Goal: Information Seeking & Learning: Learn about a topic

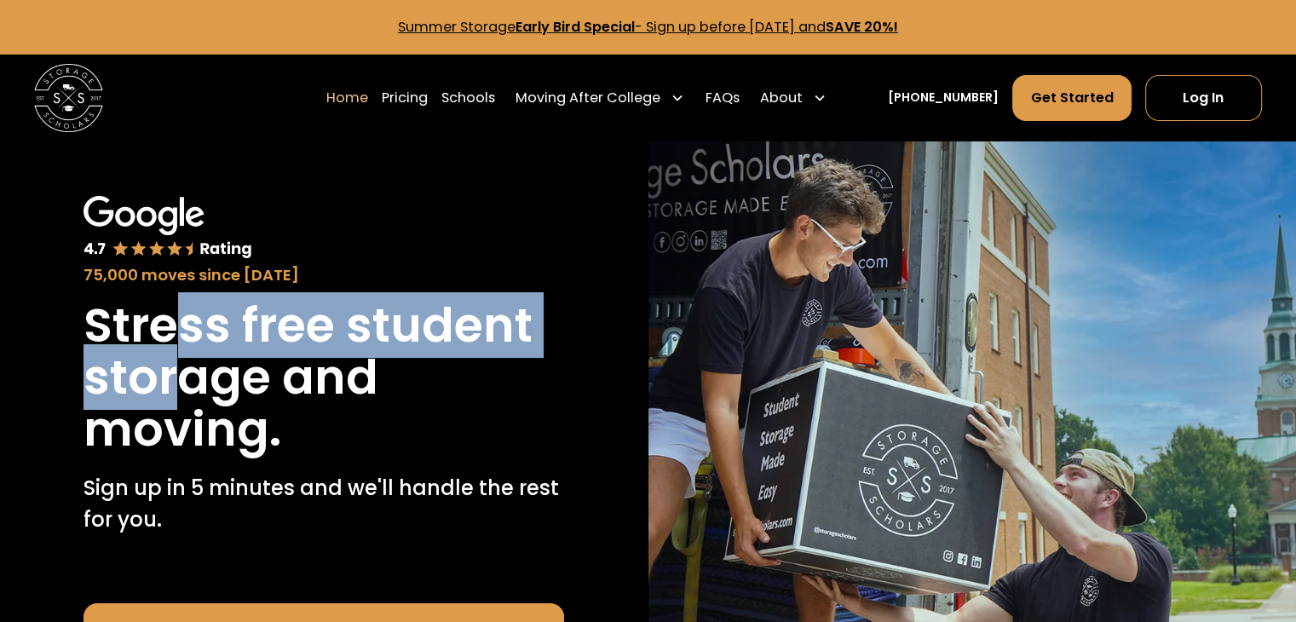
drag, startPoint x: 193, startPoint y: 332, endPoint x: 172, endPoint y: 412, distance: 82.9
click at [175, 400] on h1 "Stress free student storage and moving." at bounding box center [323, 378] width 480 height 156
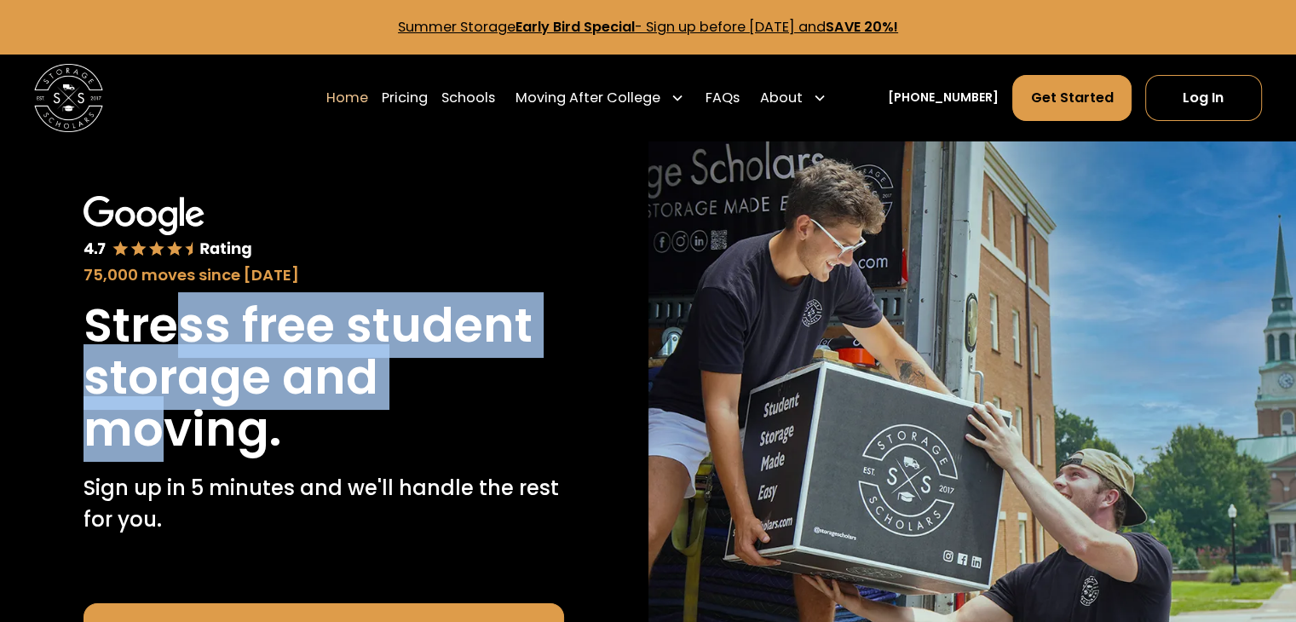
drag, startPoint x: 169, startPoint y: 423, endPoint x: 191, endPoint y: 340, distance: 86.4
click at [190, 343] on h1 "Stress free student storage and moving." at bounding box center [323, 378] width 480 height 156
click at [191, 335] on h1 "Stress free student storage and moving." at bounding box center [323, 378] width 480 height 156
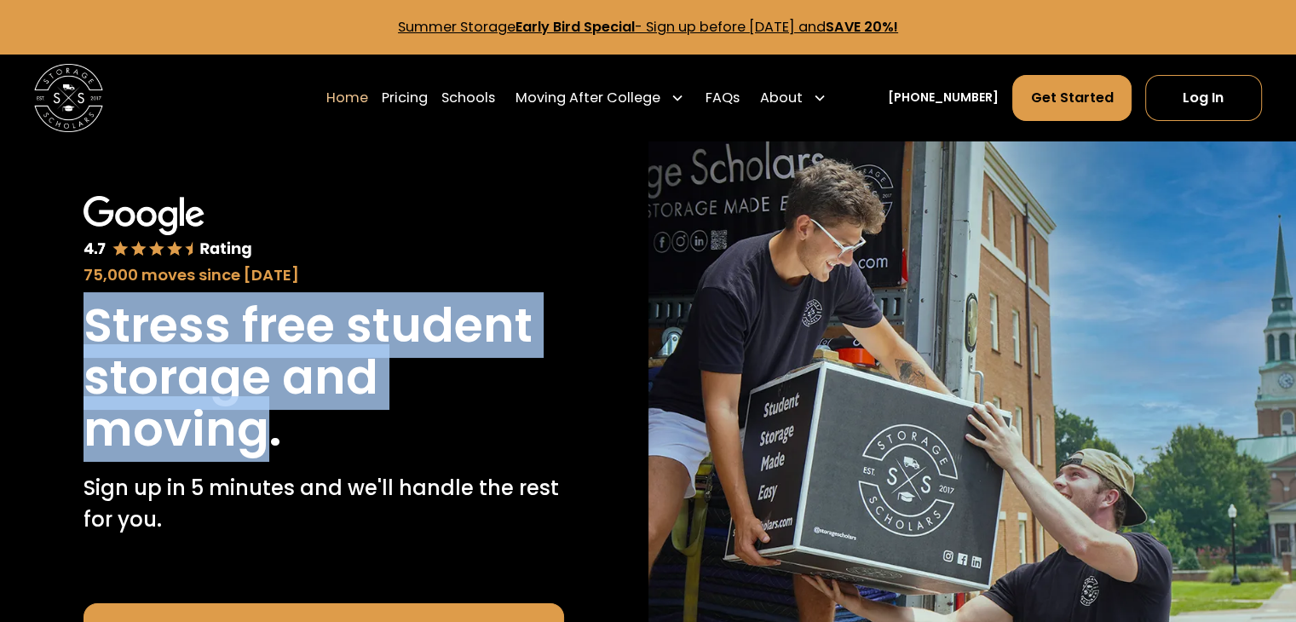
drag, startPoint x: 191, startPoint y: 335, endPoint x: 168, endPoint y: 426, distance: 94.0
click at [168, 424] on h1 "Stress free student storage and moving." at bounding box center [323, 378] width 480 height 156
click at [168, 426] on h1 "Stress free student storage and moving." at bounding box center [323, 378] width 480 height 156
drag, startPoint x: 168, startPoint y: 426, endPoint x: 183, endPoint y: 289, distance: 138.0
click at [186, 300] on h1 "Stress free student storage and moving." at bounding box center [323, 378] width 480 height 156
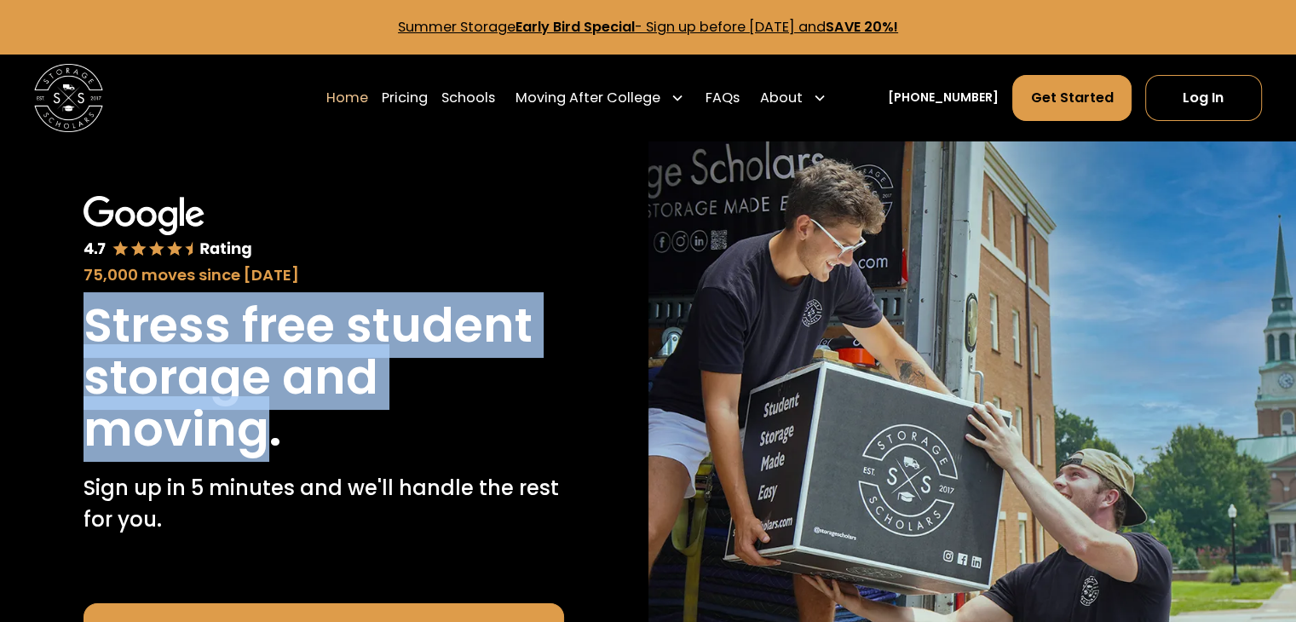
click at [273, 316] on h1 "Stress free student storage and moving." at bounding box center [323, 378] width 480 height 156
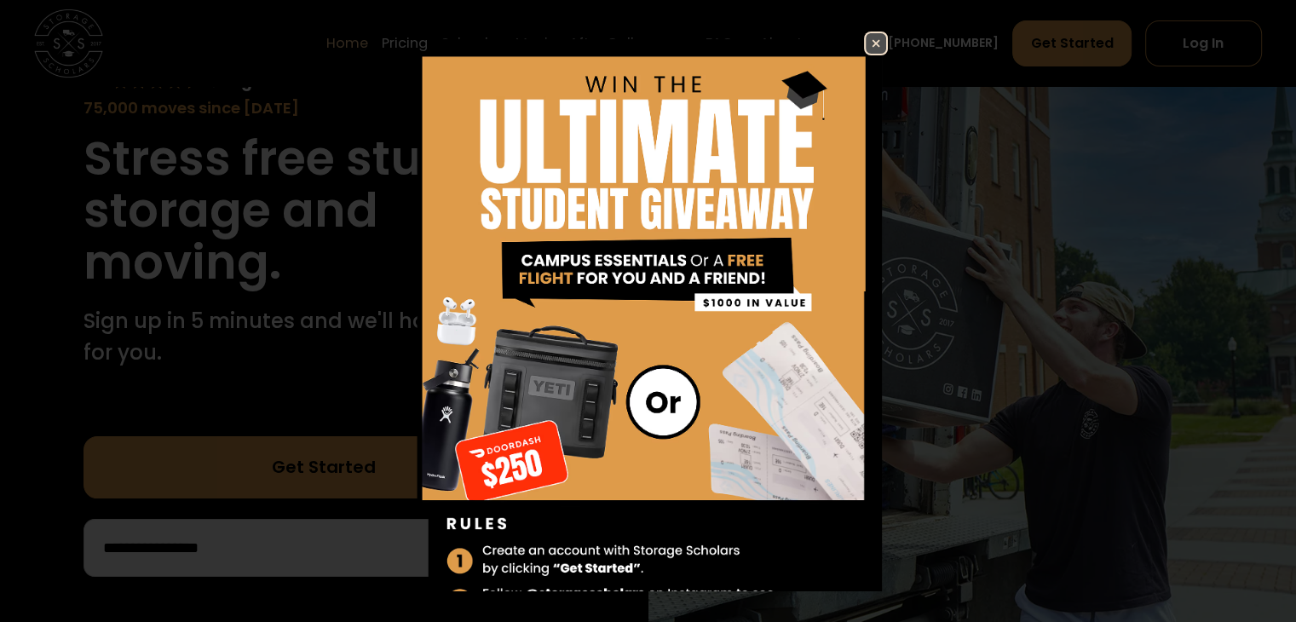
scroll to position [170, 0]
click at [864, 43] on link at bounding box center [876, 44] width 24 height 24
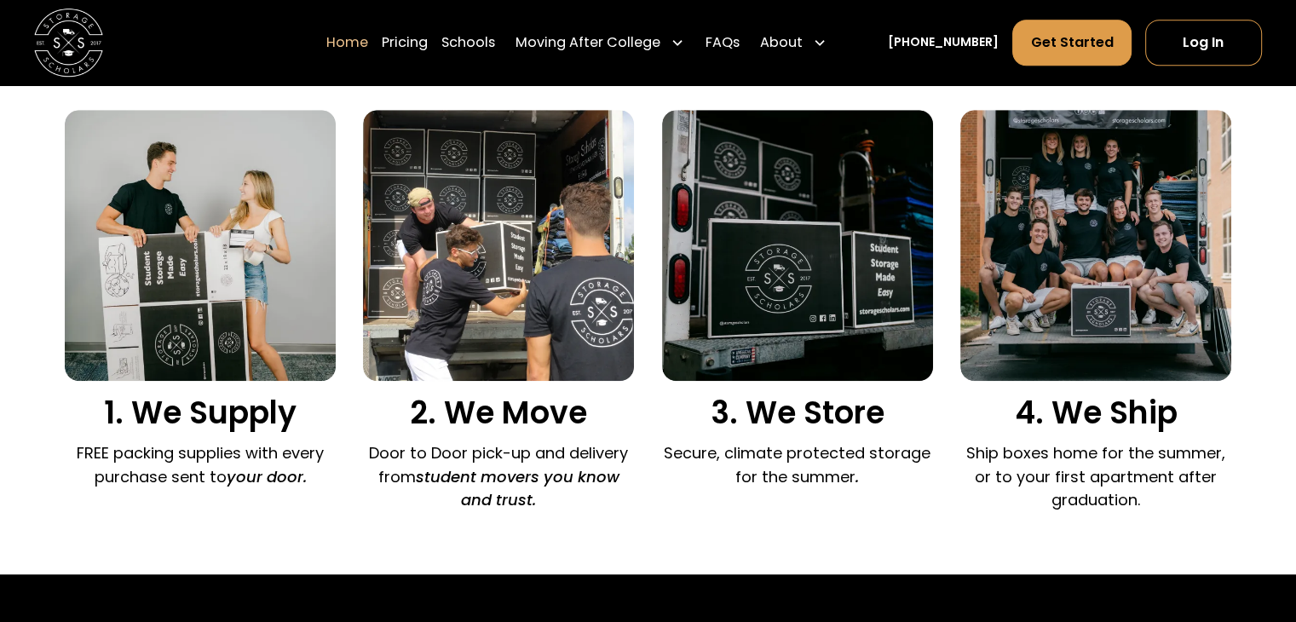
scroll to position [1193, 0]
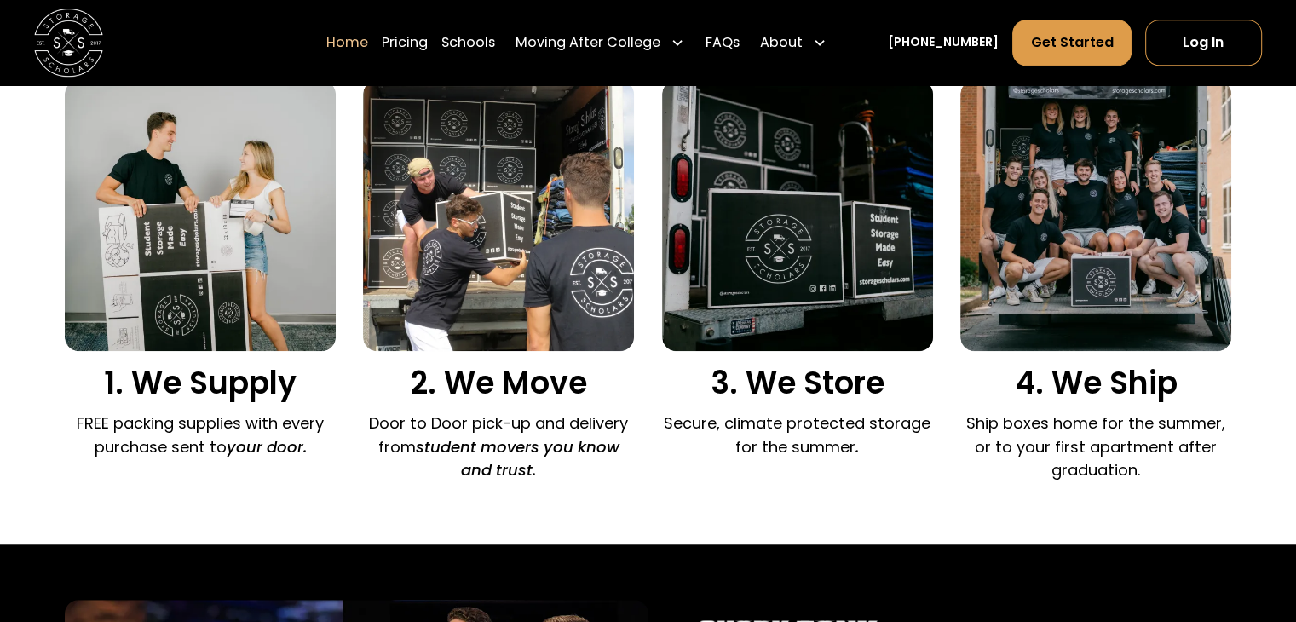
click at [85, 435] on p "FREE packing supplies with every purchase sent to your door." at bounding box center [200, 434] width 271 height 46
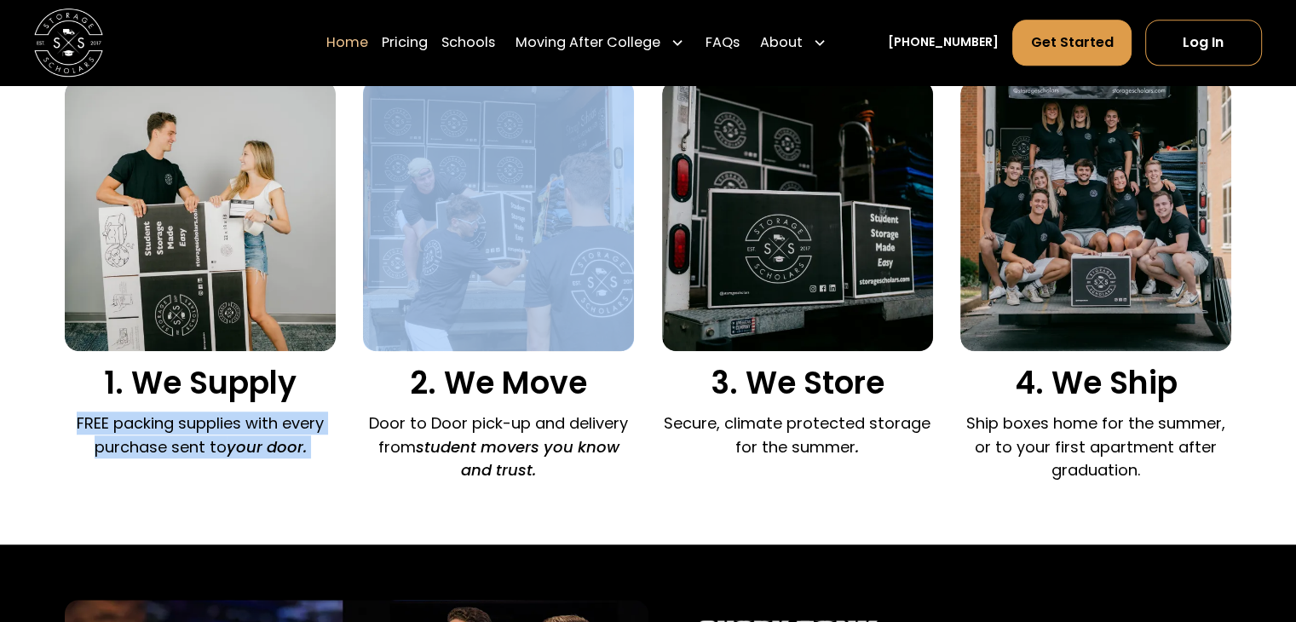
click at [85, 435] on p "FREE packing supplies with every purchase sent to your door." at bounding box center [200, 434] width 271 height 46
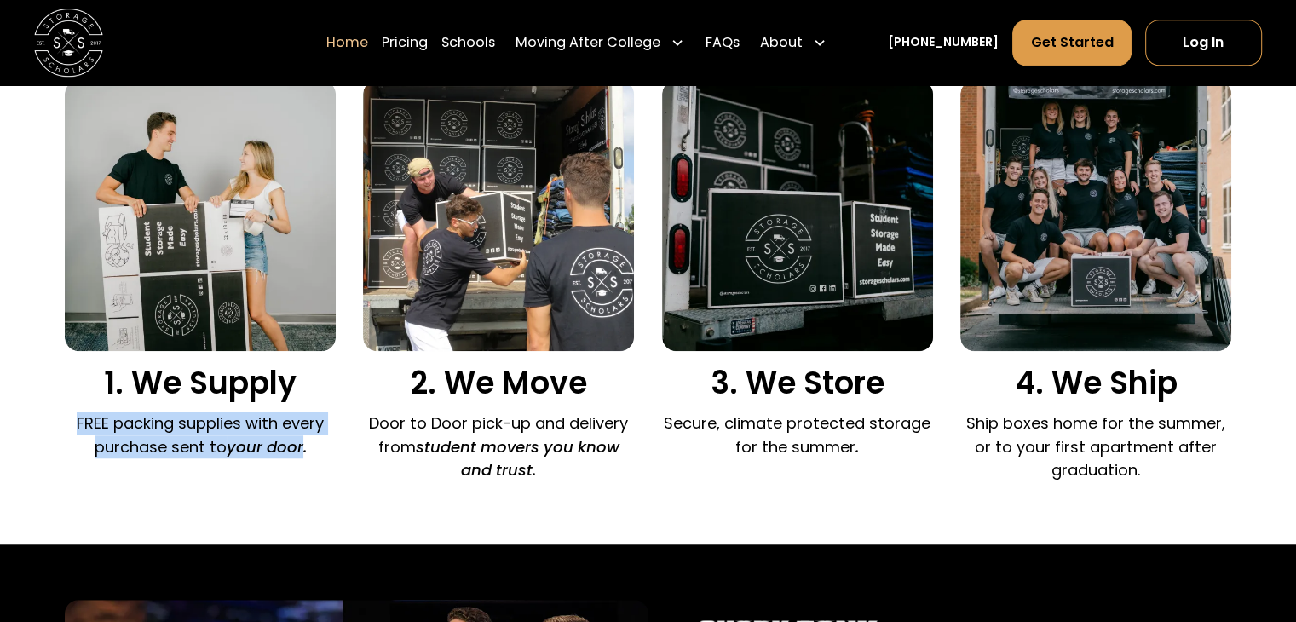
drag, startPoint x: 85, startPoint y: 435, endPoint x: 296, endPoint y: 452, distance: 211.1
click at [296, 452] on p "FREE packing supplies with every purchase sent to your door." at bounding box center [200, 434] width 271 height 46
click at [296, 452] on em "your door." at bounding box center [267, 446] width 80 height 21
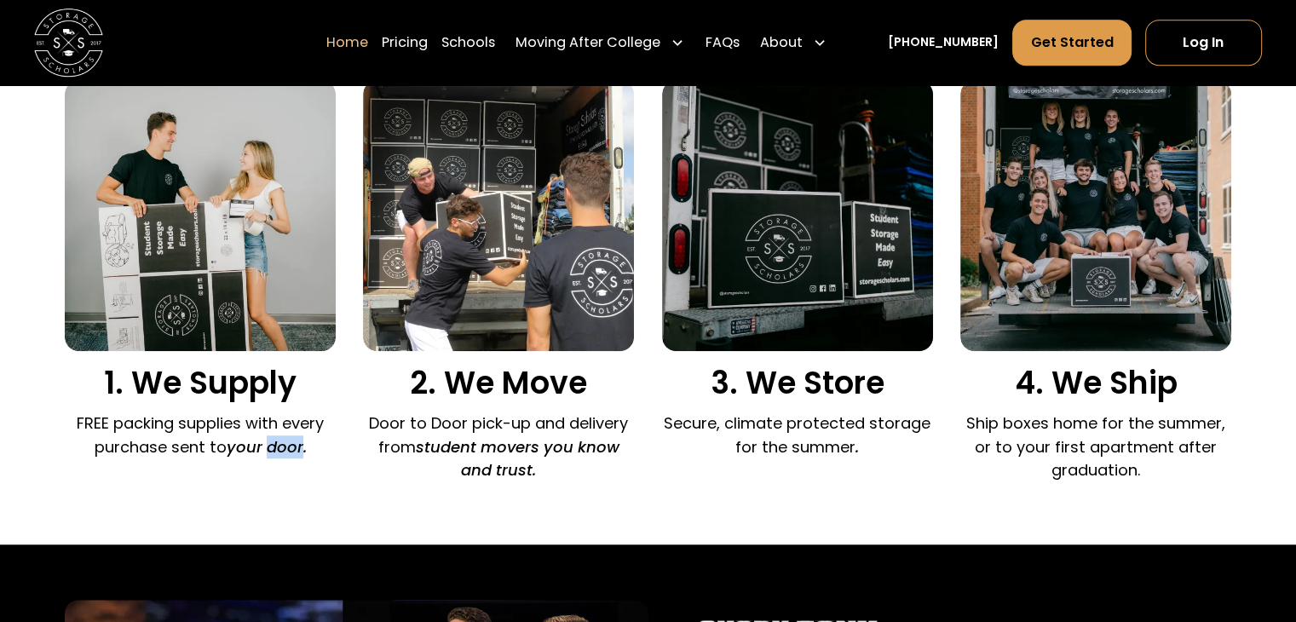
click at [296, 452] on em "your door." at bounding box center [267, 446] width 80 height 21
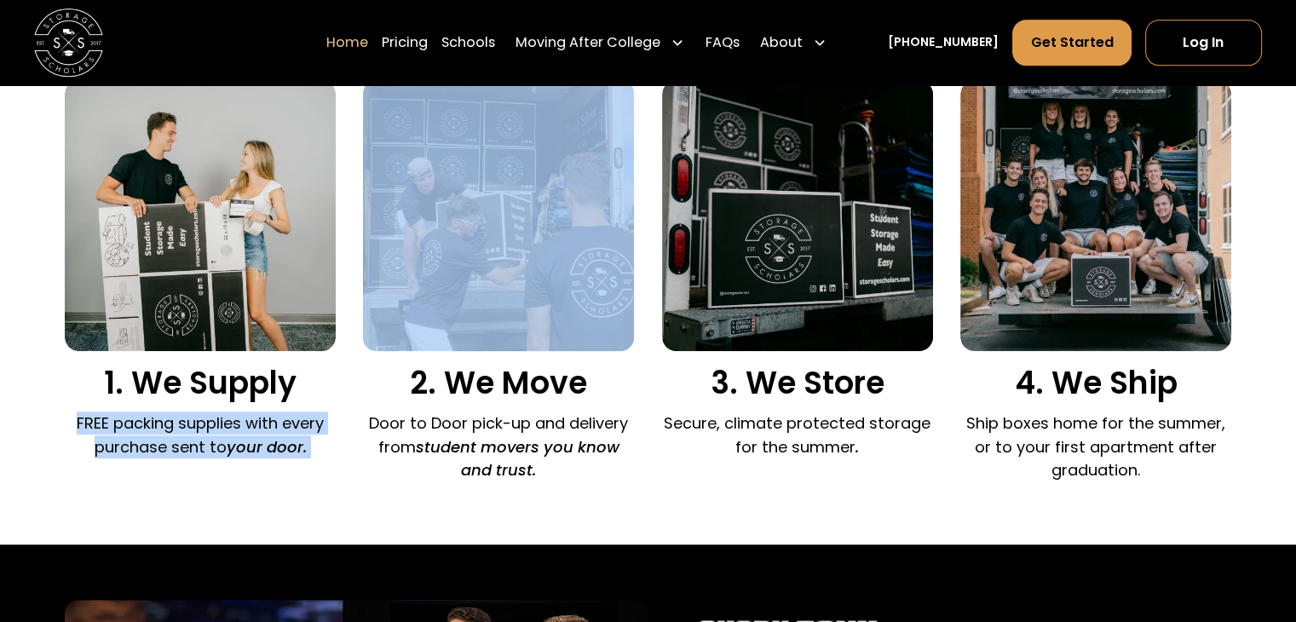
click at [296, 451] on em "your door." at bounding box center [267, 446] width 80 height 21
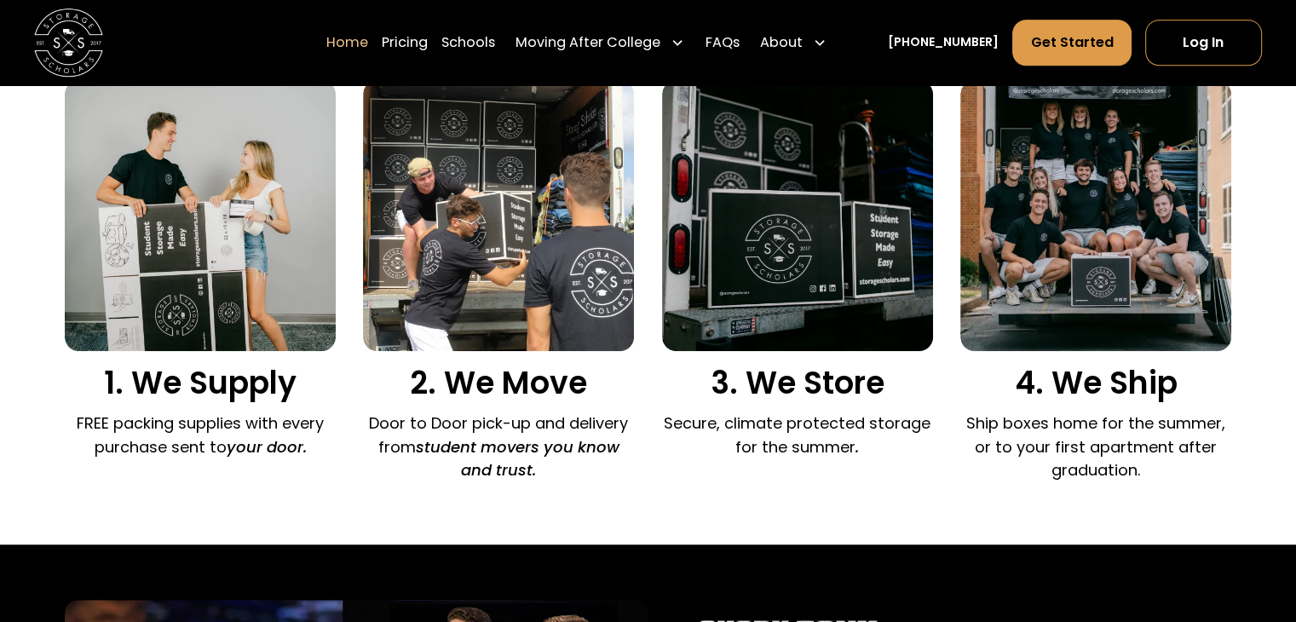
click at [443, 428] on p "Door to Door pick-up and delivery from student movers you know and trust." at bounding box center [498, 446] width 271 height 70
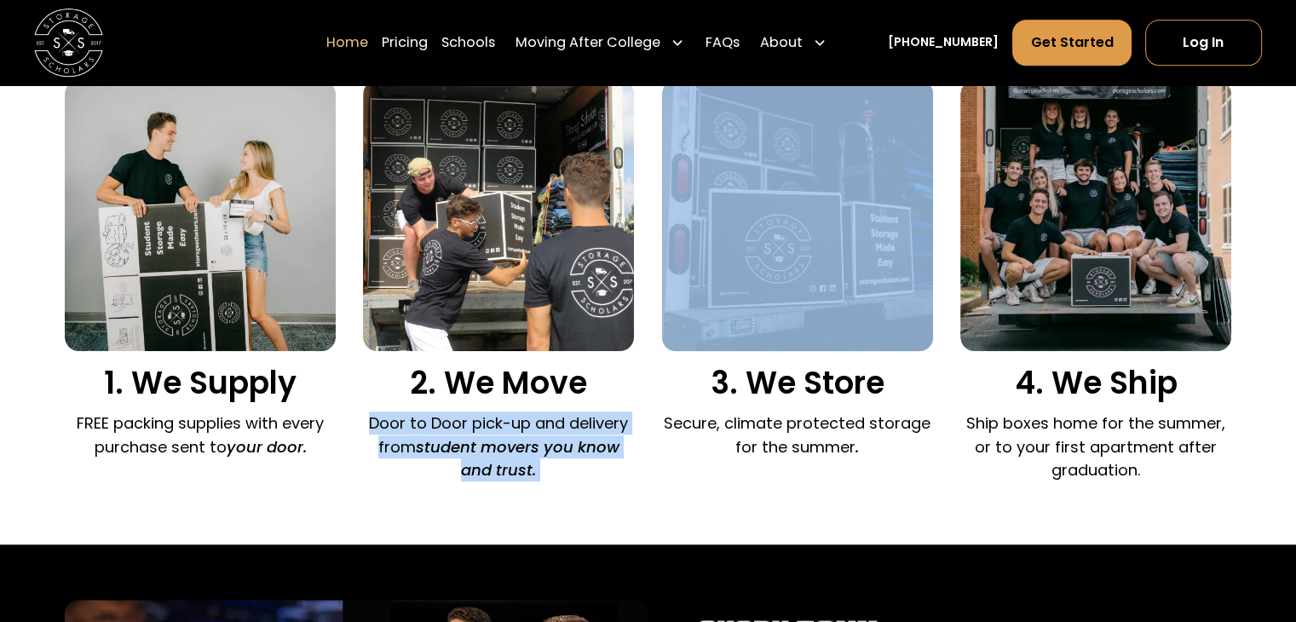
click at [443, 428] on p "Door to Door pick-up and delivery from student movers you know and trust." at bounding box center [498, 446] width 271 height 70
click at [388, 425] on p "Door to Door pick-up and delivery from student movers you know and trust." at bounding box center [498, 446] width 271 height 70
drag, startPoint x: 388, startPoint y: 425, endPoint x: 564, endPoint y: 468, distance: 180.6
click at [564, 468] on p "Door to Door pick-up and delivery from student movers you know and trust." at bounding box center [498, 446] width 271 height 70
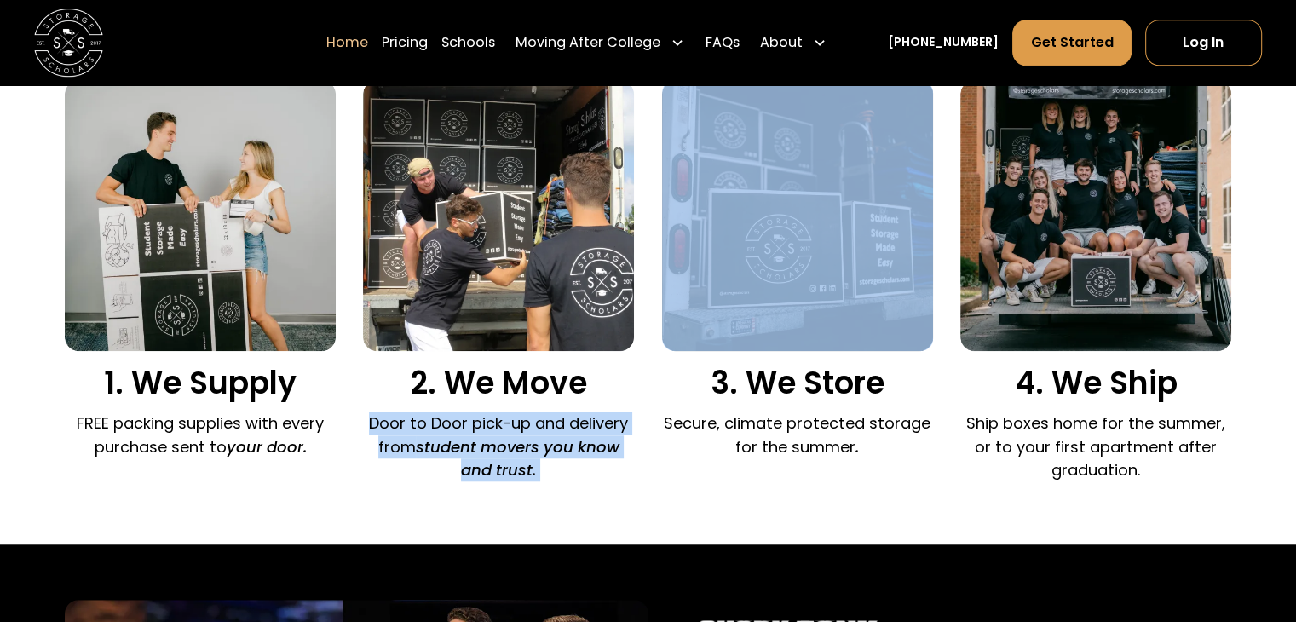
drag, startPoint x: 564, startPoint y: 468, endPoint x: 375, endPoint y: 417, distance: 195.9
click at [375, 417] on p "Door to Door pick-up and delivery from student movers you know and trust." at bounding box center [498, 446] width 271 height 70
click at [374, 419] on p "Door to Door pick-up and delivery from student movers you know and trust." at bounding box center [498, 446] width 271 height 70
drag, startPoint x: 374, startPoint y: 419, endPoint x: 586, endPoint y: 485, distance: 222.0
click at [579, 484] on div "2. We Move Door to Door pick-up and delivery from student movers you know and t…" at bounding box center [498, 285] width 271 height 410
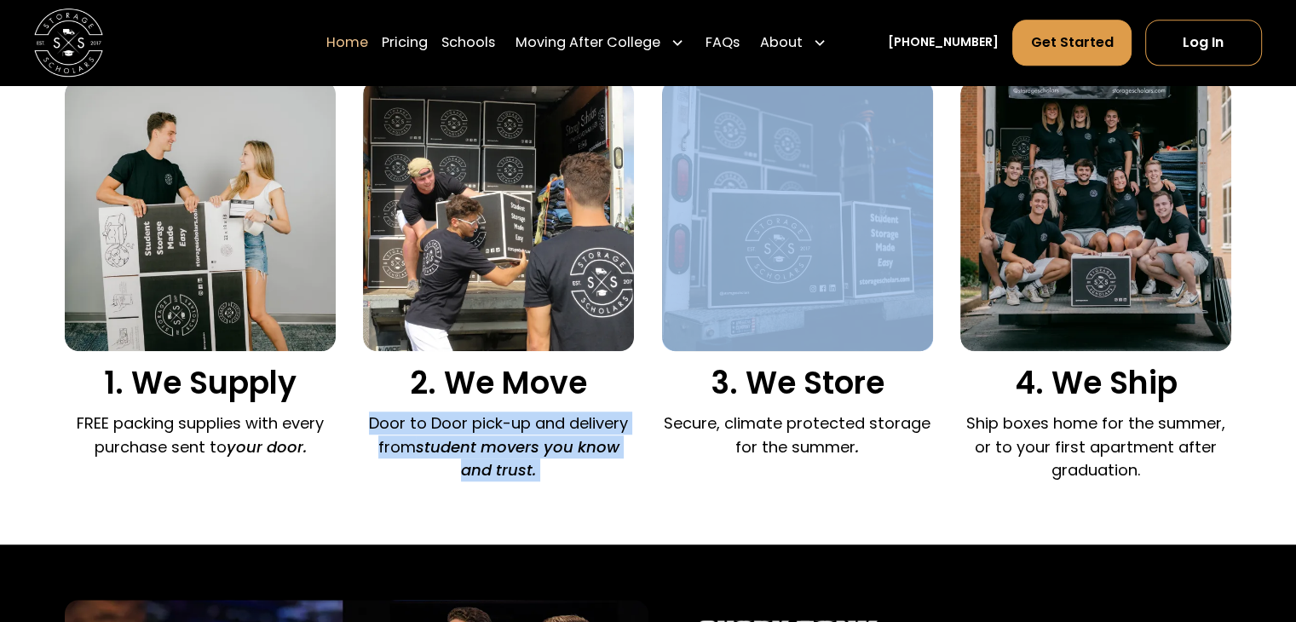
click at [519, 463] on em "student movers you know and trust." at bounding box center [518, 458] width 204 height 44
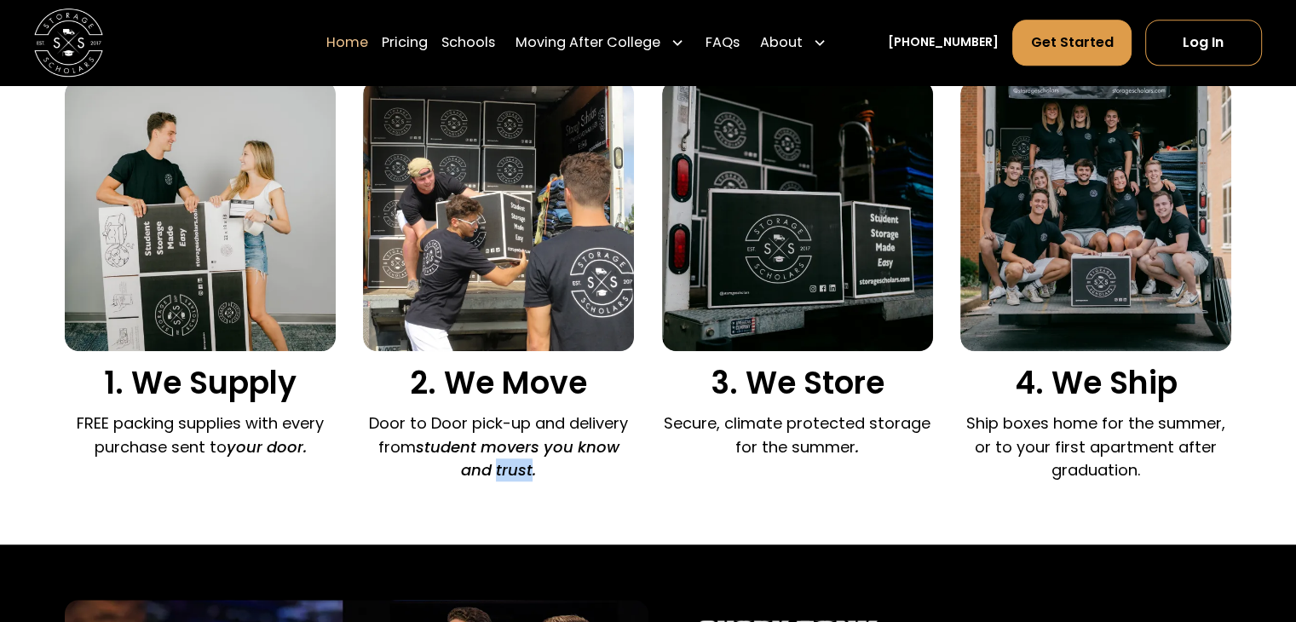
click at [519, 463] on em "student movers you know and trust." at bounding box center [518, 458] width 204 height 44
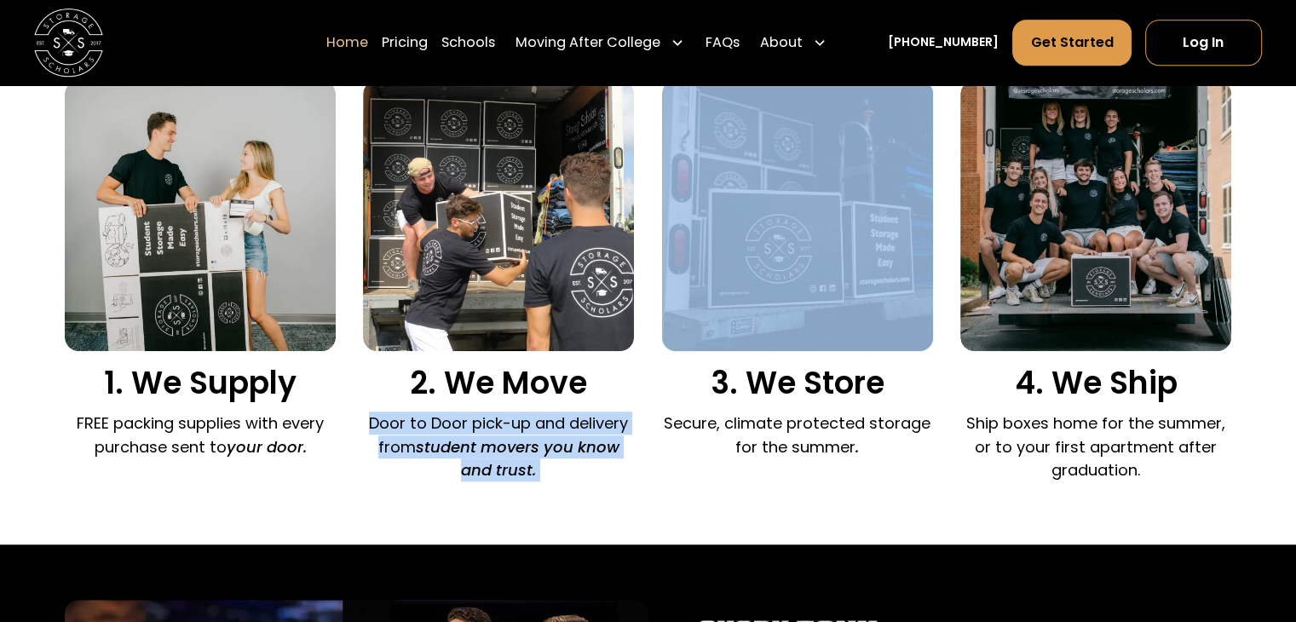
click at [519, 463] on em "student movers you know and trust." at bounding box center [518, 458] width 204 height 44
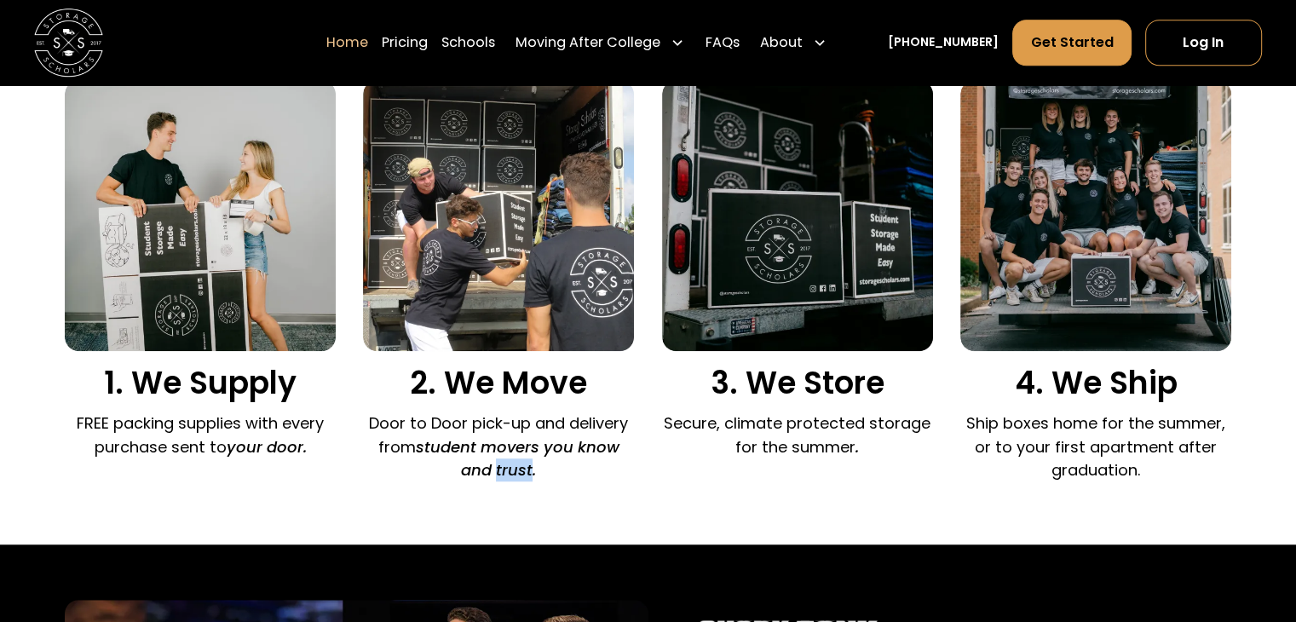
click at [519, 463] on em "student movers you know and trust." at bounding box center [518, 458] width 204 height 44
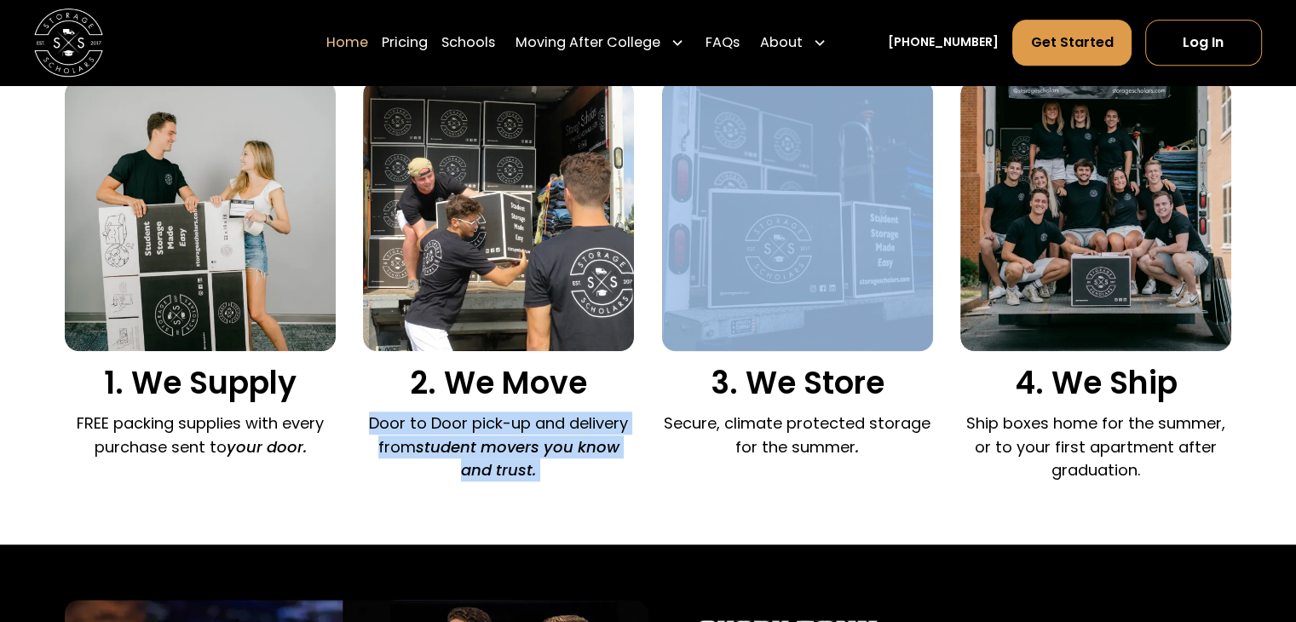
click at [519, 463] on em "student movers you know and trust." at bounding box center [518, 458] width 204 height 44
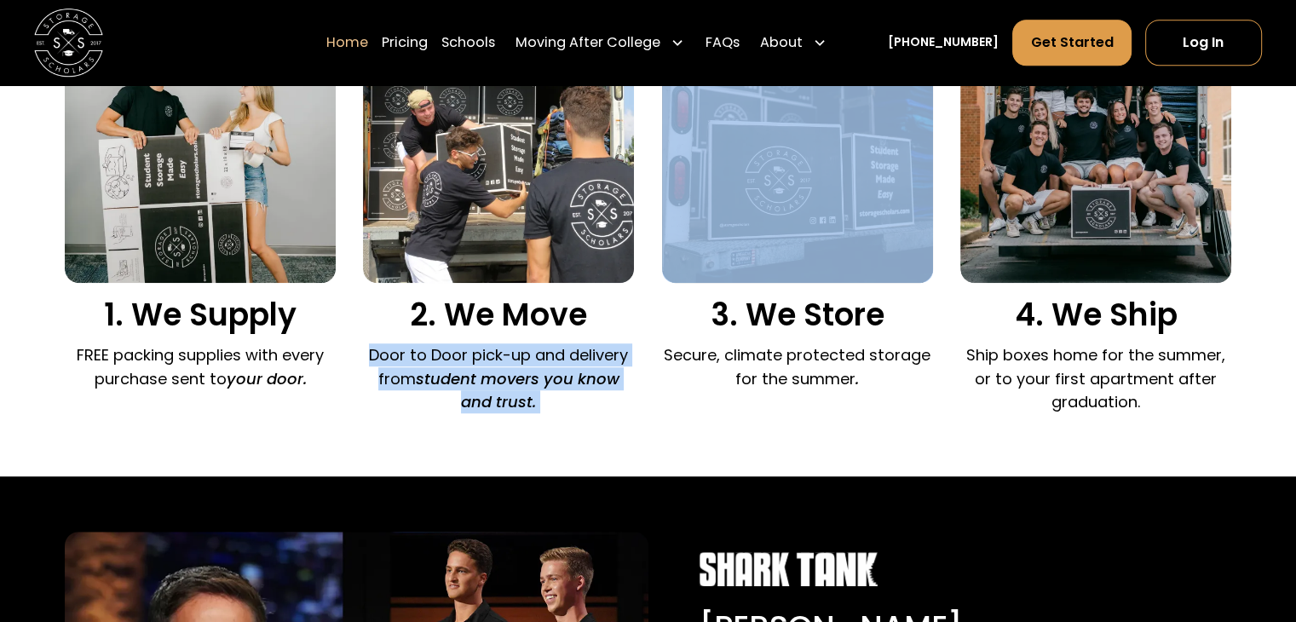
scroll to position [1363, 0]
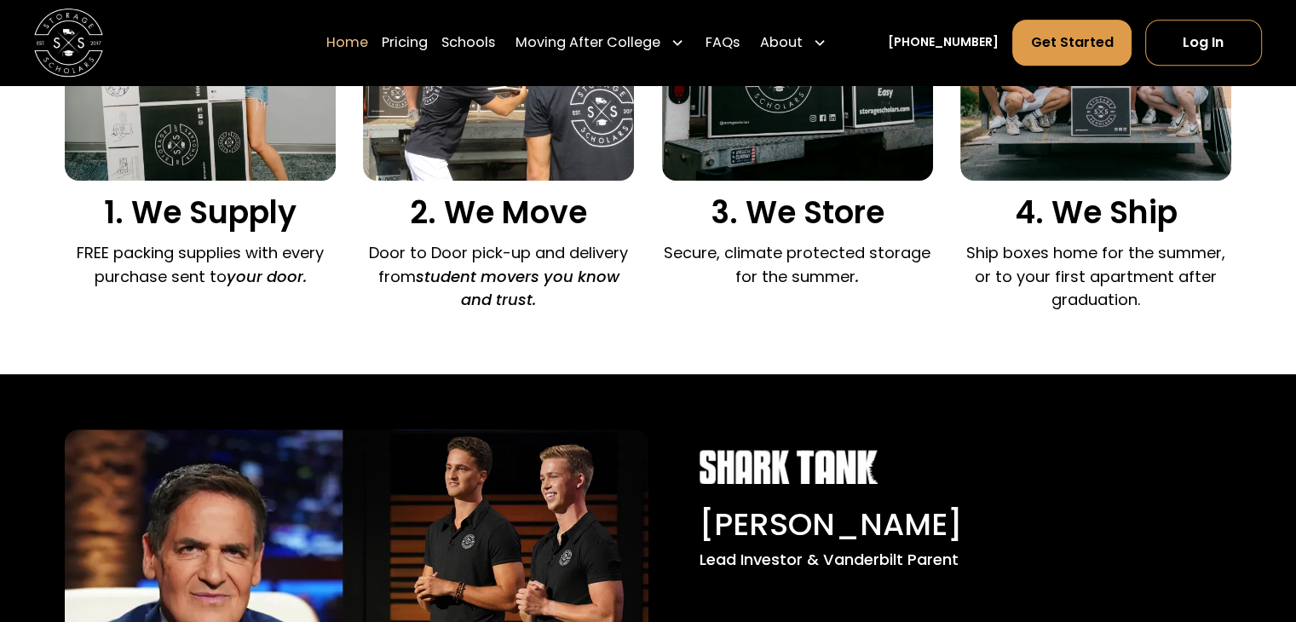
click at [1087, 269] on p "Ship boxes home for the summer, or to your first apartment after graduation." at bounding box center [1095, 276] width 271 height 70
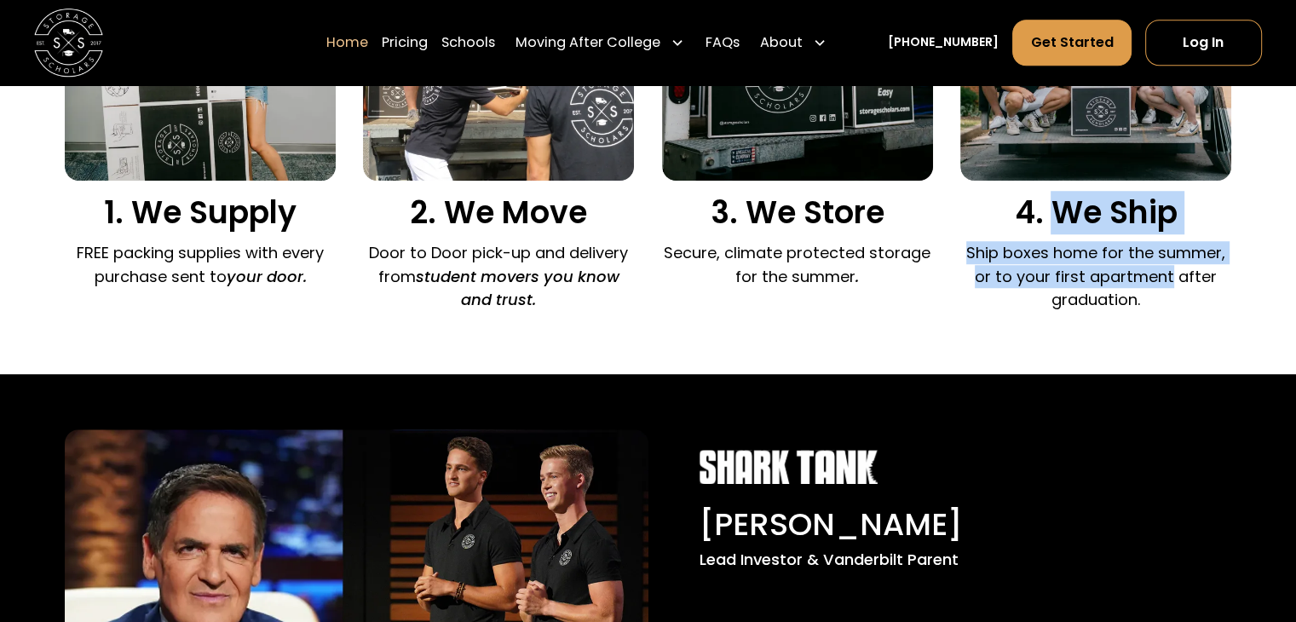
drag, startPoint x: 1087, startPoint y: 269, endPoint x: 1069, endPoint y: 226, distance: 47.0
click at [1069, 226] on div "4. We Ship Ship boxes home for the summer, or to your first apartment after gra…" at bounding box center [1095, 115] width 271 height 410
click at [1067, 249] on p "Ship boxes home for the summer, or to your first apartment after graduation." at bounding box center [1095, 276] width 271 height 70
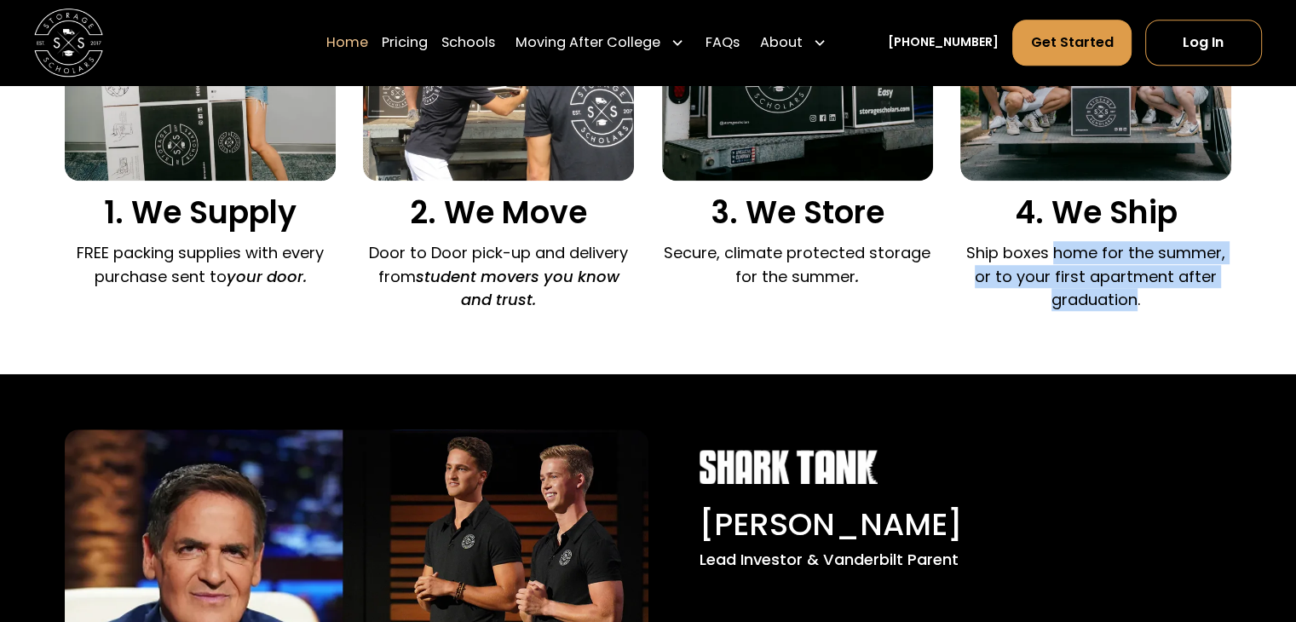
drag, startPoint x: 1067, startPoint y: 249, endPoint x: 1100, endPoint y: 306, distance: 65.6
click at [1100, 306] on p "Ship boxes home for the summer, or to your first apartment after graduation." at bounding box center [1095, 276] width 271 height 70
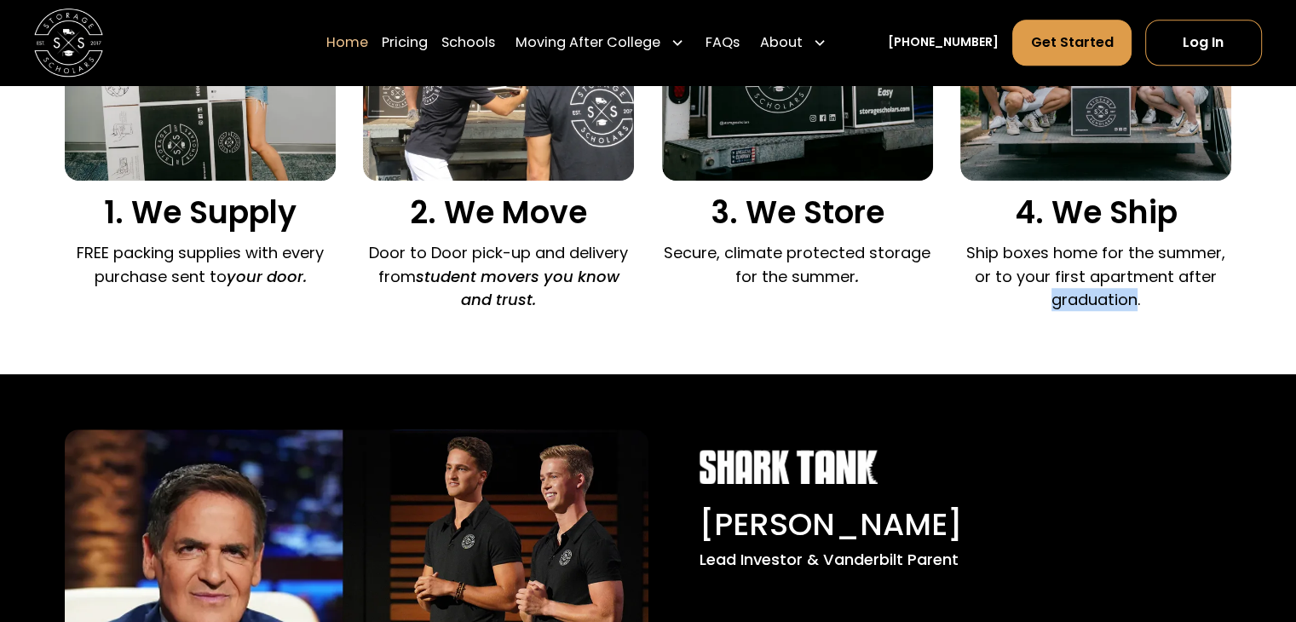
click at [1100, 306] on p "Ship boxes home for the summer, or to your first apartment after graduation." at bounding box center [1095, 276] width 271 height 70
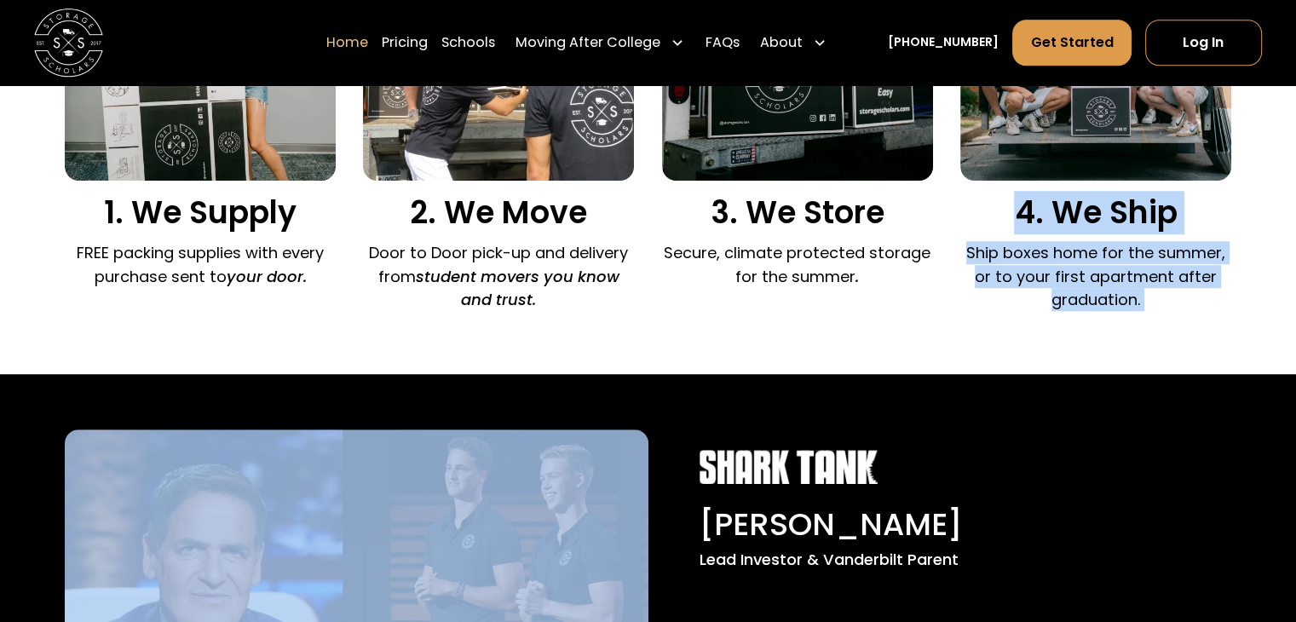
drag, startPoint x: 1100, startPoint y: 306, endPoint x: 1073, endPoint y: 224, distance: 86.2
click at [1073, 224] on div "4. We Ship Ship boxes home for the summer, or to your first apartment after gra…" at bounding box center [1095, 115] width 271 height 410
click at [1073, 226] on h3 "4. We Ship" at bounding box center [1095, 212] width 271 height 37
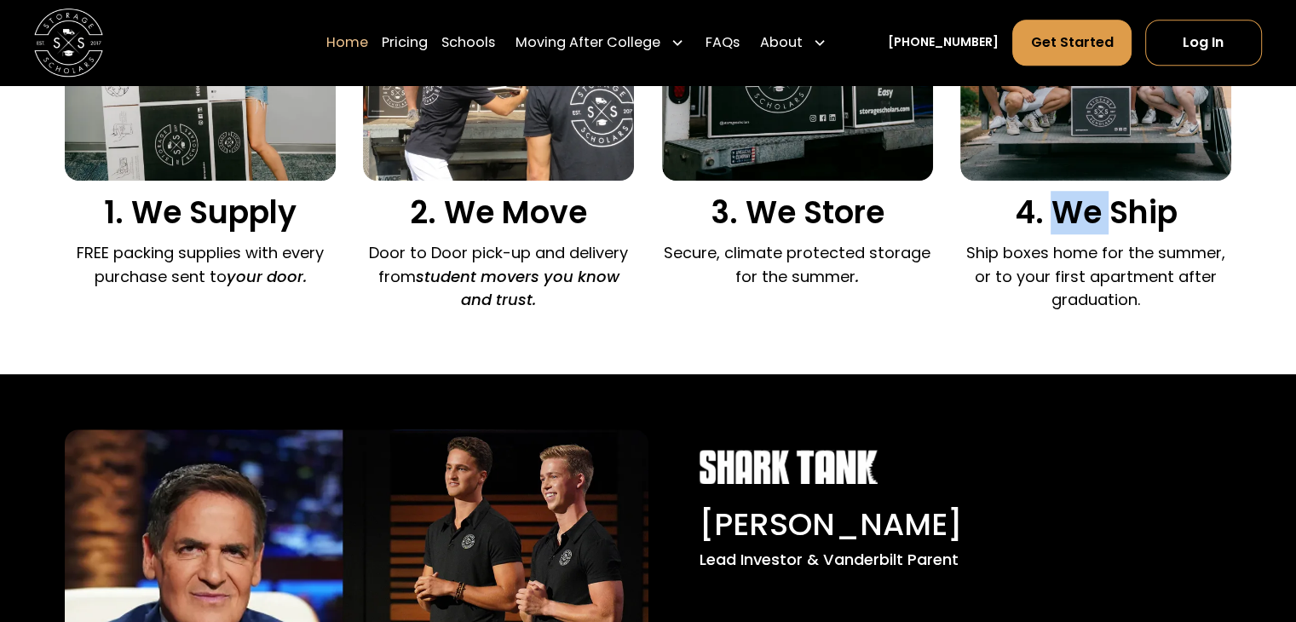
click at [1073, 226] on h3 "4. We Ship" at bounding box center [1095, 212] width 271 height 37
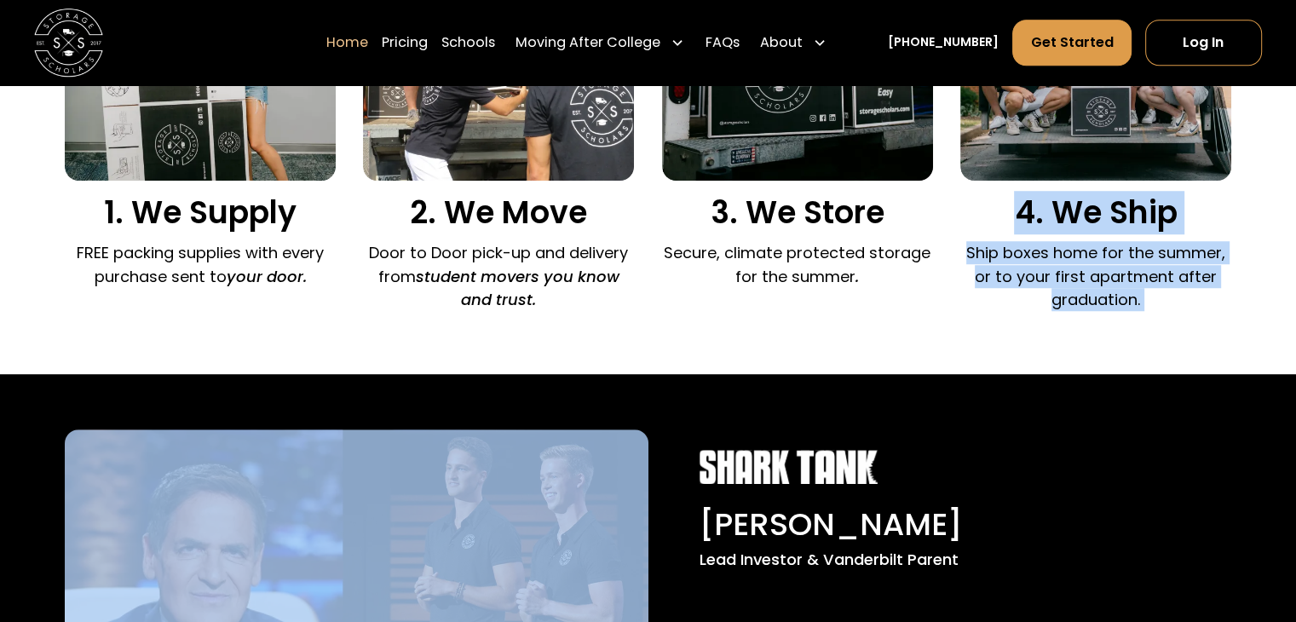
drag, startPoint x: 1073, startPoint y: 226, endPoint x: 1103, endPoint y: 319, distance: 97.8
click at [1103, 319] on div "4. We Ship Ship boxes home for the summer, or to your first apartment after gra…" at bounding box center [1095, 115] width 271 height 410
click at [1077, 236] on div "4. We Ship Ship boxes home for the summer, or to your first apartment after gra…" at bounding box center [1095, 115] width 271 height 410
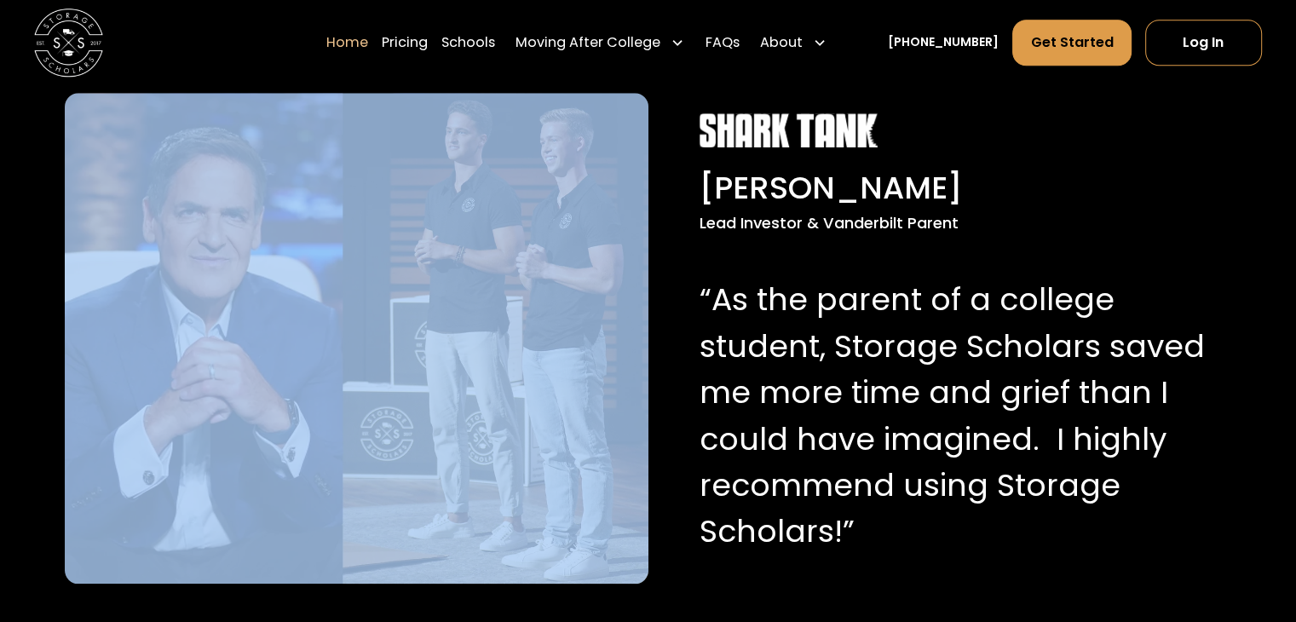
scroll to position [1704, 0]
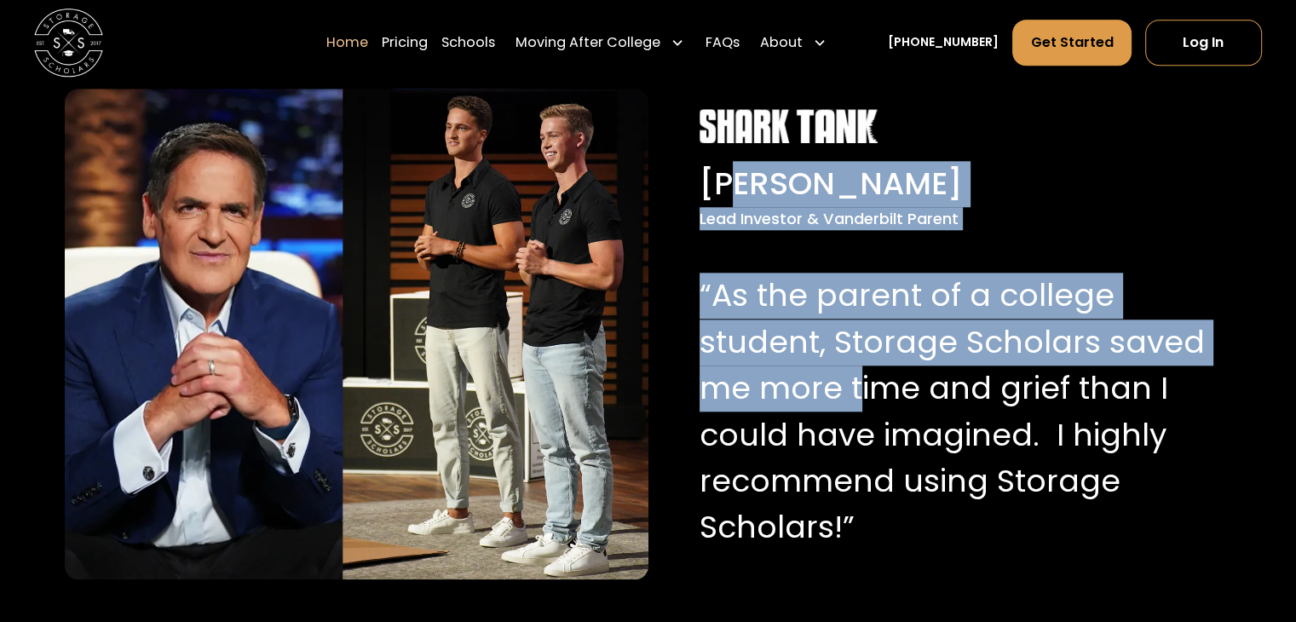
drag, startPoint x: 739, startPoint y: 168, endPoint x: 862, endPoint y: 393, distance: 256.6
click at [861, 386] on div "Mark Cuban Lead Investor & Vanderbilt Parent “As the parent of a college studen…" at bounding box center [953, 334] width 549 height 451
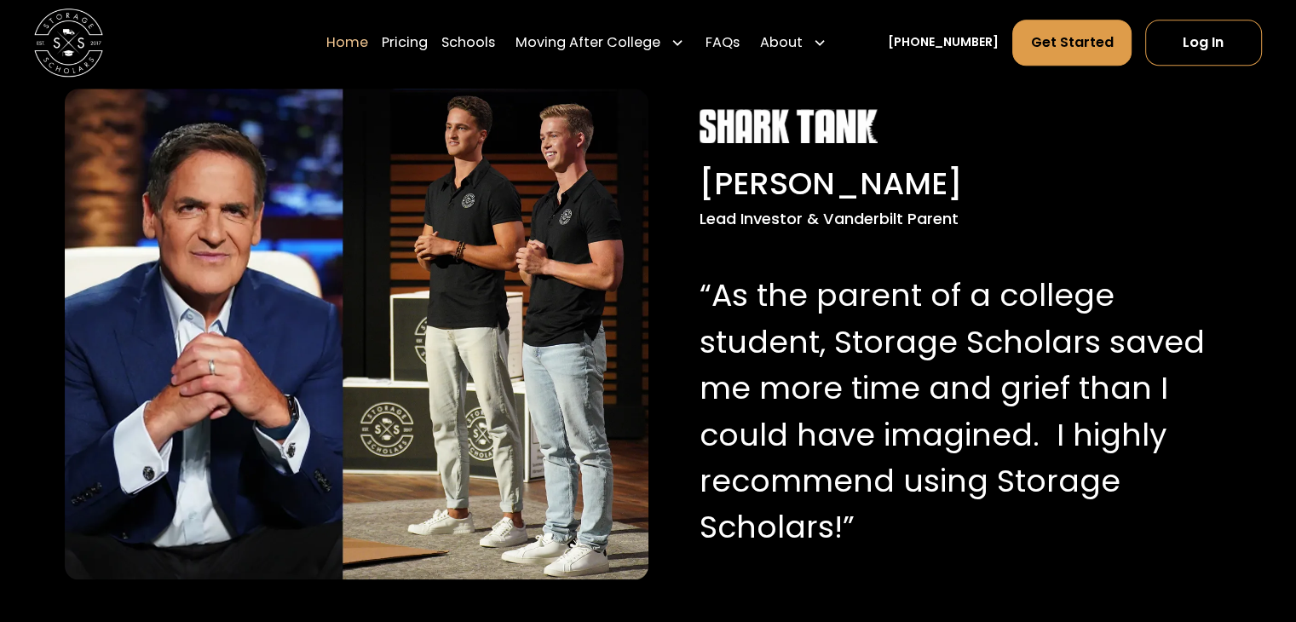
drag, startPoint x: 901, startPoint y: 554, endPoint x: 920, endPoint y: 393, distance: 162.1
click at [921, 400] on div "Mark Cuban Lead Investor & Vanderbilt Parent “As the parent of a college studen…" at bounding box center [953, 334] width 549 height 451
click at [915, 295] on p "“As the parent of a college student, Storage Scholars saved me more time and gr…" at bounding box center [953, 412] width 508 height 278
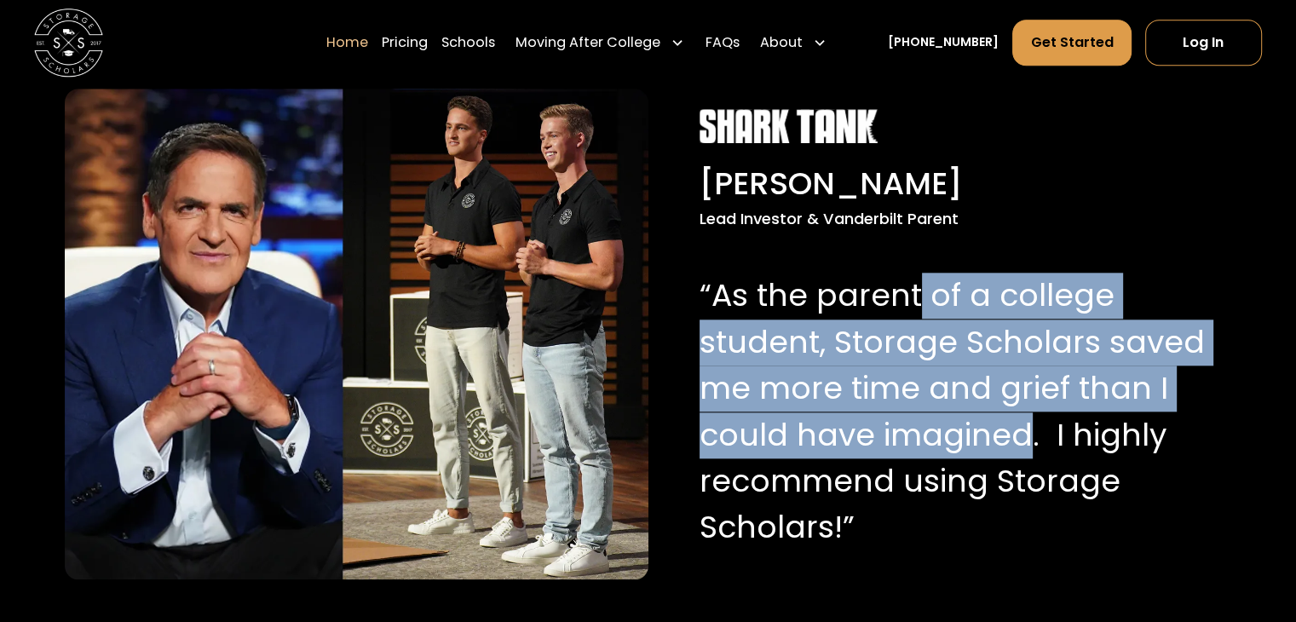
drag, startPoint x: 915, startPoint y: 295, endPoint x: 886, endPoint y: 469, distance: 176.2
click at [900, 448] on p "“As the parent of a college student, Storage Scholars saved me more time and gr…" at bounding box center [953, 412] width 508 height 278
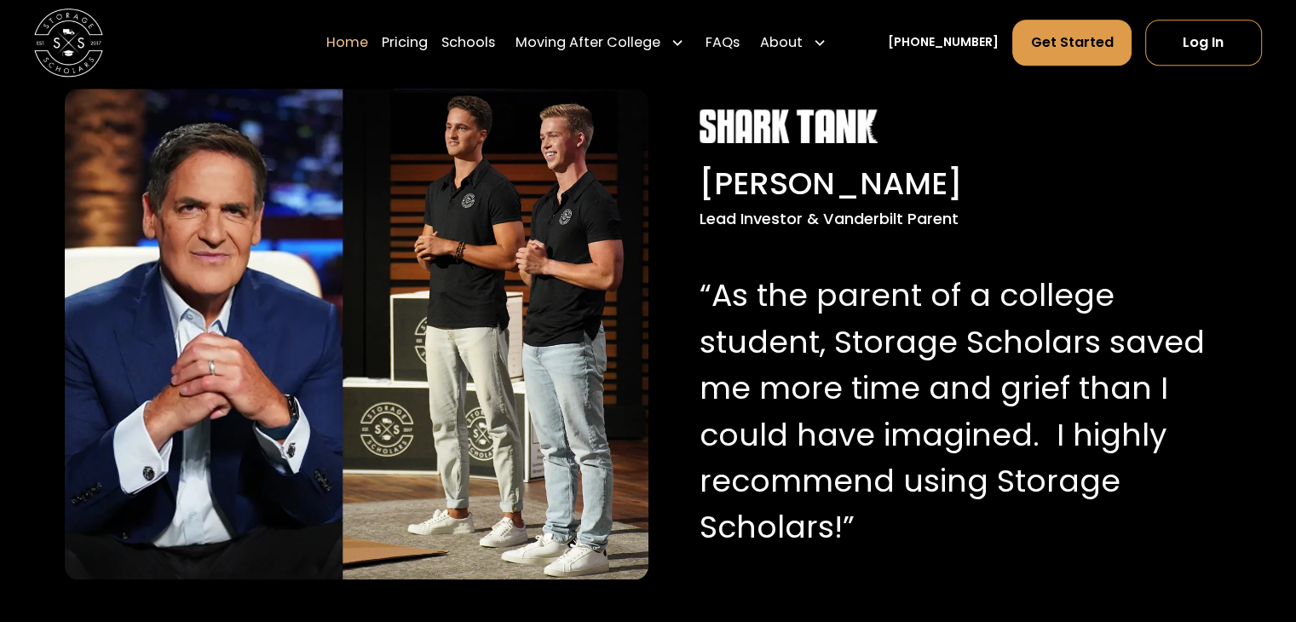
click at [865, 488] on p "“As the parent of a college student, Storage Scholars saved me more time and gr…" at bounding box center [953, 412] width 508 height 278
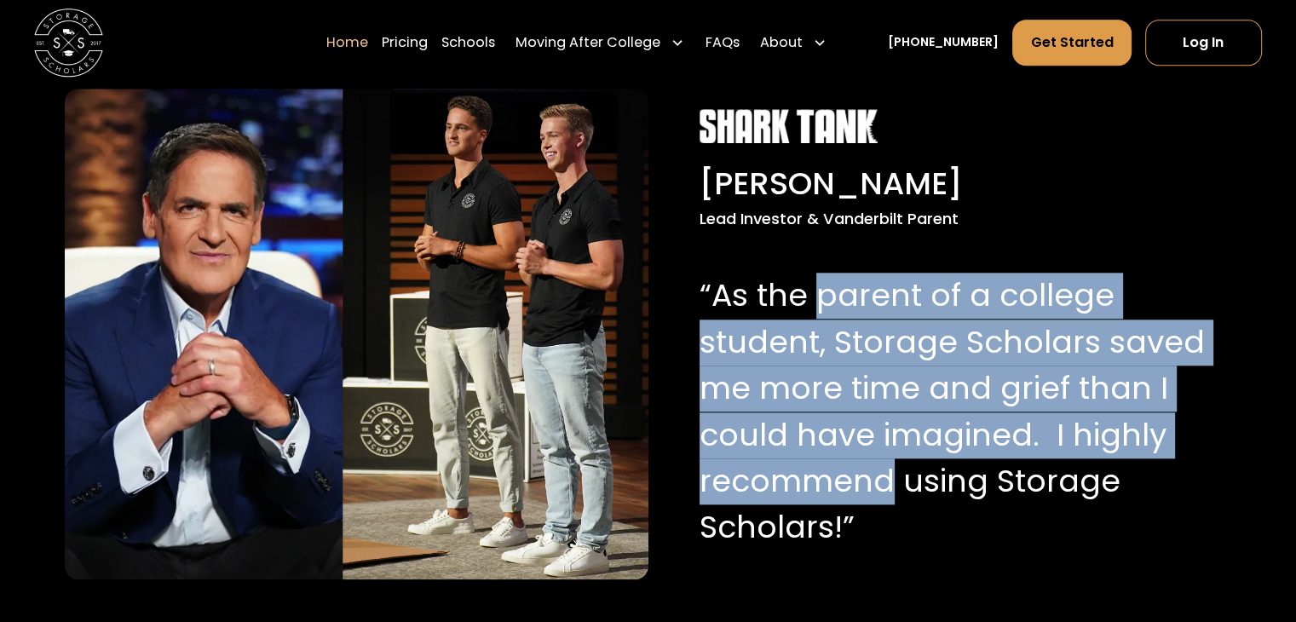
drag, startPoint x: 865, startPoint y: 488, endPoint x: 853, endPoint y: 298, distance: 190.3
click at [851, 291] on p "“As the parent of a college student, Storage Scholars saved me more time and gr…" at bounding box center [953, 412] width 508 height 278
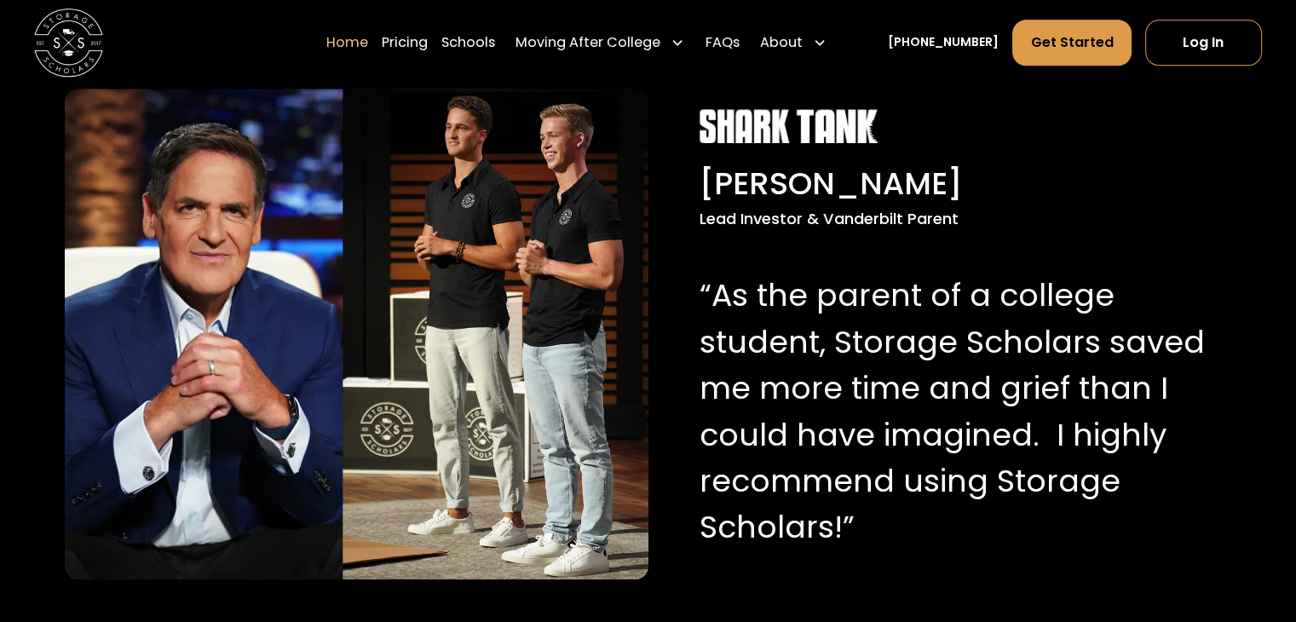
click at [809, 284] on p "“As the parent of a college student, Storage Scholars saved me more time and gr…" at bounding box center [953, 412] width 508 height 278
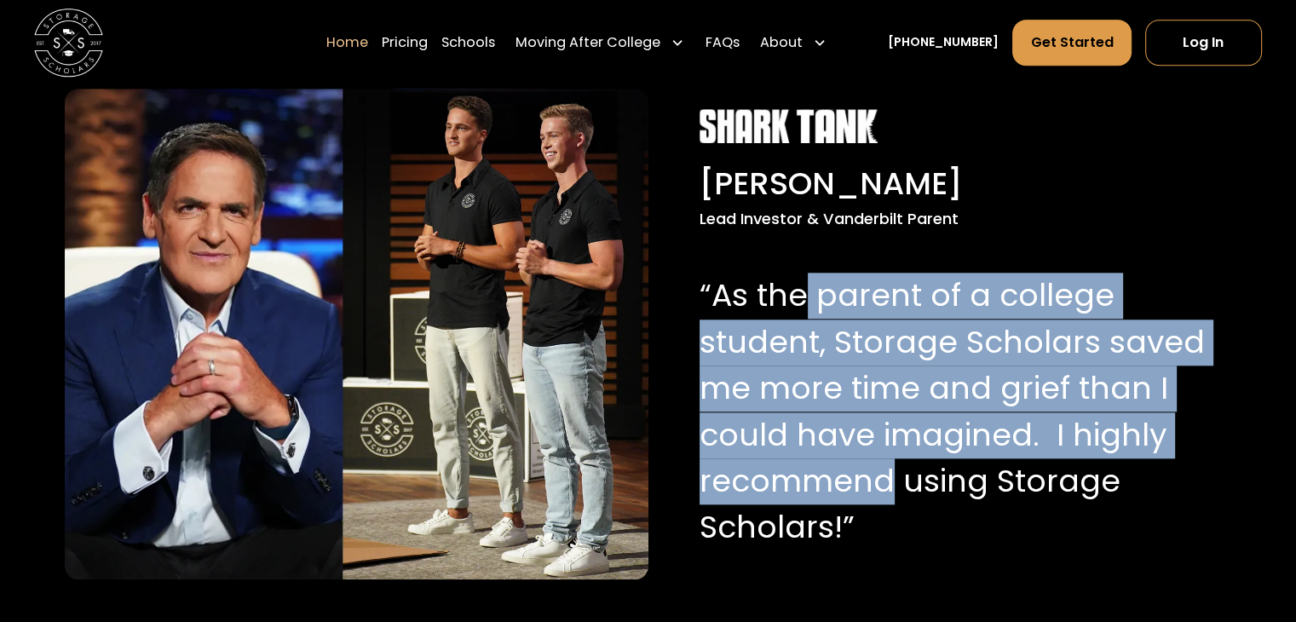
drag, startPoint x: 809, startPoint y: 284, endPoint x: 855, endPoint y: 473, distance: 194.6
click at [855, 473] on p "“As the parent of a college student, Storage Scholars saved me more time and gr…" at bounding box center [953, 412] width 508 height 278
click at [889, 285] on p "“As the parent of a college student, Storage Scholars saved me more time and gr…" at bounding box center [953, 412] width 508 height 278
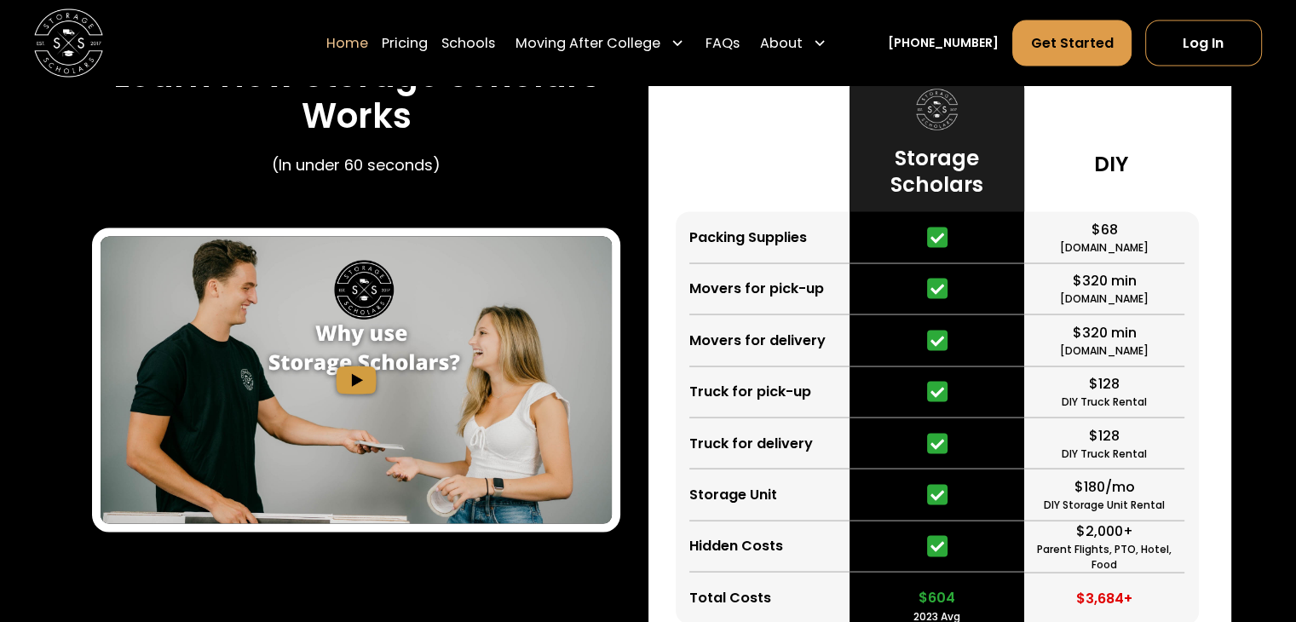
scroll to position [3237, 0]
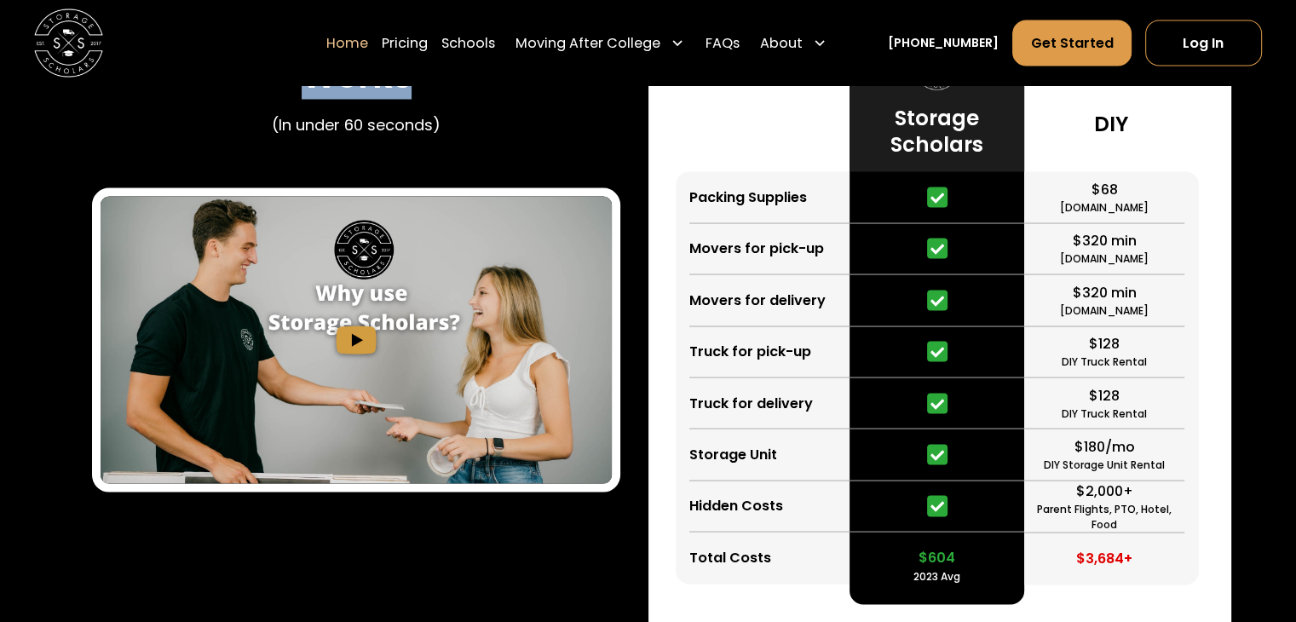
drag, startPoint x: 301, startPoint y: 118, endPoint x: 493, endPoint y: 135, distance: 193.4
click at [493, 135] on div "Learn How Storage Scholars Works (In under 60 seconds)" at bounding box center [356, 79] width 528 height 131
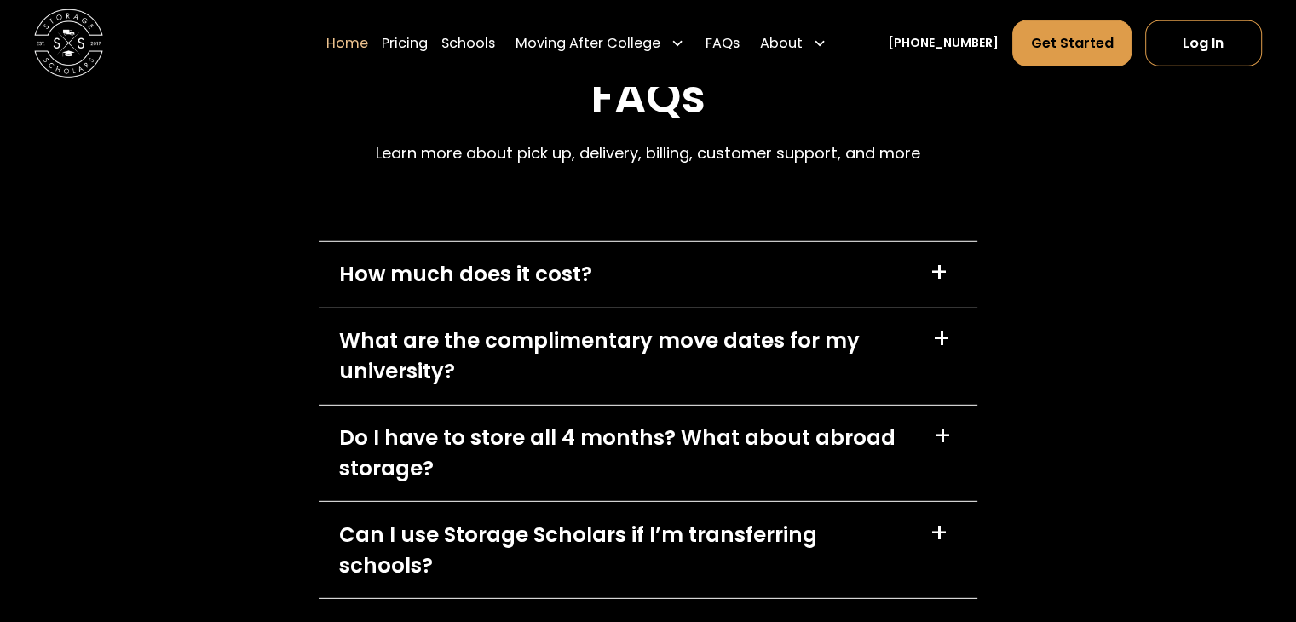
scroll to position [4856, 0]
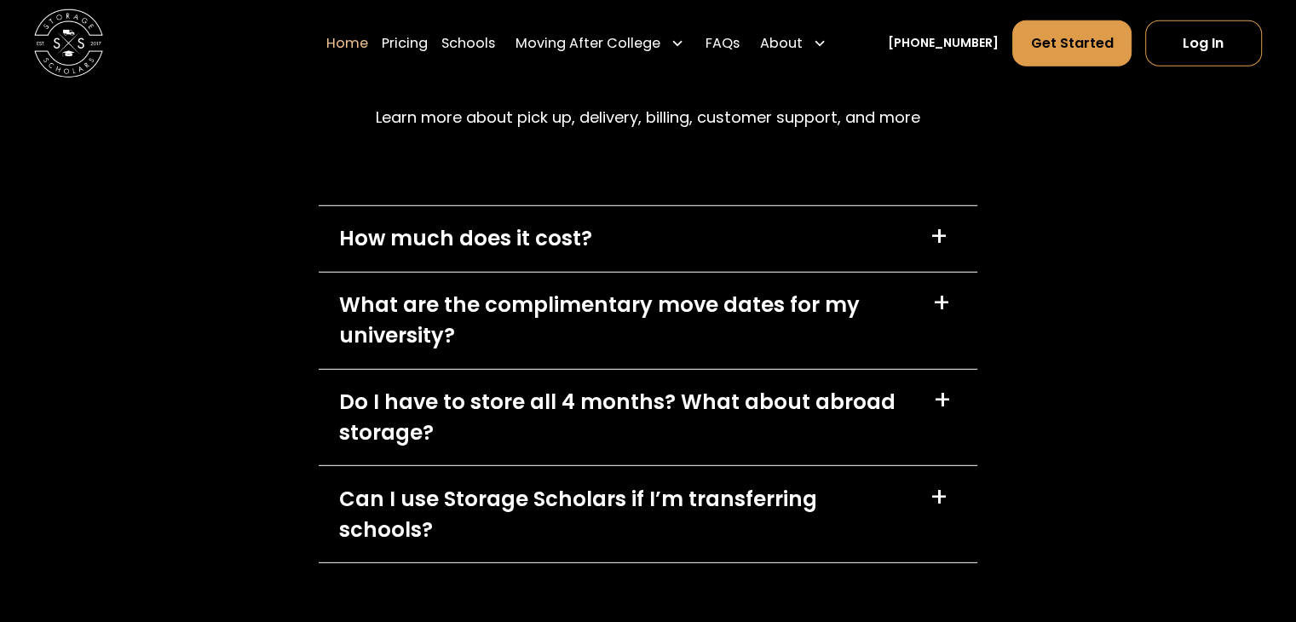
click at [472, 253] on div "How much does it cost?" at bounding box center [465, 238] width 253 height 31
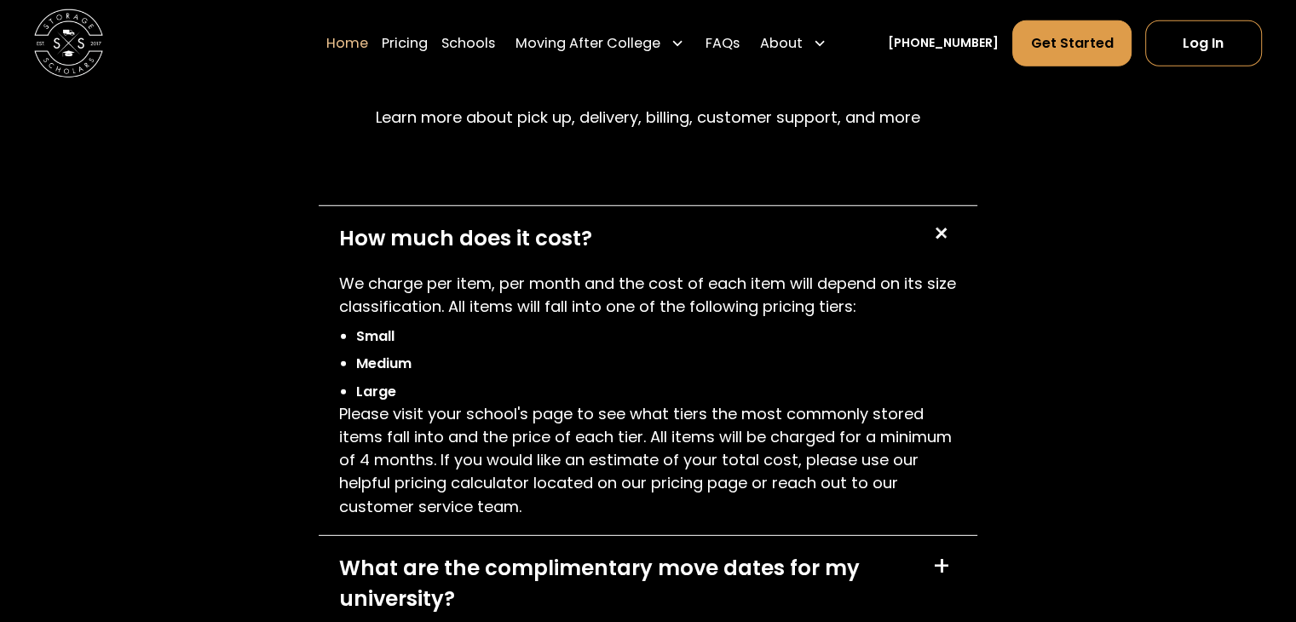
click at [379, 282] on p "We charge per item, per month and the cost of each item will depend on its size…" at bounding box center [648, 295] width 618 height 46
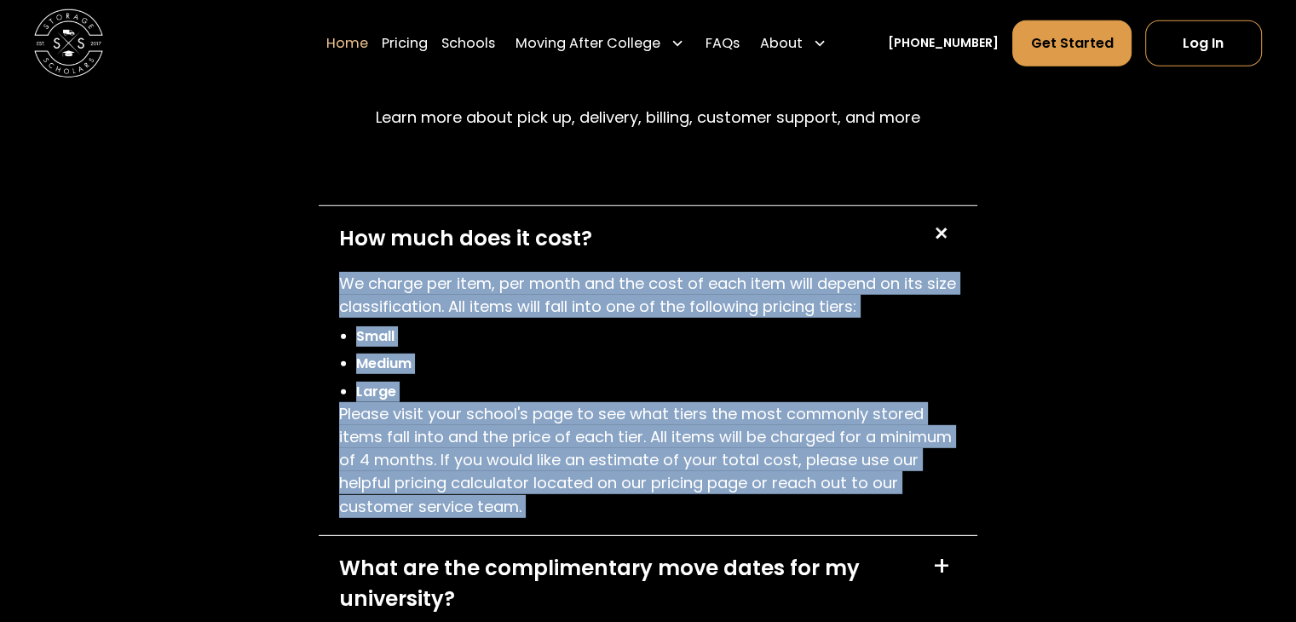
drag, startPoint x: 379, startPoint y: 282, endPoint x: 566, endPoint y: 476, distance: 269.3
click at [566, 480] on div "We charge per item, per month and the cost of each item will depend on its size…" at bounding box center [648, 395] width 618 height 246
click at [565, 474] on p "Please visit your school's page to see what tiers the most commonly stored item…" at bounding box center [648, 460] width 618 height 116
click at [563, 474] on p "Please visit your school's page to see what tiers the most commonly stored item…" at bounding box center [648, 460] width 618 height 116
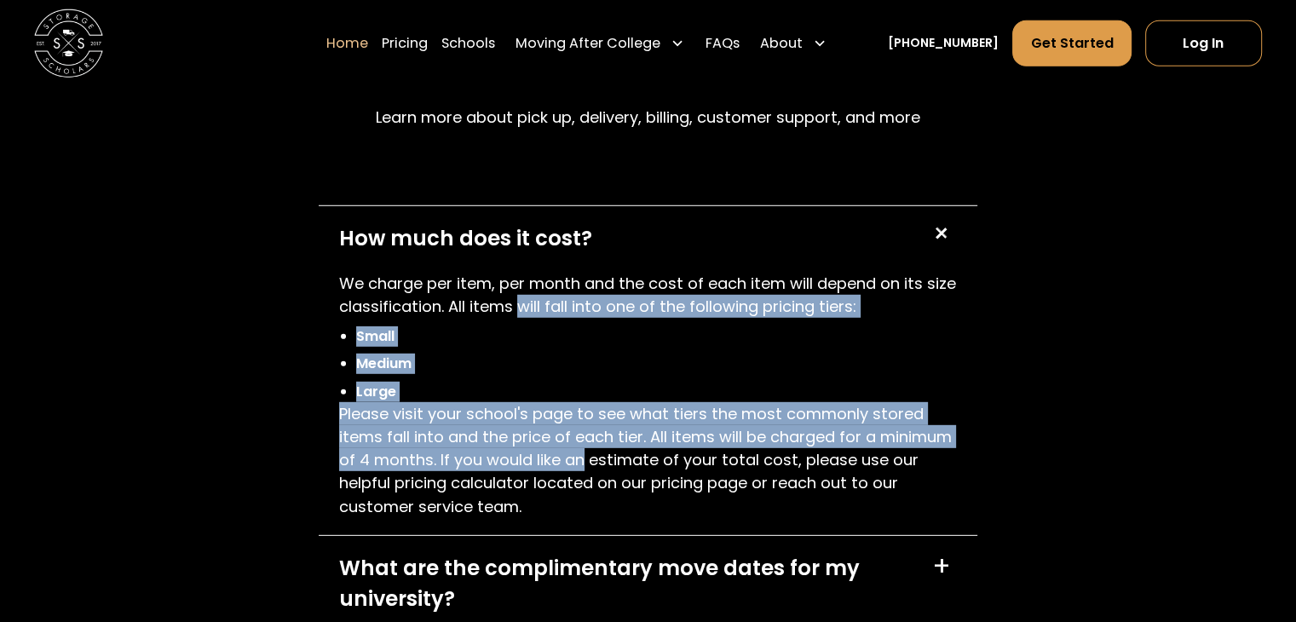
drag, startPoint x: 563, startPoint y: 474, endPoint x: 515, endPoint y: 291, distance: 188.7
click at [521, 297] on div "We charge per item, per month and the cost of each item will depend on its size…" at bounding box center [648, 395] width 618 height 246
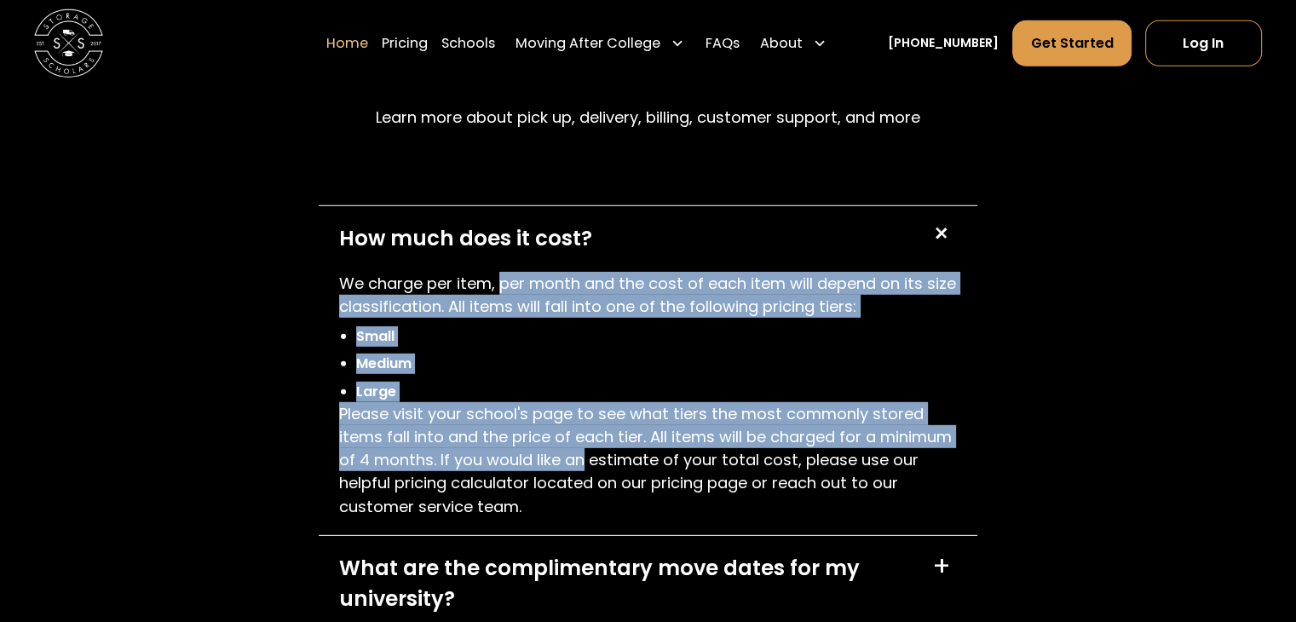
click at [511, 295] on p "We charge per item, per month and the cost of each item will depend on its size…" at bounding box center [648, 295] width 618 height 46
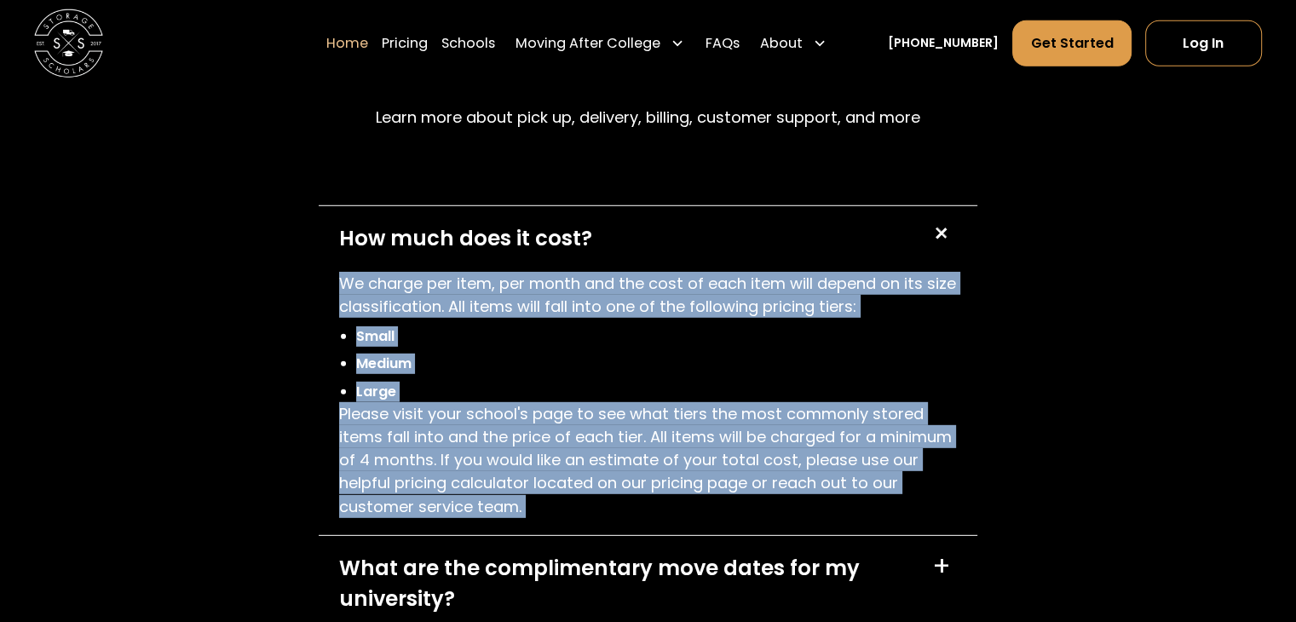
drag, startPoint x: 511, startPoint y: 295, endPoint x: 590, endPoint y: 444, distance: 168.4
click at [590, 444] on div "We charge per item, per month and the cost of each item will depend on its size…" at bounding box center [648, 395] width 618 height 246
click at [590, 444] on p "Please visit your school's page to see what tiers the most commonly stored item…" at bounding box center [648, 460] width 618 height 116
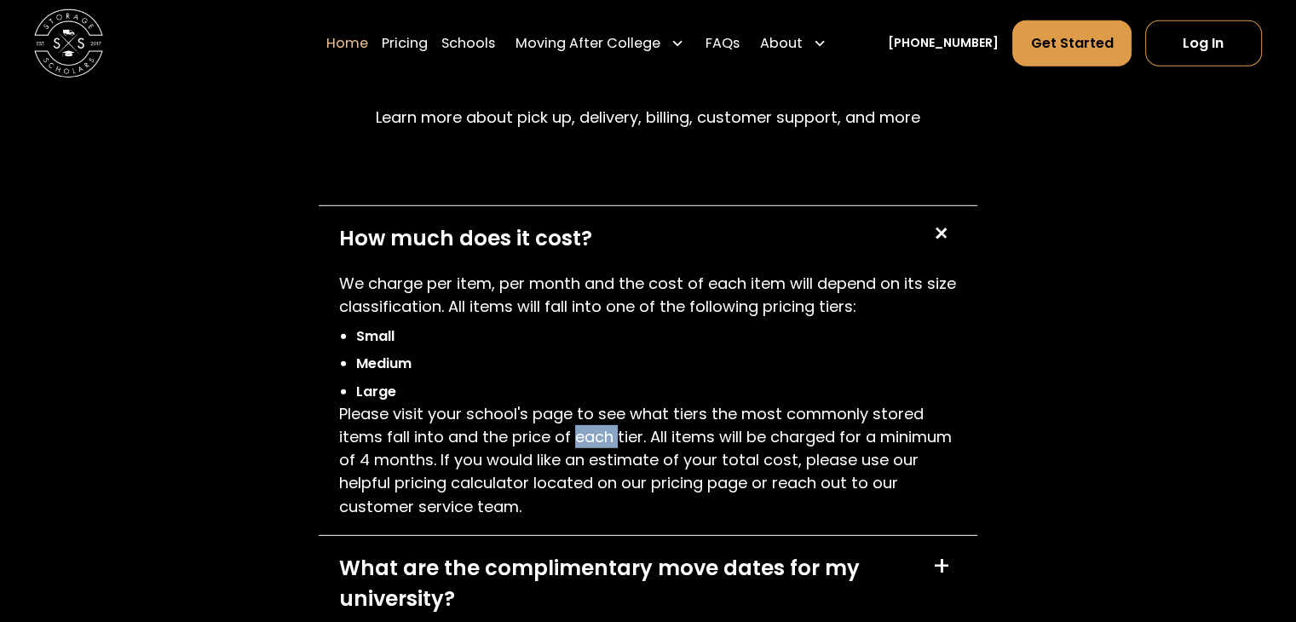
click at [590, 444] on p "Please visit your school's page to see what tiers the most commonly stored item…" at bounding box center [648, 460] width 618 height 116
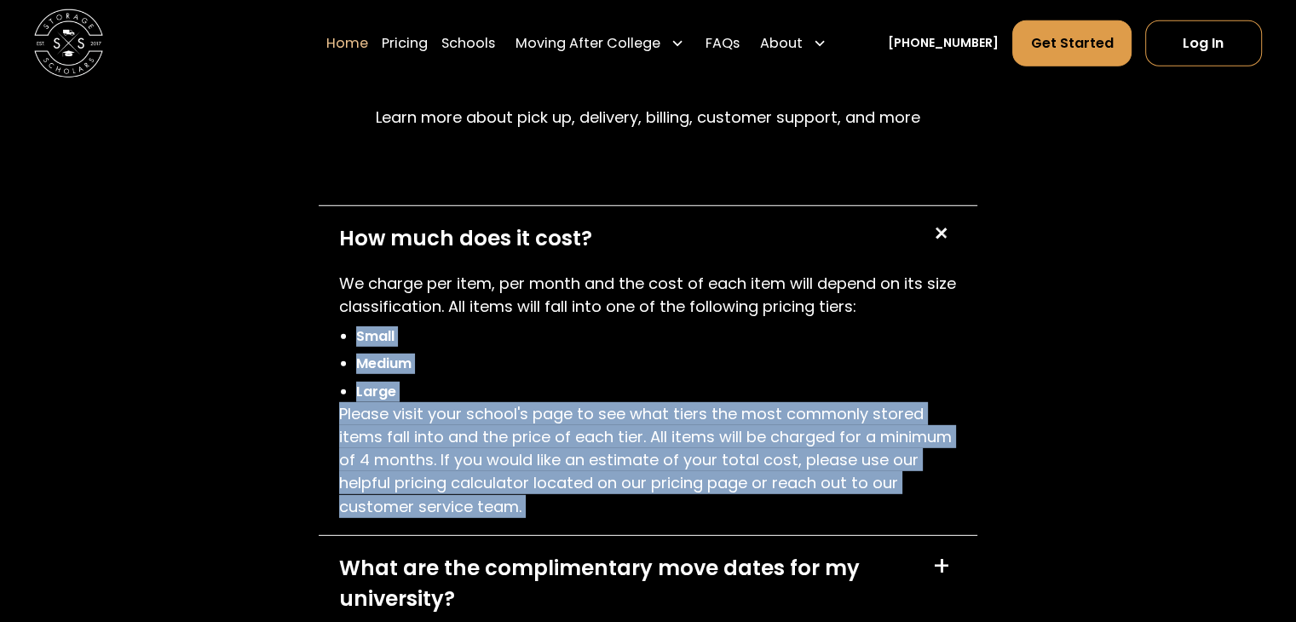
drag, startPoint x: 590, startPoint y: 444, endPoint x: 360, endPoint y: 269, distance: 288.1
click at [385, 284] on div "We charge per item, per month and the cost of each item will depend on its size…" at bounding box center [648, 395] width 618 height 246
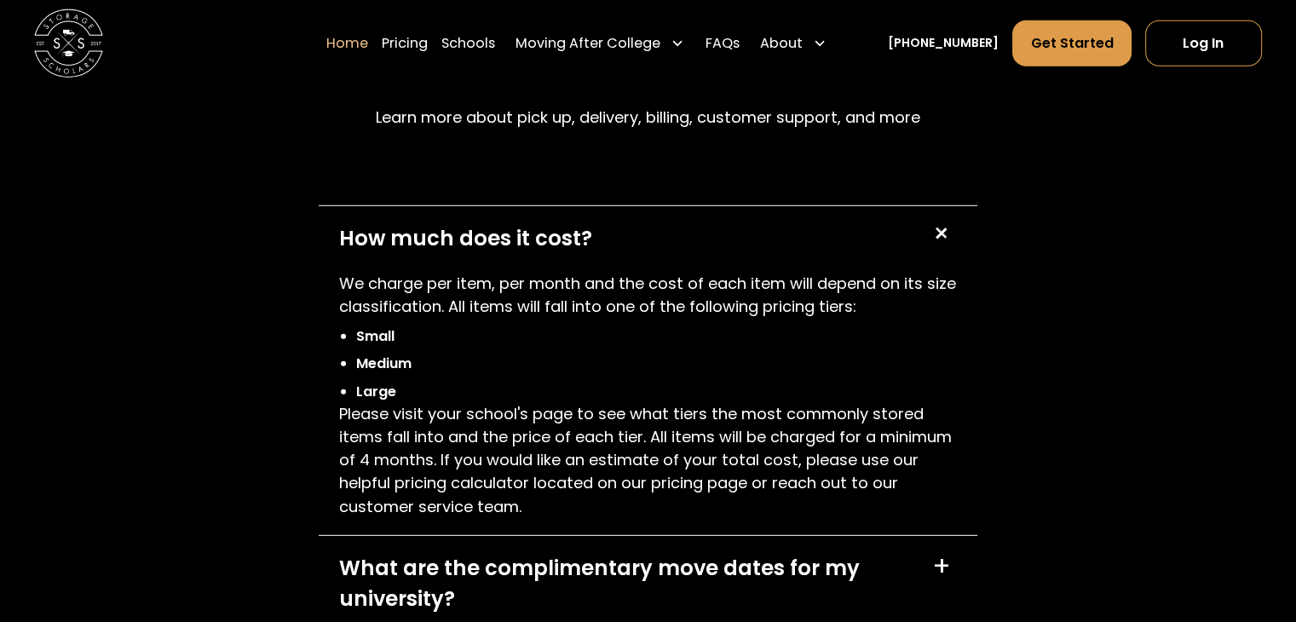
click at [358, 268] on div "How much does it cost? +" at bounding box center [648, 239] width 659 height 66
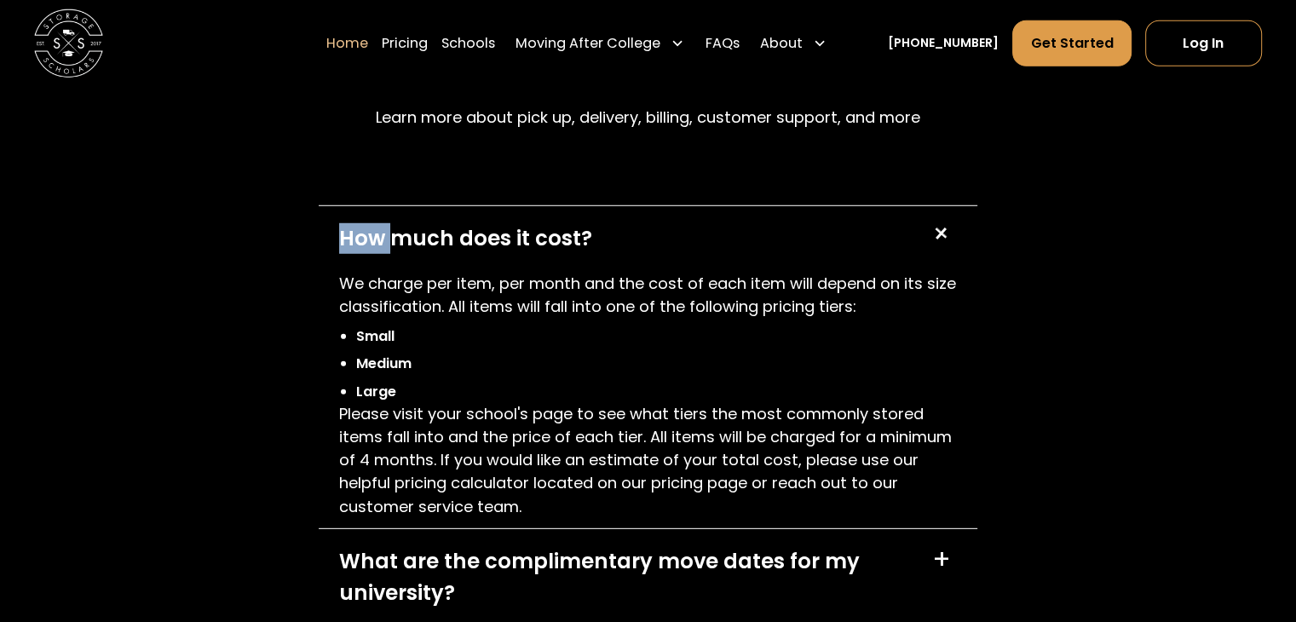
click at [358, 268] on div "How much does it cost? +" at bounding box center [648, 239] width 659 height 66
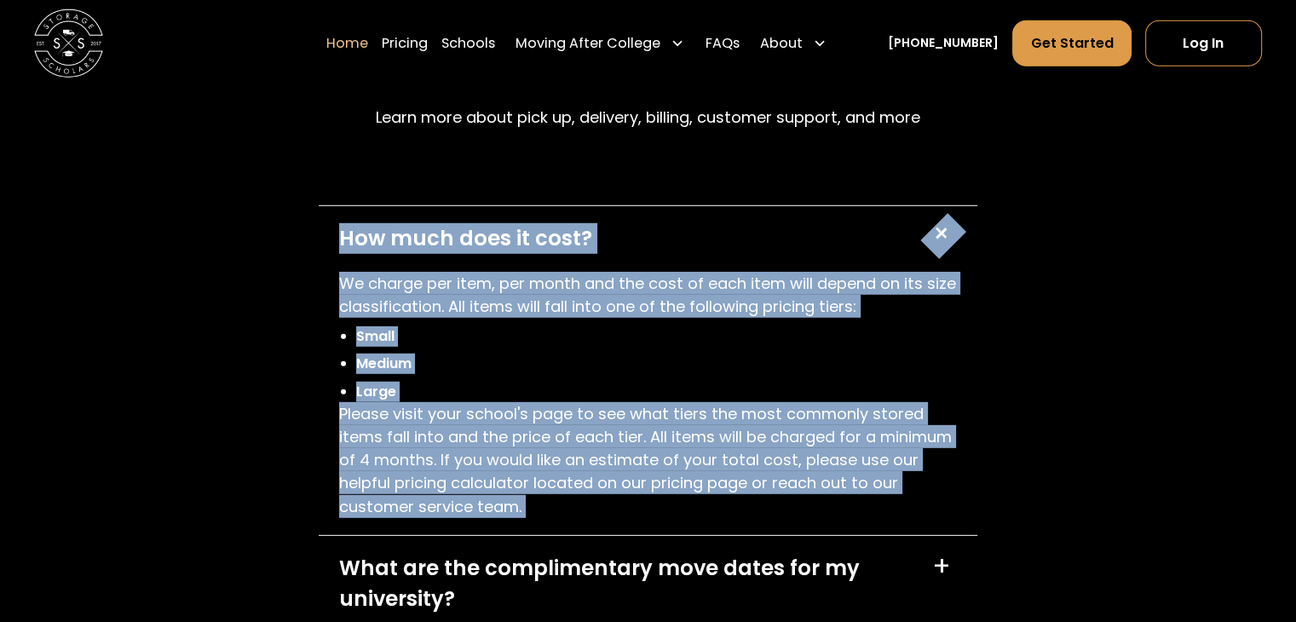
drag, startPoint x: 358, startPoint y: 268, endPoint x: 576, endPoint y: 484, distance: 306.6
click at [571, 476] on div "How much does it cost? + We charge per item, per month and the cost of each ite…" at bounding box center [648, 371] width 659 height 330
click at [575, 488] on p "Please visit your school's page to see what tiers the most commonly stored item…" at bounding box center [648, 460] width 618 height 116
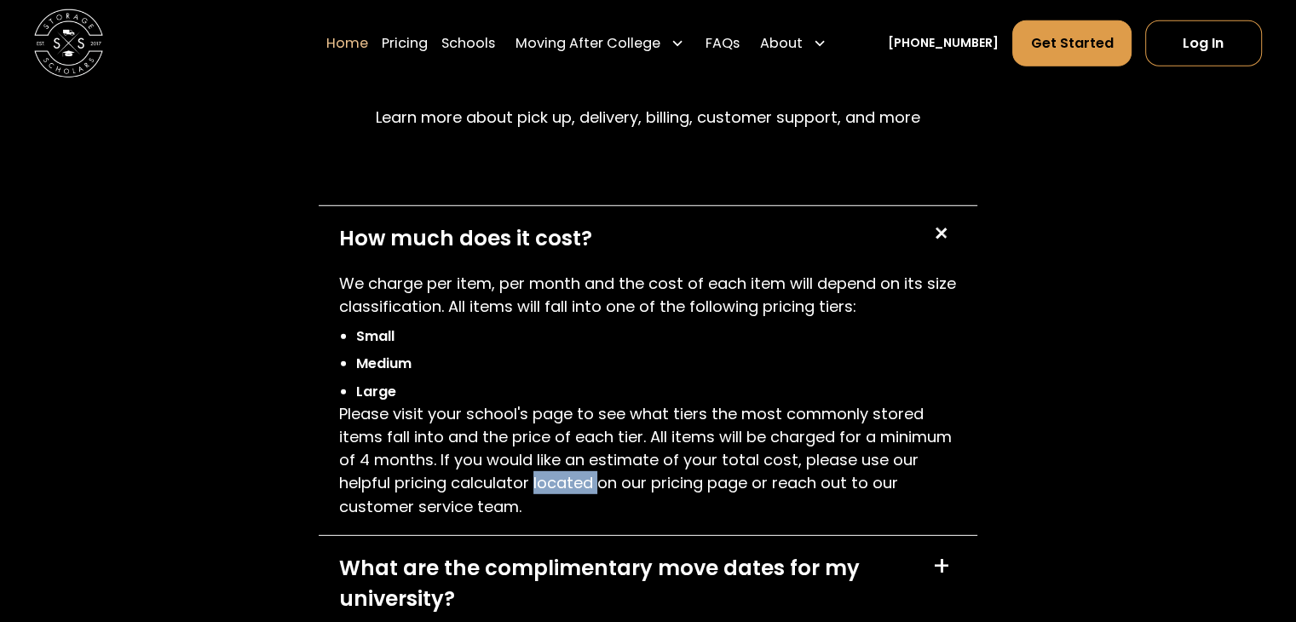
click at [575, 488] on p "Please visit your school's page to see what tiers the most commonly stored item…" at bounding box center [648, 460] width 618 height 116
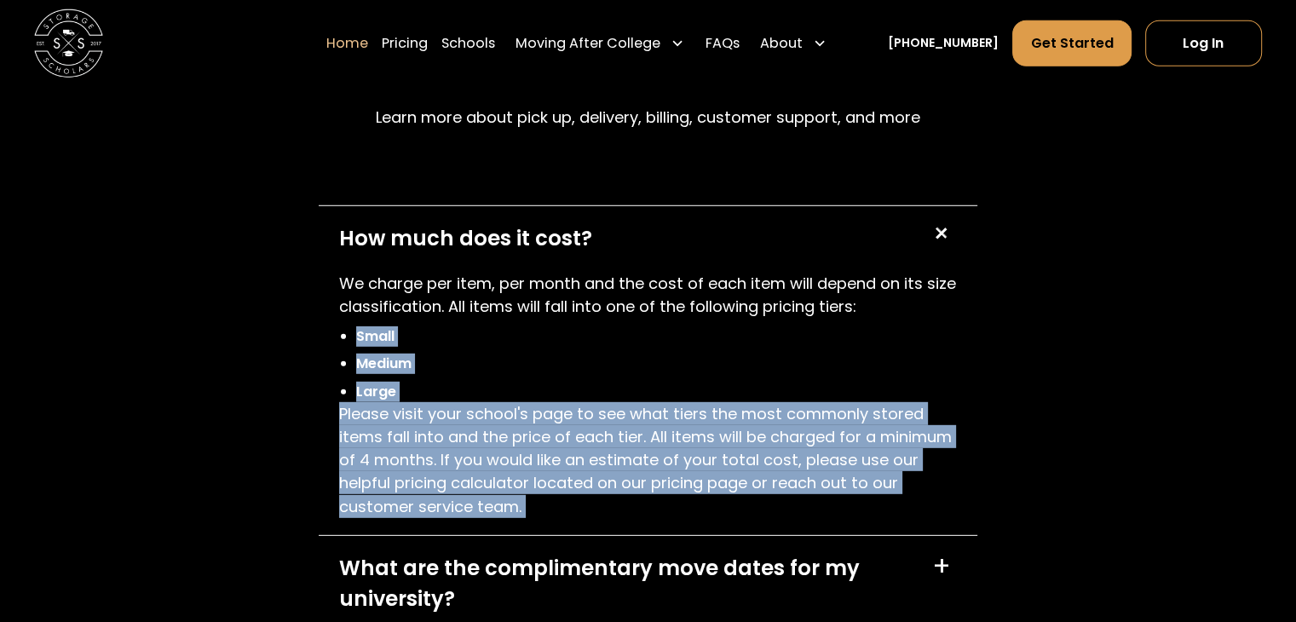
drag, startPoint x: 575, startPoint y: 488, endPoint x: 509, endPoint y: 314, distance: 186.1
click at [509, 325] on div "We charge per item, per month and the cost of each item will depend on its size…" at bounding box center [648, 395] width 618 height 246
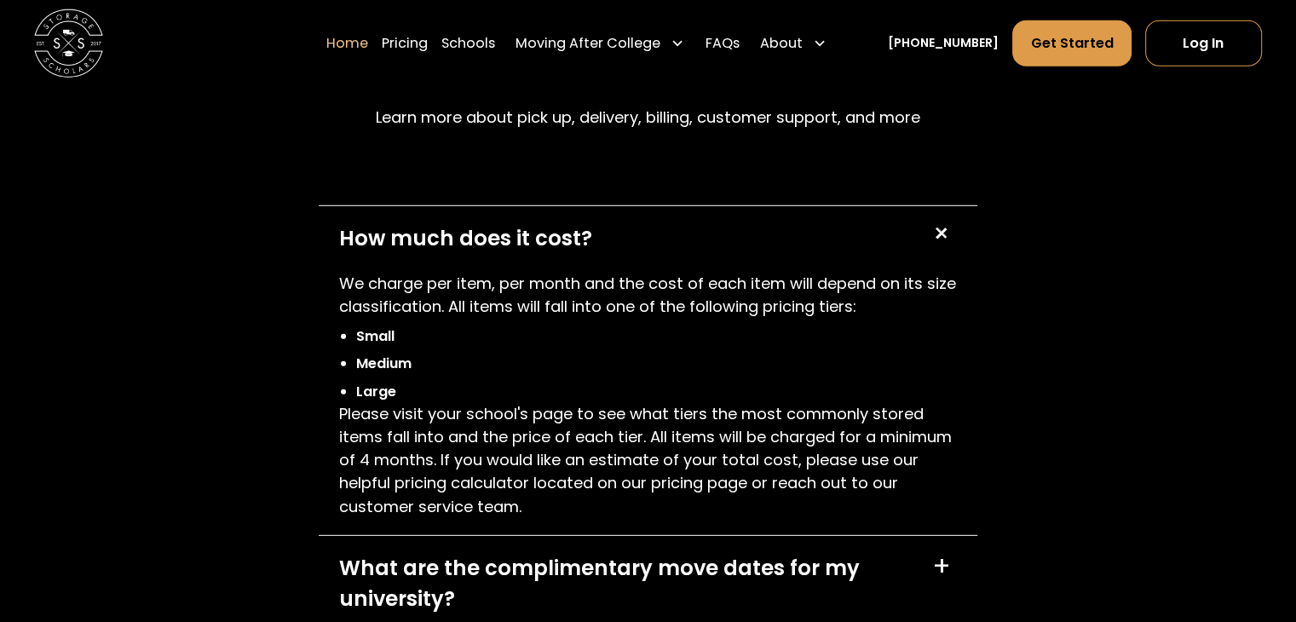
click at [510, 290] on p "We charge per item, per month and the cost of each item will depend on its size…" at bounding box center [648, 295] width 618 height 46
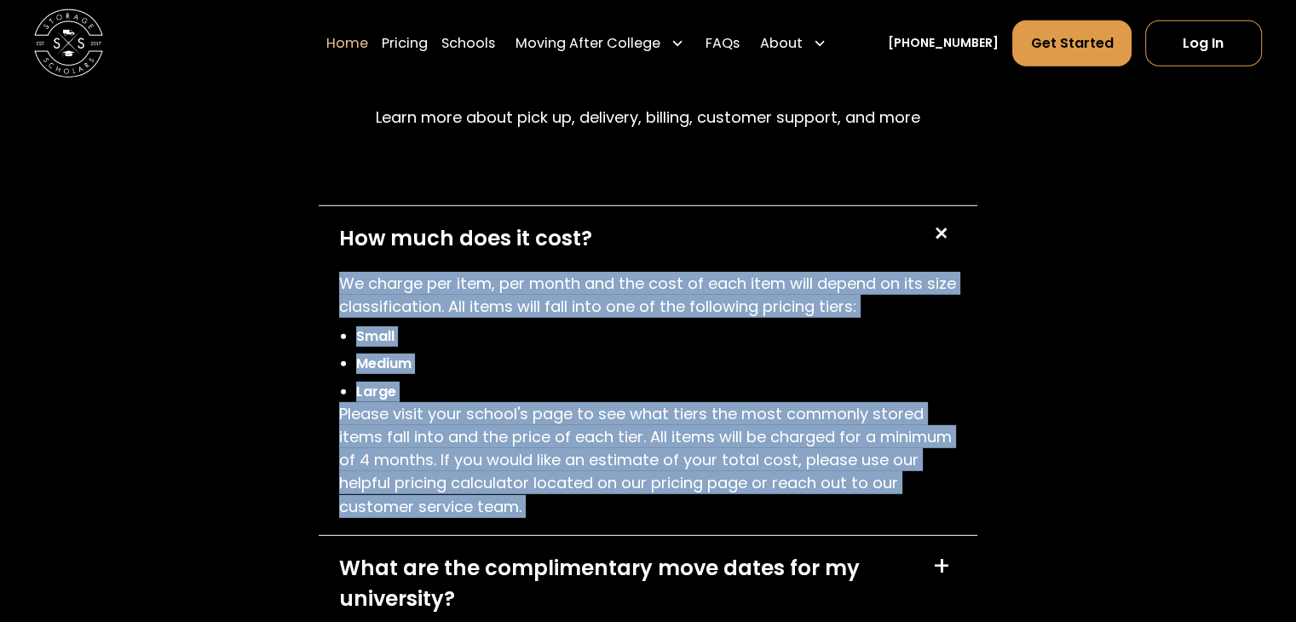
drag, startPoint x: 510, startPoint y: 290, endPoint x: 531, endPoint y: 470, distance: 181.8
click at [532, 449] on div "We charge per item, per month and the cost of each item will depend on its size…" at bounding box center [648, 395] width 618 height 246
click at [532, 472] on p "Please visit your school's page to see what tiers the most commonly stored item…" at bounding box center [648, 460] width 618 height 116
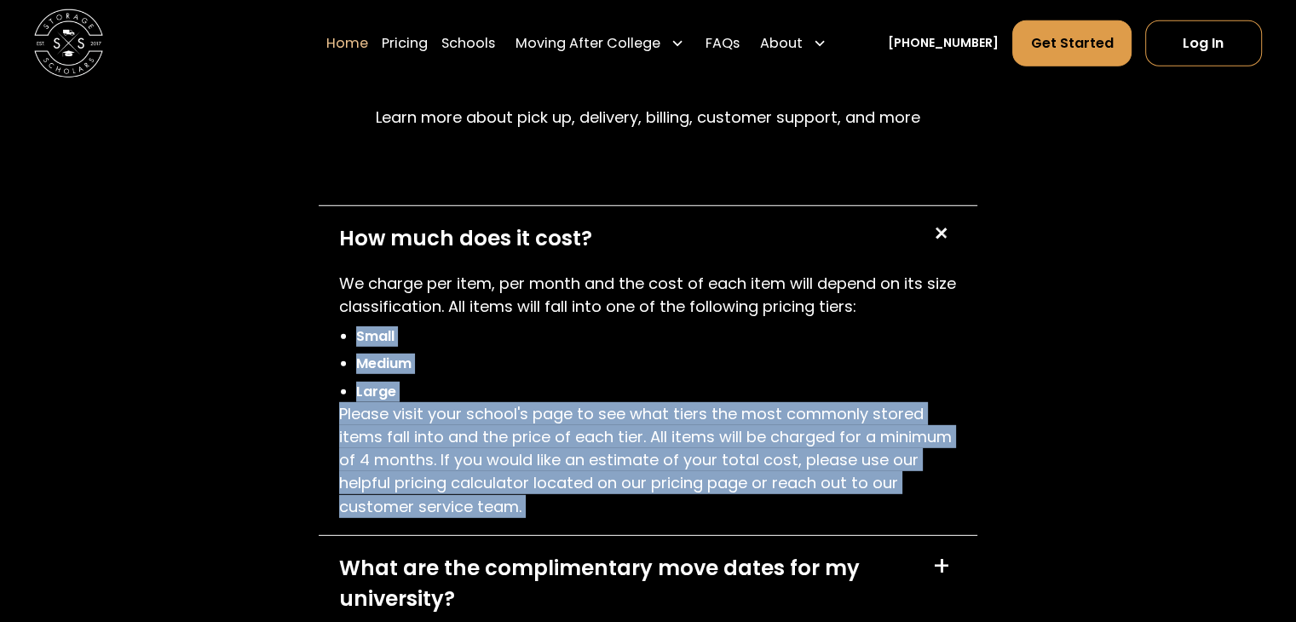
drag, startPoint x: 532, startPoint y: 472, endPoint x: 477, endPoint y: 305, distance: 175.9
click at [491, 331] on div "We charge per item, per month and the cost of each item will depend on its size…" at bounding box center [648, 395] width 618 height 246
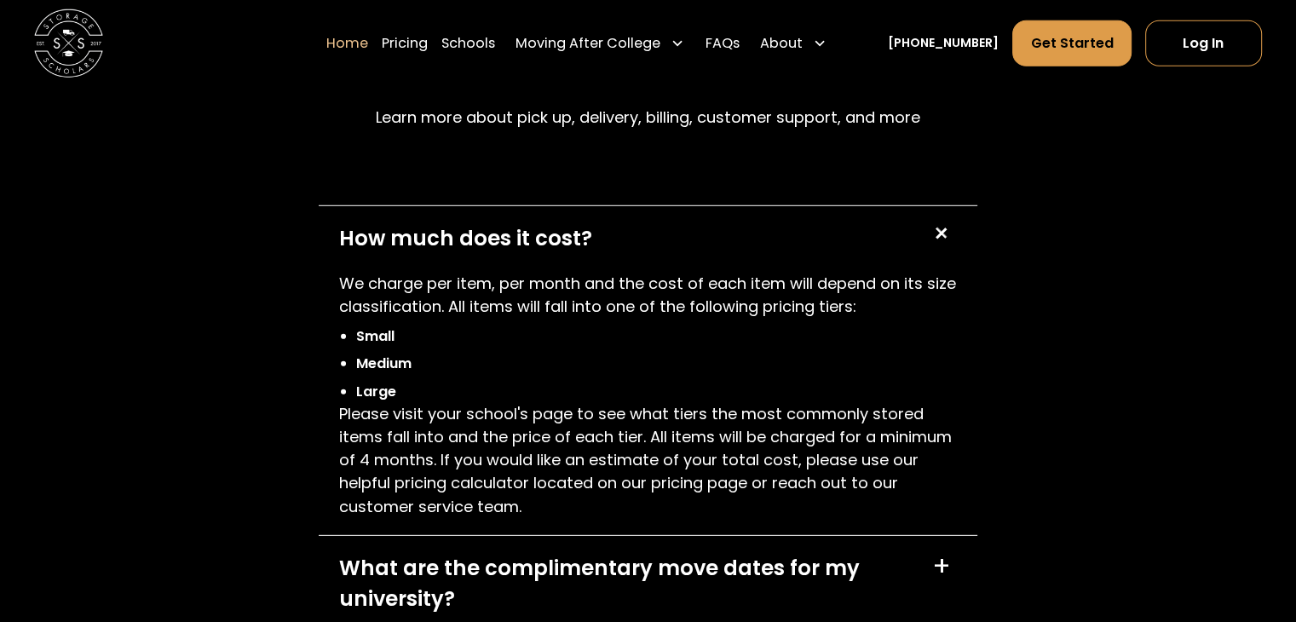
click at [476, 305] on p "We charge per item, per month and the cost of each item will depend on its size…" at bounding box center [648, 295] width 618 height 46
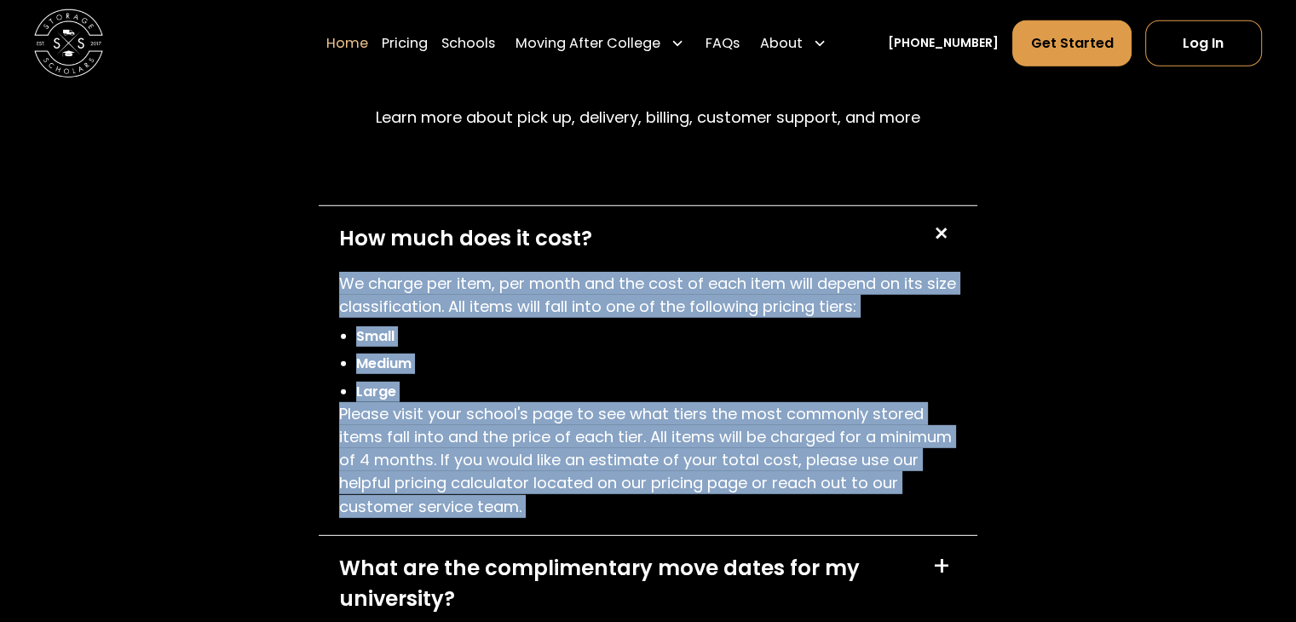
drag, startPoint x: 476, startPoint y: 305, endPoint x: 491, endPoint y: 437, distance: 132.8
click at [491, 434] on div "We charge per item, per month and the cost of each item will depend on its size…" at bounding box center [648, 395] width 618 height 246
click at [481, 462] on p "Please visit your school's page to see what tiers the most commonly stored item…" at bounding box center [648, 460] width 618 height 116
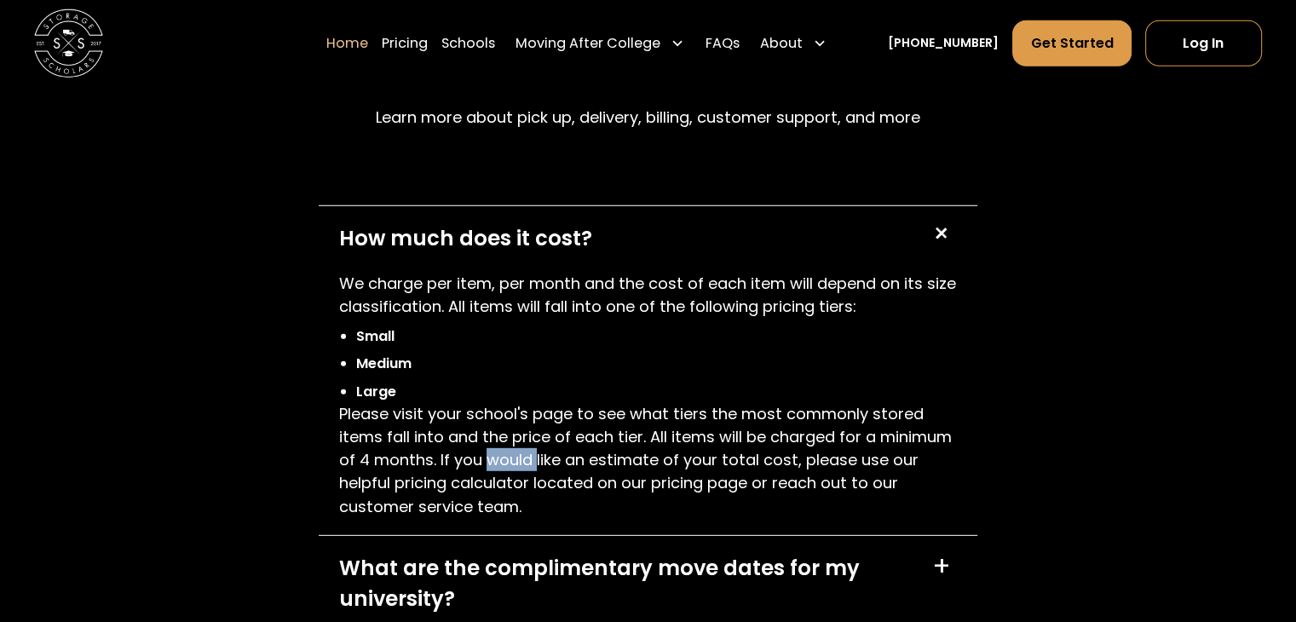
click at [481, 462] on p "Please visit your school's page to see what tiers the most commonly stored item…" at bounding box center [648, 460] width 618 height 116
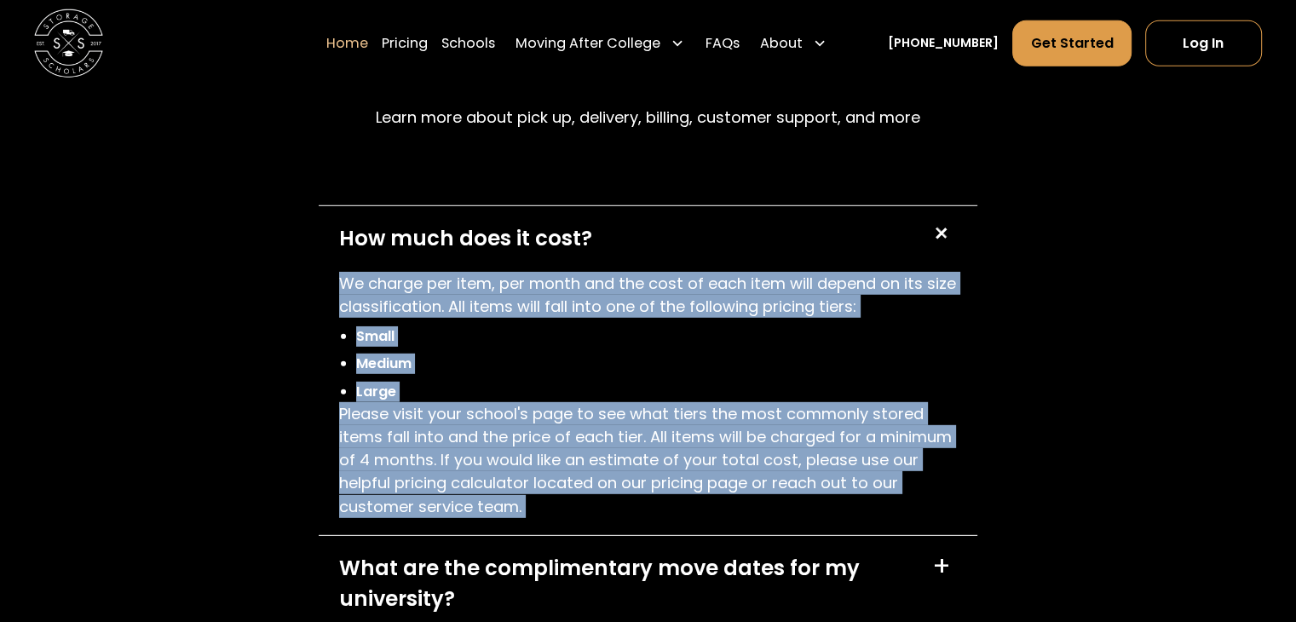
drag, startPoint x: 481, startPoint y: 462, endPoint x: 474, endPoint y: 301, distance: 161.1
click at [474, 302] on div "We charge per item, per month and the cost of each item will depend on its size…" at bounding box center [648, 395] width 618 height 246
click at [436, 318] on p "We charge per item, per month and the cost of each item will depend on its size…" at bounding box center [648, 295] width 618 height 46
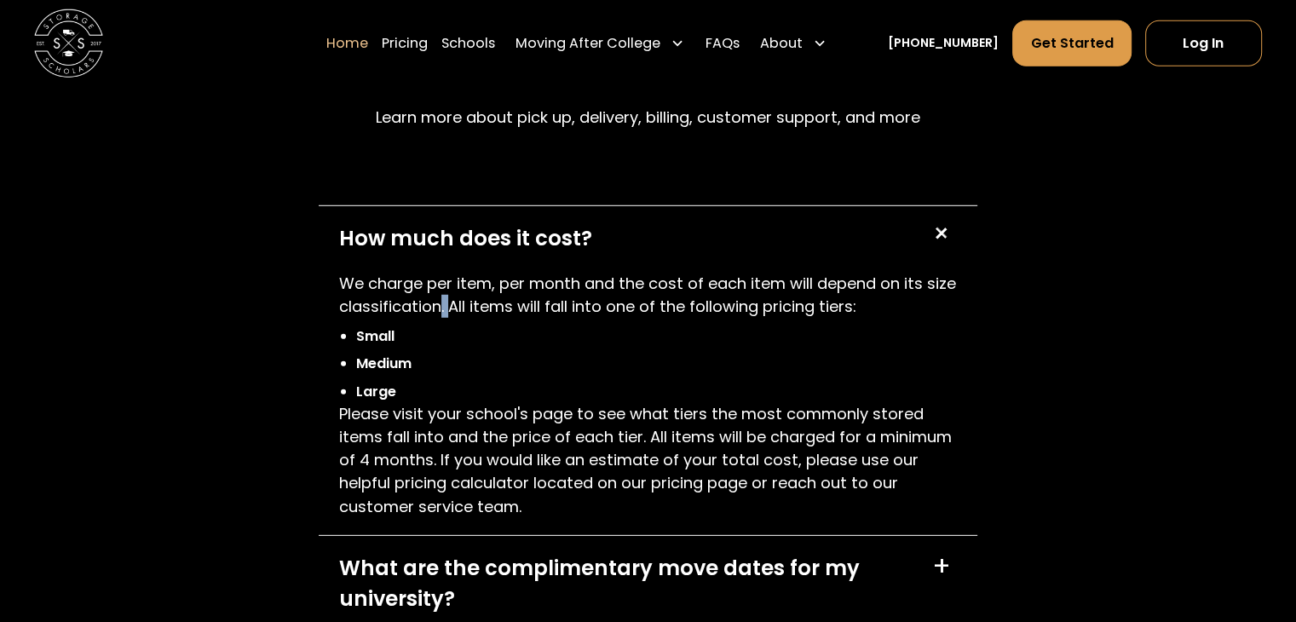
click at [436, 318] on p "We charge per item, per month and the cost of each item will depend on its size…" at bounding box center [648, 295] width 618 height 46
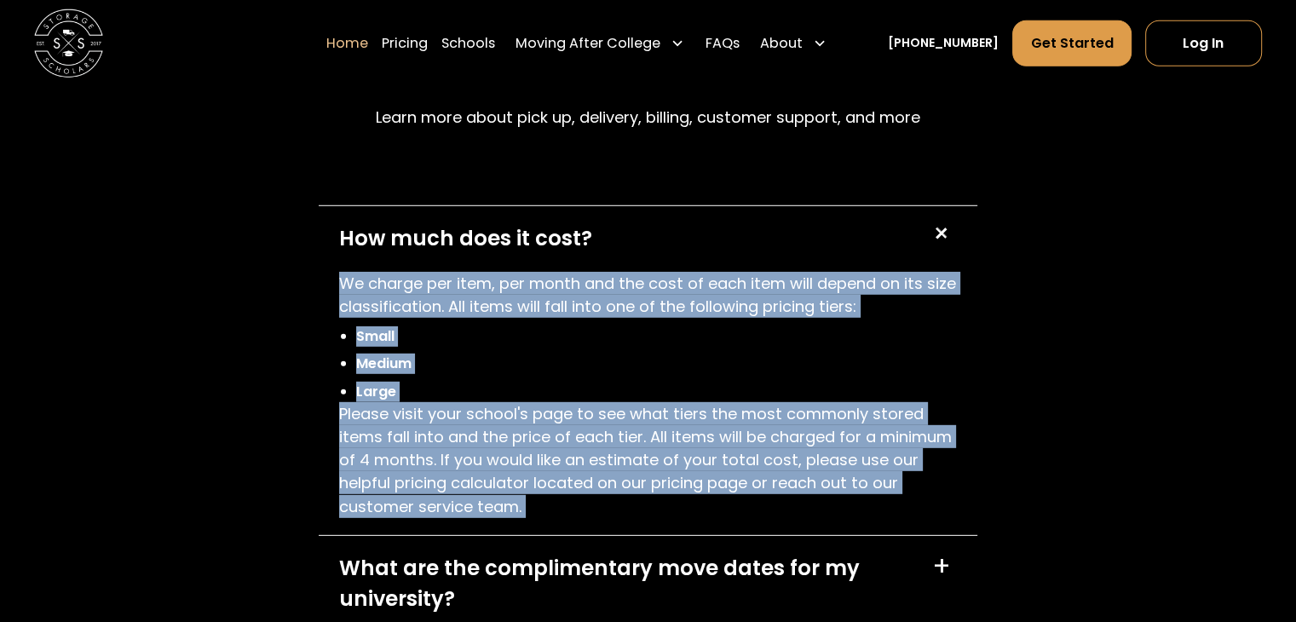
drag, startPoint x: 436, startPoint y: 319, endPoint x: 471, endPoint y: 467, distance: 152.3
click at [471, 465] on div "We charge per item, per month and the cost of each item will depend on its size…" at bounding box center [648, 395] width 618 height 246
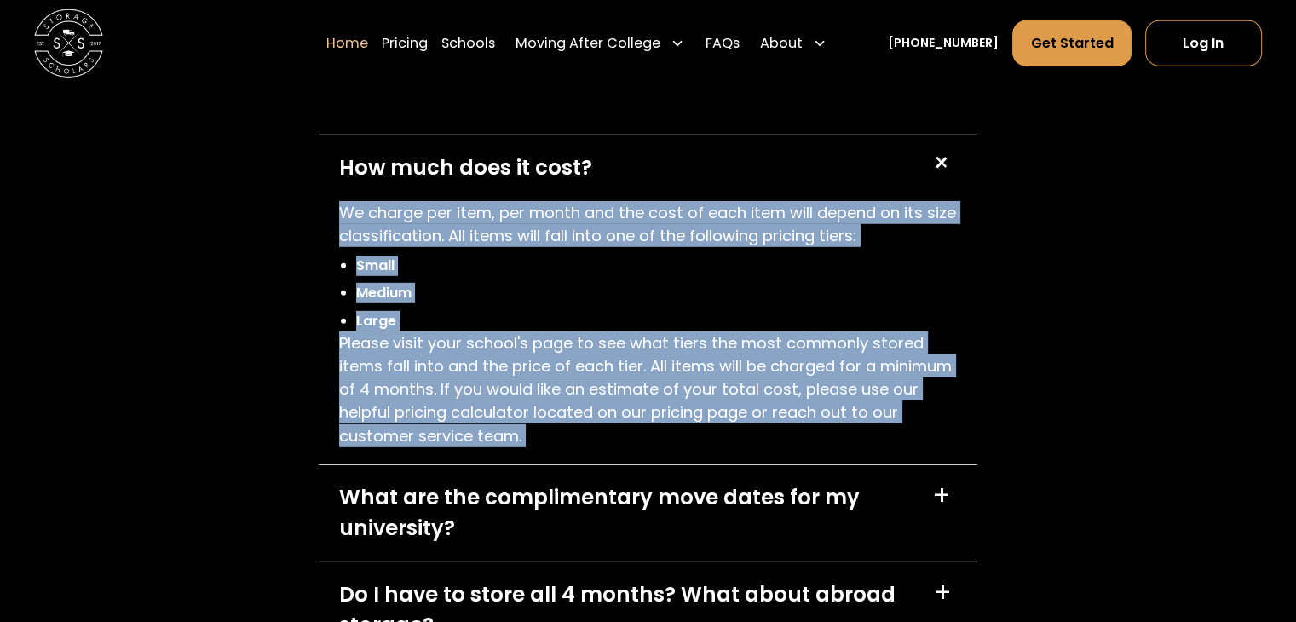
scroll to position [5026, 0]
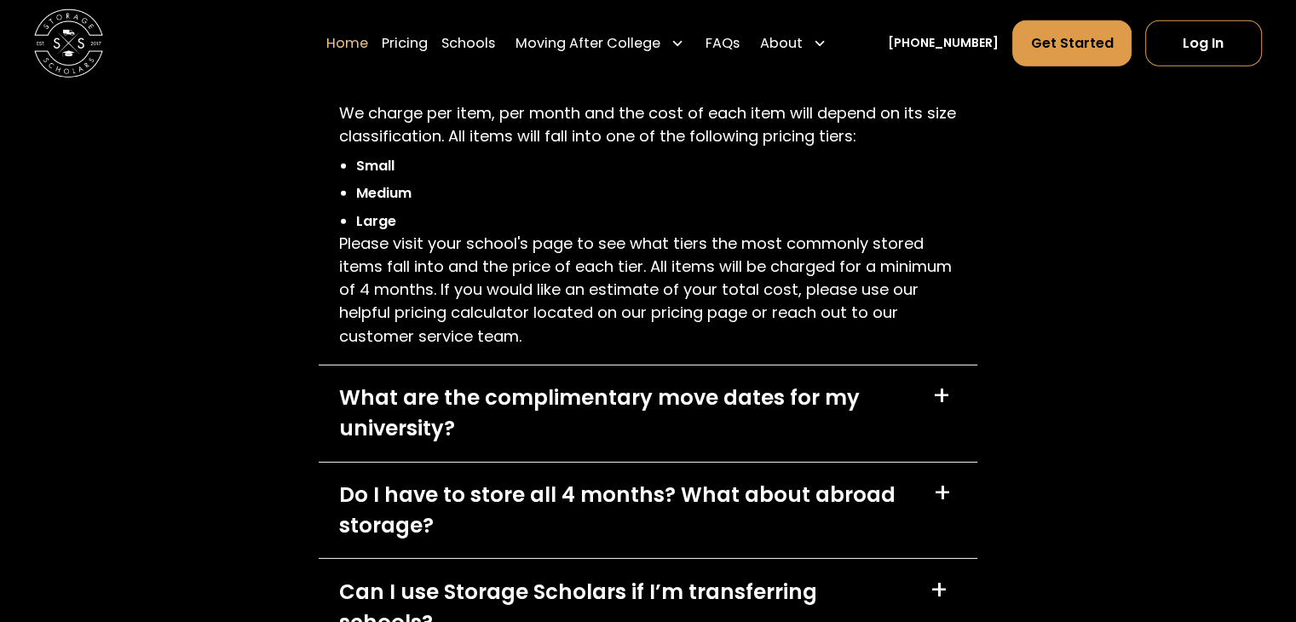
click at [440, 410] on div "What are the complimentary move dates for my university?" at bounding box center [625, 413] width 572 height 62
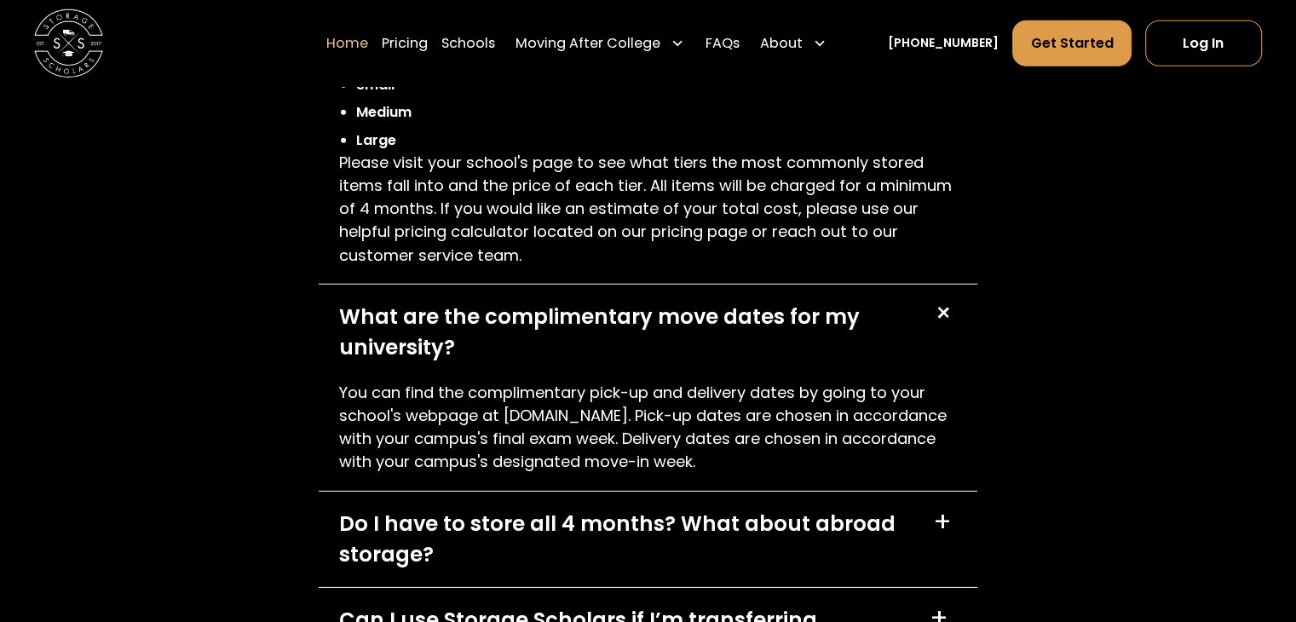
scroll to position [5196, 0]
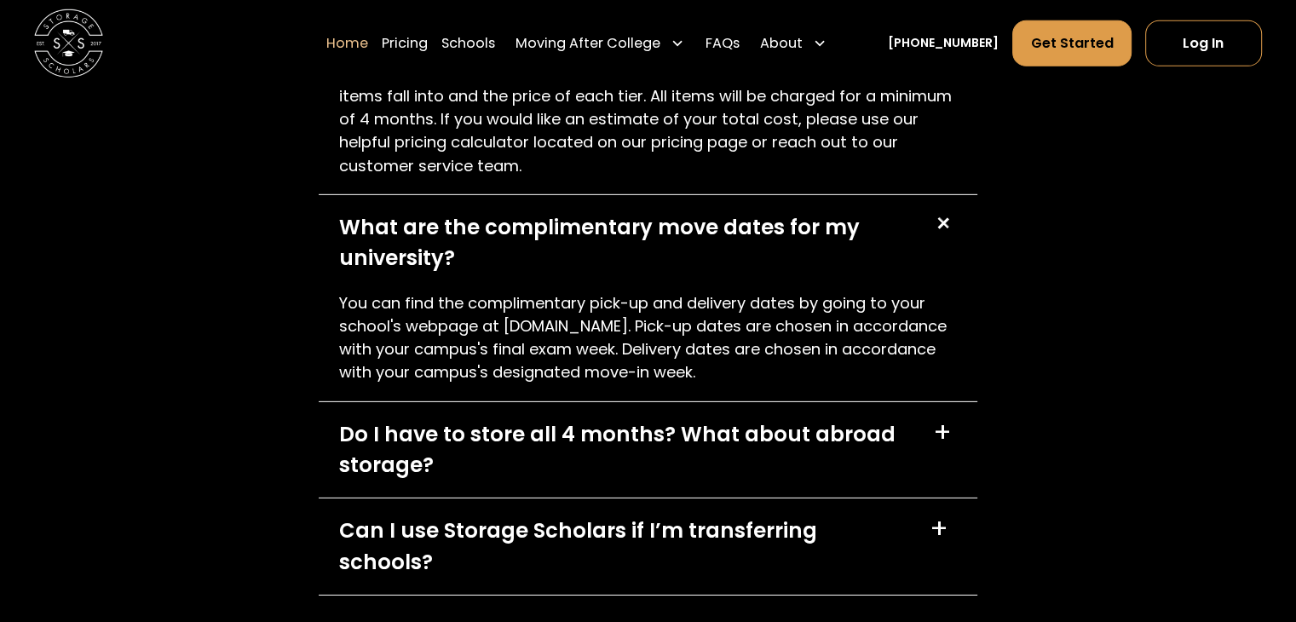
click at [398, 343] on p "You can find the complimentary pick-up and delivery dates by going to your scho…" at bounding box center [648, 337] width 618 height 93
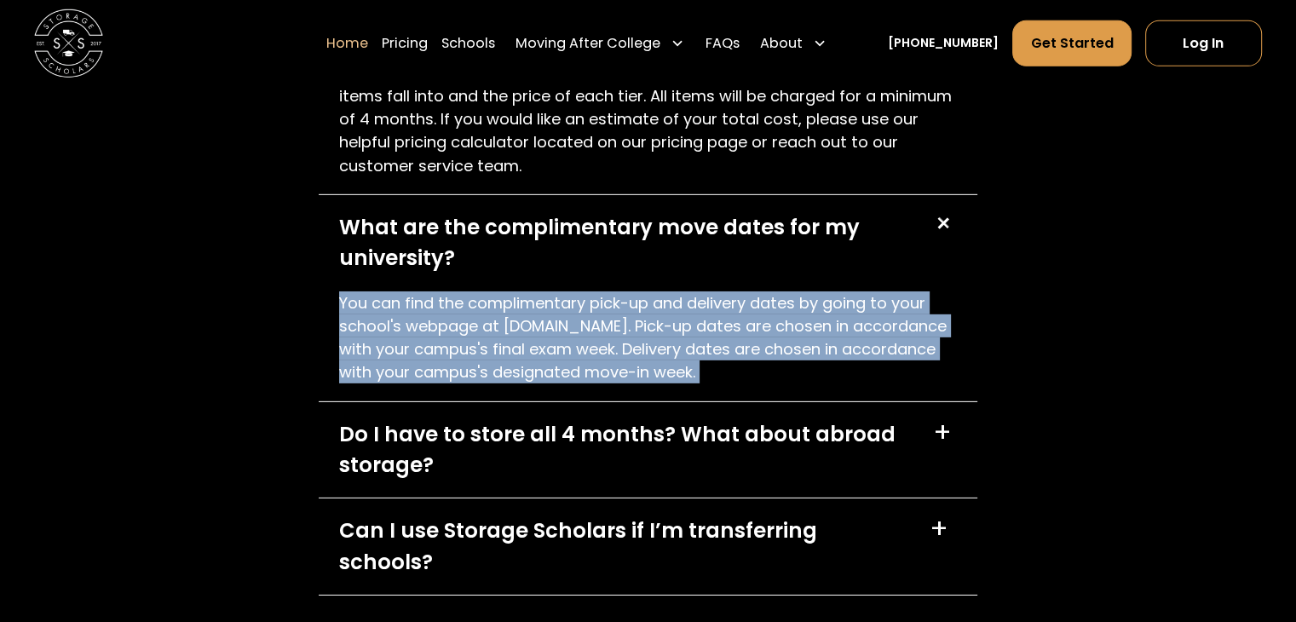
click at [398, 343] on p "You can find the complimentary pick-up and delivery dates by going to your scho…" at bounding box center [648, 337] width 618 height 93
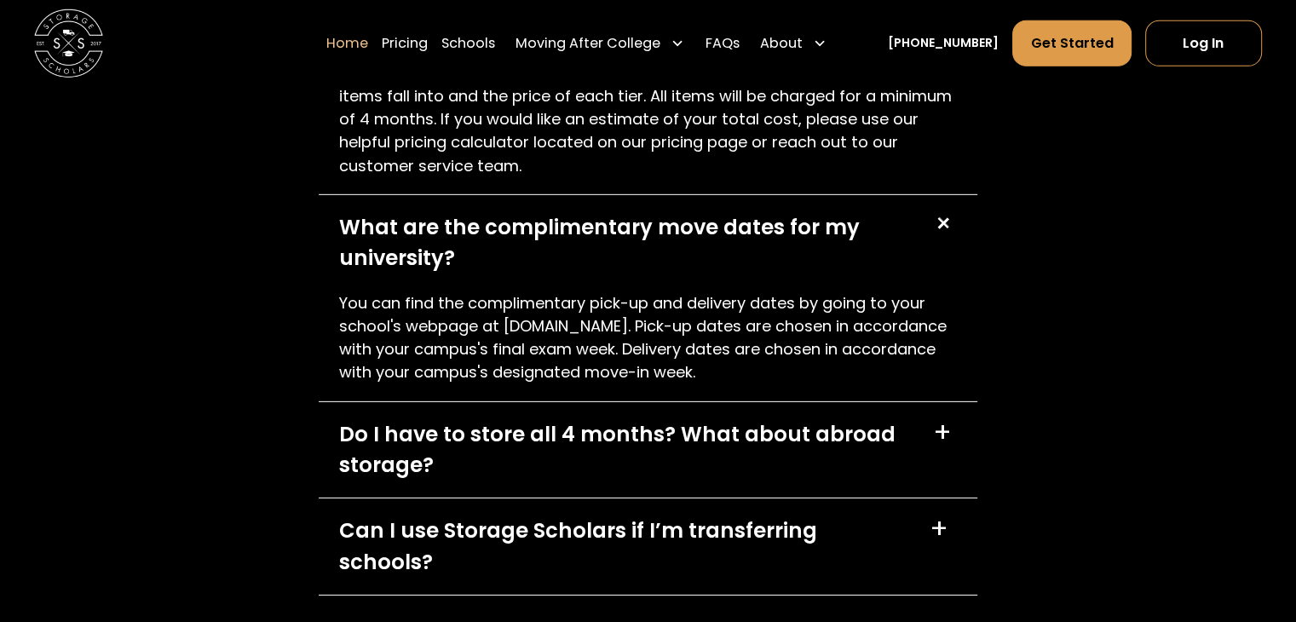
click at [427, 440] on div "Do I have to store all 4 months? What about abroad storage?" at bounding box center [625, 450] width 573 height 62
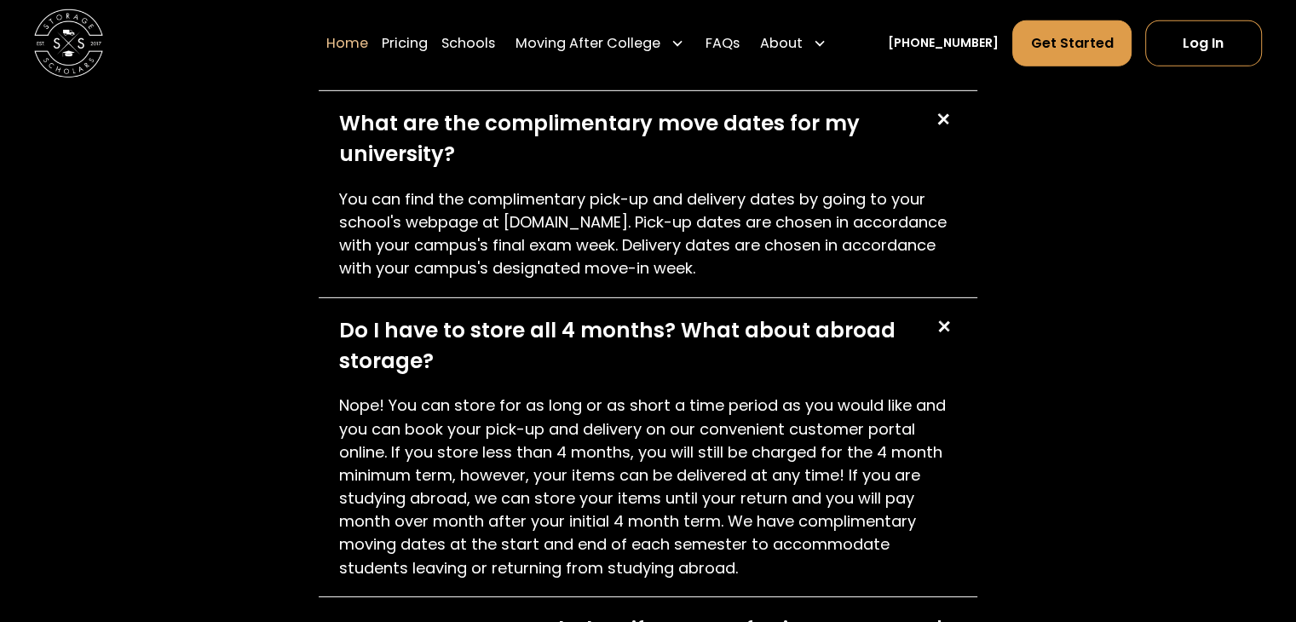
scroll to position [5367, 0]
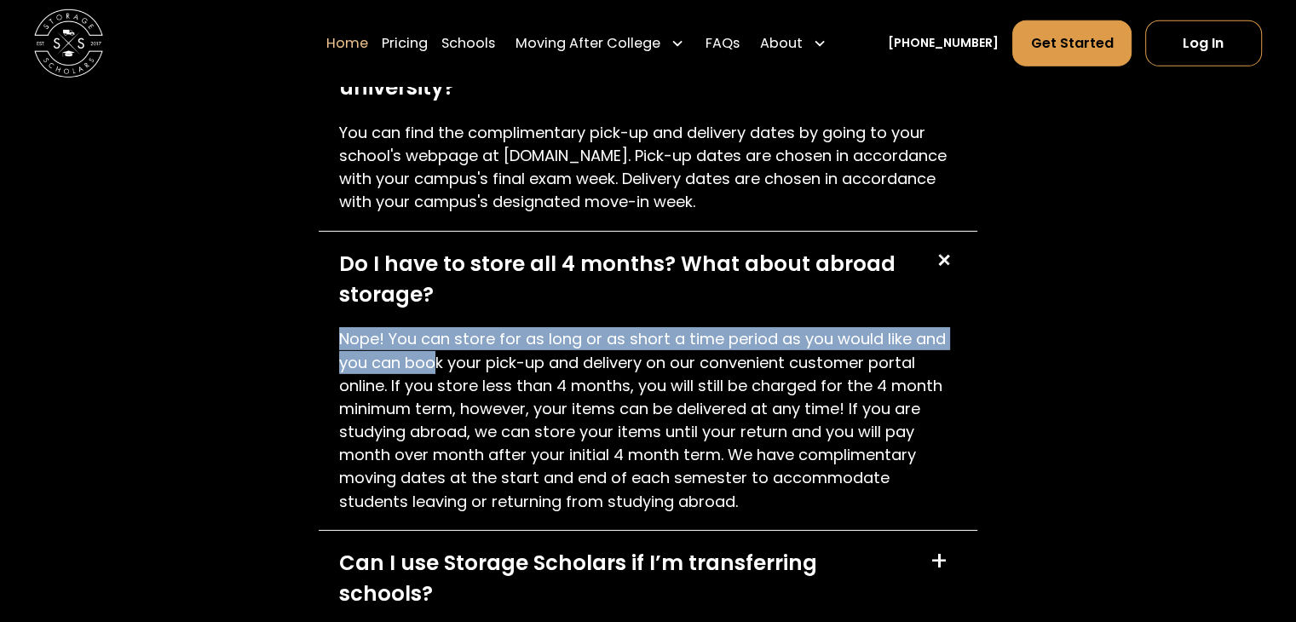
drag, startPoint x: 331, startPoint y: 338, endPoint x: 633, endPoint y: 410, distance: 310.8
click at [610, 397] on div "Nope! You can store for as long or as short a time period as you would like and…" at bounding box center [648, 428] width 659 height 203
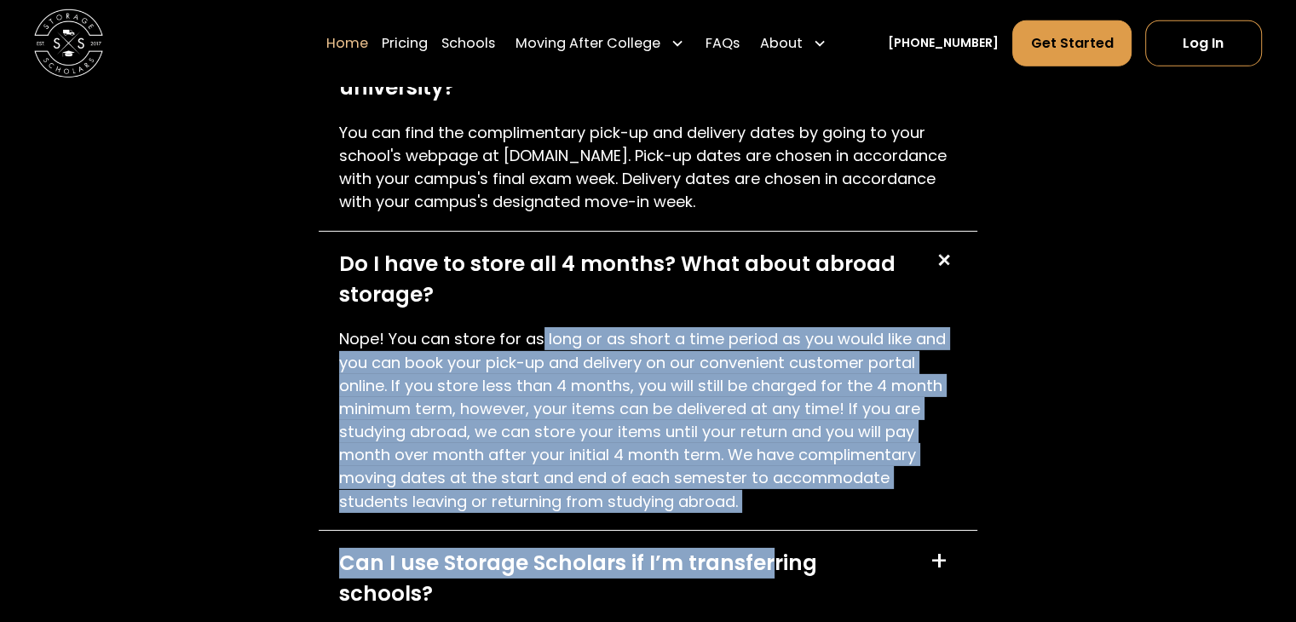
drag, startPoint x: 766, startPoint y: 535, endPoint x: 528, endPoint y: 321, distance: 319.7
click at [538, 334] on div "How much does it cost? + We charge per item, per month and the cost of each ite…" at bounding box center [648, 160] width 659 height 933
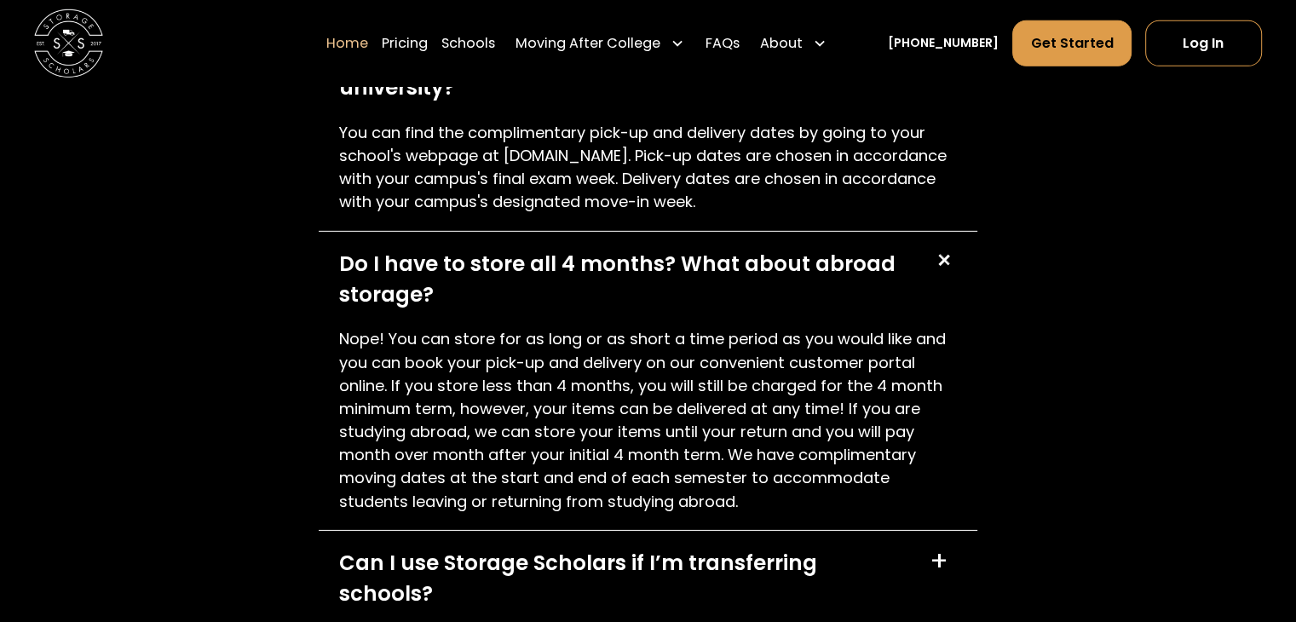
click at [507, 296] on div "Do I have to store all 4 months? What about abroad storage?" at bounding box center [625, 280] width 573 height 62
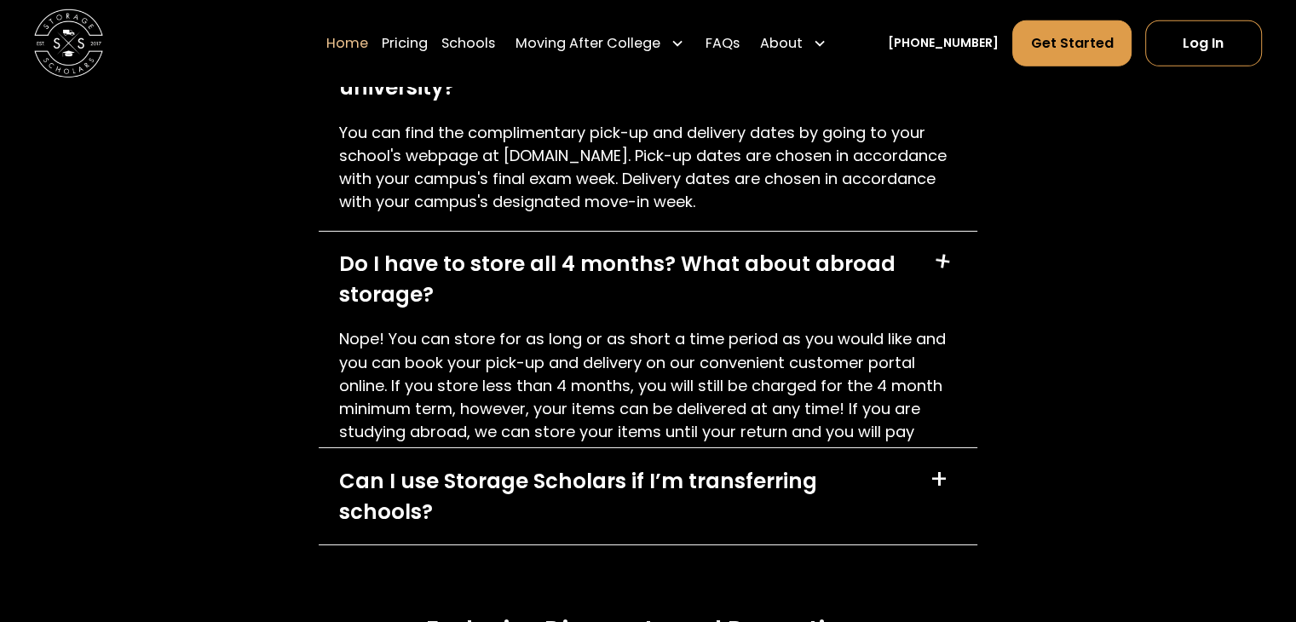
click at [507, 296] on div "Do I have to store all 4 months? What about abroad storage?" at bounding box center [625, 280] width 573 height 62
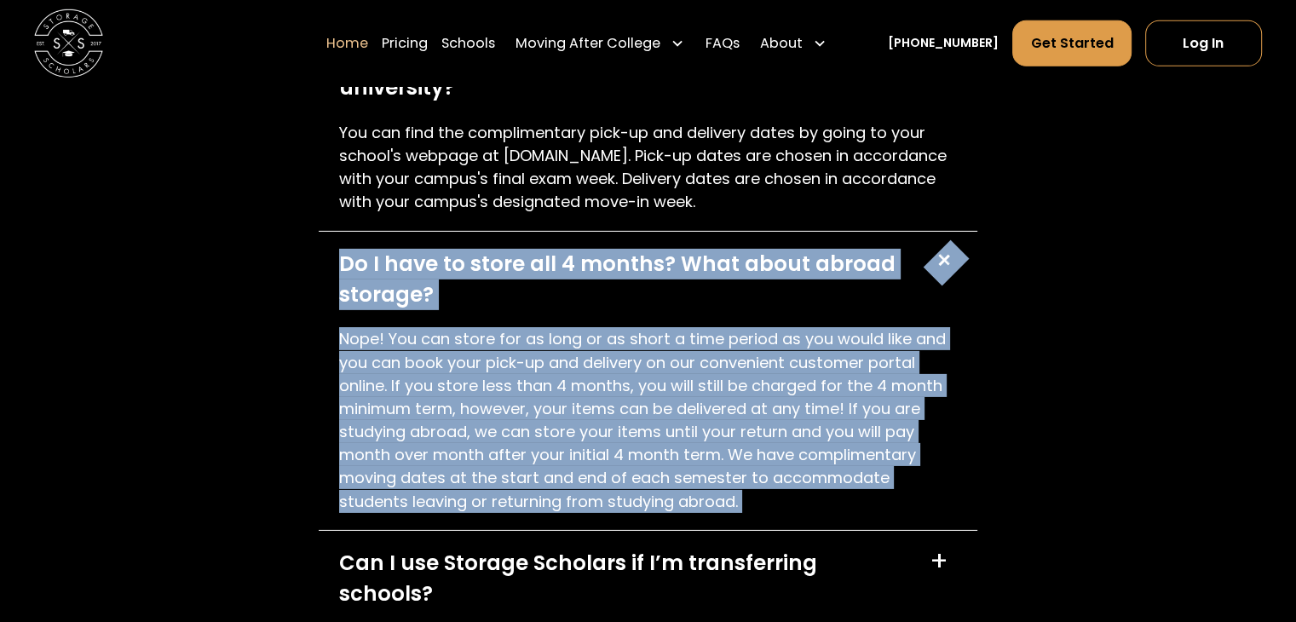
drag, startPoint x: 507, startPoint y: 296, endPoint x: 553, endPoint y: 396, distance: 110.5
click at [555, 388] on div "Do I have to store all 4 months? What about abroad storage? + Nope! You can sto…" at bounding box center [648, 381] width 659 height 299
click at [559, 428] on p "Nope! You can store for as long or as short a time period as you would like and…" at bounding box center [648, 420] width 618 height 186
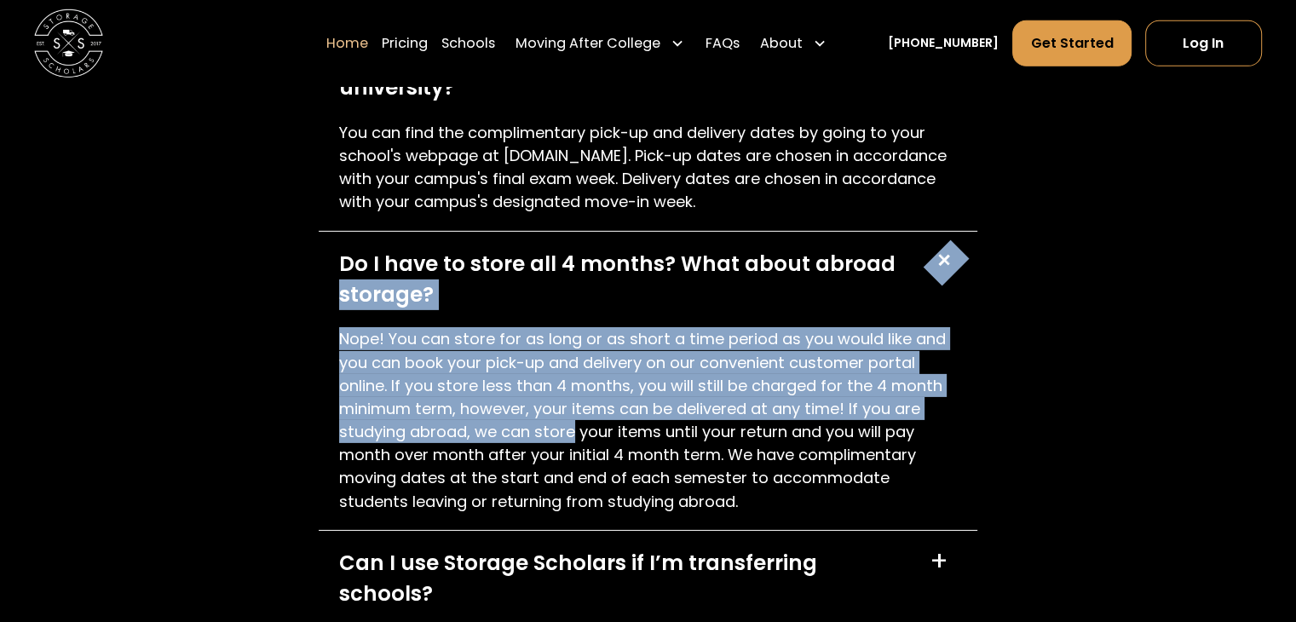
drag, startPoint x: 559, startPoint y: 428, endPoint x: 280, endPoint y: 304, distance: 304.7
click at [282, 304] on div "FAQs Learn more about pick up, delivery, billing, customer support, and more Ho…" at bounding box center [648, 207] width 1296 height 1479
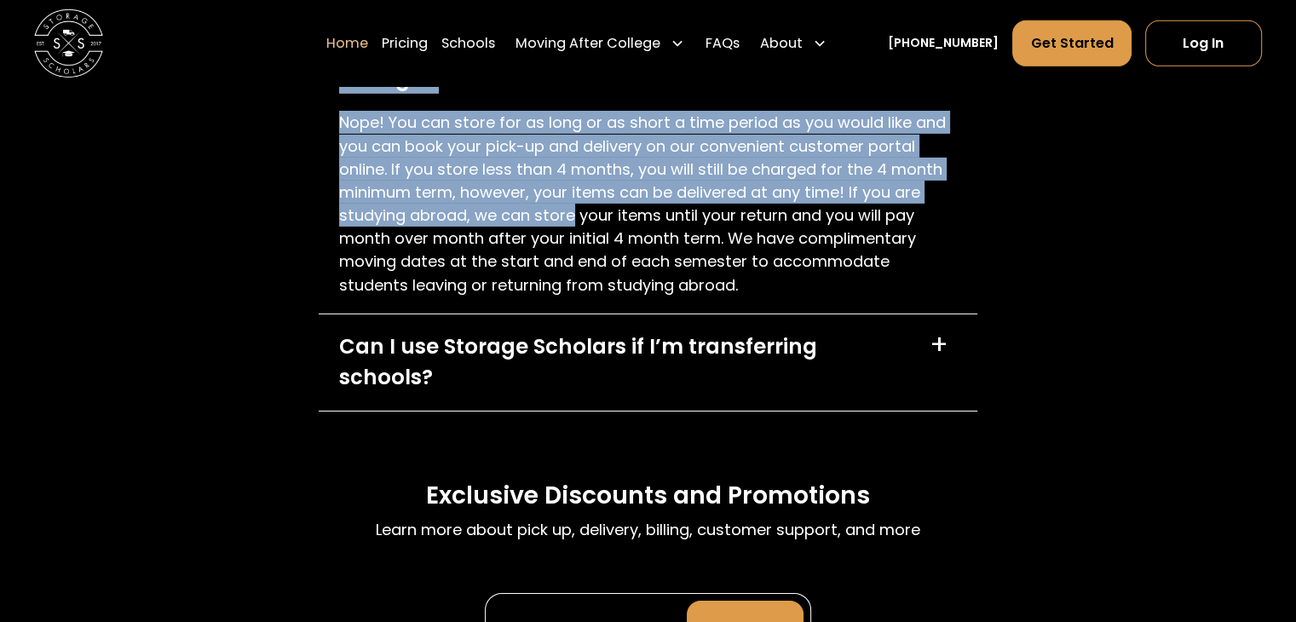
scroll to position [5622, 0]
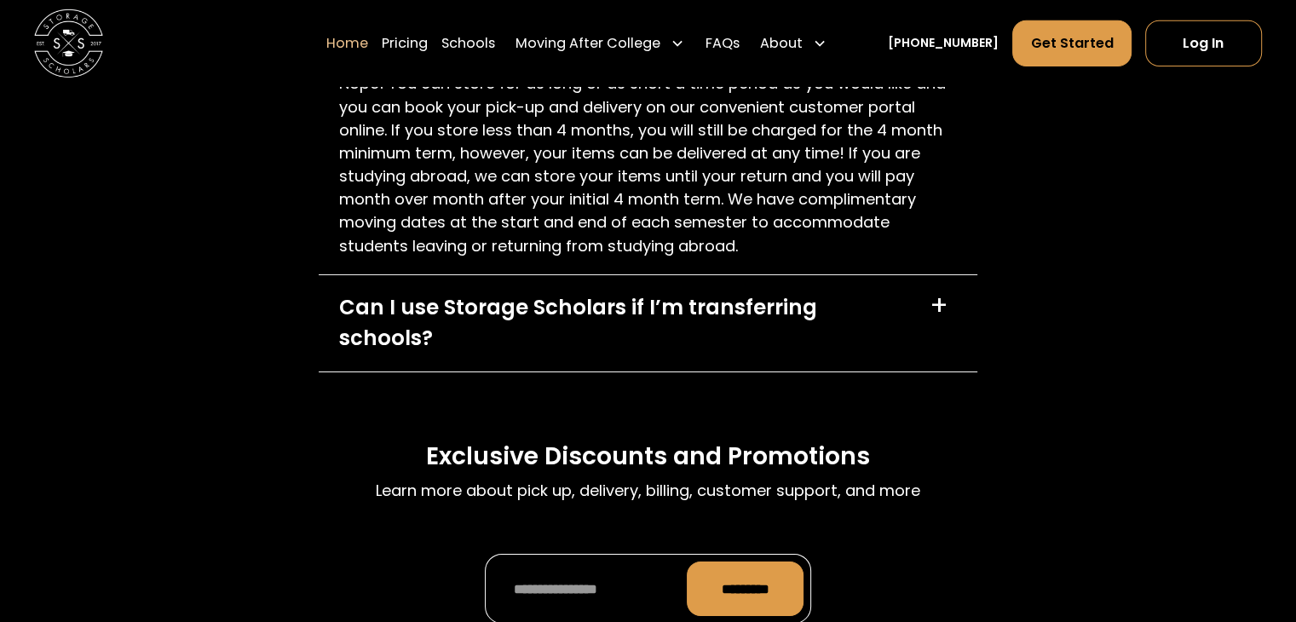
click at [434, 318] on div "Can I use Storage Scholars if I’m transferring schools?" at bounding box center [624, 323] width 570 height 62
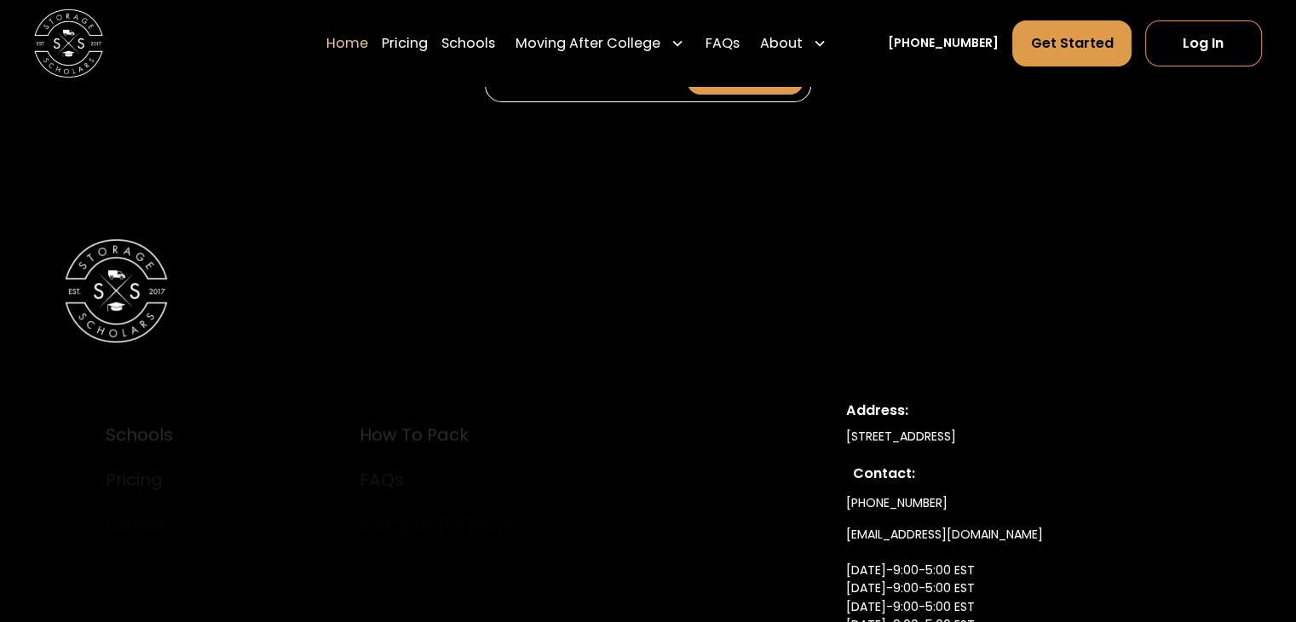
scroll to position [6304, 0]
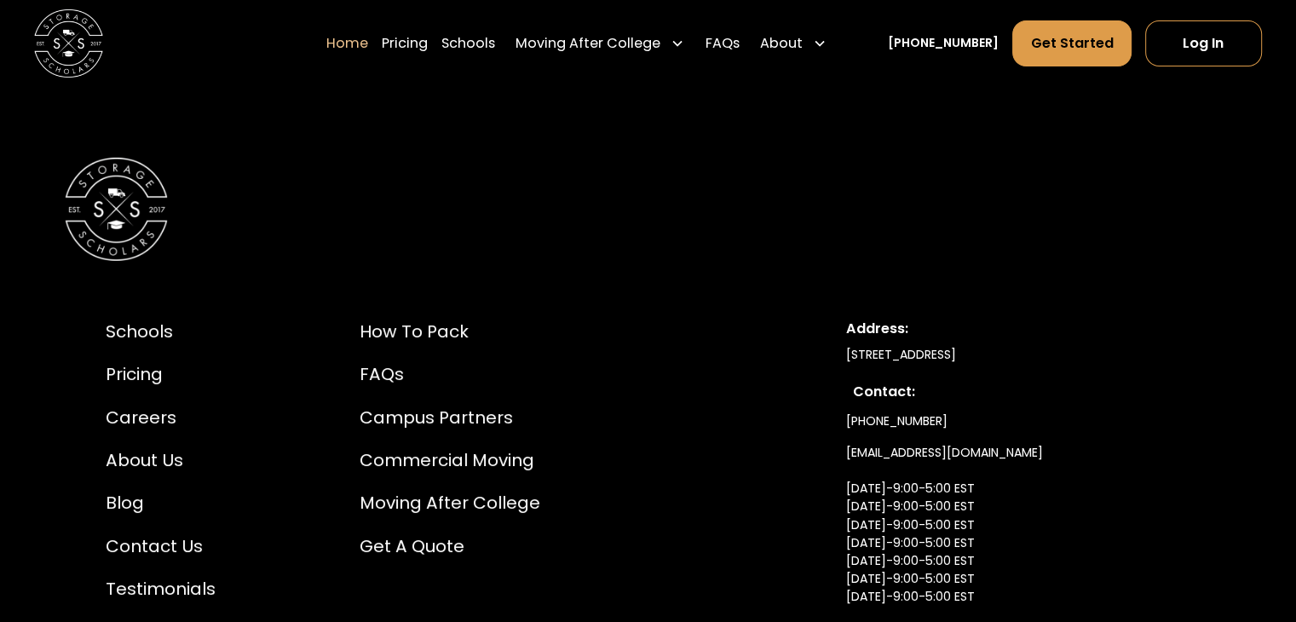
click at [346, 319] on div "Schools Pricing Careers About Us Blog Contact Us Testimonials How to Pack FAQs …" at bounding box center [346, 460] width 480 height 283
click at [358, 319] on div "Schools Pricing Careers About Us Blog Contact Us Testimonials How to Pack FAQs …" at bounding box center [346, 460] width 480 height 283
click at [375, 319] on div "How to Pack" at bounding box center [449, 332] width 181 height 26
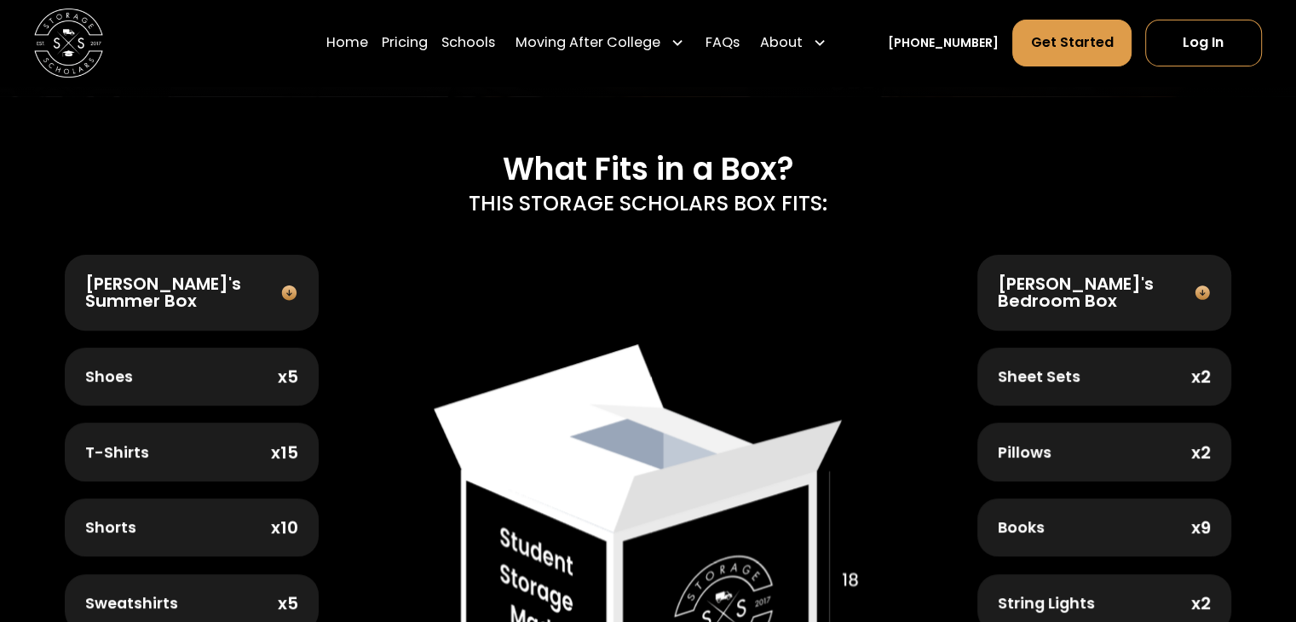
scroll to position [596, 0]
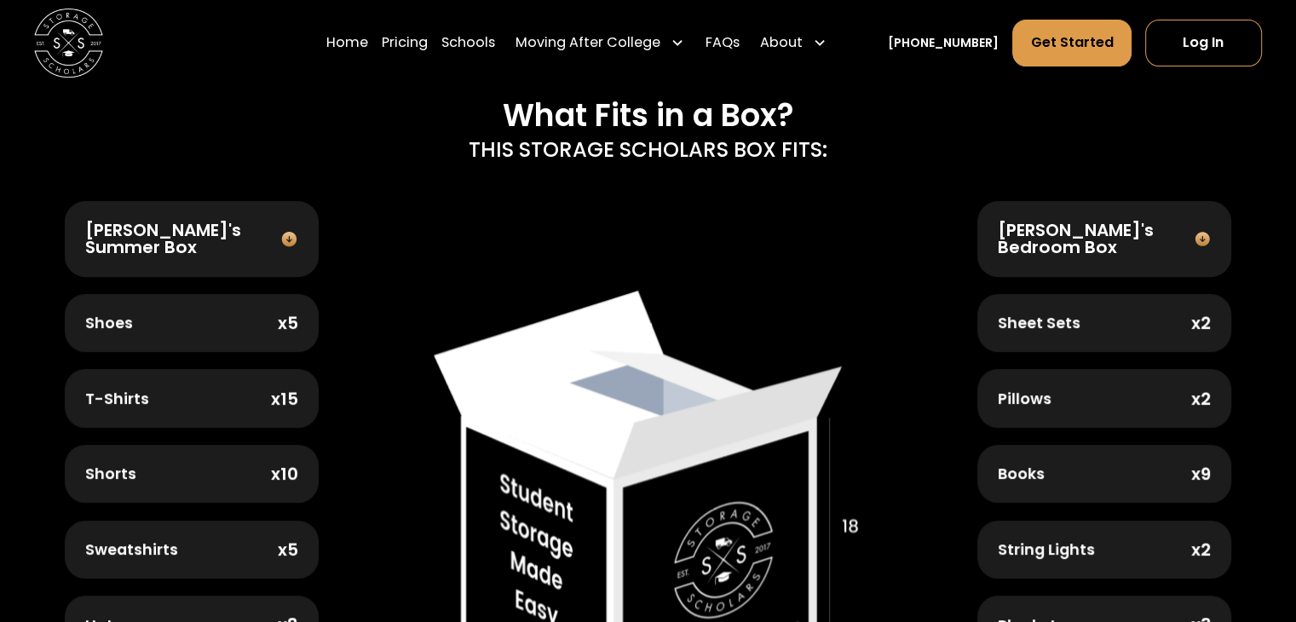
click at [286, 237] on img at bounding box center [289, 239] width 25 height 18
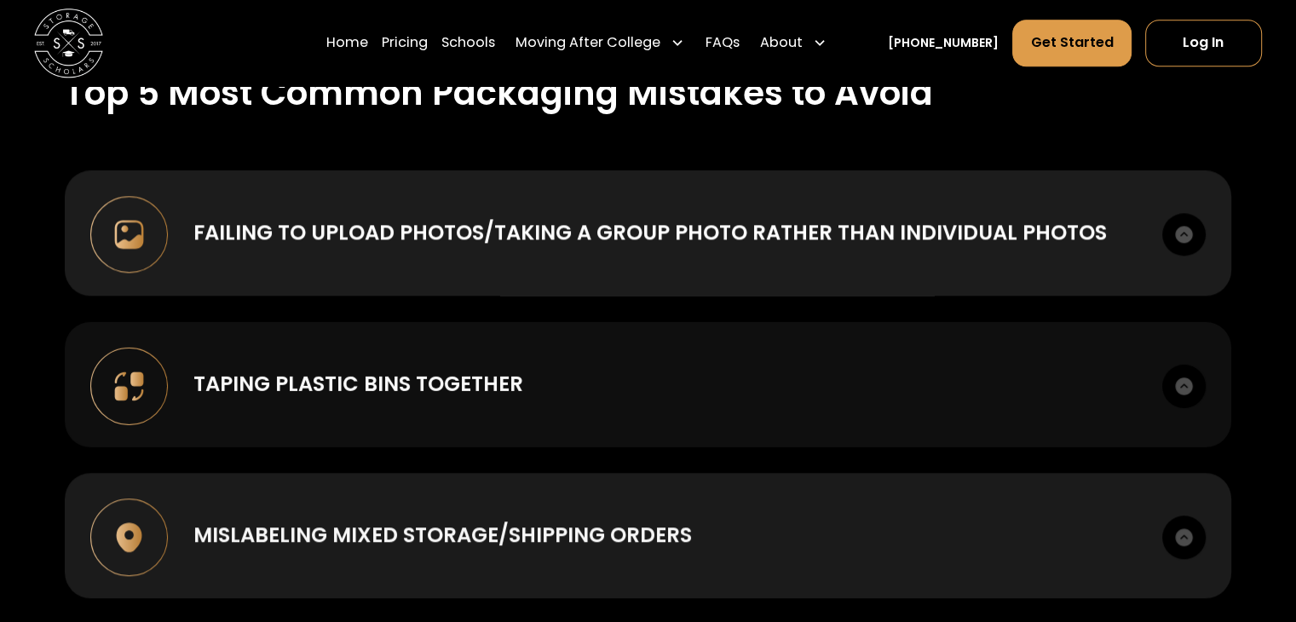
scroll to position [1789, 0]
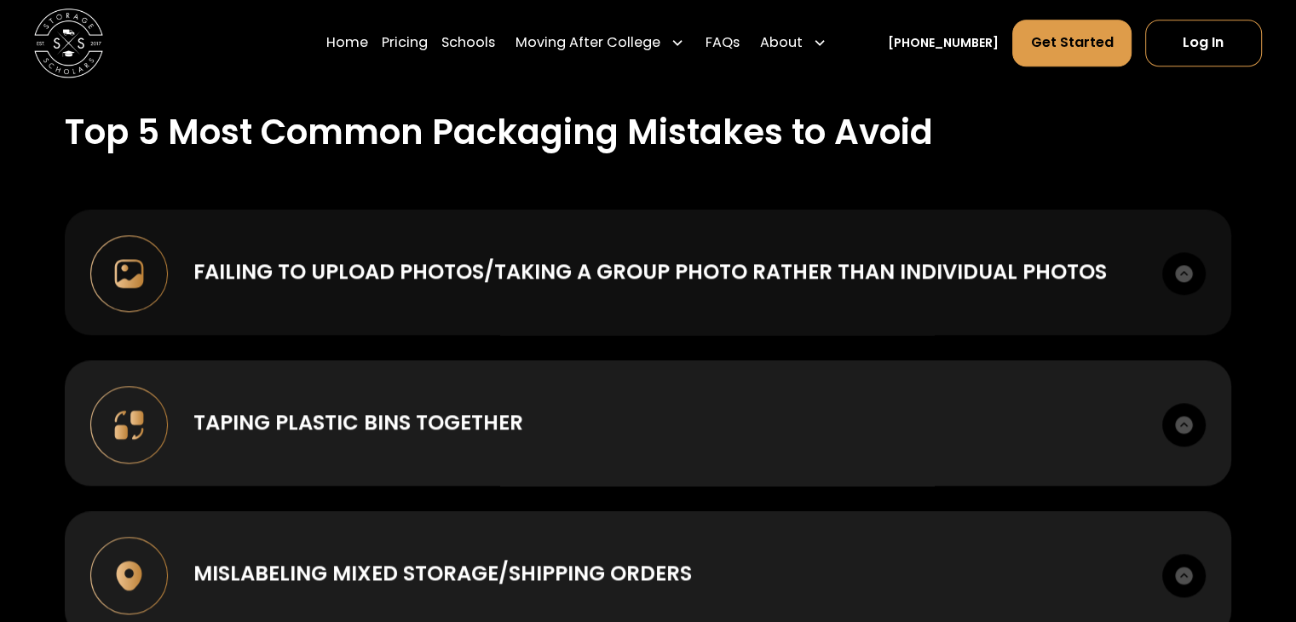
click at [279, 276] on div "Failing to upload photos/taking a group photo rather than individual photos" at bounding box center [649, 271] width 913 height 31
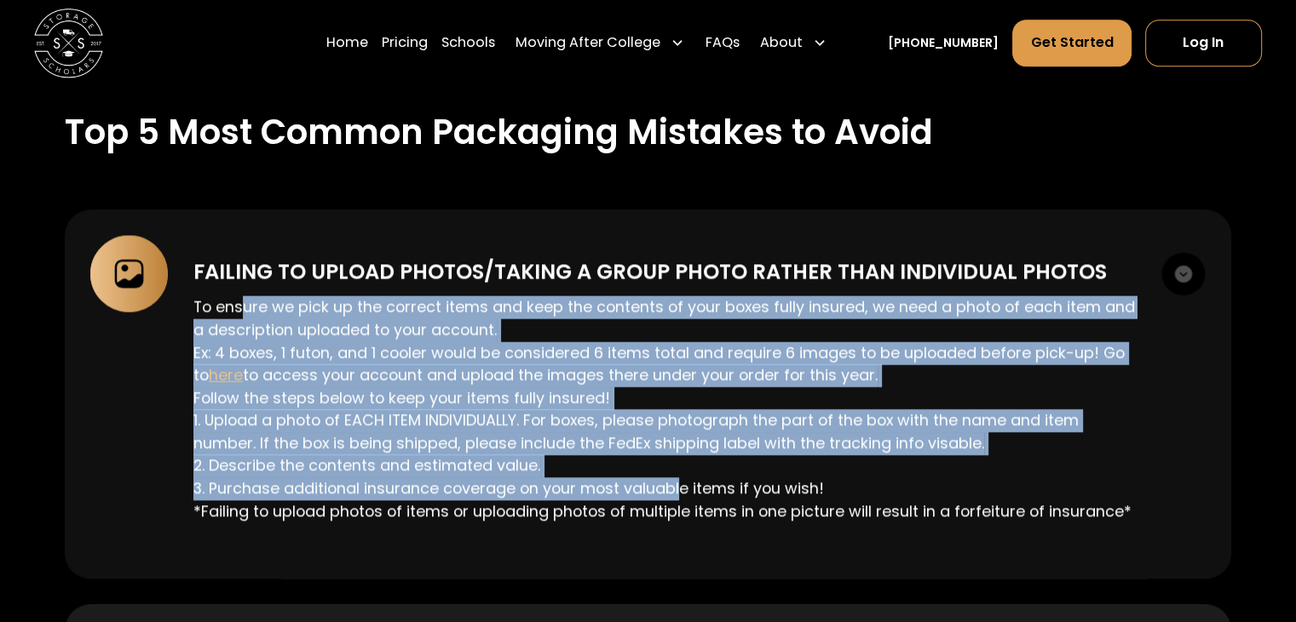
drag, startPoint x: 244, startPoint y: 306, endPoint x: 679, endPoint y: 487, distance: 470.8
click at [679, 487] on p "To ensure we pick up the correct items and keep the contents of your boxes full…" at bounding box center [664, 409] width 943 height 227
click at [641, 327] on p "To ensure we pick up the correct items and keep the contents of your boxes full…" at bounding box center [664, 409] width 943 height 227
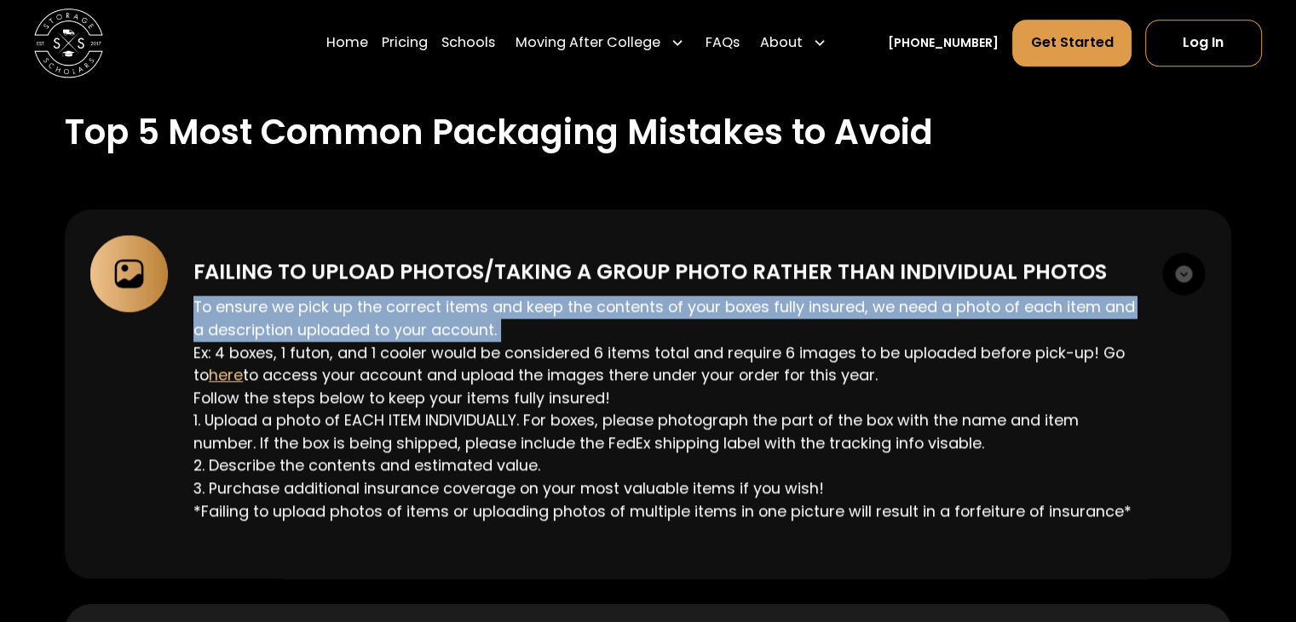
click at [641, 327] on p "To ensure we pick up the correct items and keep the contents of your boxes full…" at bounding box center [664, 409] width 943 height 227
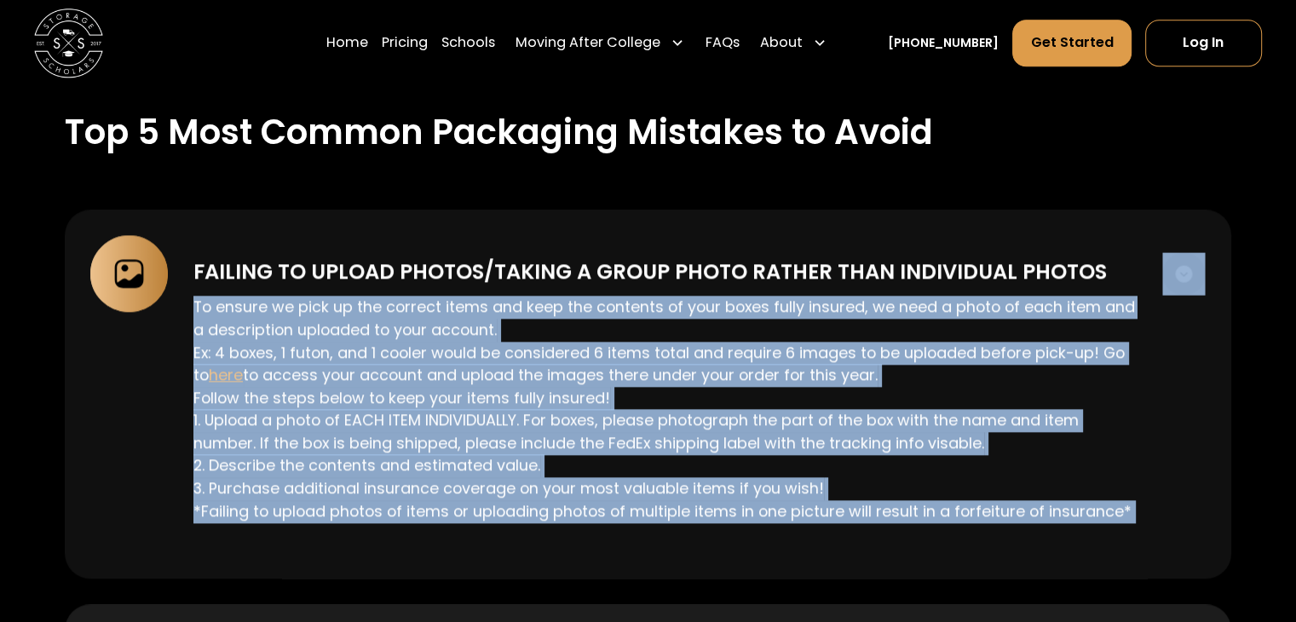
drag, startPoint x: 641, startPoint y: 327, endPoint x: 665, endPoint y: 503, distance: 177.9
click at [665, 503] on p "To ensure we pick up the correct items and keep the contents of your boxes full…" at bounding box center [664, 409] width 943 height 227
click at [227, 367] on span "here" at bounding box center [226, 374] width 34 height 21
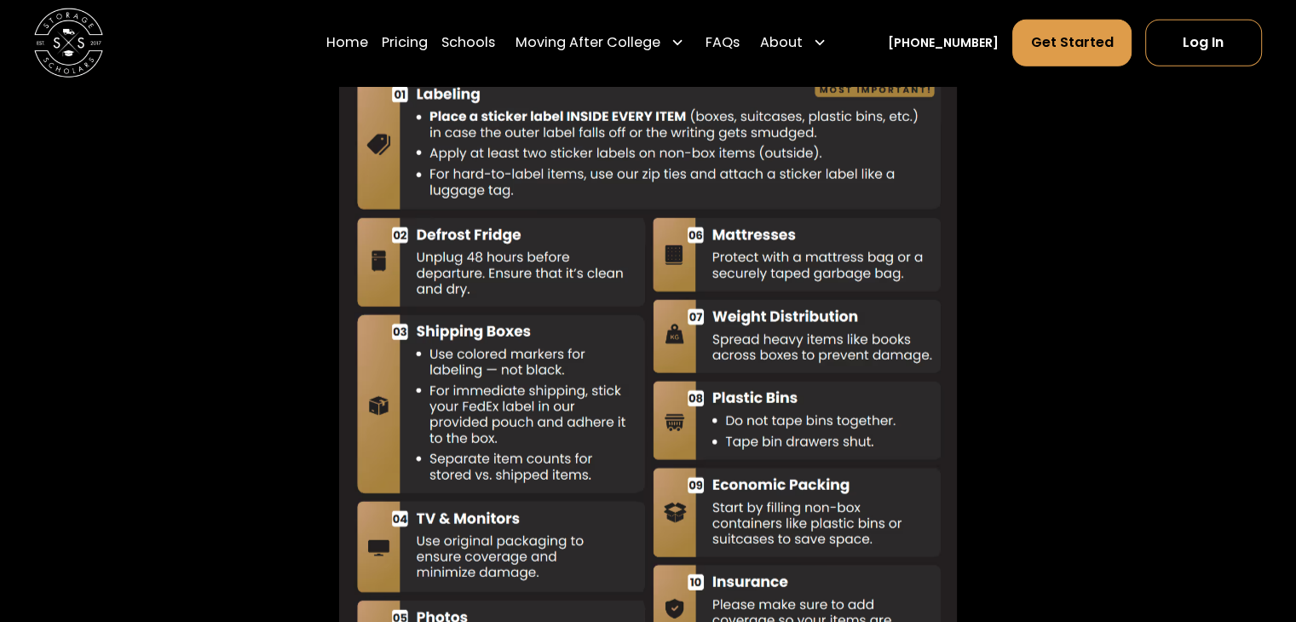
scroll to position [0, 0]
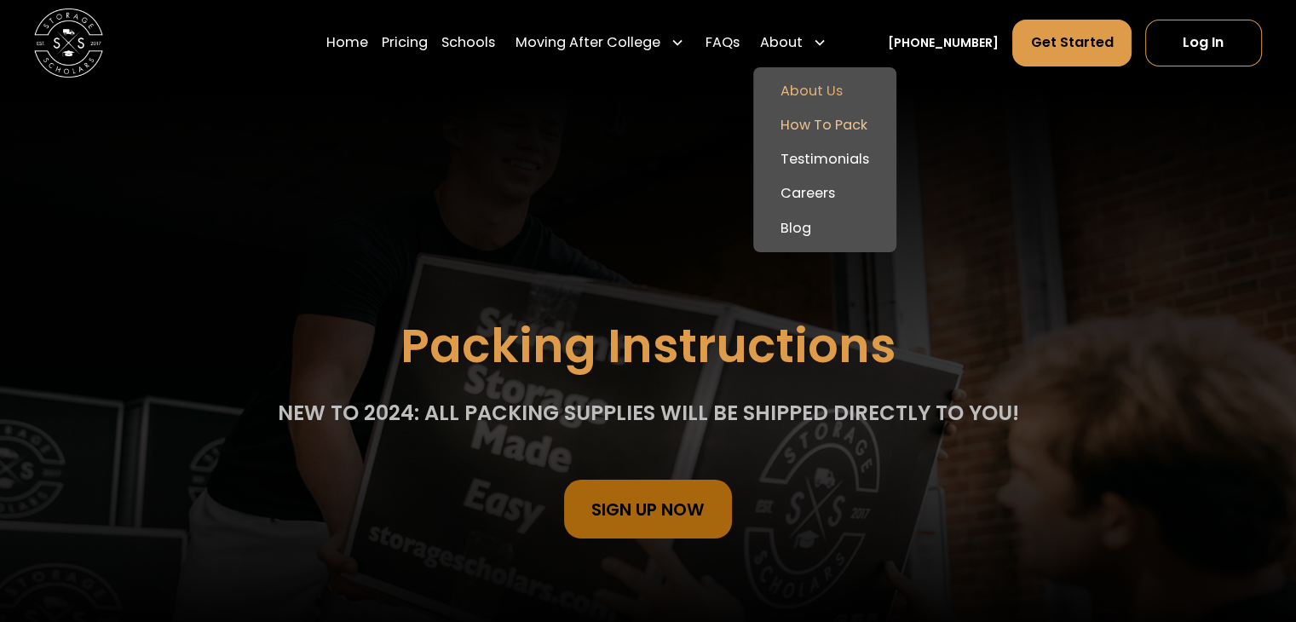
click at [825, 80] on link "About Us" at bounding box center [824, 91] width 129 height 34
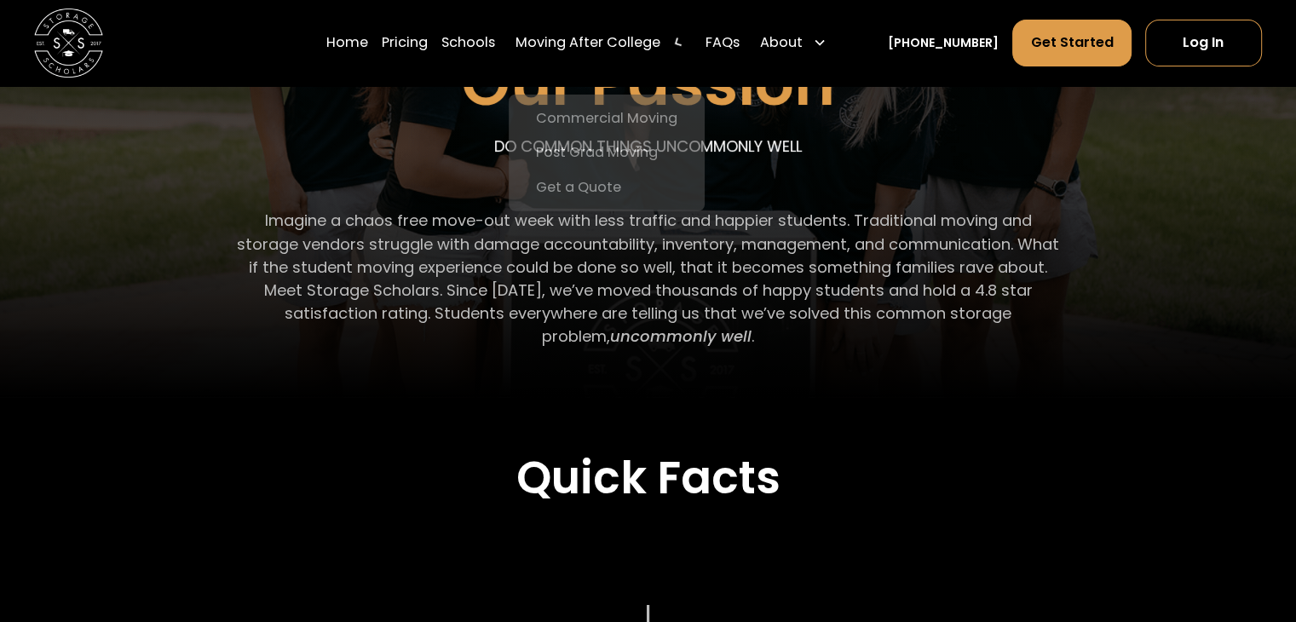
scroll to position [341, 0]
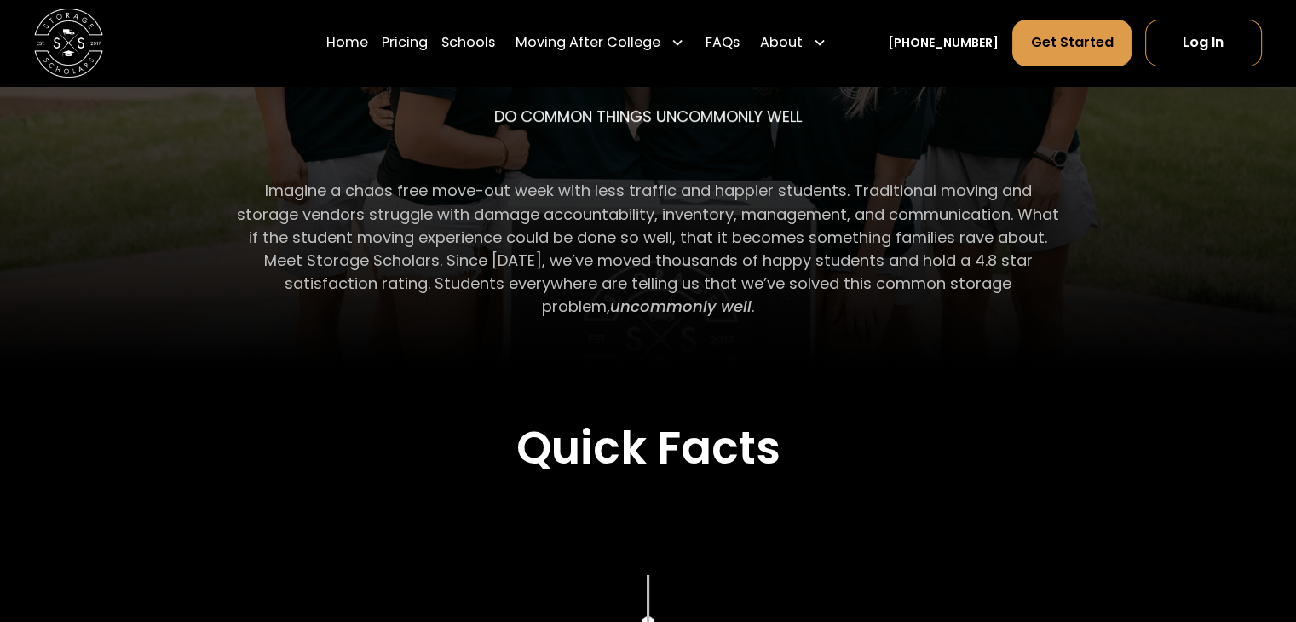
drag, startPoint x: 248, startPoint y: 192, endPoint x: 753, endPoint y: 316, distance: 520.3
click at [753, 316] on p "Imagine a chaos free move-out week with less traffic and happier students. Trad…" at bounding box center [648, 248] width 824 height 139
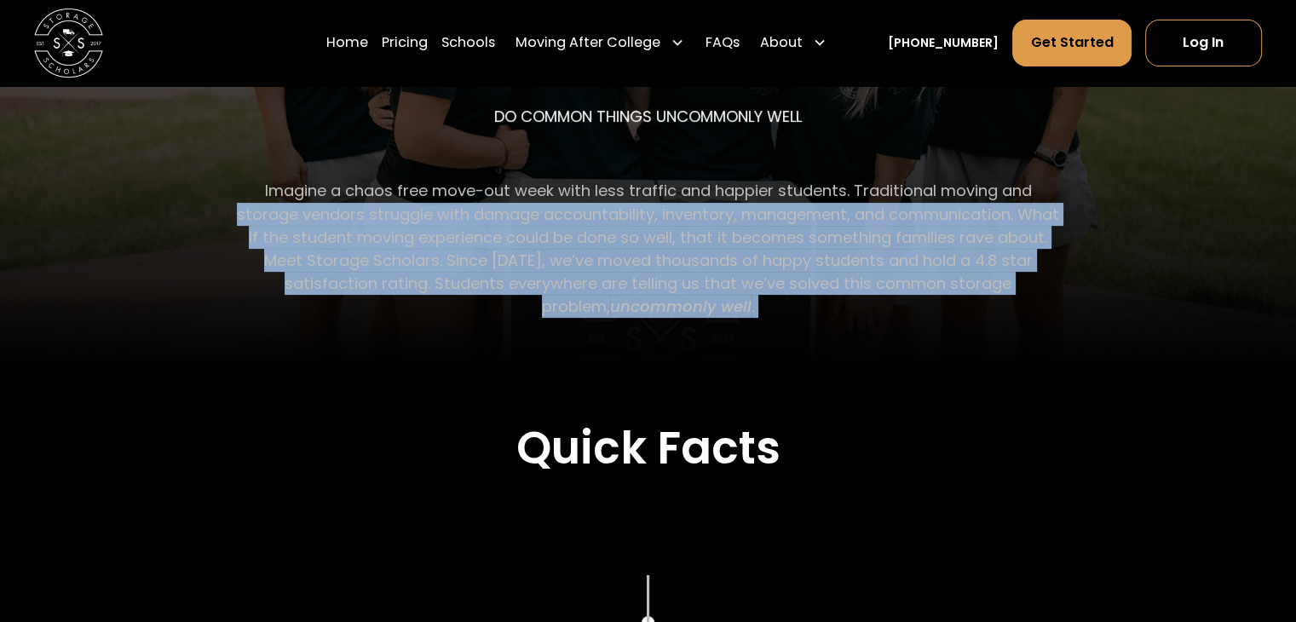
drag, startPoint x: 753, startPoint y: 316, endPoint x: 215, endPoint y: 187, distance: 553.5
click at [233, 199] on div "Our Passion DO COMMON THINGS UNCOMMONLY WELL Imagine a chaos free move-out week…" at bounding box center [648, 63] width 1166 height 636
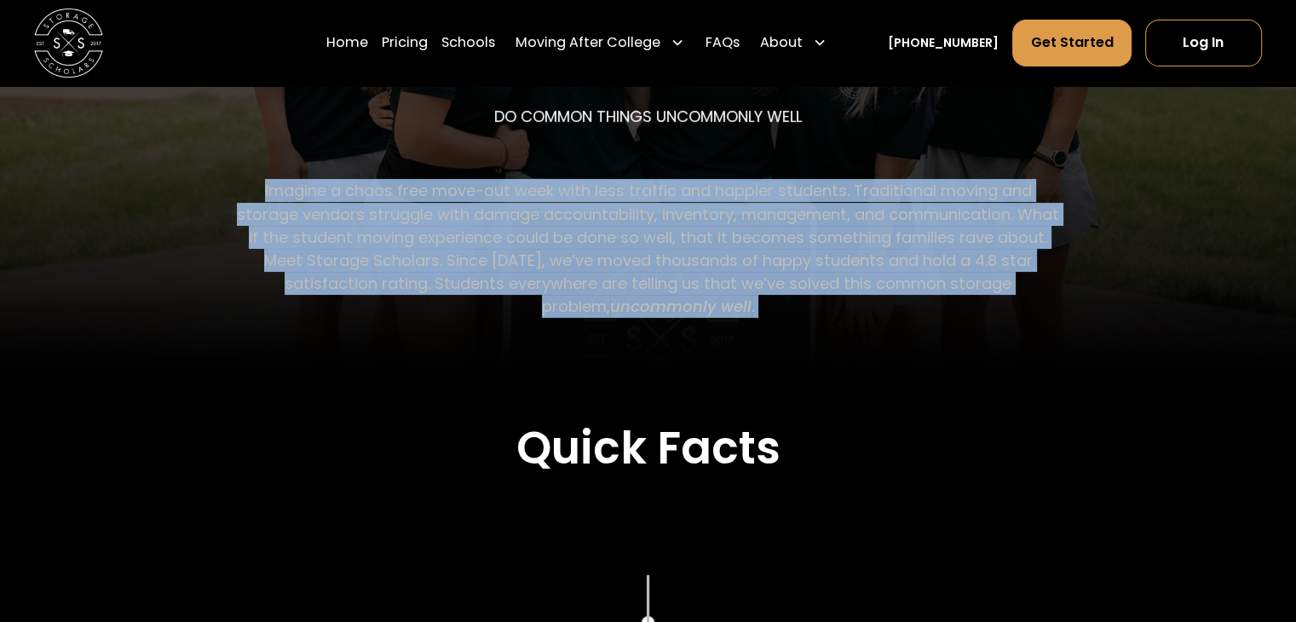
click at [209, 178] on div "Our Passion DO COMMON THINGS UNCOMMONLY WELL Imagine a chaos free move-out week…" at bounding box center [648, 63] width 1166 height 636
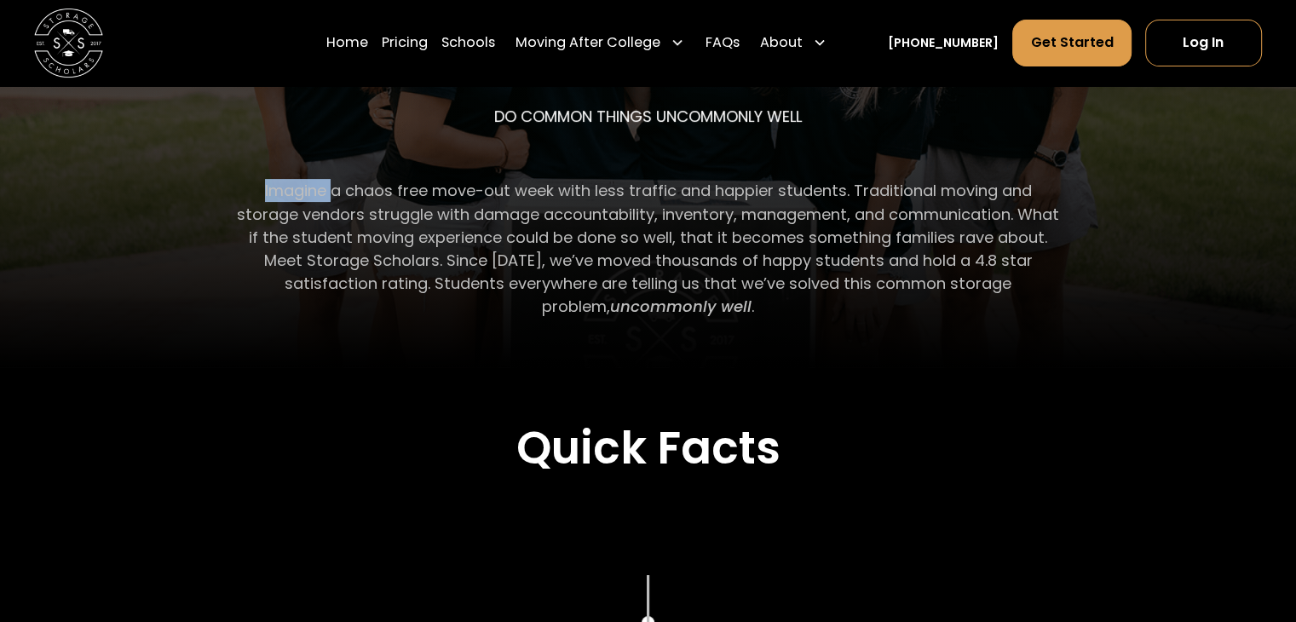
click at [209, 178] on div "Our Passion DO COMMON THINGS UNCOMMONLY WELL Imagine a chaos free move-out week…" at bounding box center [648, 63] width 1166 height 636
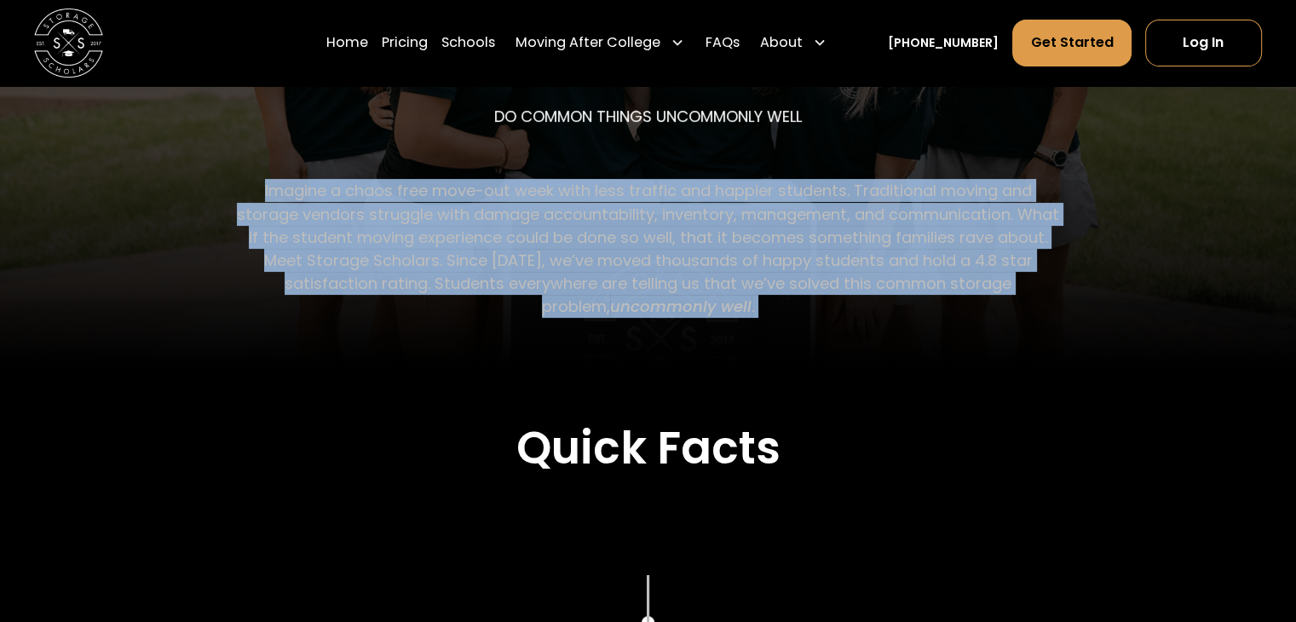
click at [211, 178] on div "Our Passion DO COMMON THINGS UNCOMMONLY WELL Imagine a chaos free move-out week…" at bounding box center [648, 63] width 1166 height 636
click at [320, 253] on p "Imagine a chaos free move-out week with less traffic and happier students. Trad…" at bounding box center [648, 248] width 824 height 139
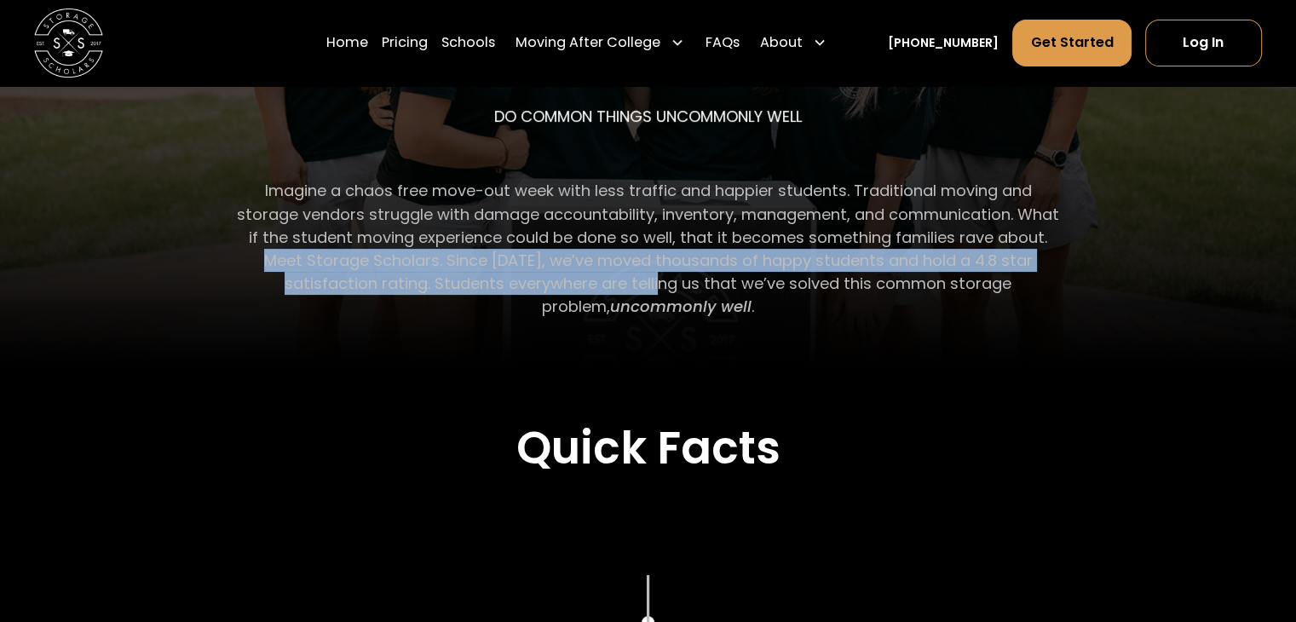
drag, startPoint x: 320, startPoint y: 253, endPoint x: 644, endPoint y: 302, distance: 327.3
click at [643, 301] on p "Imagine a chaos free move-out week with less traffic and happier students. Trad…" at bounding box center [648, 248] width 824 height 139
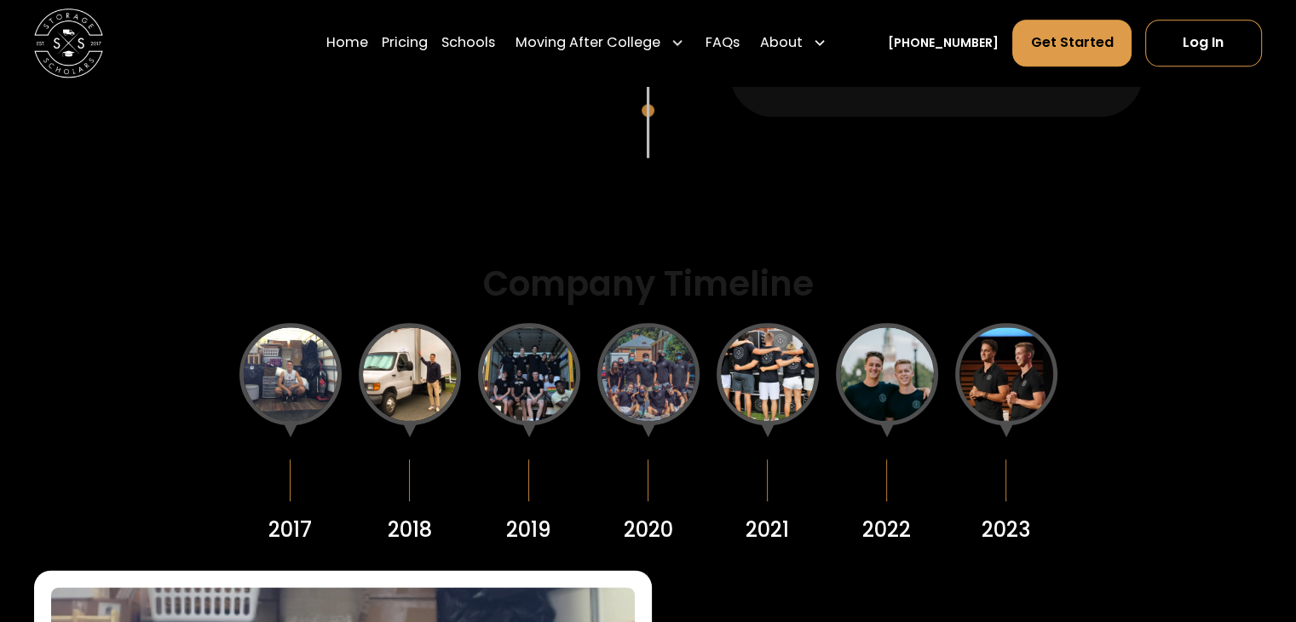
scroll to position [1959, 0]
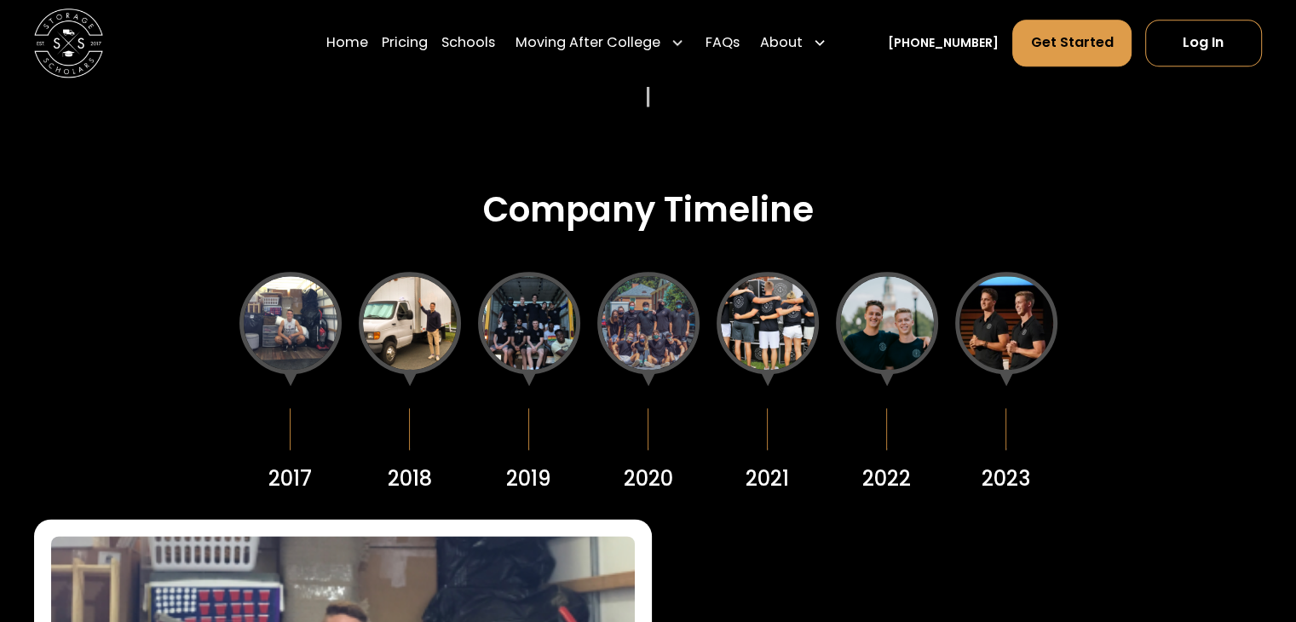
click at [287, 311] on div at bounding box center [290, 323] width 102 height 102
click at [436, 328] on div at bounding box center [410, 323] width 102 height 102
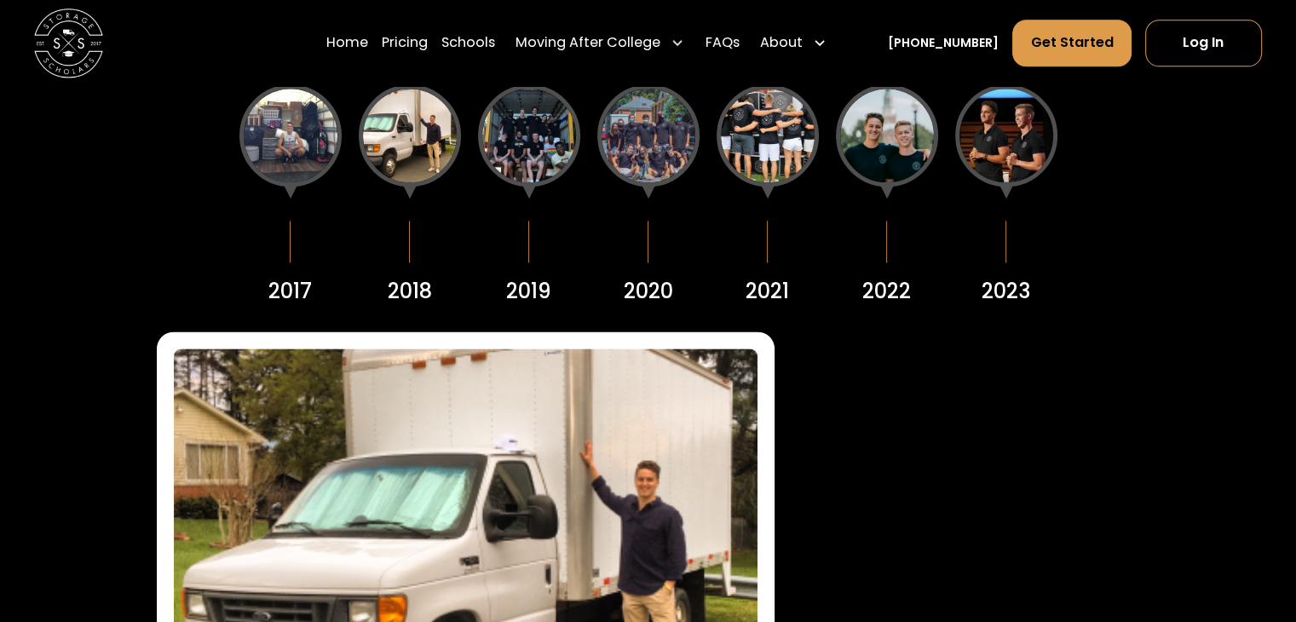
scroll to position [2045, 0]
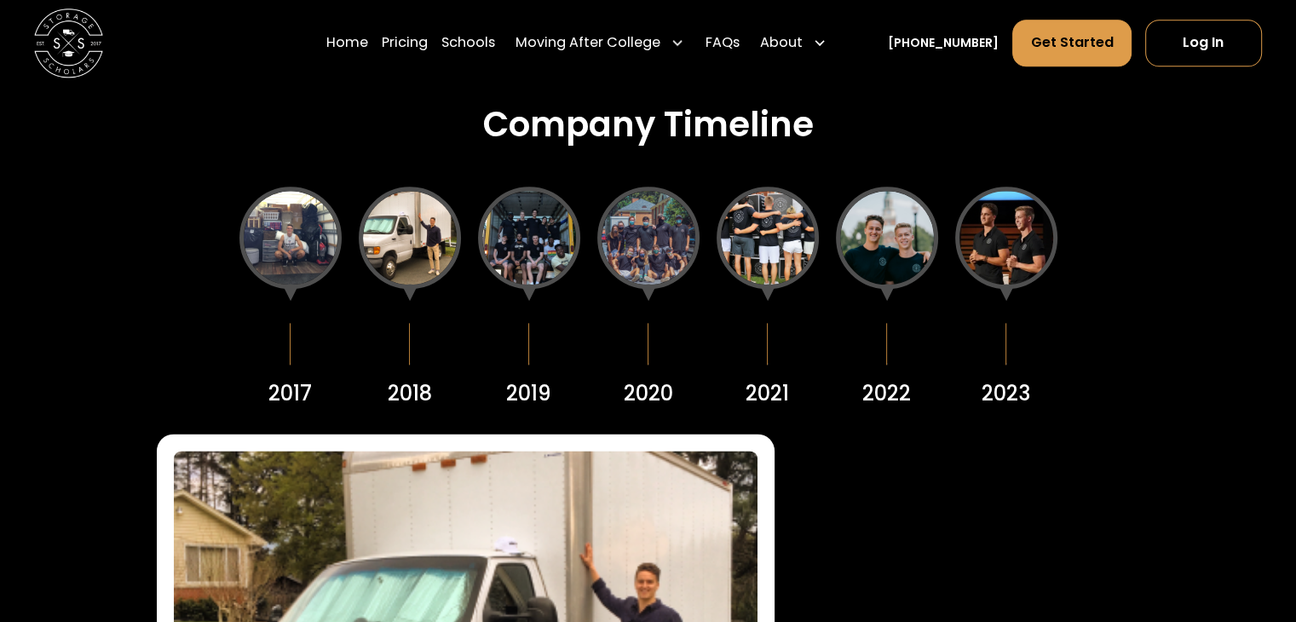
click at [311, 230] on div at bounding box center [290, 238] width 102 height 102
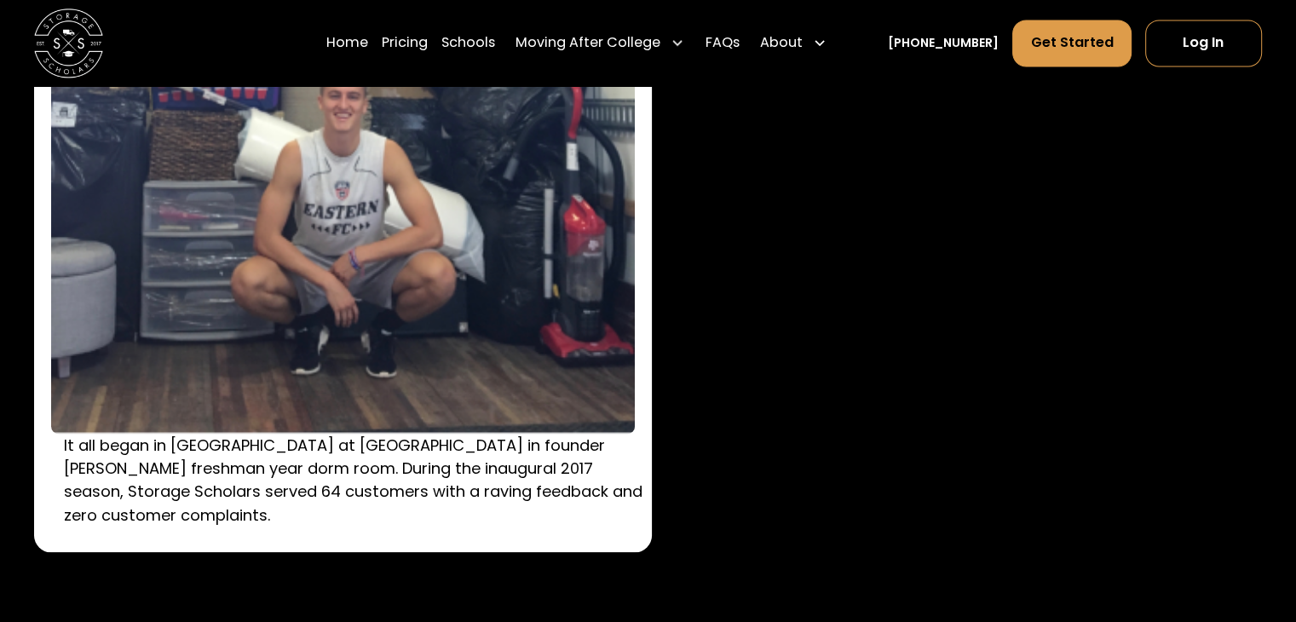
scroll to position [2470, 0]
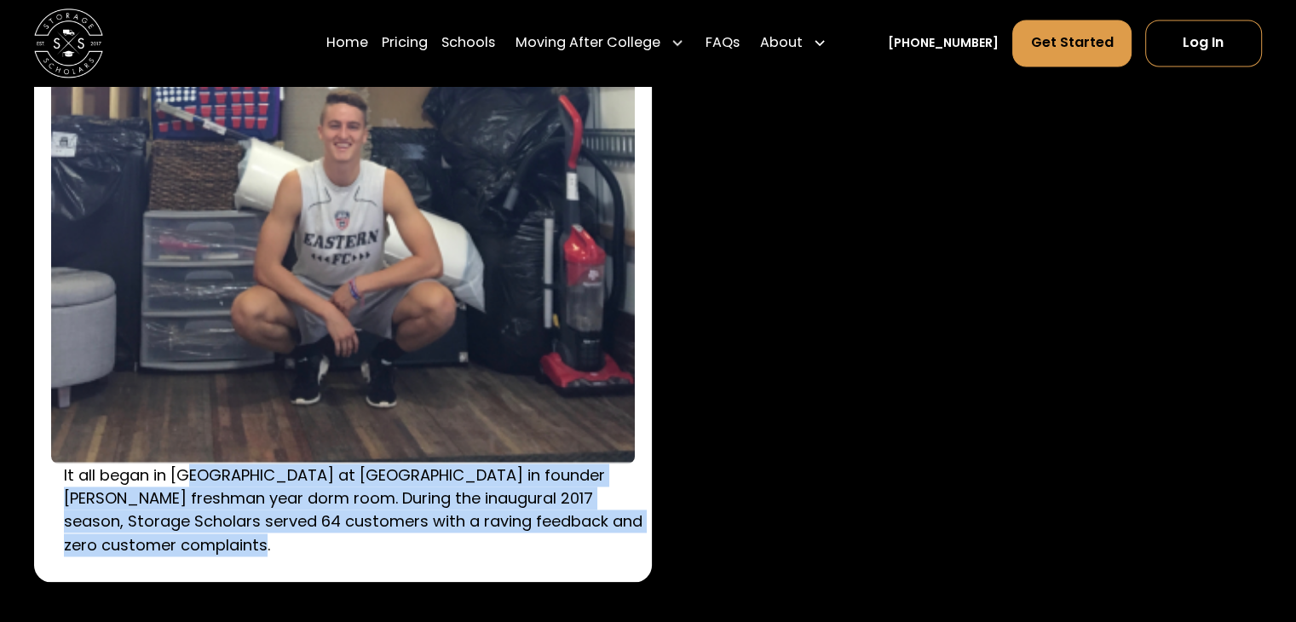
drag, startPoint x: 191, startPoint y: 482, endPoint x: 201, endPoint y: 544, distance: 62.2
click at [204, 543] on p "It all began in South Residence Hall at Wake Forest University in founder Sam C…" at bounding box center [356, 509] width 584 height 93
click at [201, 544] on p "It all began in South Residence Hall at Wake Forest University in founder Sam C…" at bounding box center [356, 509] width 584 height 93
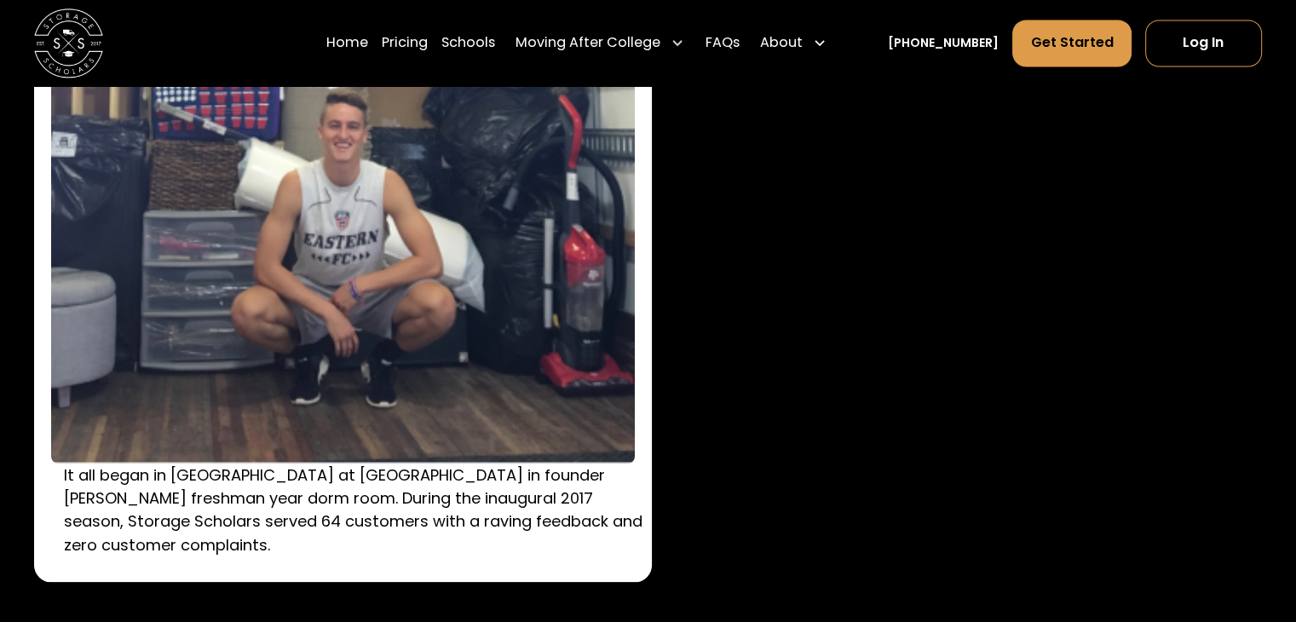
drag, startPoint x: 201, startPoint y: 544, endPoint x: 175, endPoint y: 468, distance: 80.3
click at [175, 468] on p "It all began in South Residence Hall at Wake Forest University in founder Sam C…" at bounding box center [356, 509] width 584 height 93
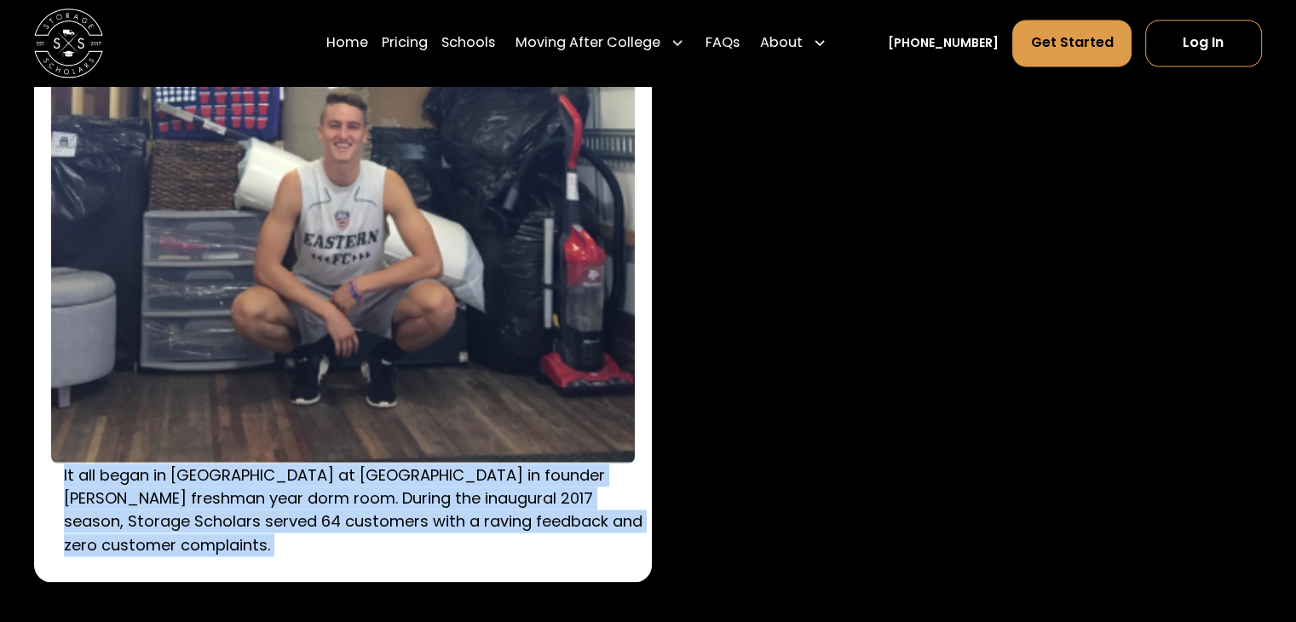
drag, startPoint x: 175, startPoint y: 468, endPoint x: 140, endPoint y: 498, distance: 46.5
click at [140, 498] on p "It all began in South Residence Hall at Wake Forest University in founder Sam C…" at bounding box center [356, 509] width 584 height 93
click at [122, 551] on p "It all began in South Residence Hall at Wake Forest University in founder Sam C…" at bounding box center [356, 509] width 584 height 93
drag, startPoint x: 122, startPoint y: 551, endPoint x: 150, endPoint y: 486, distance: 70.6
click at [156, 486] on p "It all began in South Residence Hall at Wake Forest University in founder Sam C…" at bounding box center [356, 509] width 584 height 93
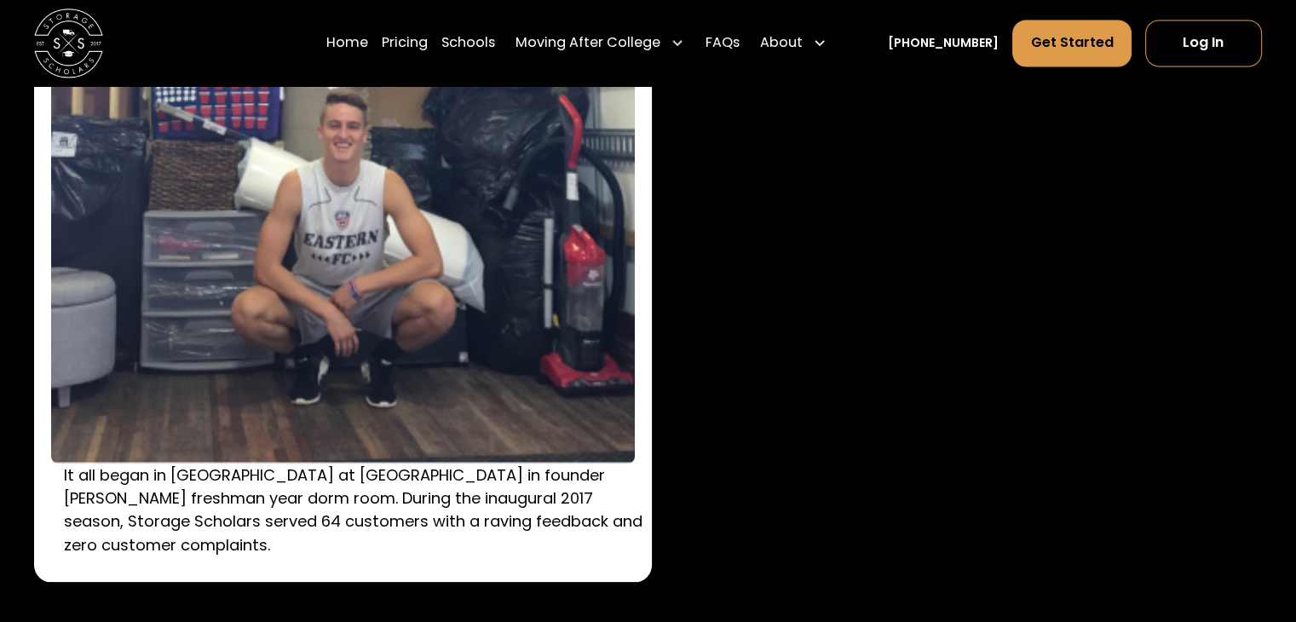
click at [107, 482] on p "It all began in South Residence Hall at Wake Forest University in founder Sam C…" at bounding box center [356, 509] width 584 height 93
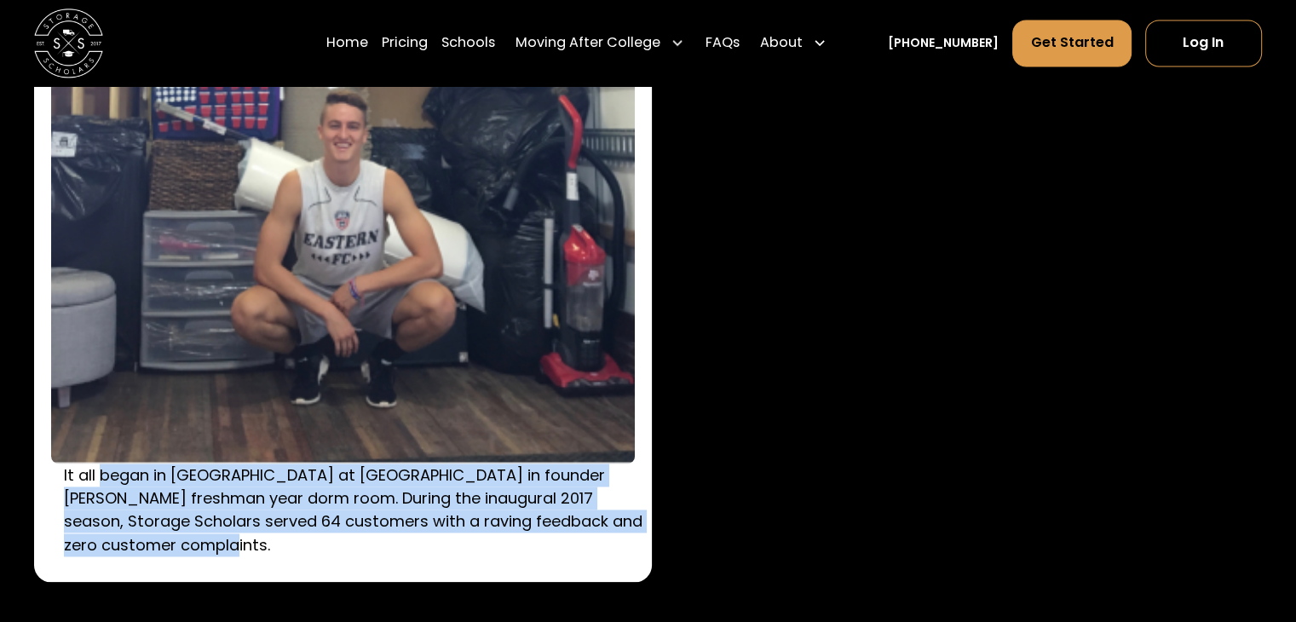
drag, startPoint x: 107, startPoint y: 482, endPoint x: 123, endPoint y: 538, distance: 58.3
click at [123, 538] on p "It all began in South Residence Hall at Wake Forest University in founder Sam C…" at bounding box center [356, 509] width 584 height 93
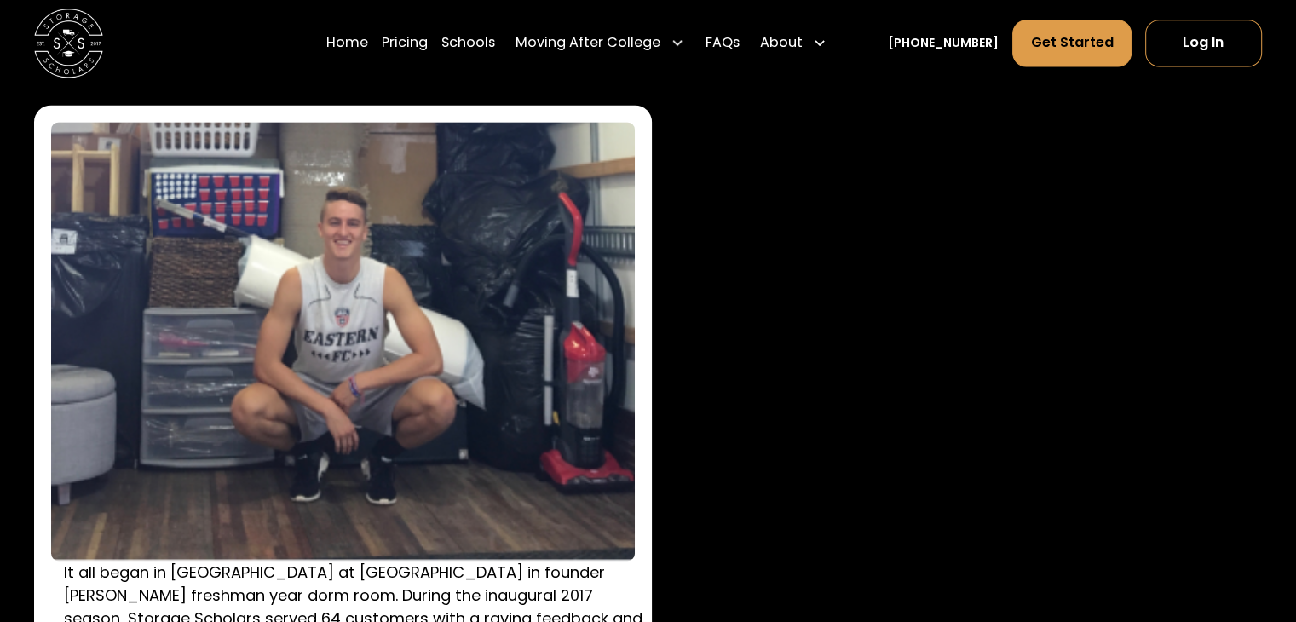
scroll to position [2300, 0]
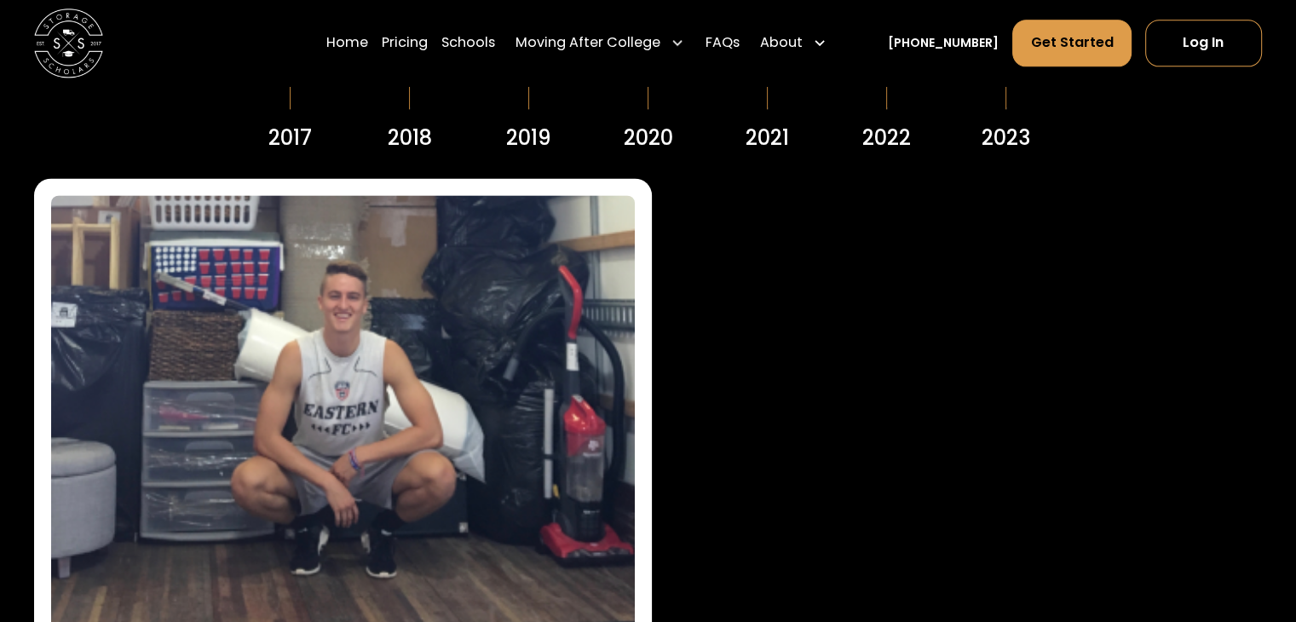
click at [415, 145] on div "2018" at bounding box center [410, 138] width 44 height 31
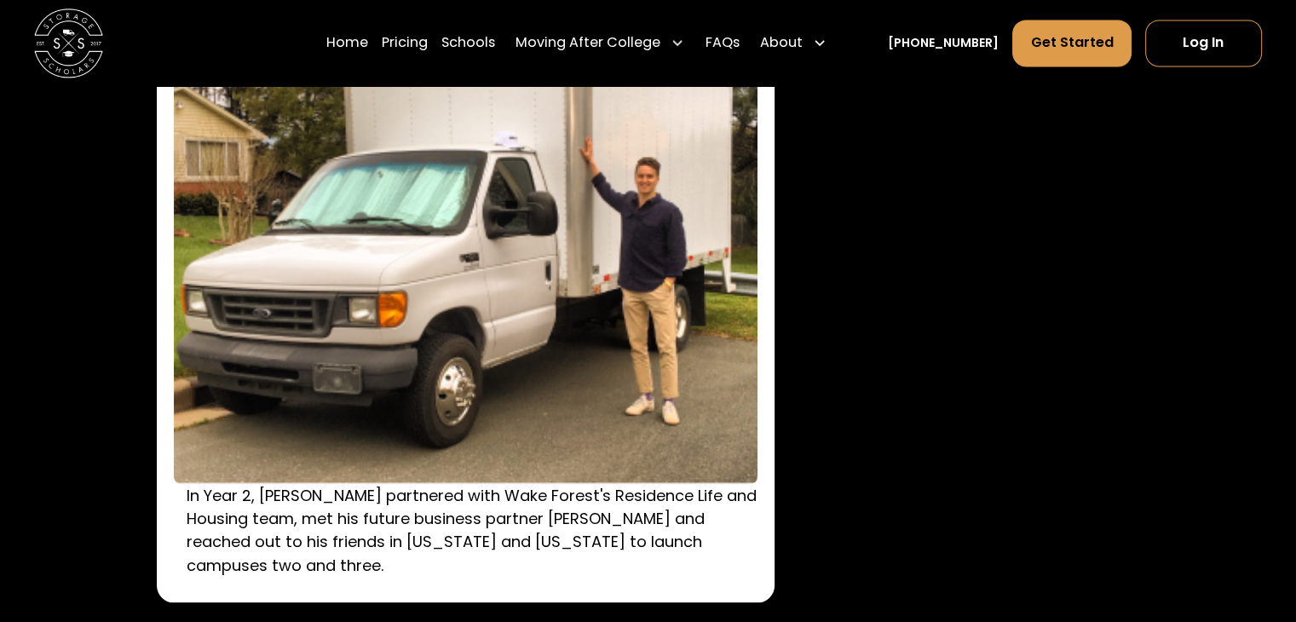
scroll to position [2470, 0]
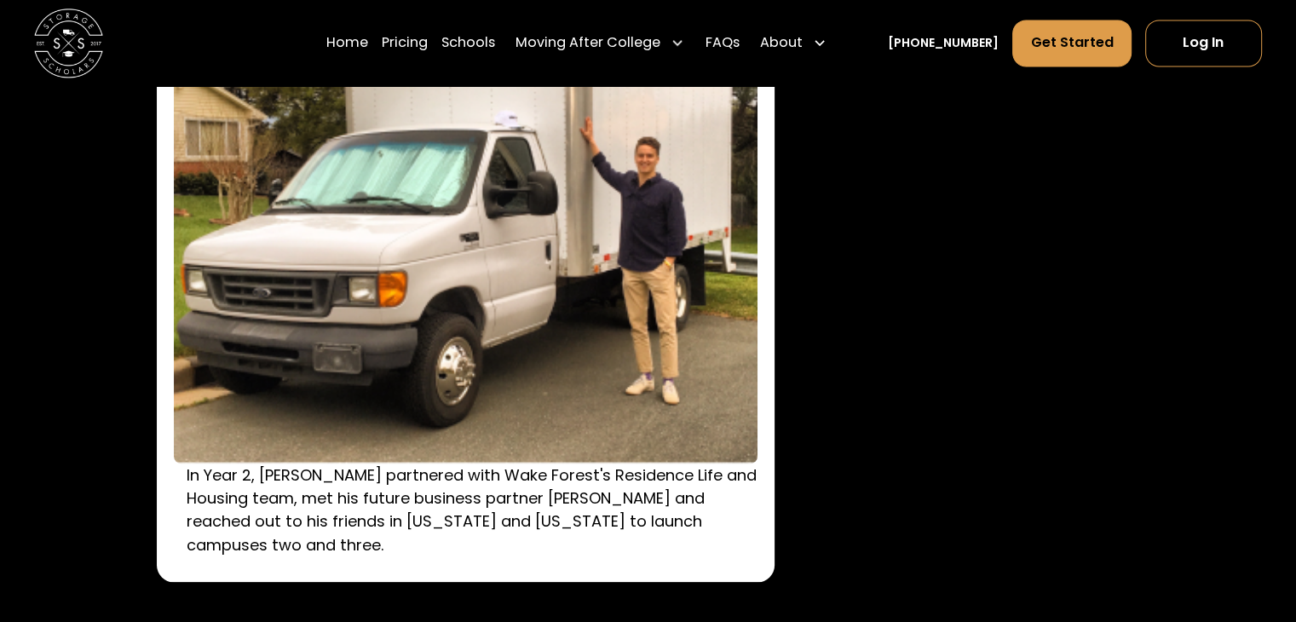
click at [269, 487] on p "In Year 2, Sam partnered with Wake Forest's Residence Life and Housing team, me…" at bounding box center [479, 509] width 584 height 93
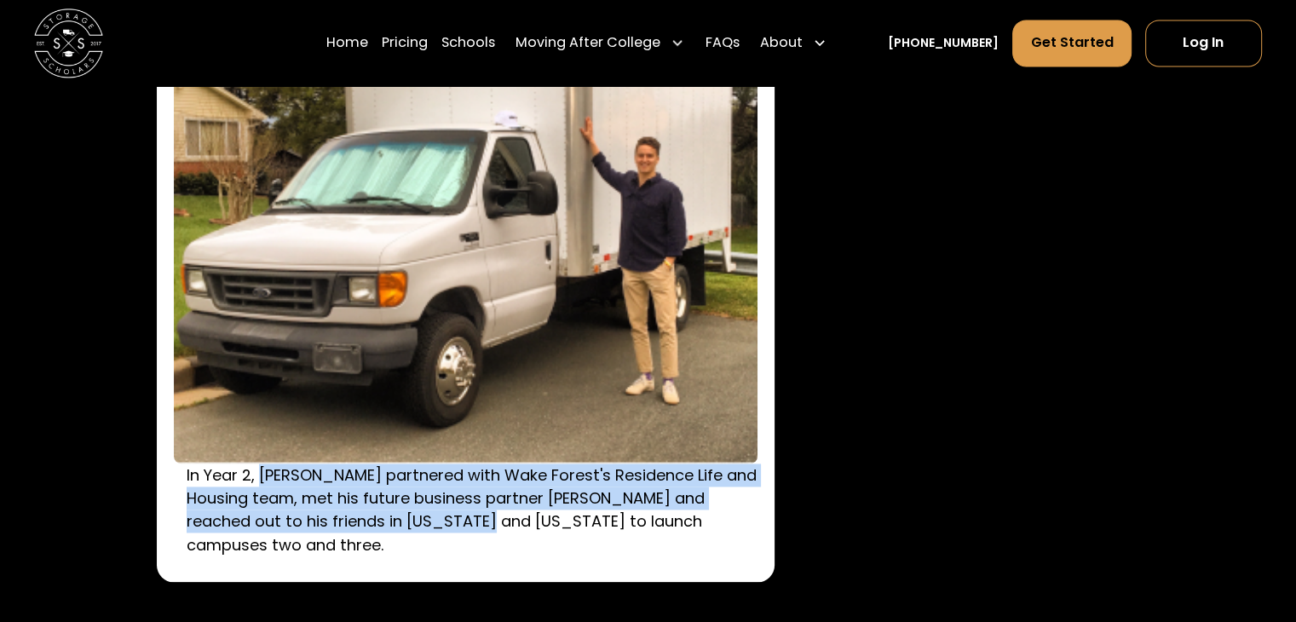
drag, startPoint x: 269, startPoint y: 487, endPoint x: 442, endPoint y: 517, distance: 175.5
click at [440, 517] on p "In Year 2, Sam partnered with Wake Forest's Residence Life and Housing team, me…" at bounding box center [479, 509] width 584 height 93
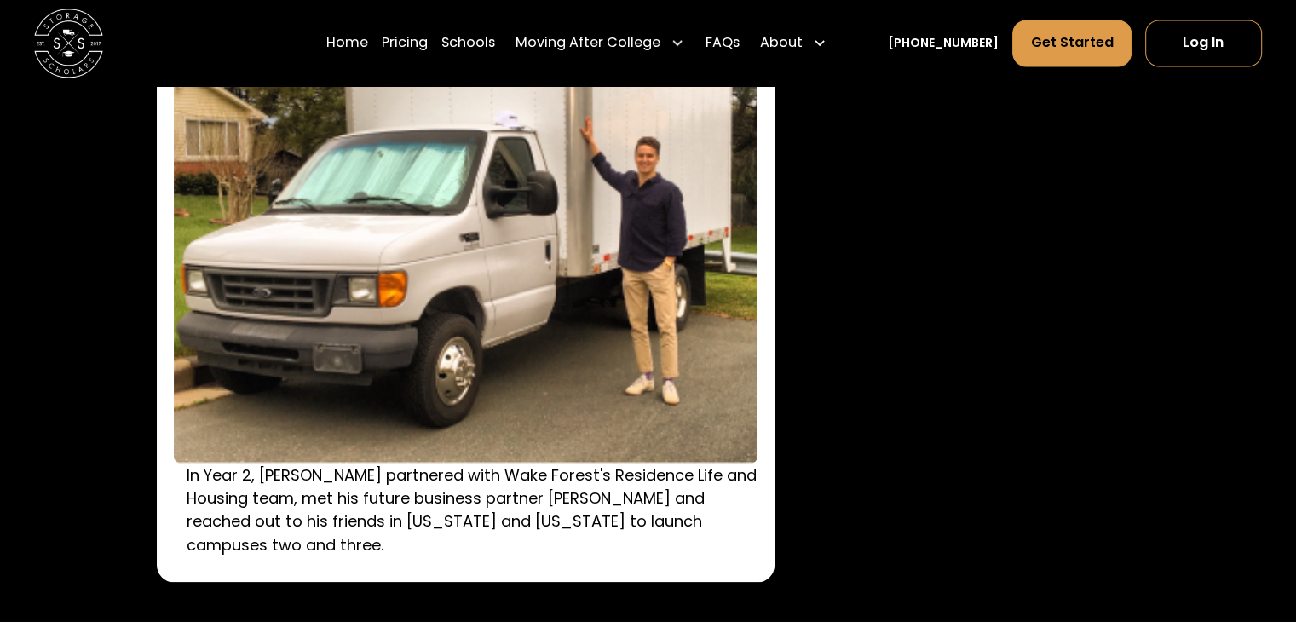
click at [484, 520] on p "In Year 2, Sam partnered with Wake Forest's Residence Life and Housing team, me…" at bounding box center [479, 509] width 584 height 93
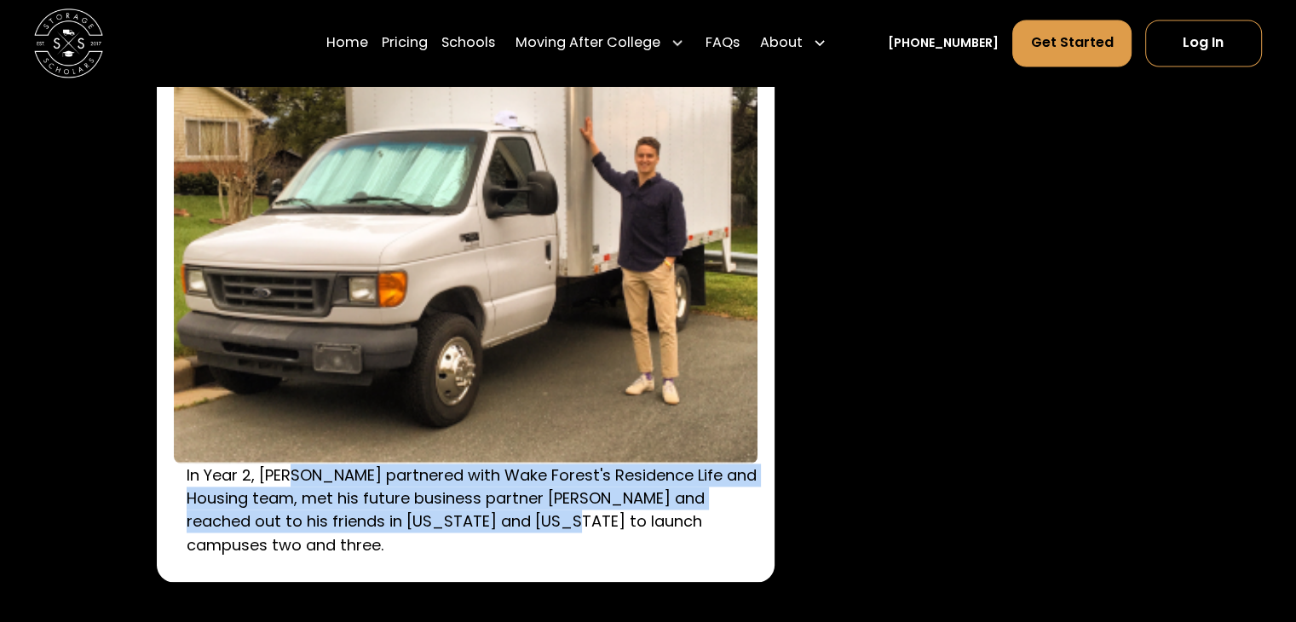
drag, startPoint x: 484, startPoint y: 520, endPoint x: 366, endPoint y: 476, distance: 125.6
click at [366, 476] on p "In Year 2, Sam partnered with Wake Forest's Residence Life and Housing team, me…" at bounding box center [479, 509] width 584 height 93
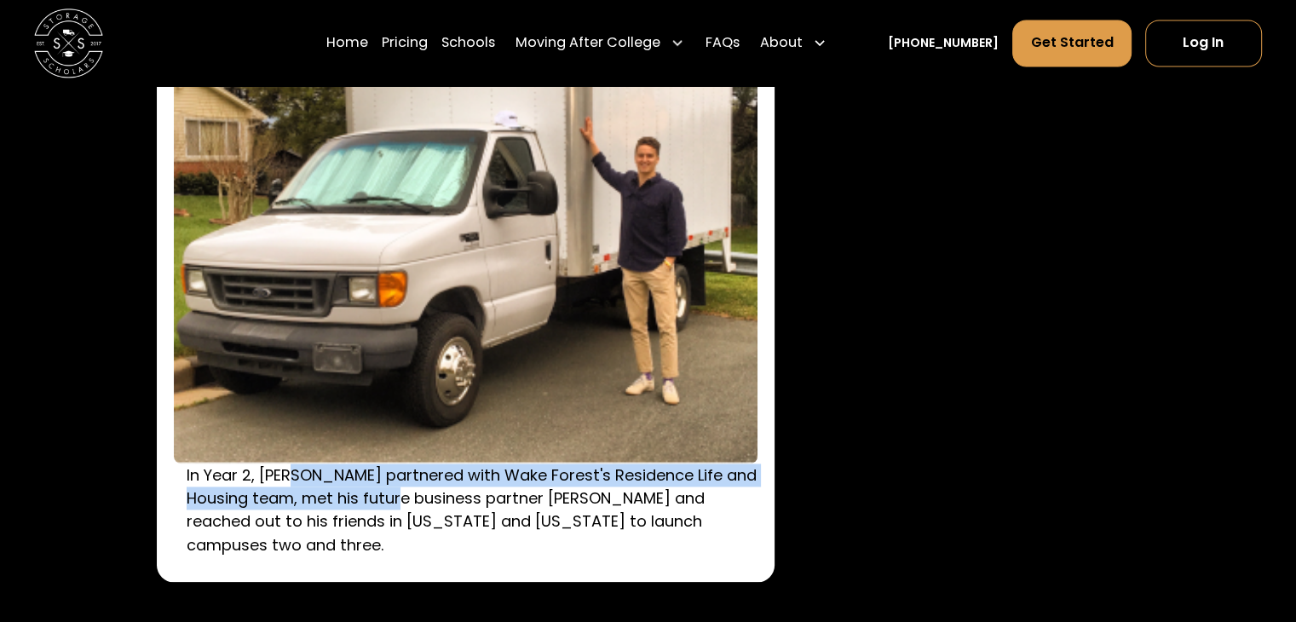
drag, startPoint x: 366, startPoint y: 476, endPoint x: 353, endPoint y: 509, distance: 35.1
click at [353, 509] on p "In Year 2, Sam partnered with Wake Forest's Residence Life and Housing team, me…" at bounding box center [479, 509] width 584 height 93
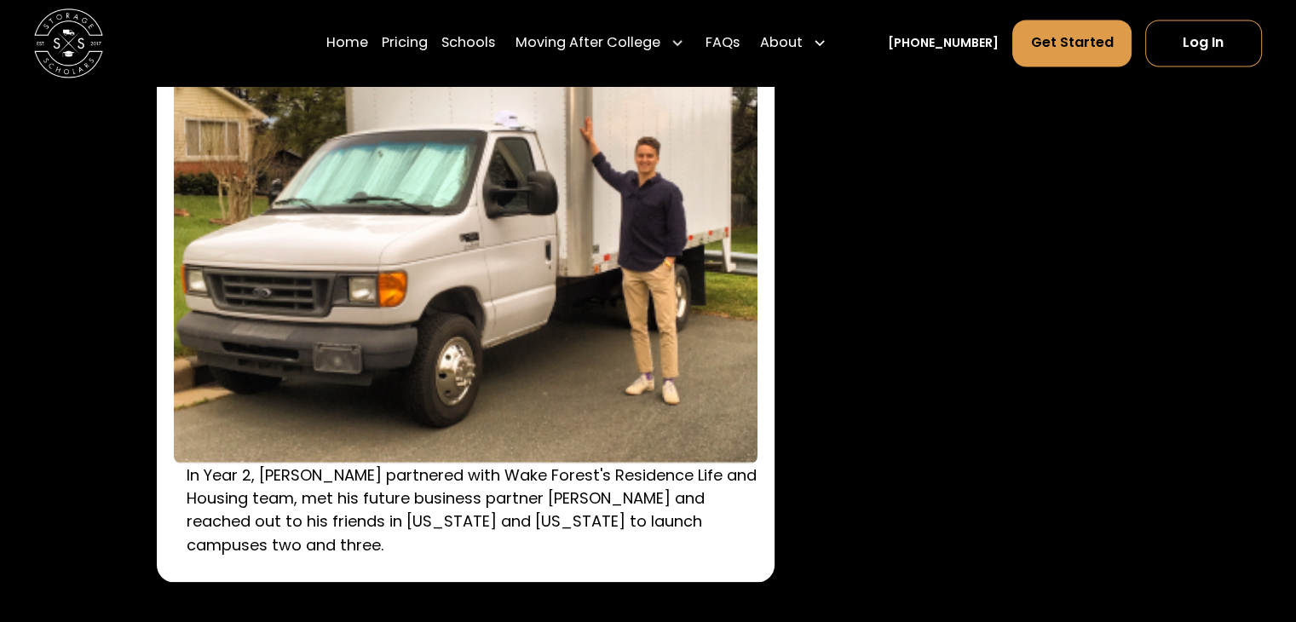
click at [358, 532] on p "In Year 2, Sam partnered with Wake Forest's Residence Life and Housing team, me…" at bounding box center [479, 509] width 584 height 93
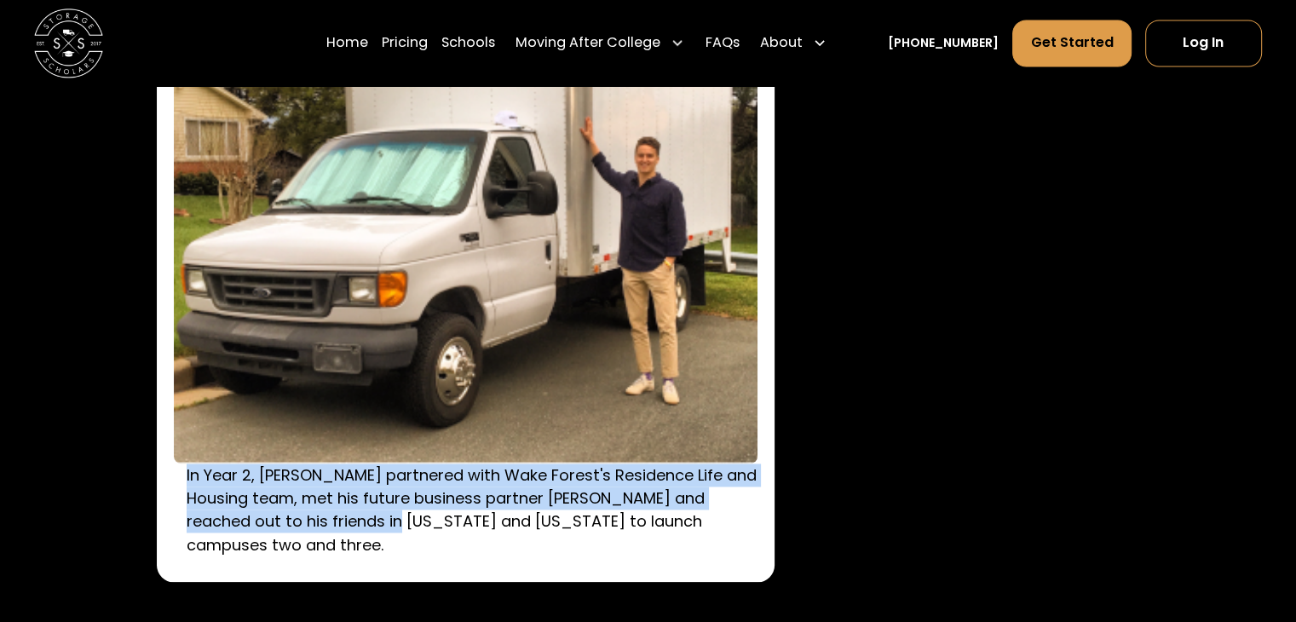
drag, startPoint x: 357, startPoint y: 532, endPoint x: 169, endPoint y: 485, distance: 194.2
click at [169, 485] on div "In Year 2, Sam partnered with Wake Forest's Residence Life and Housing team, me…" at bounding box center [466, 295] width 618 height 574
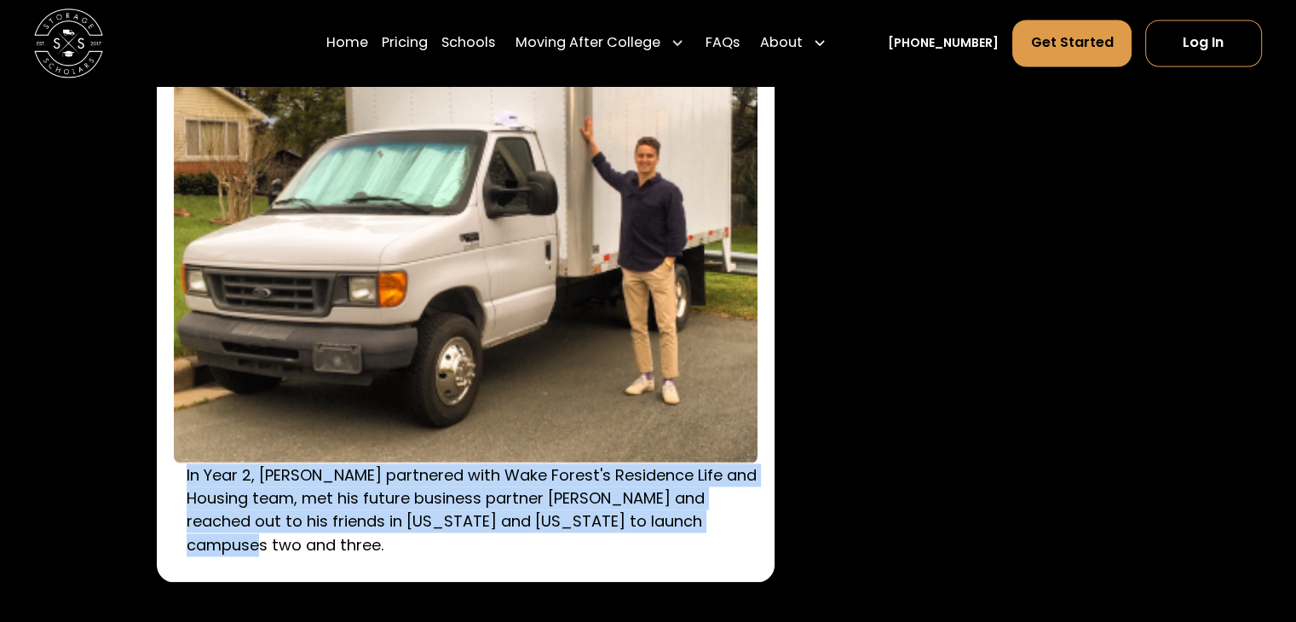
drag, startPoint x: 169, startPoint y: 485, endPoint x: 699, endPoint y: 529, distance: 532.6
click at [699, 529] on div "In Year 2, Sam partnered with Wake Forest's Residence Life and Housing team, me…" at bounding box center [466, 295] width 618 height 574
click at [701, 529] on p "In Year 2, Sam partnered with Wake Forest's Residence Life and Housing team, me…" at bounding box center [479, 509] width 584 height 93
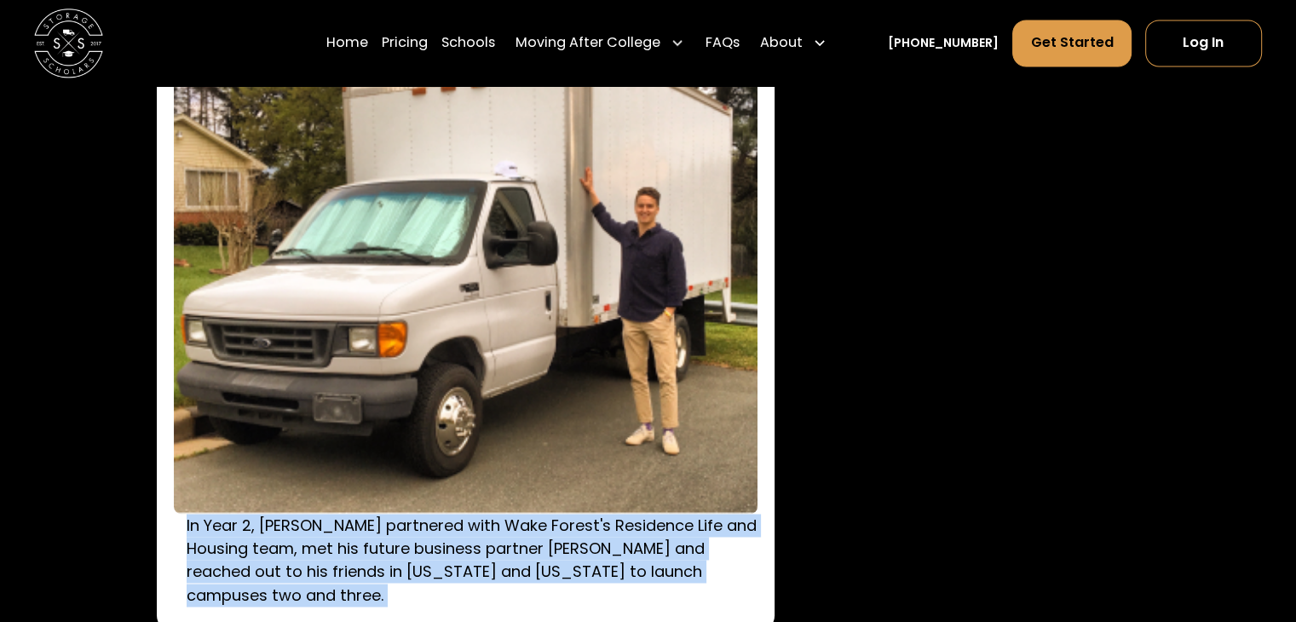
scroll to position [2300, 0]
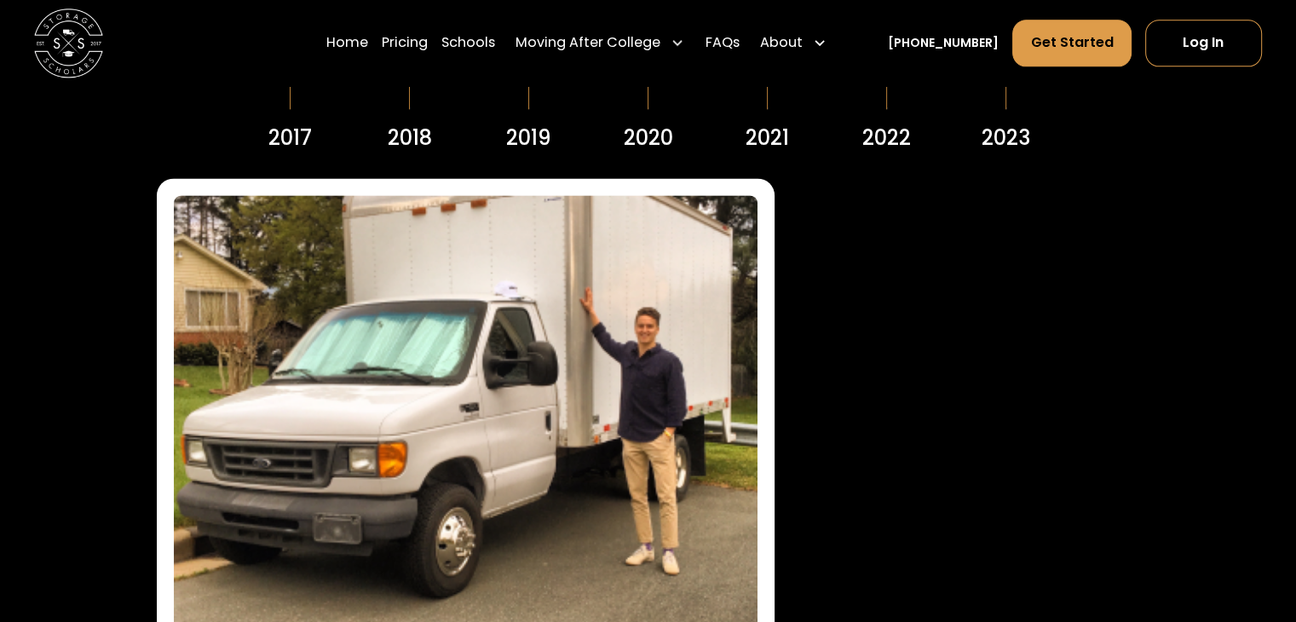
click at [527, 129] on div "2019" at bounding box center [528, 138] width 45 height 31
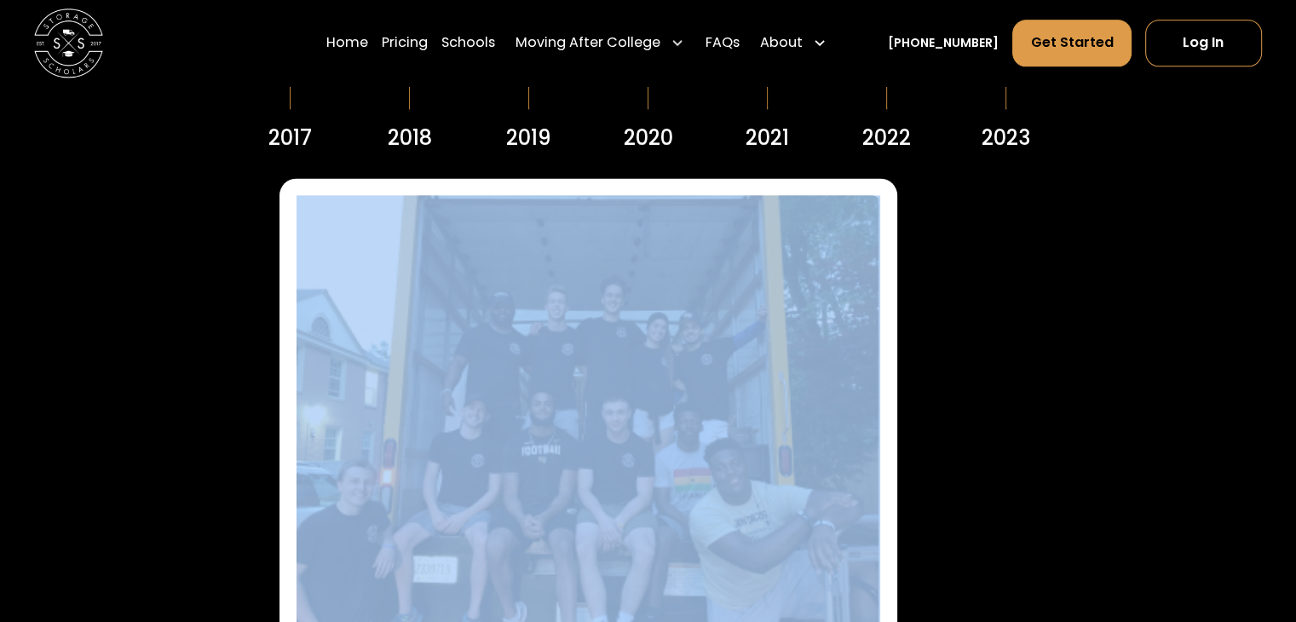
click at [221, 384] on div "After experiencing the management and operational headaches of managing campuse…" at bounding box center [647, 476] width 1227 height 597
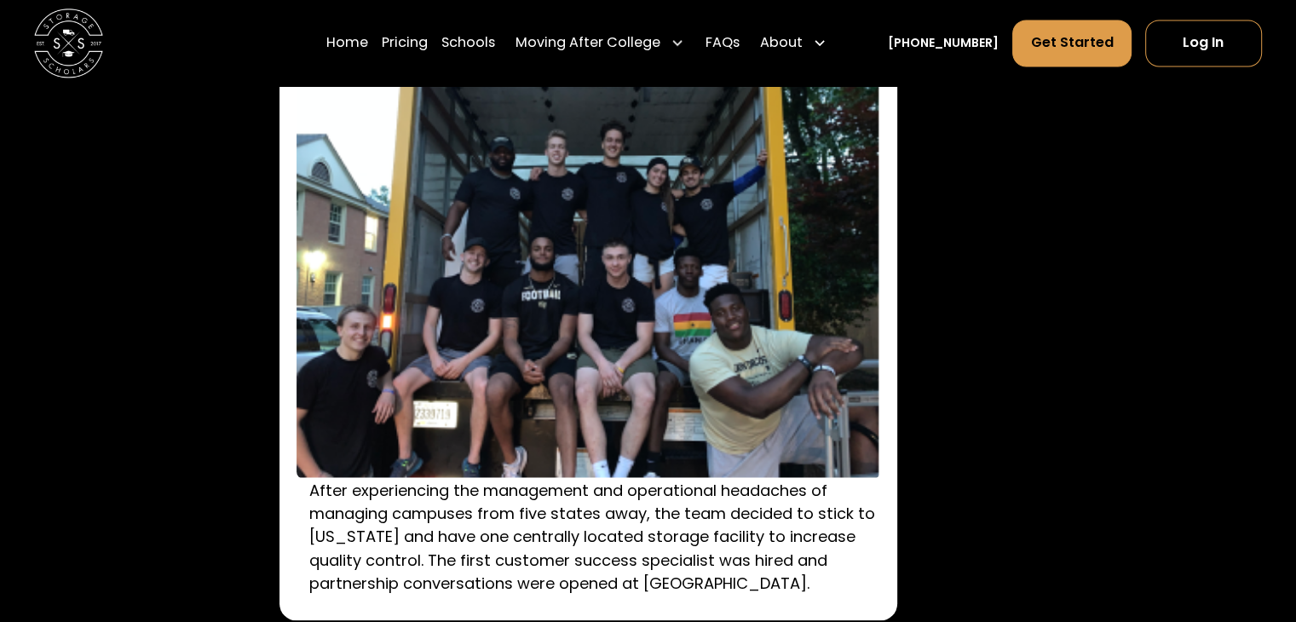
scroll to position [2470, 0]
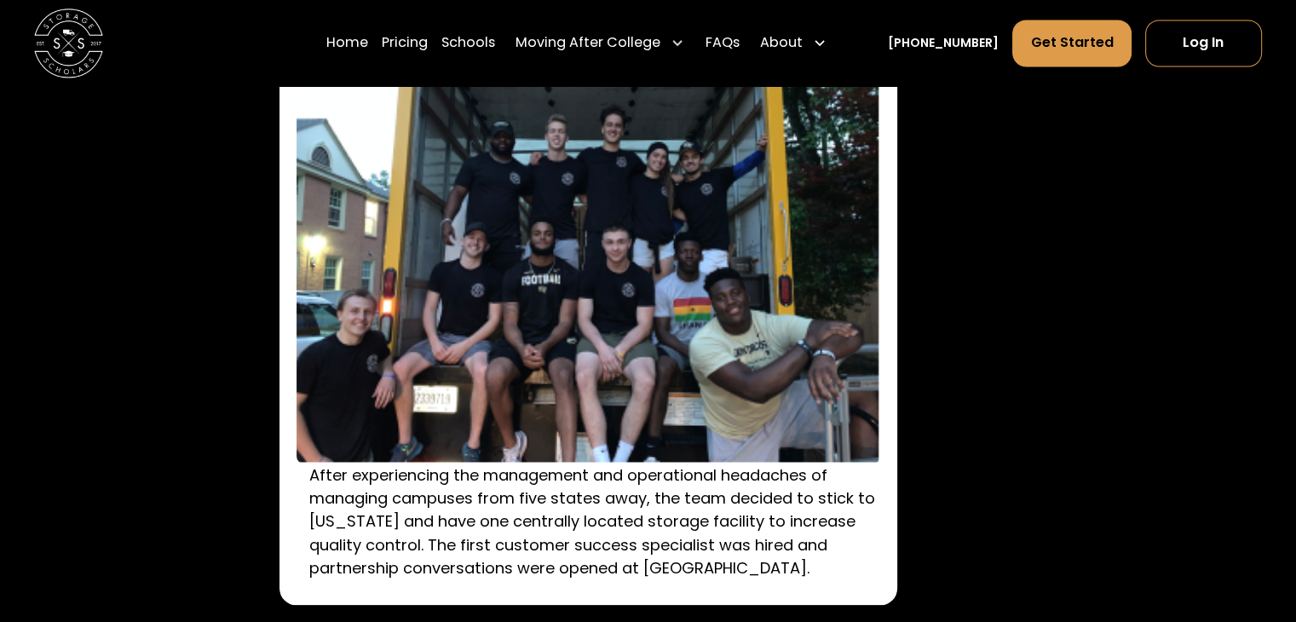
click at [317, 474] on p "After experiencing the management and operational headaches of managing campuse…" at bounding box center [601, 521] width 584 height 116
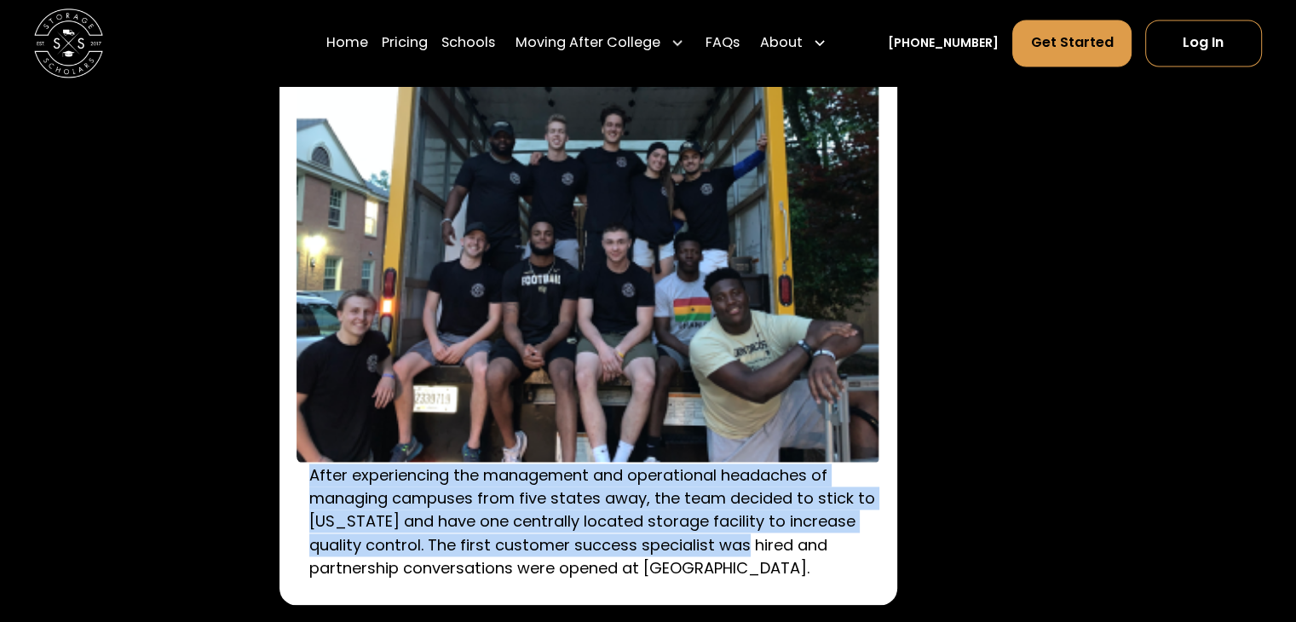
drag, startPoint x: 317, startPoint y: 474, endPoint x: 695, endPoint y: 561, distance: 388.1
click at [646, 547] on p "After experiencing the management and operational headaches of managing campuse…" at bounding box center [601, 521] width 584 height 116
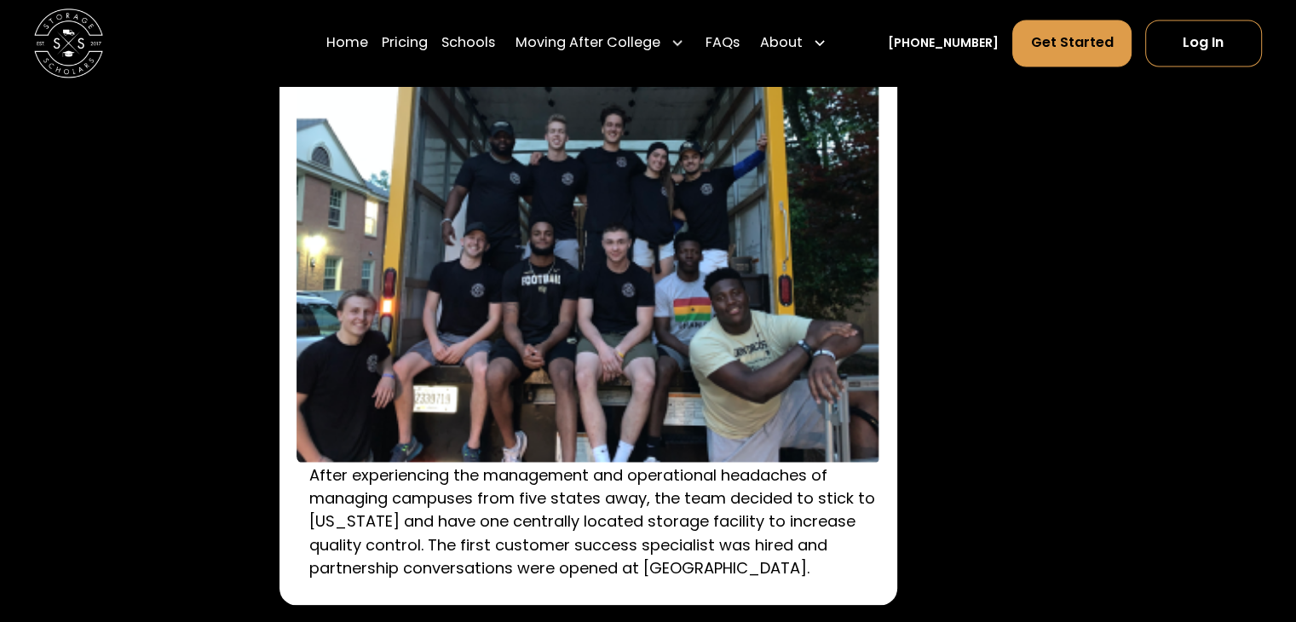
click at [774, 574] on p "After experiencing the management and operational headaches of managing campuse…" at bounding box center [601, 521] width 584 height 116
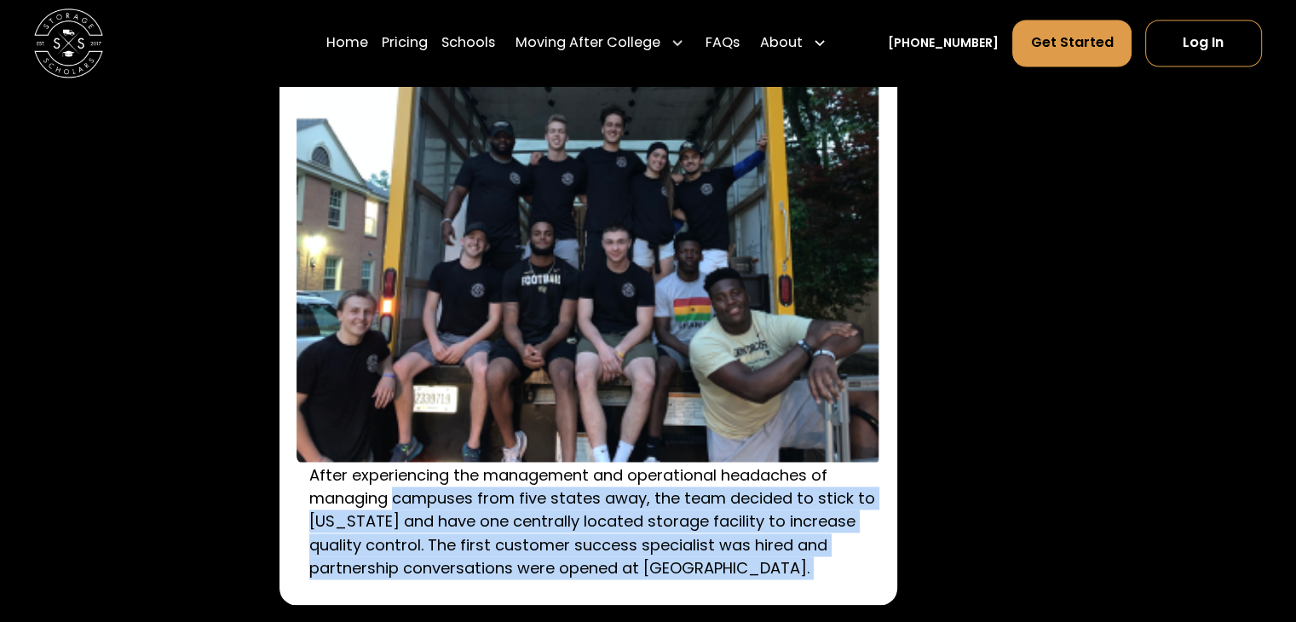
drag, startPoint x: 774, startPoint y: 574, endPoint x: 374, endPoint y: 492, distance: 408.8
click at [384, 495] on p "After experiencing the management and operational headaches of managing campuse…" at bounding box center [601, 521] width 584 height 116
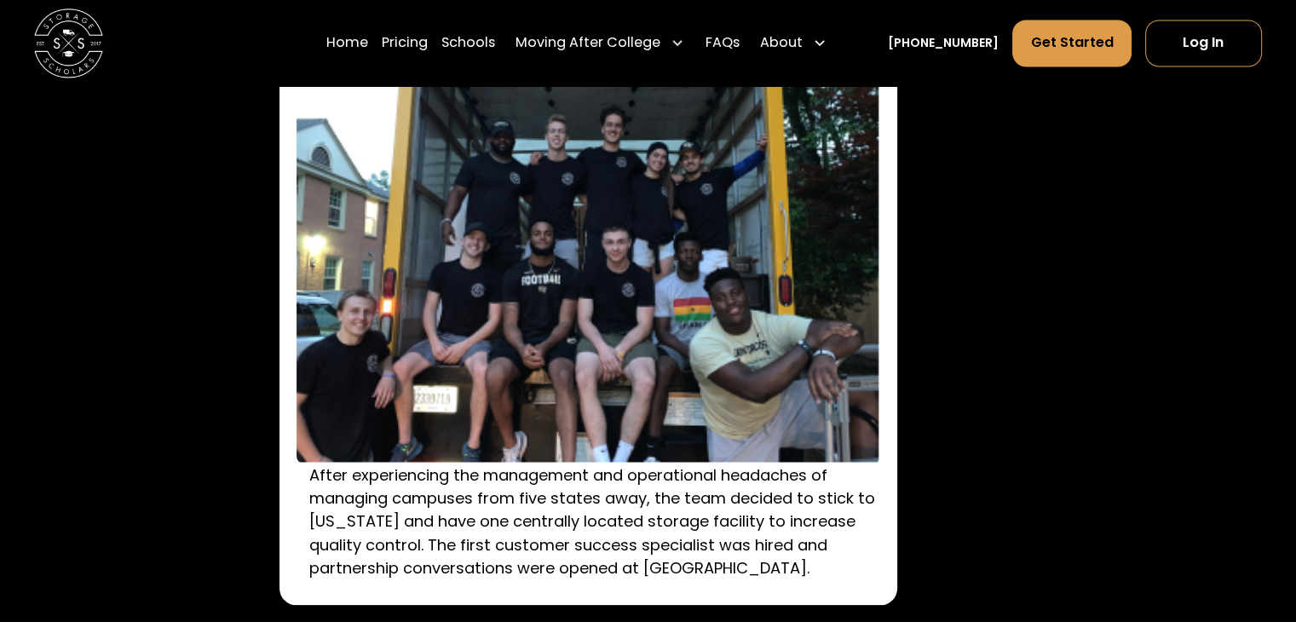
click at [331, 481] on p "After experiencing the management and operational headaches of managing campuse…" at bounding box center [601, 521] width 584 height 116
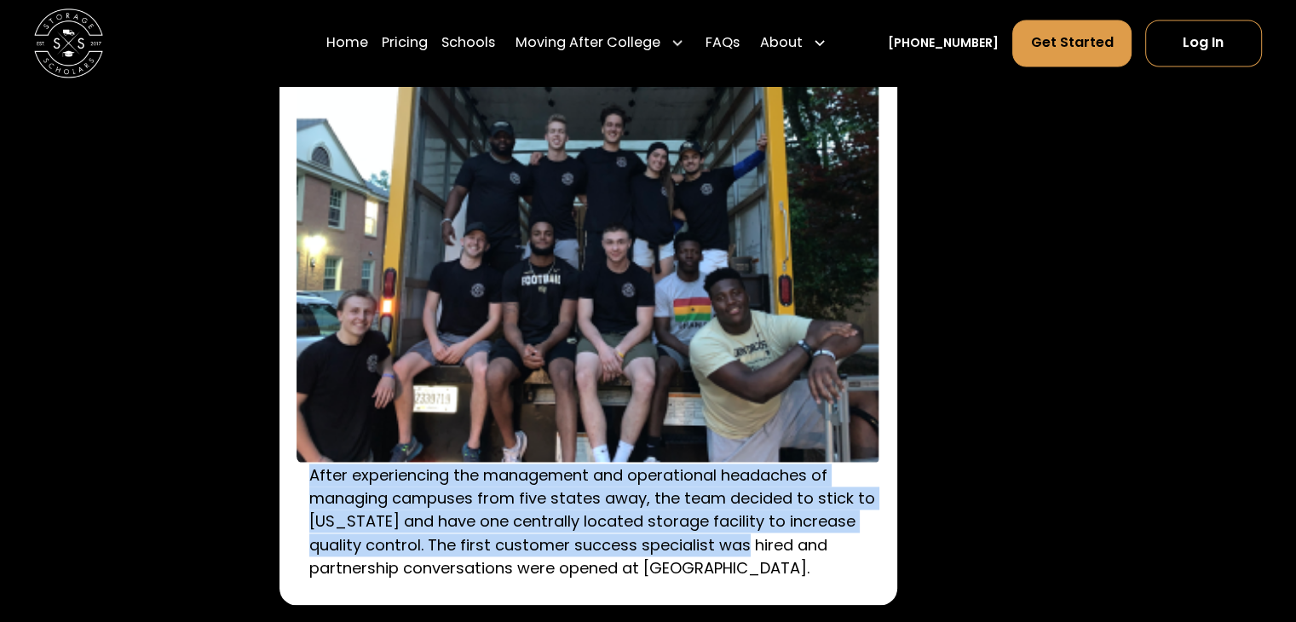
drag, startPoint x: 331, startPoint y: 481, endPoint x: 702, endPoint y: 550, distance: 377.8
click at [697, 549] on p "After experiencing the management and operational headaches of managing campuse…" at bounding box center [601, 521] width 584 height 116
drag, startPoint x: 767, startPoint y: 571, endPoint x: 327, endPoint y: 486, distance: 447.6
click at [358, 494] on p "After experiencing the management and operational headaches of managing campuse…" at bounding box center [601, 521] width 584 height 116
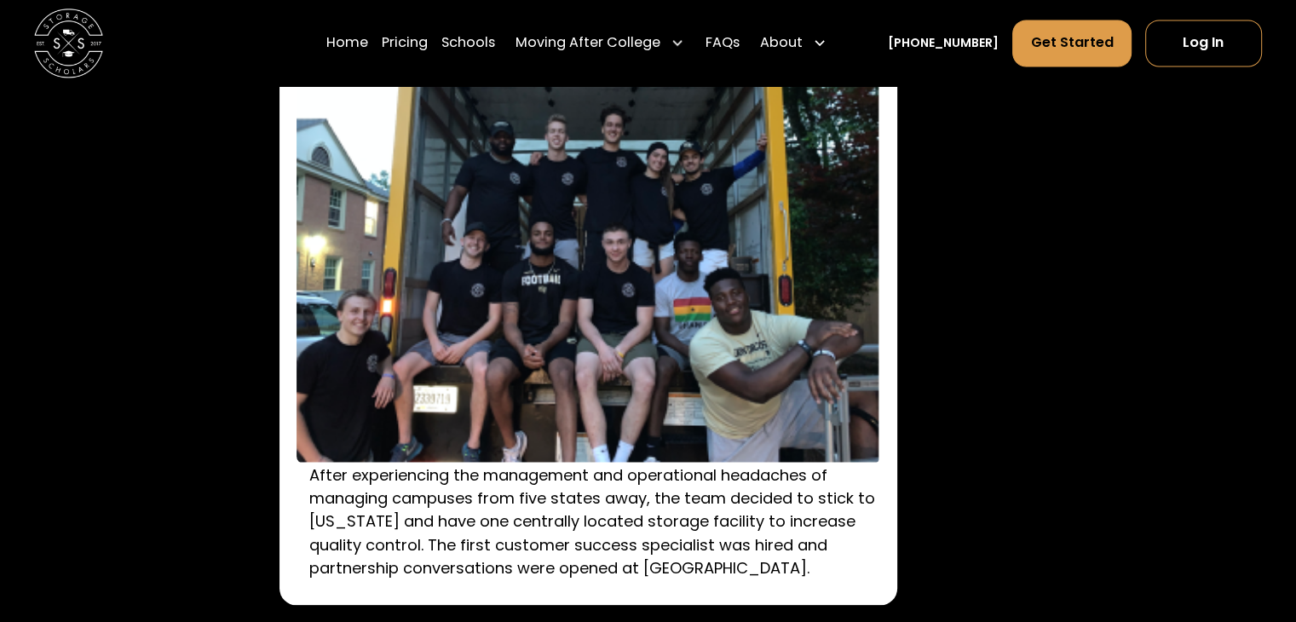
click at [319, 477] on p "After experiencing the management and operational headaches of managing campuse…" at bounding box center [601, 521] width 584 height 116
drag, startPoint x: 319, startPoint y: 477, endPoint x: 747, endPoint y: 569, distance: 437.4
click at [747, 569] on p "After experiencing the management and operational headaches of managing campuse…" at bounding box center [601, 521] width 584 height 116
drag, startPoint x: 747, startPoint y: 569, endPoint x: 325, endPoint y: 473, distance: 433.4
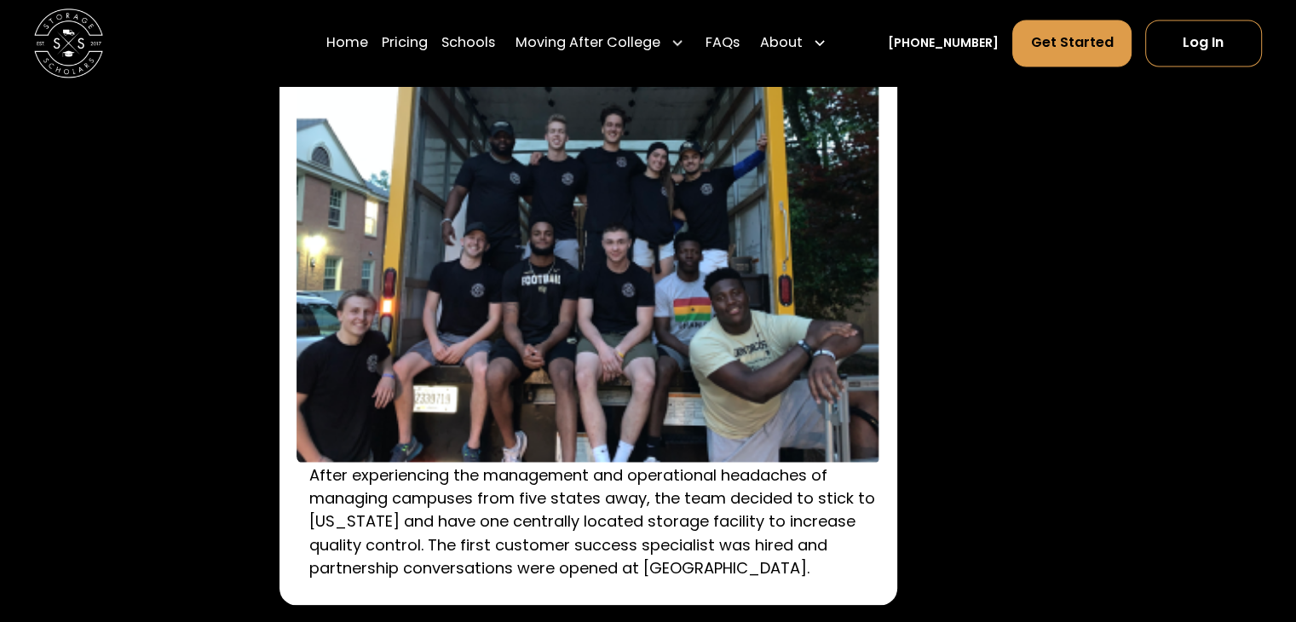
click at [325, 473] on p "After experiencing the management and operational headaches of managing campuse…" at bounding box center [601, 521] width 584 height 116
click at [324, 473] on p "After experiencing the management and operational headaches of managing campuse…" at bounding box center [601, 521] width 584 height 116
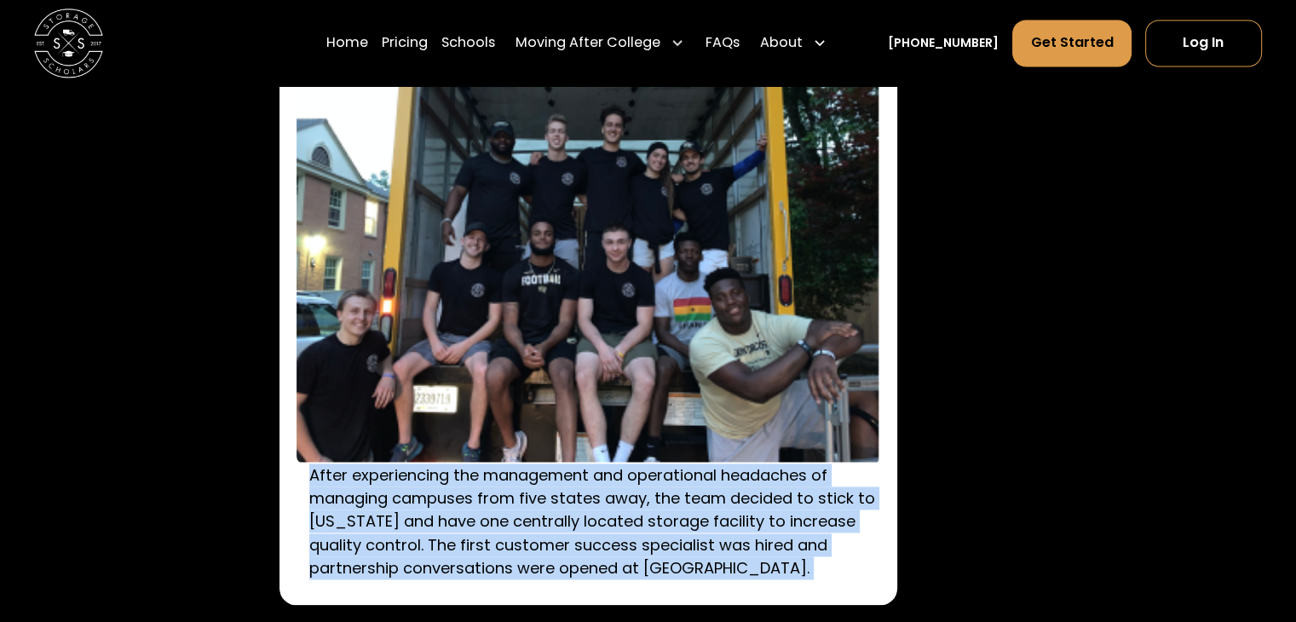
click at [324, 473] on p "After experiencing the management and operational headaches of managing campuse…" at bounding box center [601, 521] width 584 height 116
click at [607, 520] on p "After experiencing the management and operational headaches of managing campuse…" at bounding box center [601, 521] width 584 height 116
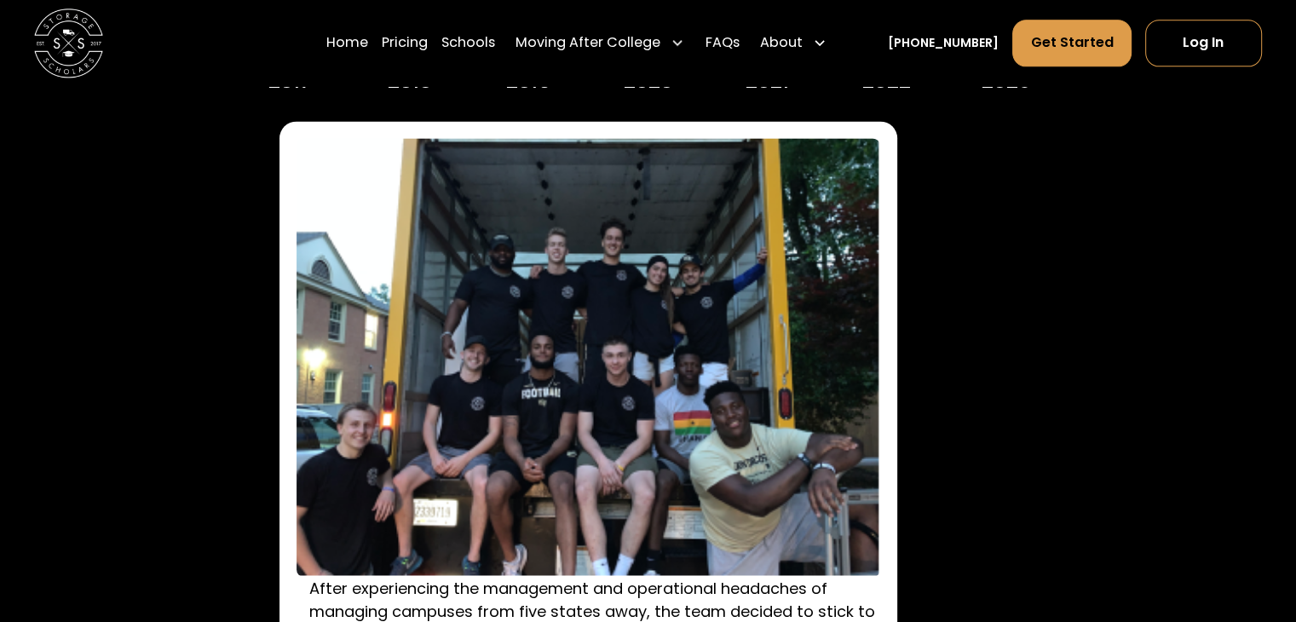
scroll to position [2300, 0]
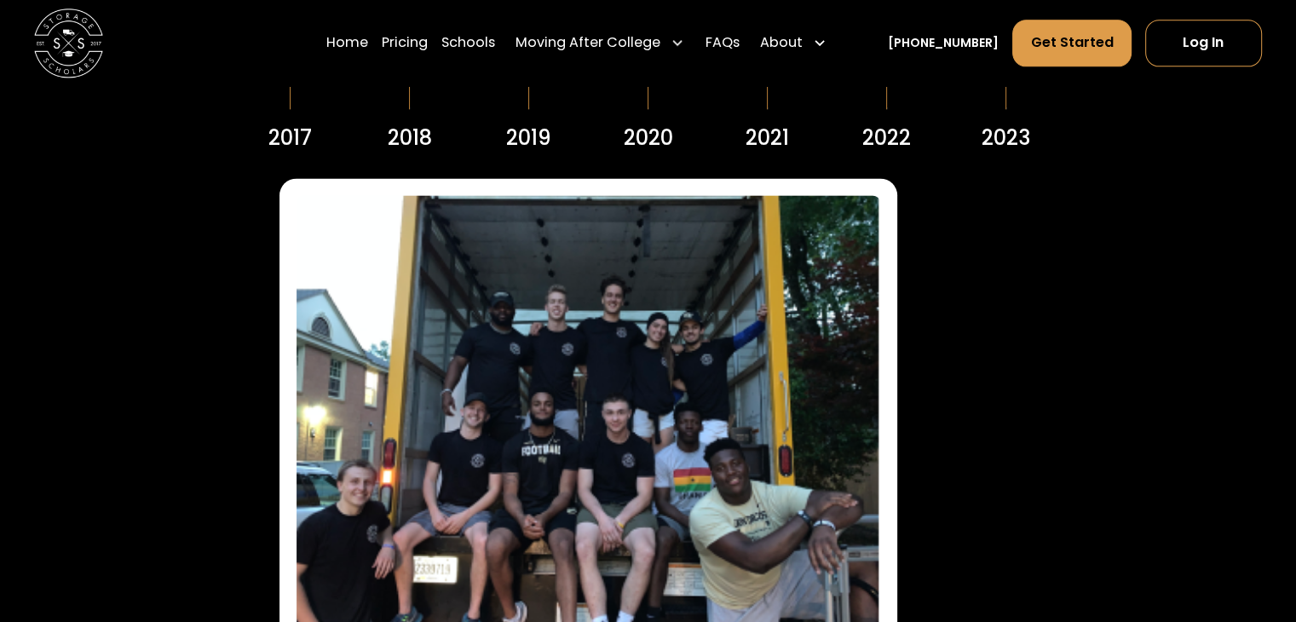
click at [631, 143] on div "2020" at bounding box center [648, 138] width 49 height 31
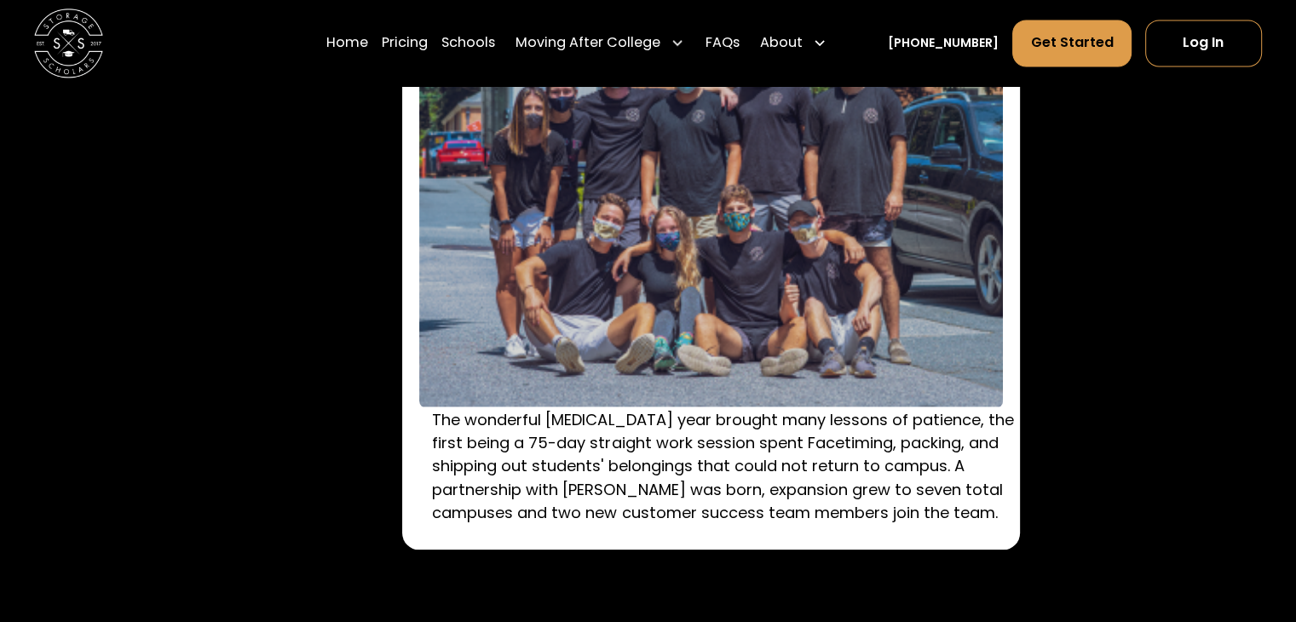
scroll to position [2556, 0]
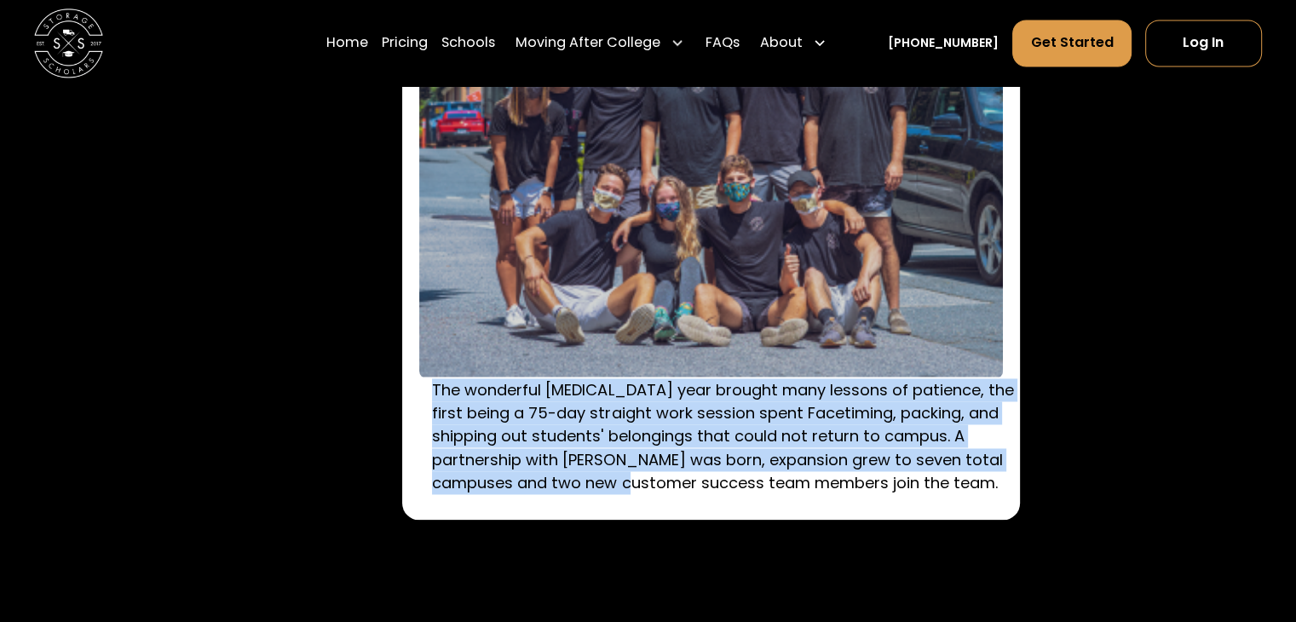
drag, startPoint x: 426, startPoint y: 392, endPoint x: 877, endPoint y: 497, distance: 463.7
click at [814, 488] on div "The wonderful COVID-19 year brought many lessons of patience, the first being a…" at bounding box center [711, 220] width 618 height 597
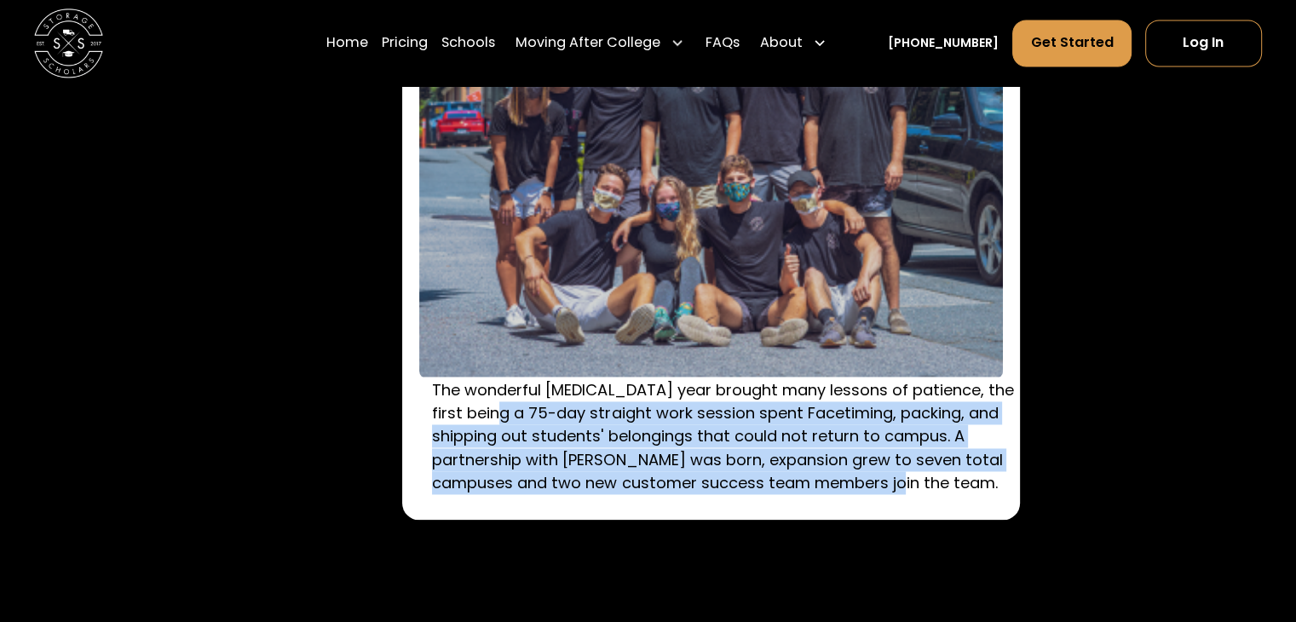
drag, startPoint x: 1011, startPoint y: 500, endPoint x: 507, endPoint y: 416, distance: 511.3
click at [508, 417] on div "The wonderful COVID-19 year brought many lessons of patience, the first being a…" at bounding box center [711, 220] width 618 height 597
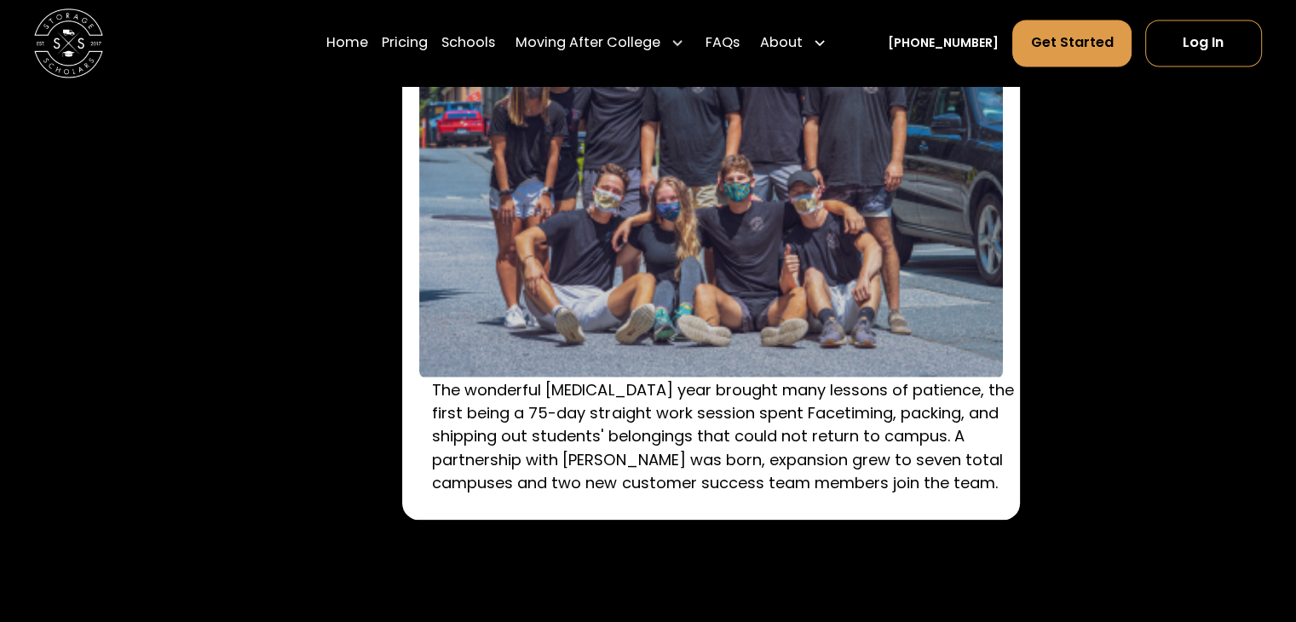
click at [429, 386] on div "The wonderful COVID-19 year brought many lessons of patience, the first being a…" at bounding box center [711, 220] width 618 height 597
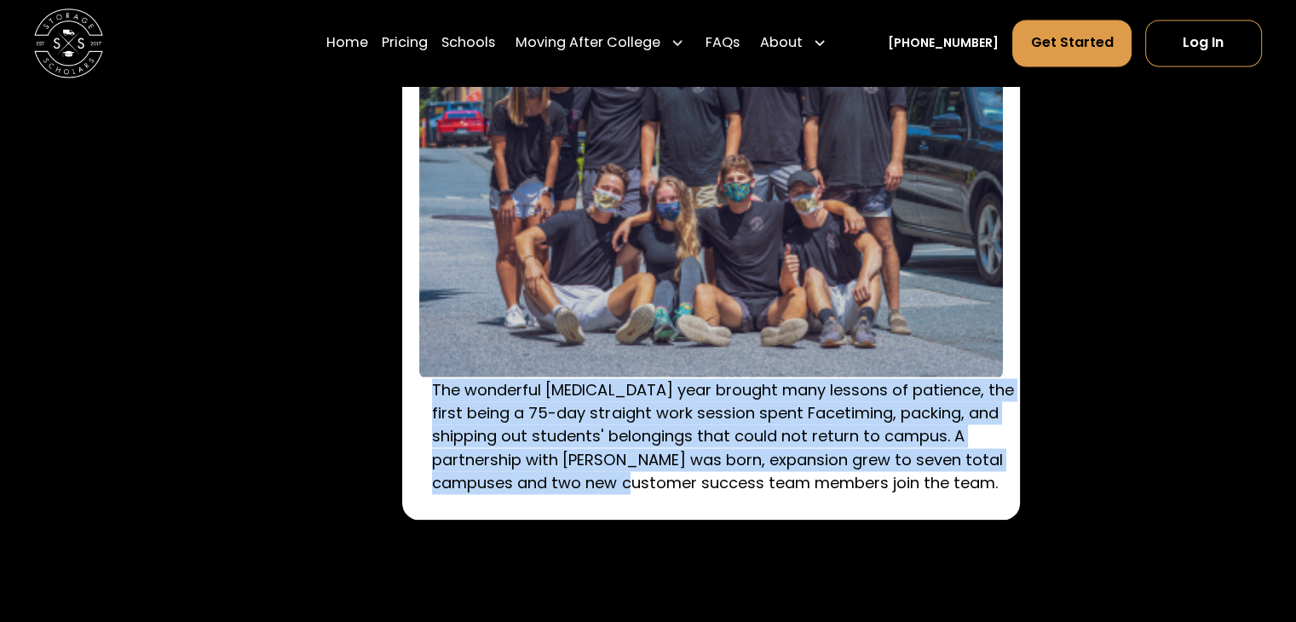
drag, startPoint x: 430, startPoint y: 386, endPoint x: 811, endPoint y: 497, distance: 396.6
click at [753, 480] on div "The wonderful COVID-19 year brought many lessons of patience, the first being a…" at bounding box center [711, 220] width 618 height 597
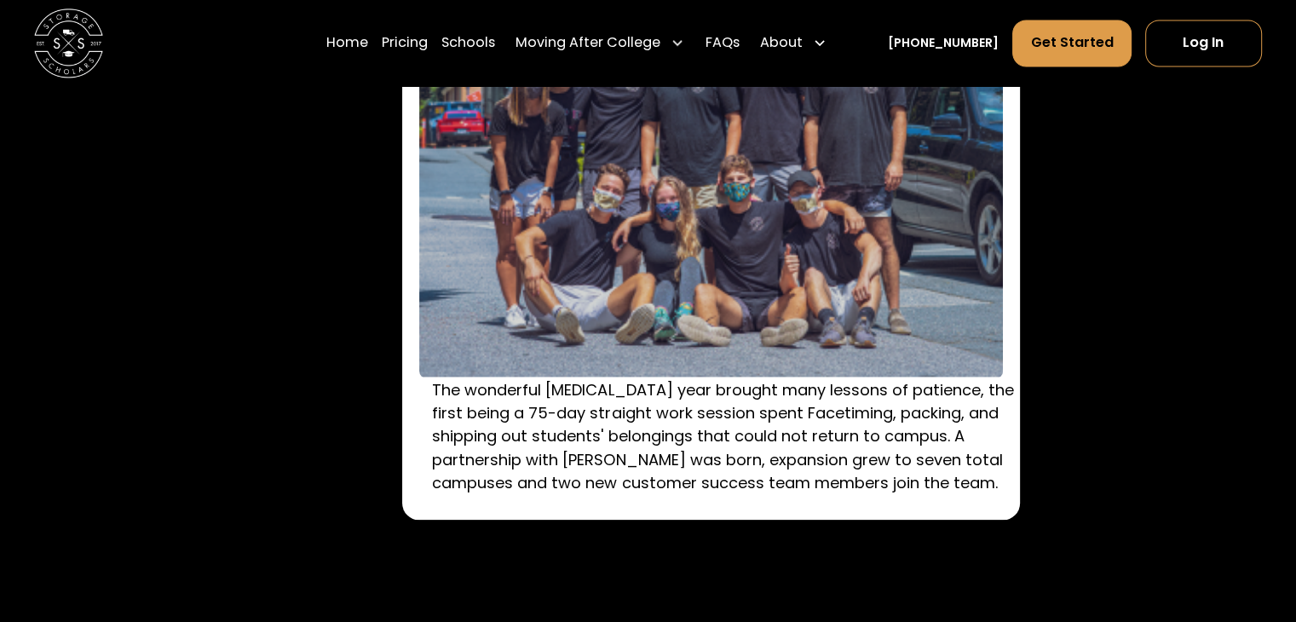
click at [998, 485] on p "The wonderful COVID-19 year brought many lessons of patience, the first being a…" at bounding box center [724, 436] width 584 height 116
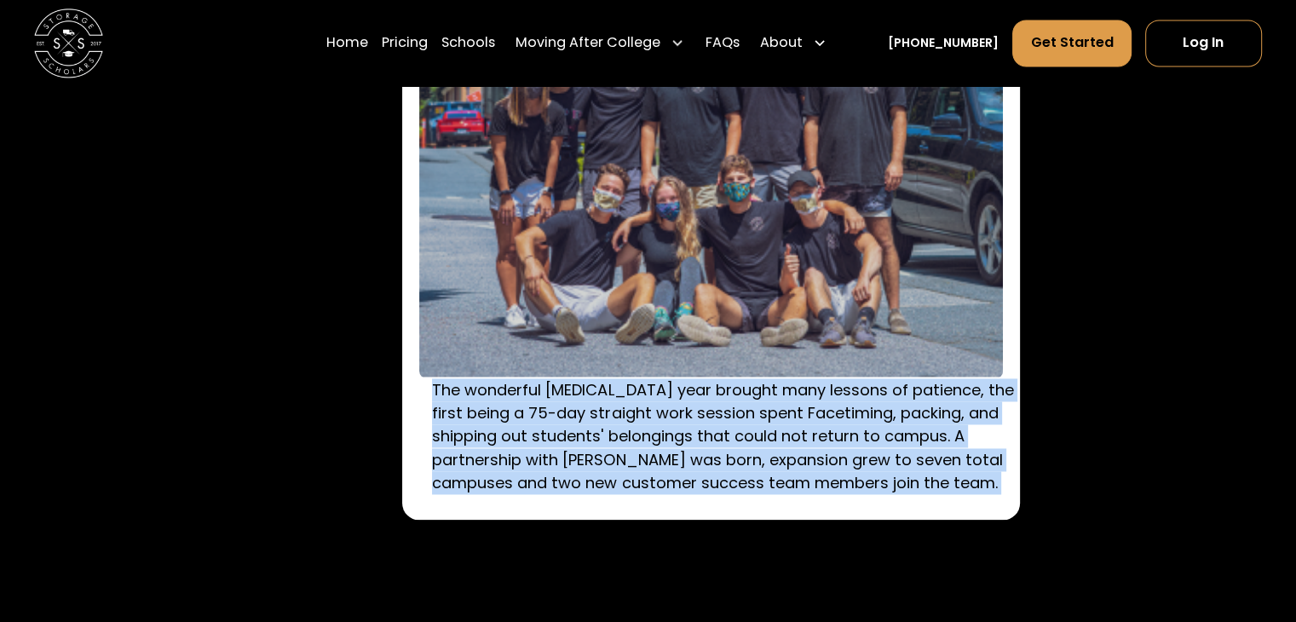
drag, startPoint x: 998, startPoint y: 485, endPoint x: 439, endPoint y: 394, distance: 566.1
click at [439, 394] on p "The wonderful COVID-19 year brought many lessons of patience, the first being a…" at bounding box center [724, 436] width 584 height 116
drag, startPoint x: 439, startPoint y: 394, endPoint x: 989, endPoint y: 479, distance: 556.7
click at [989, 479] on p "The wonderful COVID-19 year brought many lessons of patience, the first being a…" at bounding box center [724, 436] width 584 height 116
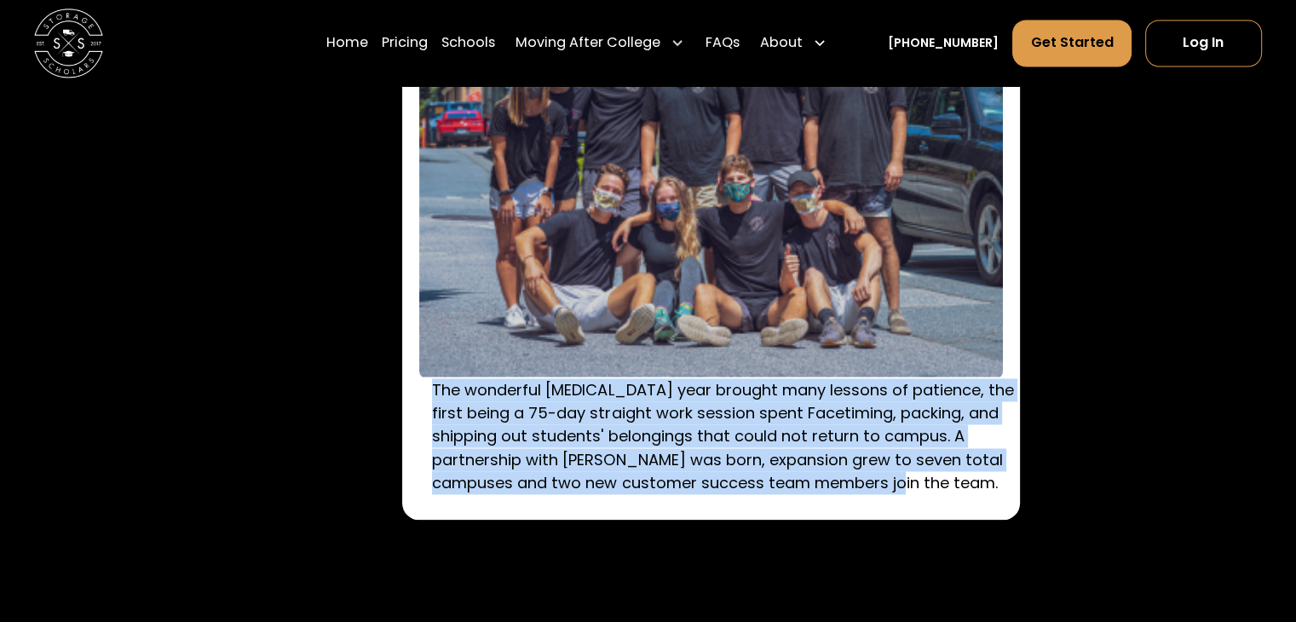
click at [989, 479] on p "The wonderful COVID-19 year brought many lessons of patience, the first being a…" at bounding box center [724, 436] width 584 height 116
drag, startPoint x: 989, startPoint y: 479, endPoint x: 423, endPoint y: 392, distance: 573.1
click at [423, 392] on div "The wonderful COVID-19 year brought many lessons of patience, the first being a…" at bounding box center [711, 220] width 618 height 597
drag, startPoint x: 423, startPoint y: 392, endPoint x: 1039, endPoint y: 499, distance: 626.0
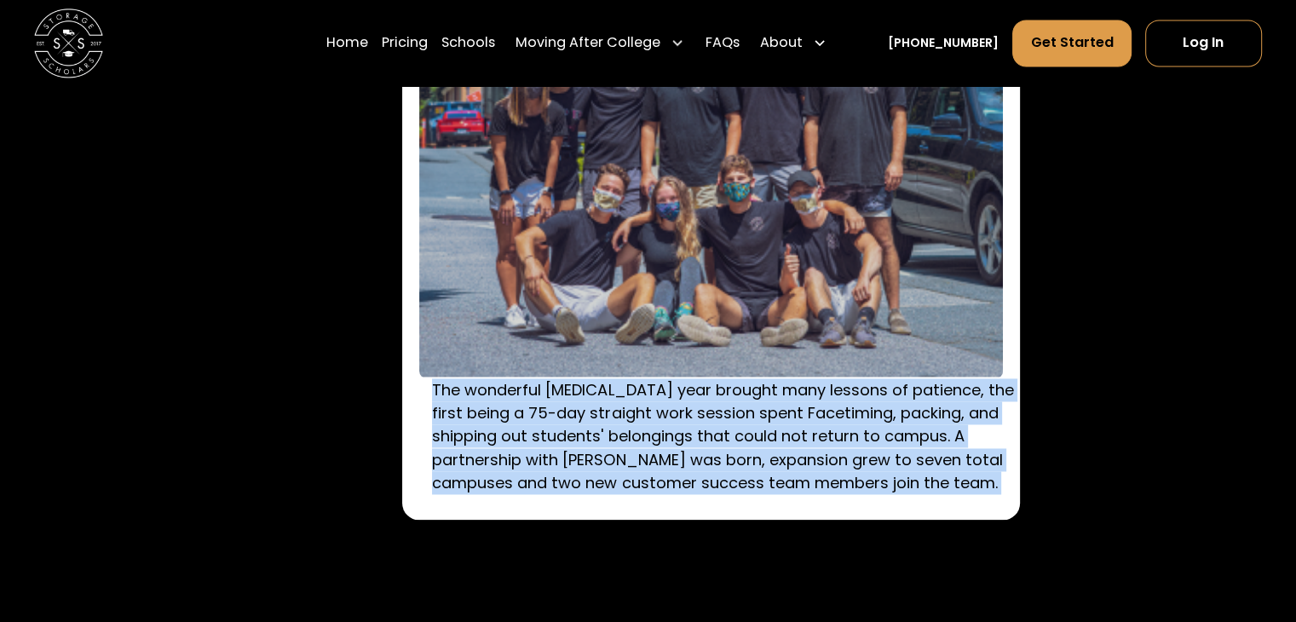
click at [1039, 499] on div "The wonderful COVID-19 year brought many lessons of patience, the first being a…" at bounding box center [647, 220] width 1227 height 597
click at [531, 480] on p "The wonderful COVID-19 year brought many lessons of patience, the first being a…" at bounding box center [724, 436] width 584 height 116
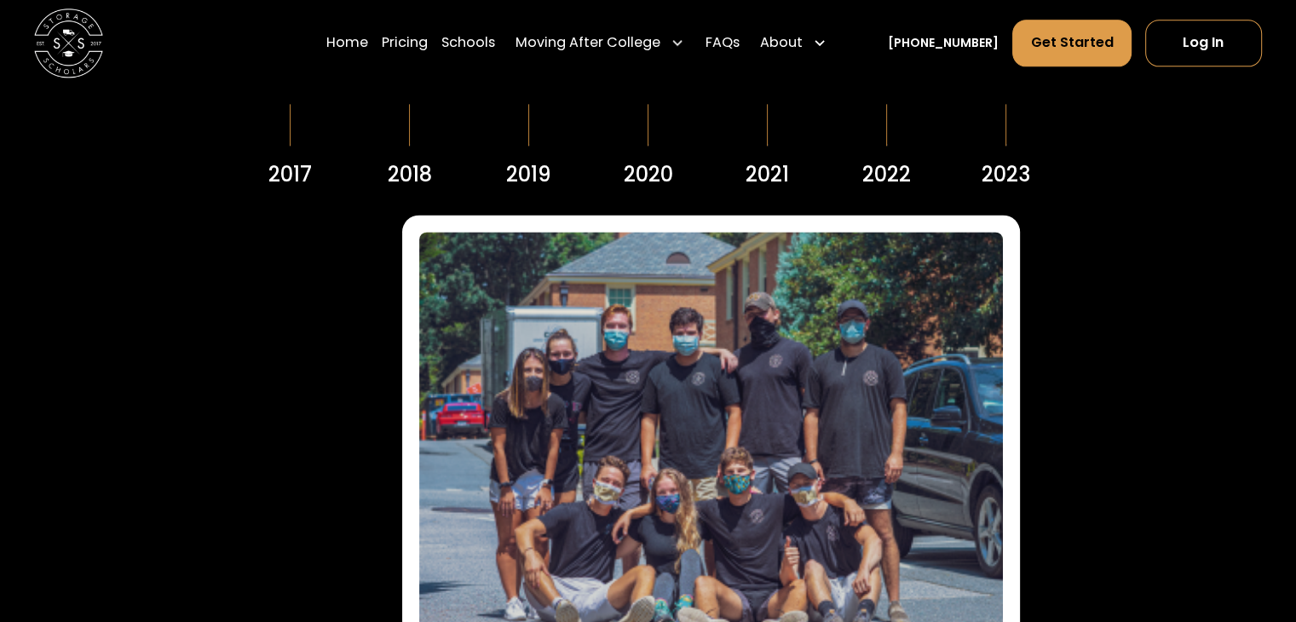
scroll to position [2215, 0]
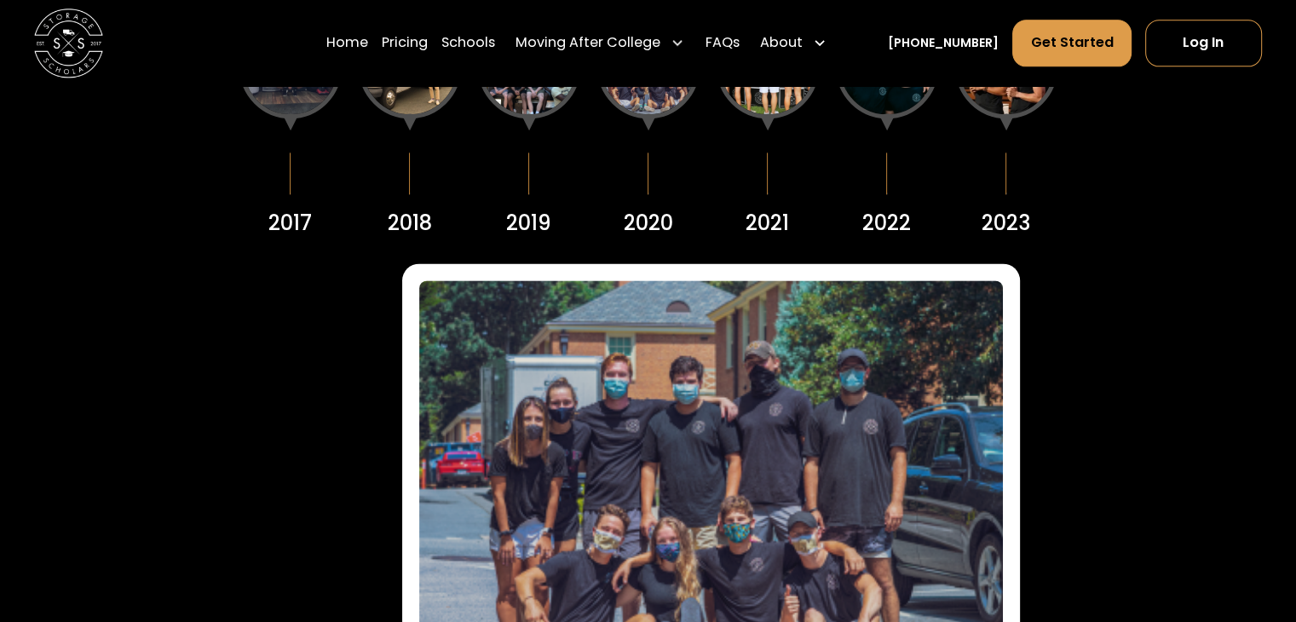
click at [753, 239] on div "2021" at bounding box center [766, 223] width 43 height 31
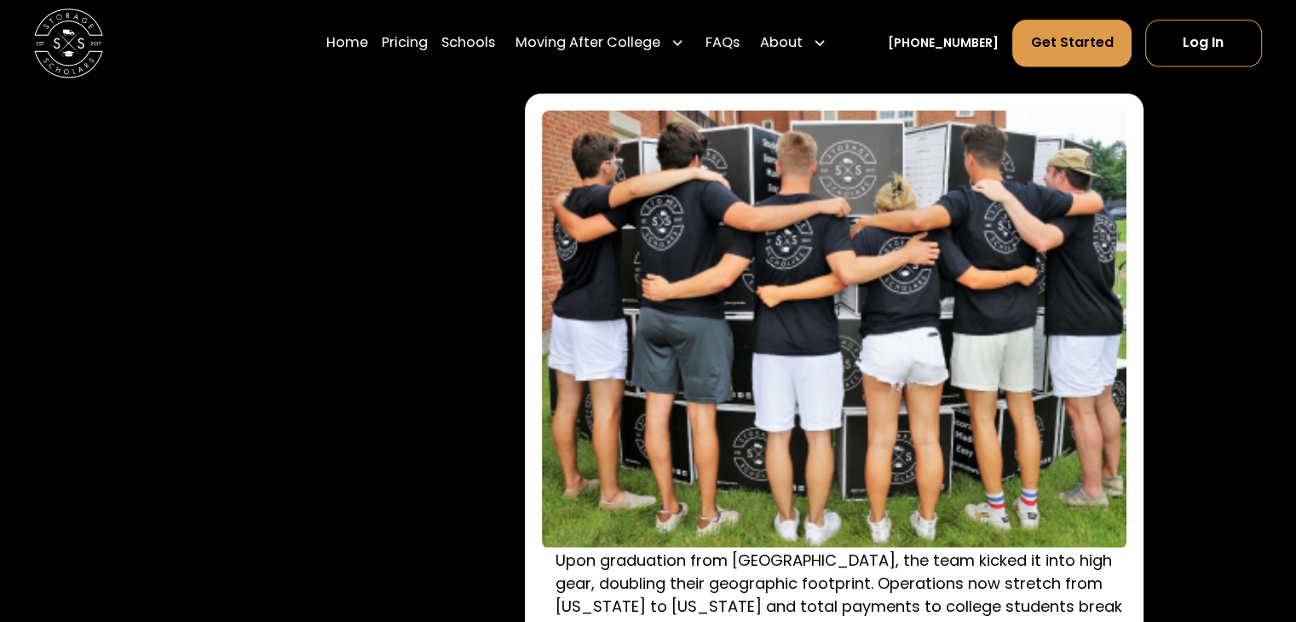
scroll to position [2470, 0]
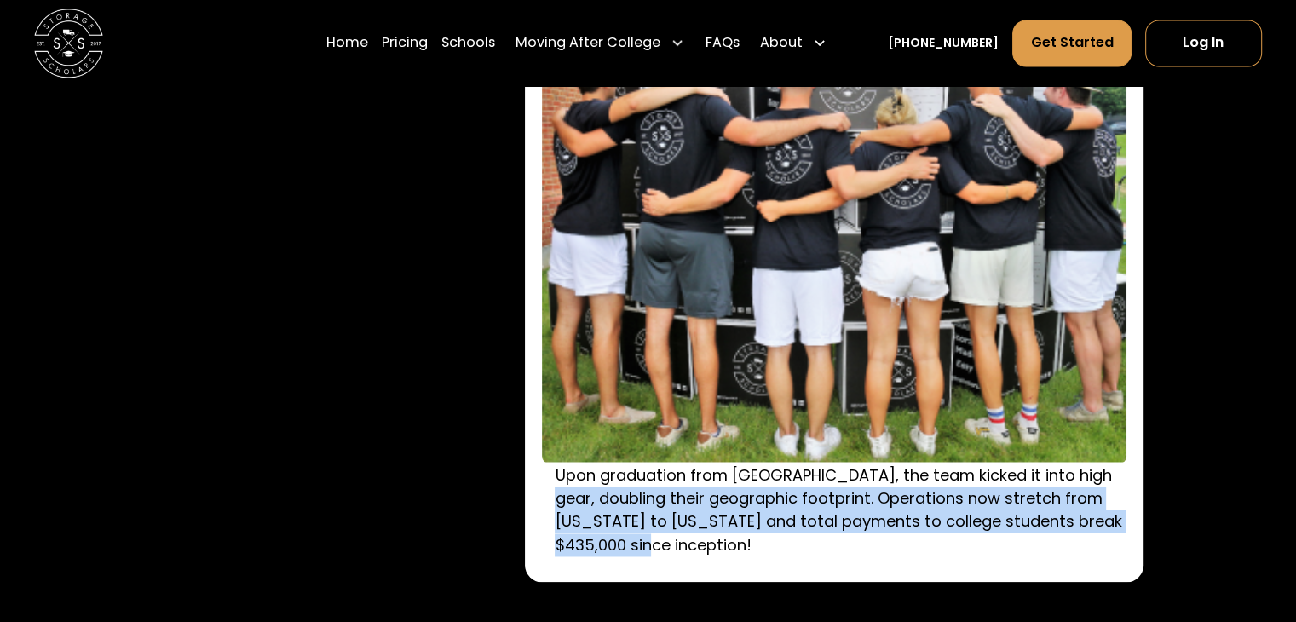
drag, startPoint x: 840, startPoint y: 555, endPoint x: 552, endPoint y: 492, distance: 294.9
click at [553, 492] on div "Upon graduation from Wake Forest, the team kicked it into high gear, doubling t…" at bounding box center [834, 295] width 618 height 574
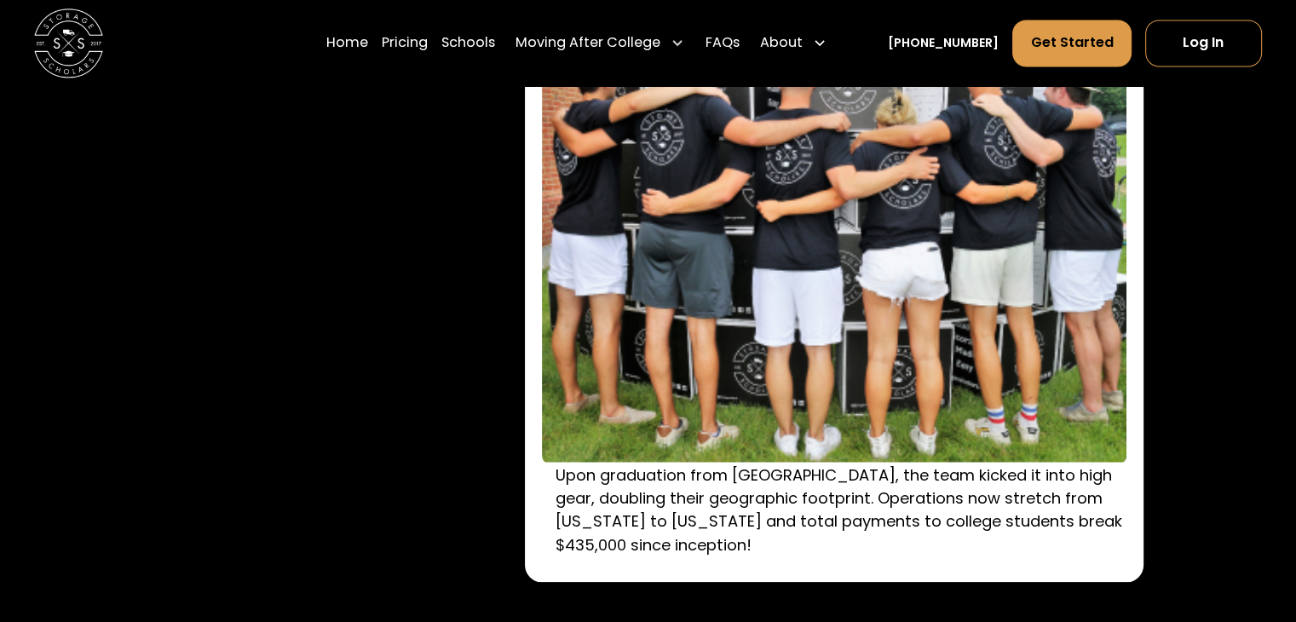
click at [549, 487] on div "Upon graduation from Wake Forest, the team kicked it into high gear, doubling t…" at bounding box center [834, 295] width 618 height 574
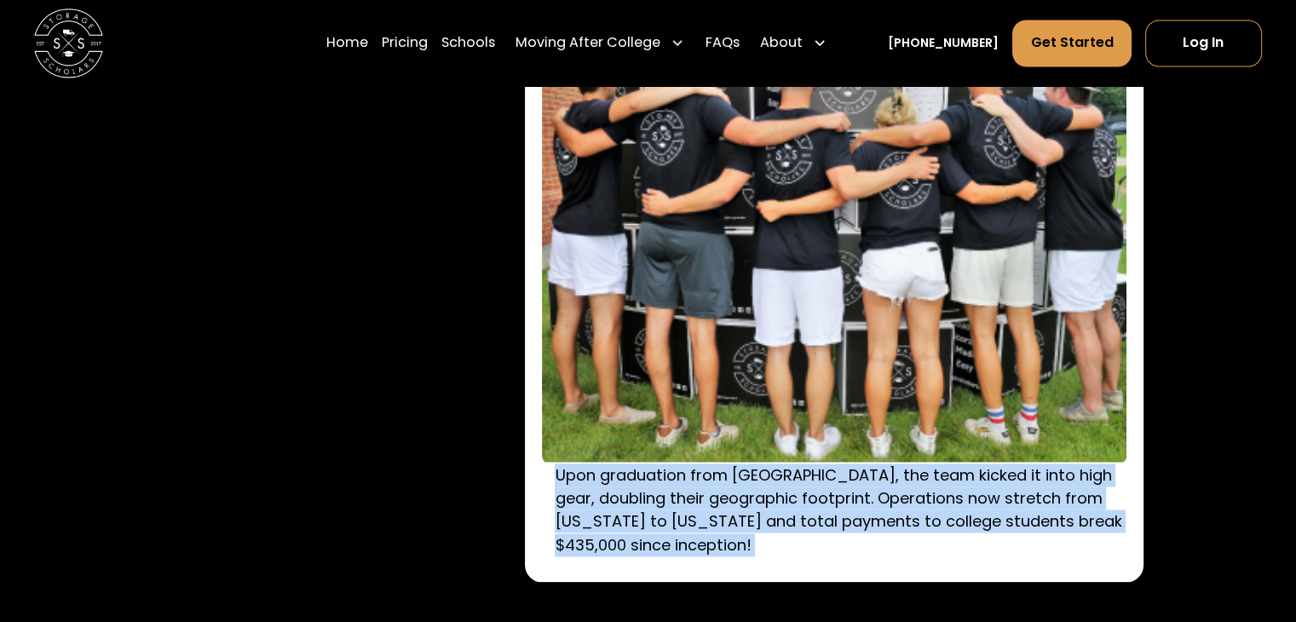
drag, startPoint x: 549, startPoint y: 486, endPoint x: 694, endPoint y: 548, distance: 158.1
click at [694, 550] on div "Upon graduation from Wake Forest, the team kicked it into high gear, doubling t…" at bounding box center [834, 295] width 618 height 574
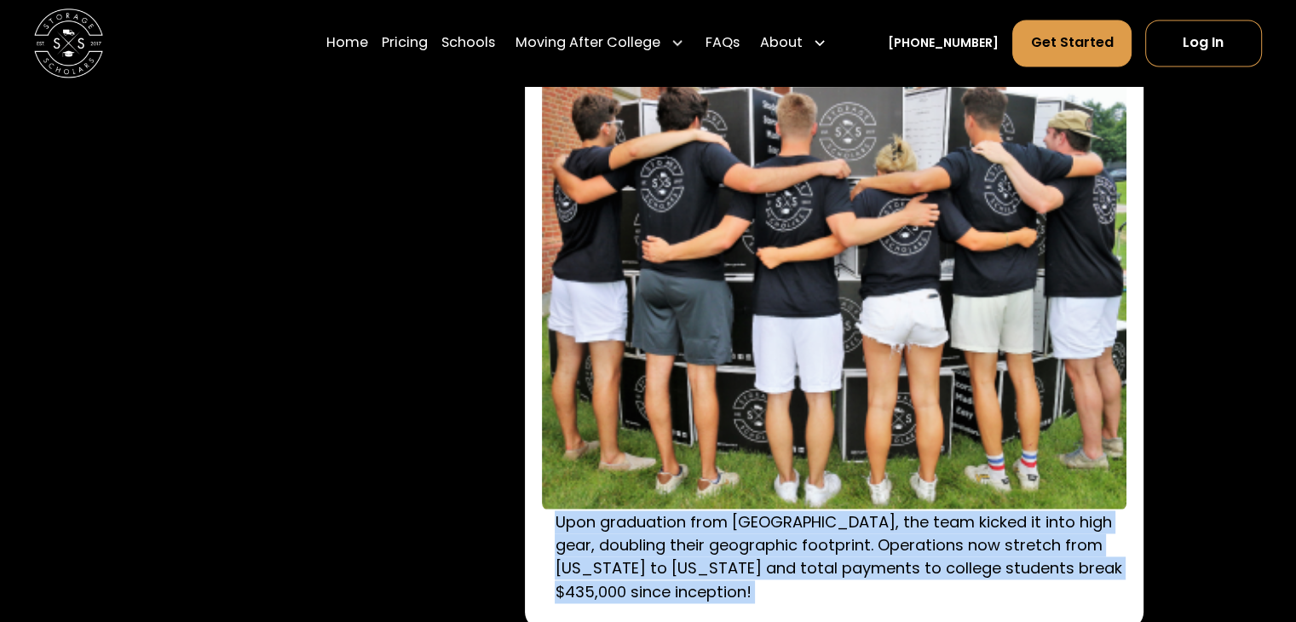
scroll to position [2300, 0]
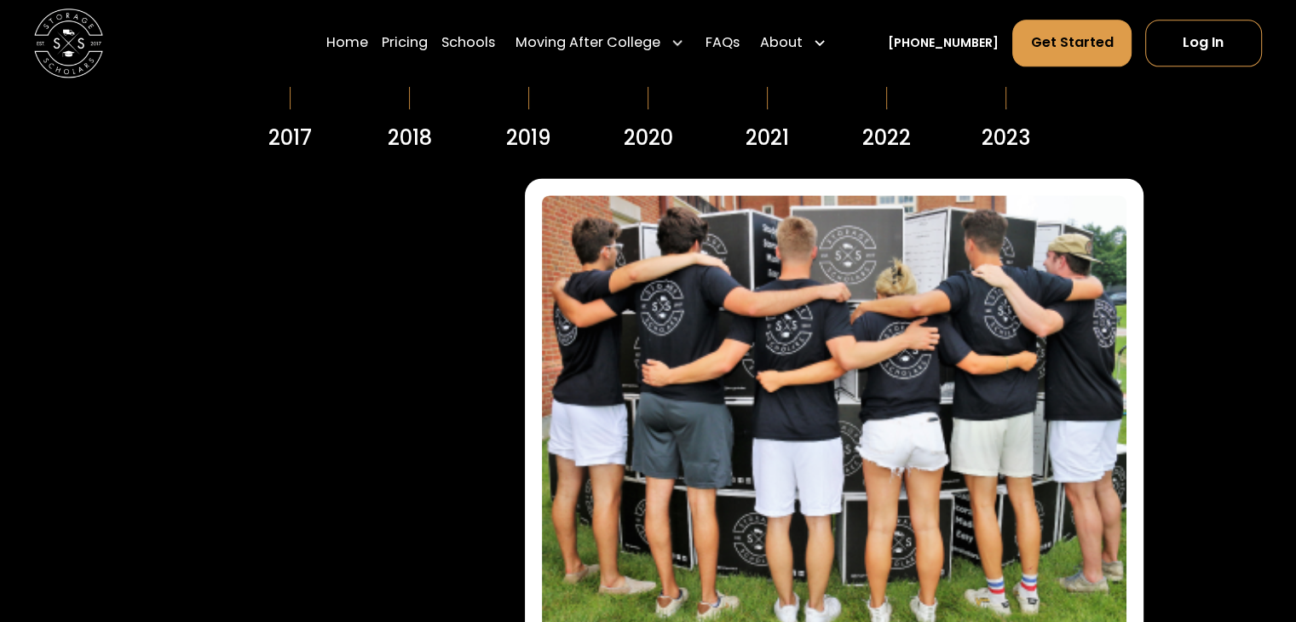
click at [896, 158] on link "2022" at bounding box center [887, 42] width 102 height 238
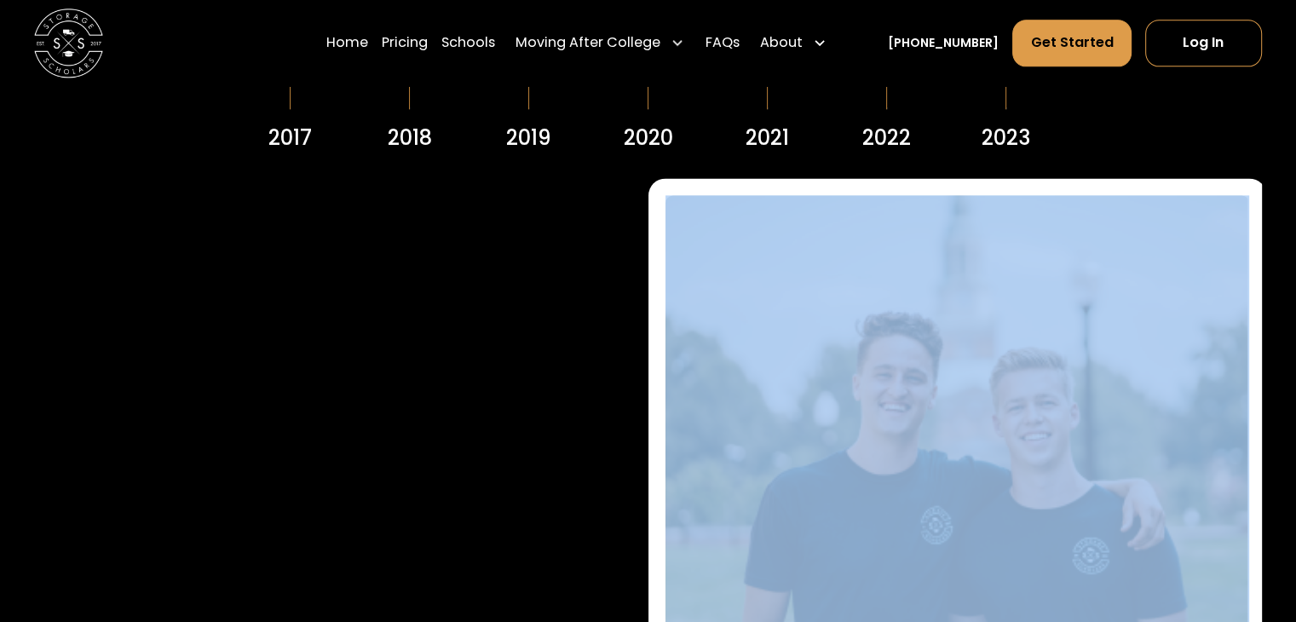
click at [572, 315] on div "Storage Scholars welcomed new team members, including Chelsea Goodwin as Head o…" at bounding box center [647, 522] width 1227 height 689
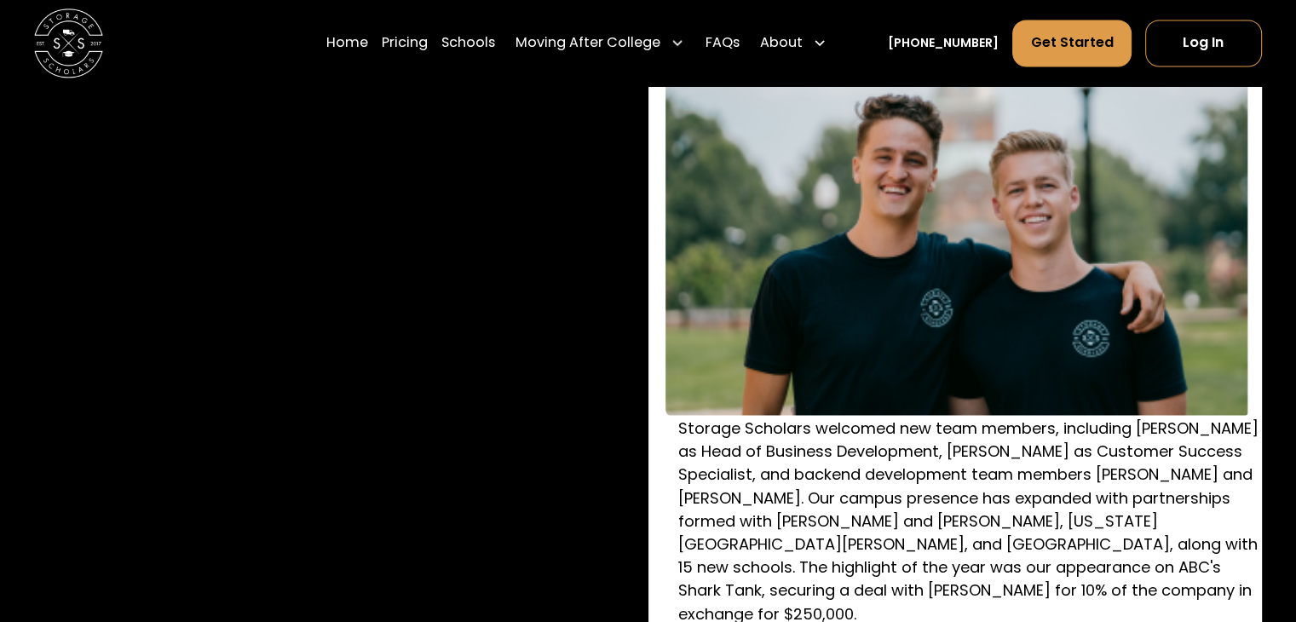
scroll to position [2556, 0]
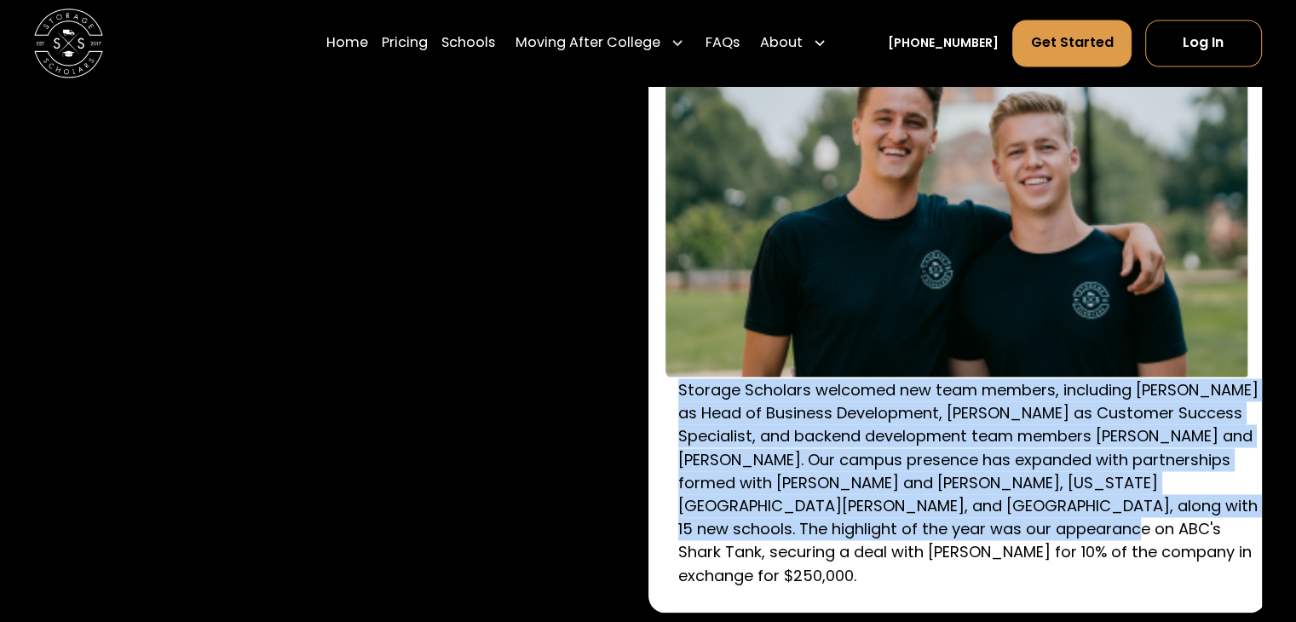
drag, startPoint x: 906, startPoint y: 498, endPoint x: 1087, endPoint y: 540, distance: 185.4
click at [1046, 530] on div "Storage Scholars welcomed new team members, including Chelsea Goodwin as Head o…" at bounding box center [957, 266] width 618 height 689
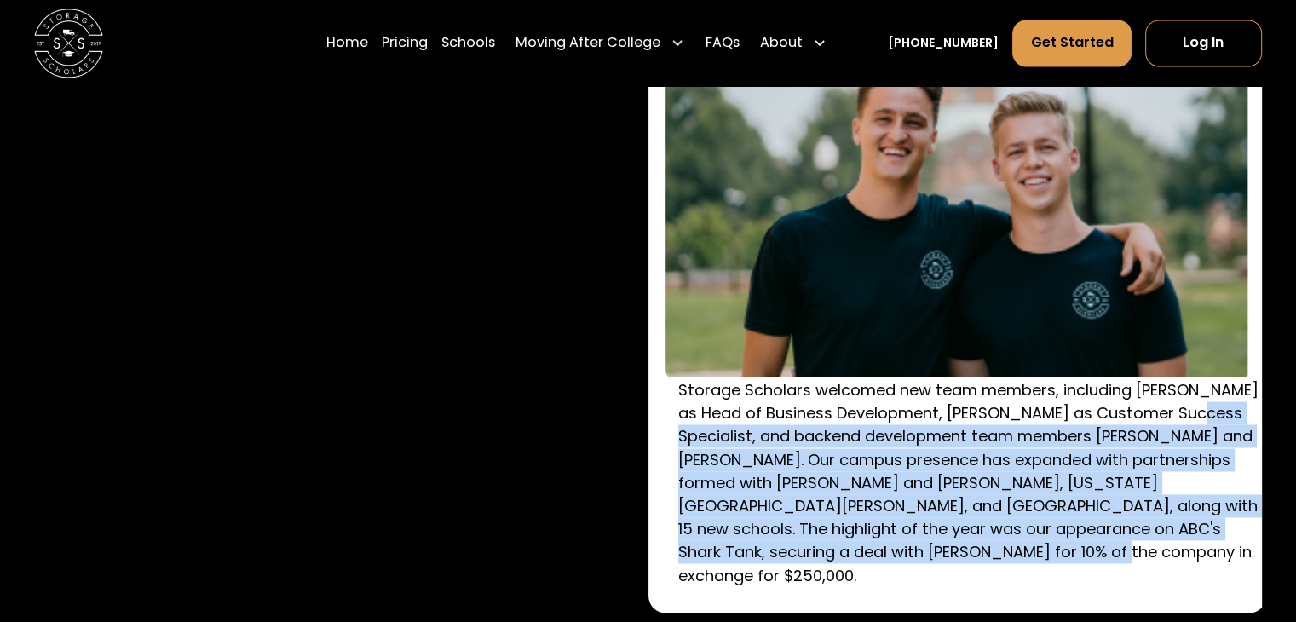
drag, startPoint x: 1107, startPoint y: 549, endPoint x: 630, endPoint y: 426, distance: 493.6
click at [630, 427] on div "Storage Scholars welcomed new team members, including Chelsea Goodwin as Head o…" at bounding box center [647, 266] width 1227 height 689
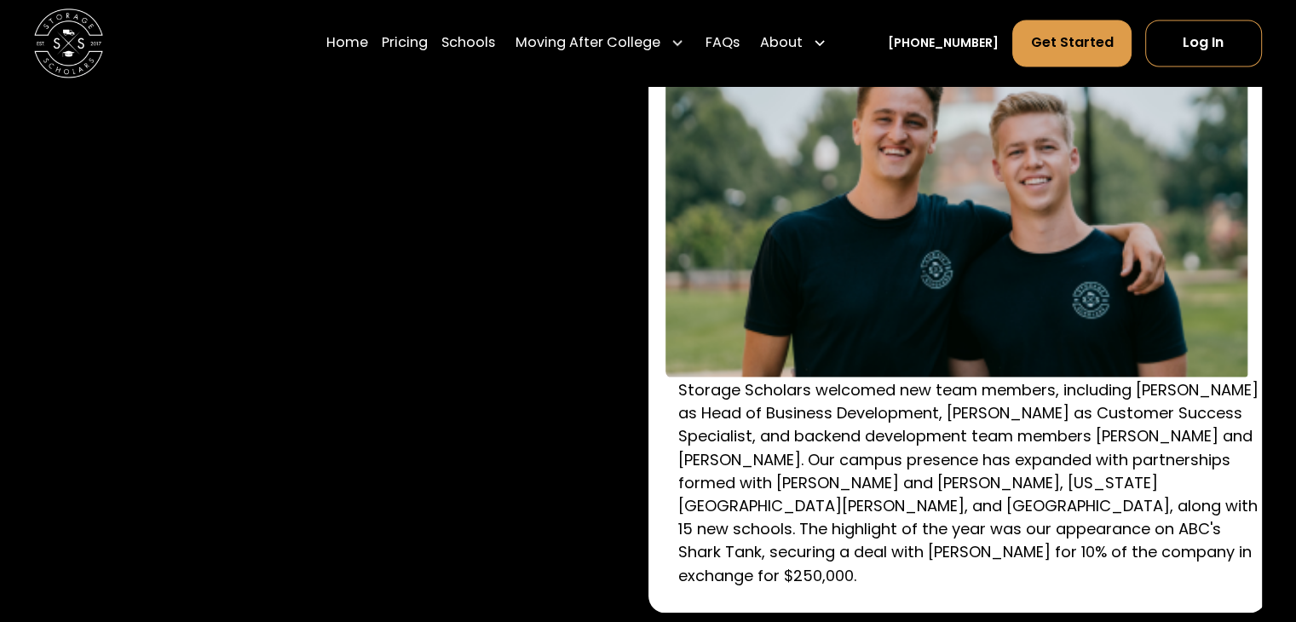
click at [668, 400] on div "Storage Scholars welcomed new team members, including Chelsea Goodwin as Head o…" at bounding box center [957, 266] width 618 height 689
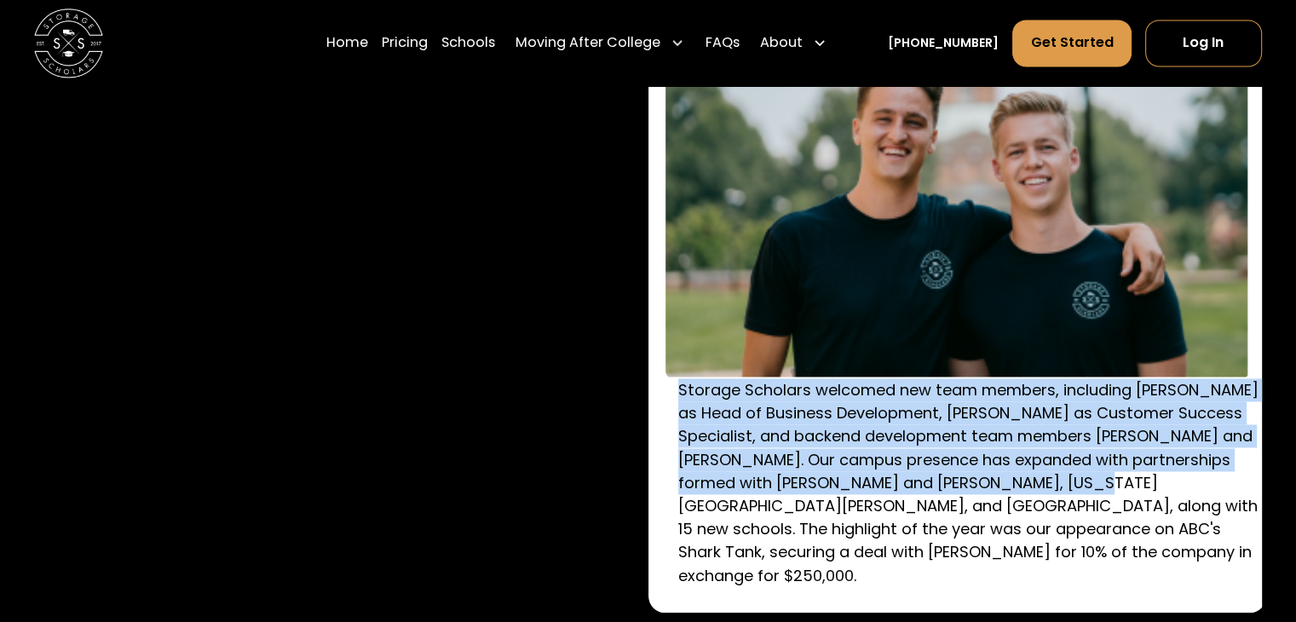
drag, startPoint x: 668, startPoint y: 400, endPoint x: 1086, endPoint y: 512, distance: 433.1
click at [1067, 493] on div "Storage Scholars welcomed new team members, including Chelsea Goodwin as Head o…" at bounding box center [957, 266] width 618 height 689
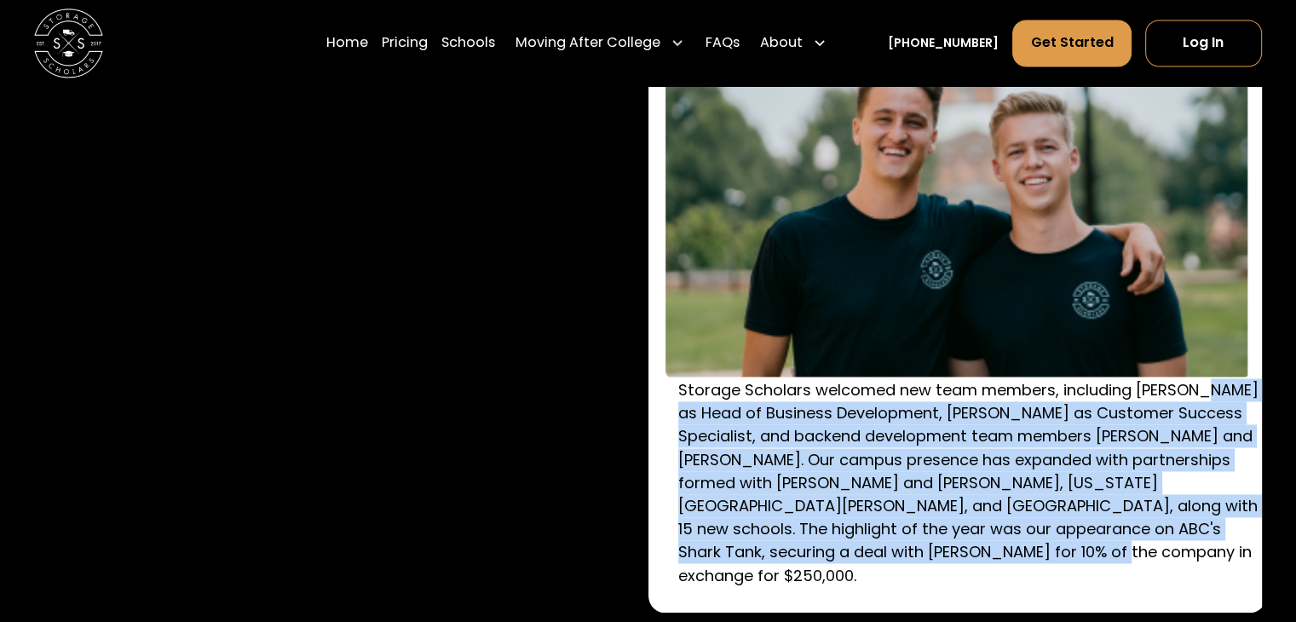
drag, startPoint x: 1090, startPoint y: 551, endPoint x: 584, endPoint y: 399, distance: 528.5
click at [584, 399] on div "Storage Scholars welcomed new team members, including Chelsea Goodwin as Head o…" at bounding box center [647, 266] width 1227 height 689
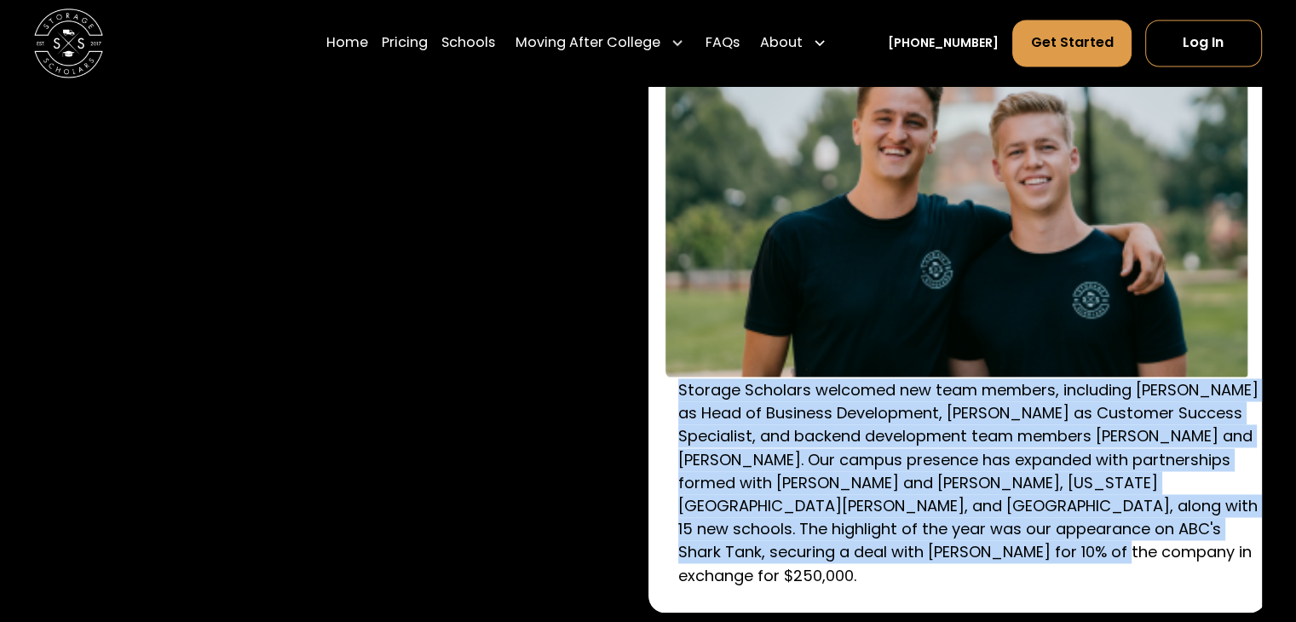
click at [697, 424] on p "Storage Scholars welcomed new team members, including Chelsea Goodwin as Head o…" at bounding box center [970, 482] width 584 height 209
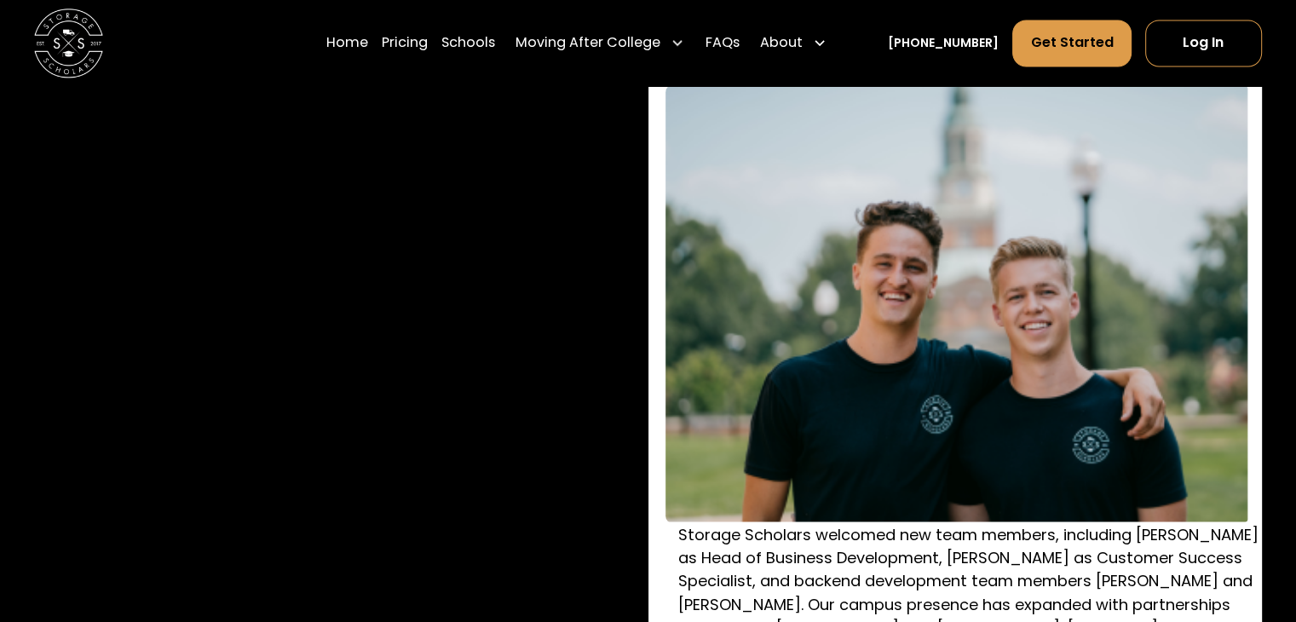
scroll to position [2300, 0]
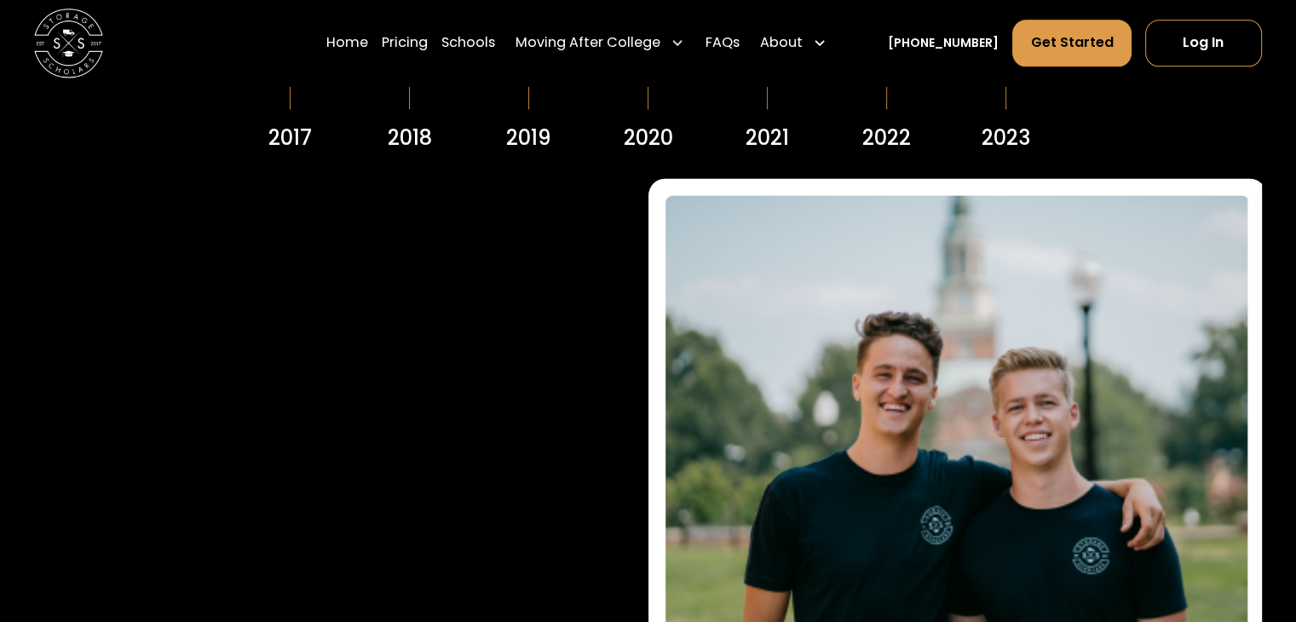
click at [992, 142] on div "2023" at bounding box center [1005, 138] width 49 height 31
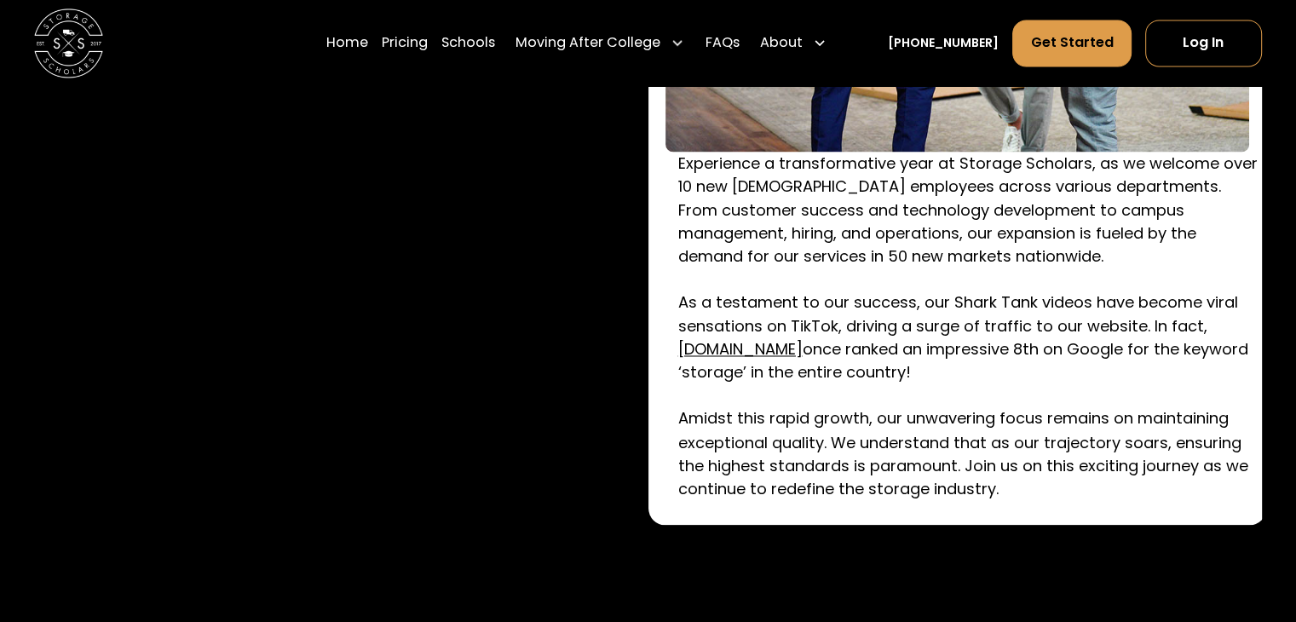
scroll to position [2811, 0]
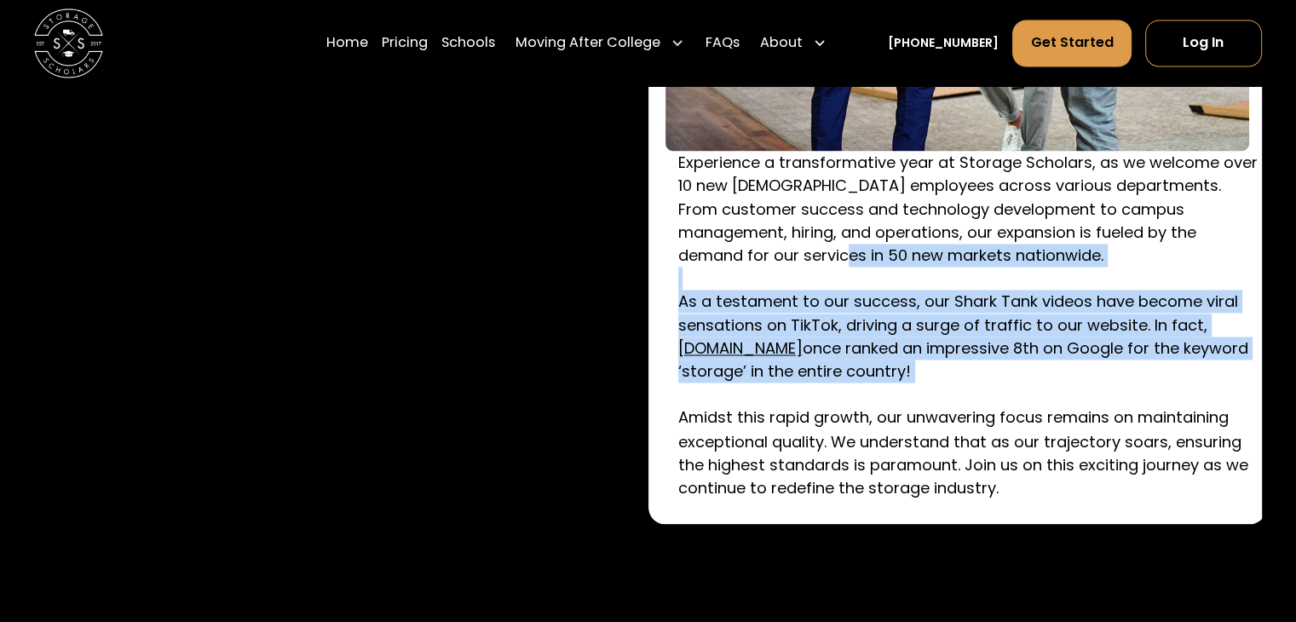
drag, startPoint x: 913, startPoint y: 369, endPoint x: 1040, endPoint y: 437, distance: 144.1
click at [1018, 406] on p "Experience a transformative year at Storage Scholars, as we welcome over 10 new…" at bounding box center [970, 325] width 584 height 348
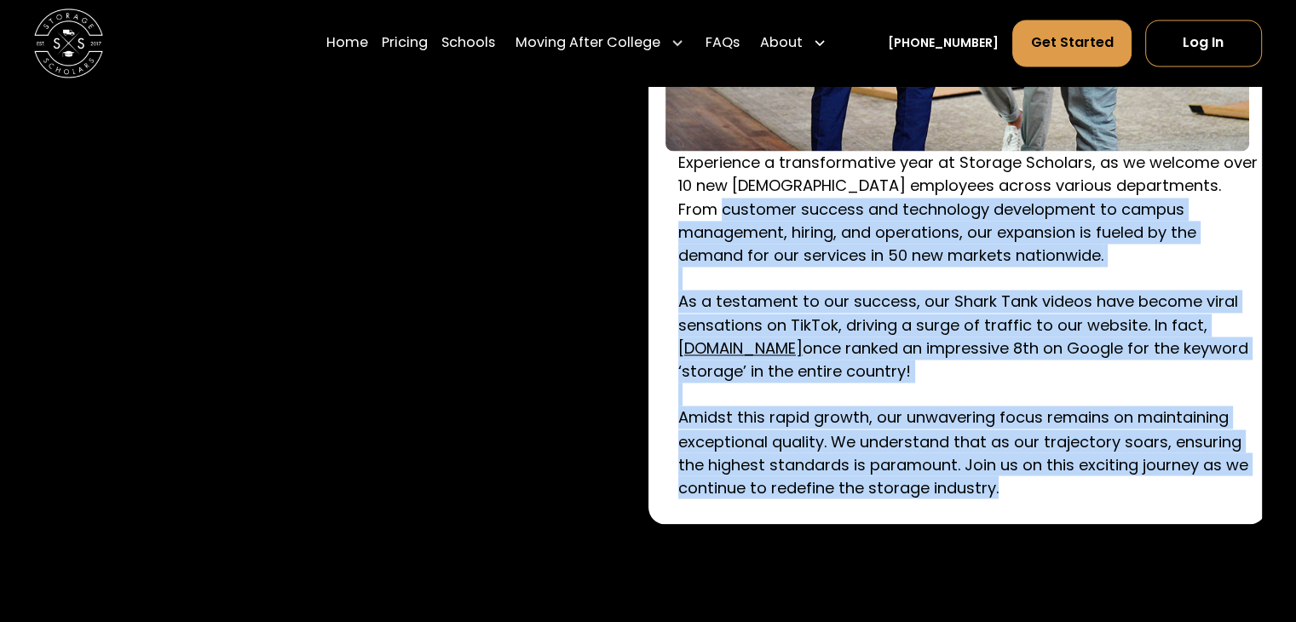
drag, startPoint x: 1064, startPoint y: 496, endPoint x: 604, endPoint y: 201, distance: 546.3
click at [604, 205] on div "Experience a transformative year at Storage Scholars, as we welcome over 10 new…" at bounding box center [647, 95] width 1227 height 857
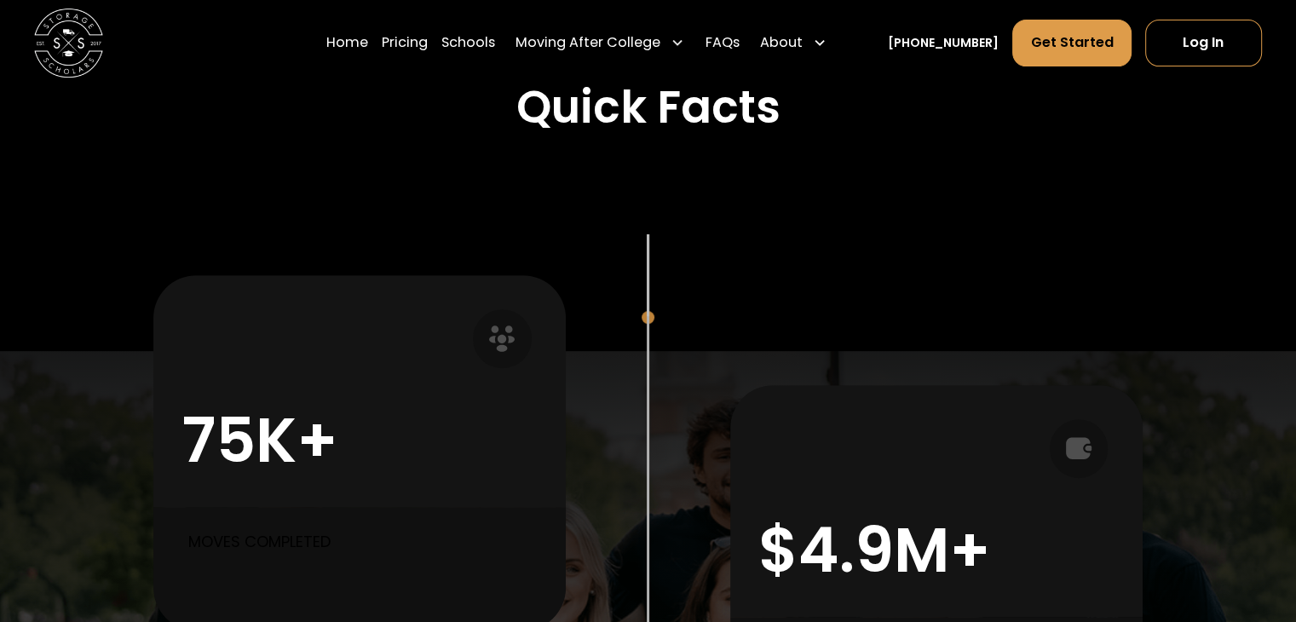
scroll to position [256, 0]
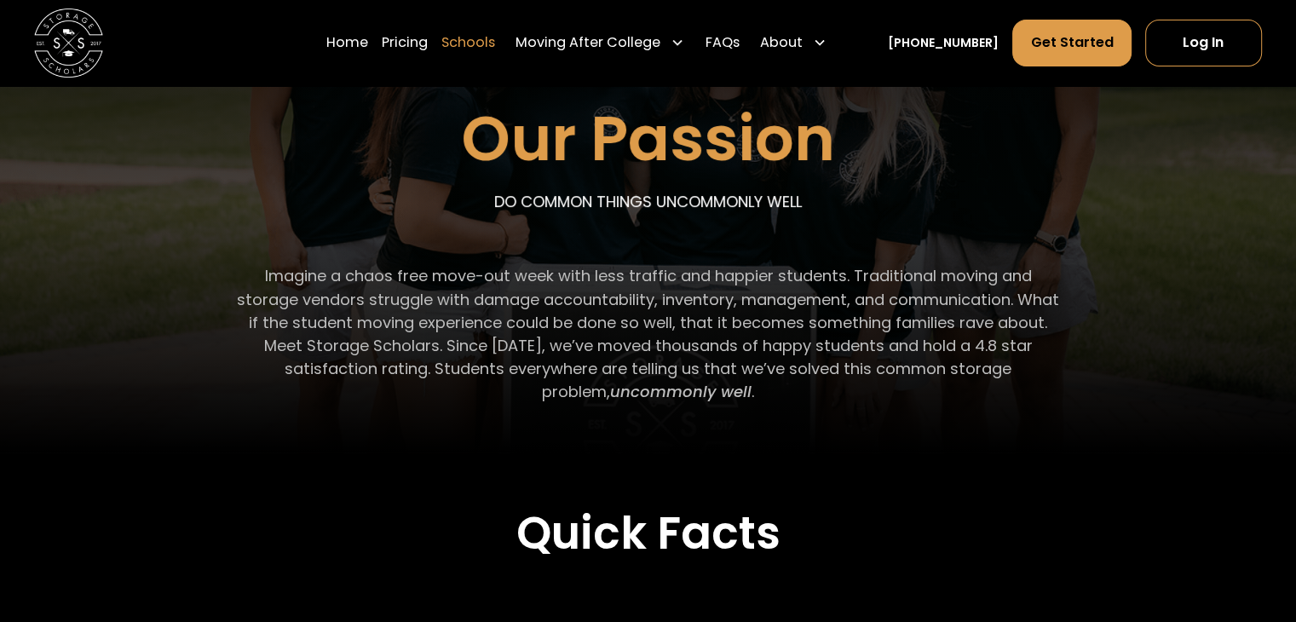
click at [483, 38] on link "Schools" at bounding box center [468, 43] width 54 height 48
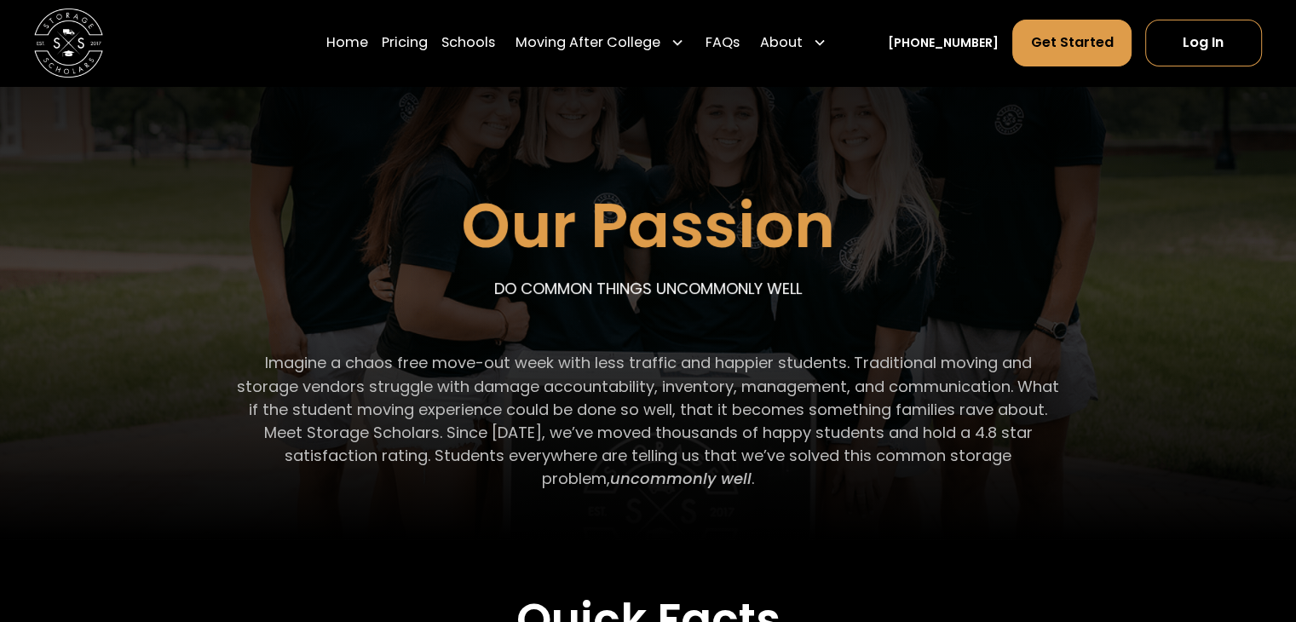
scroll to position [0, 0]
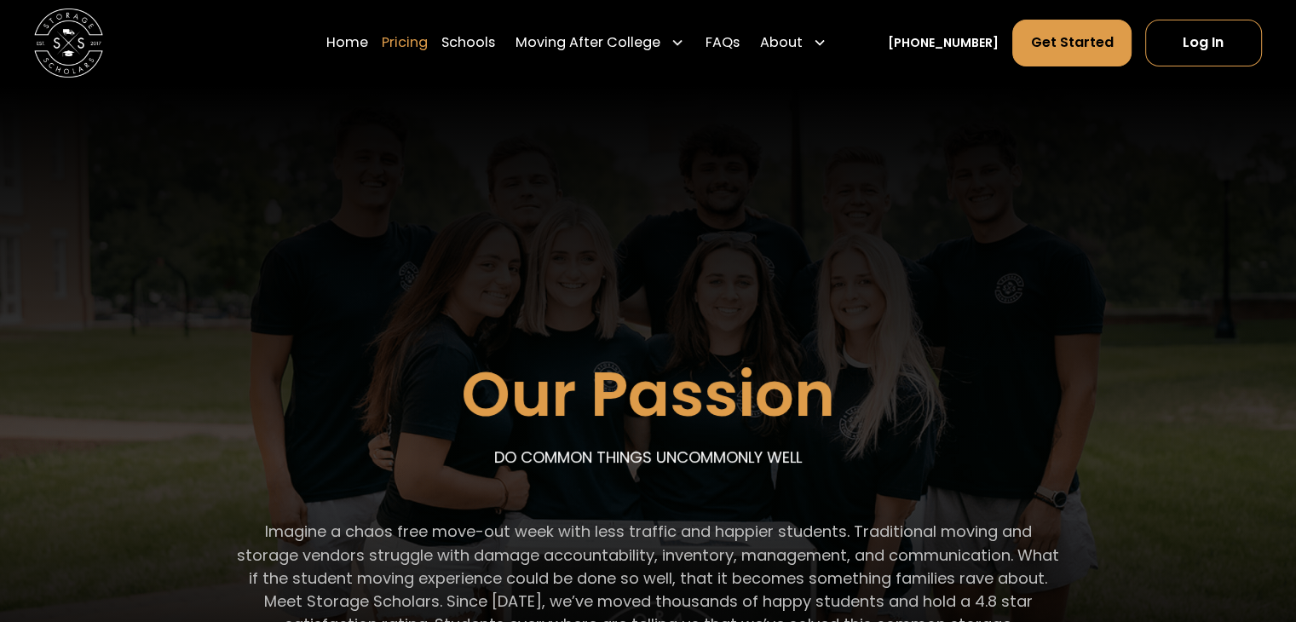
click at [425, 43] on link "Pricing" at bounding box center [405, 43] width 46 height 48
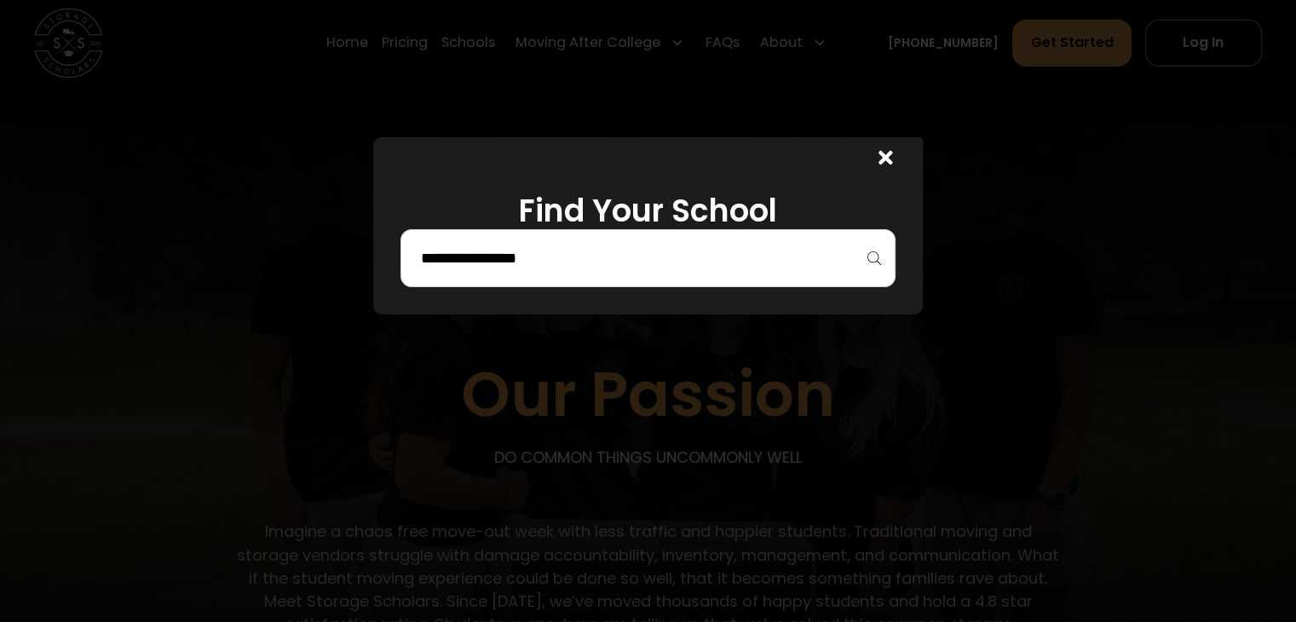
click at [535, 263] on input "search" at bounding box center [647, 258] width 458 height 29
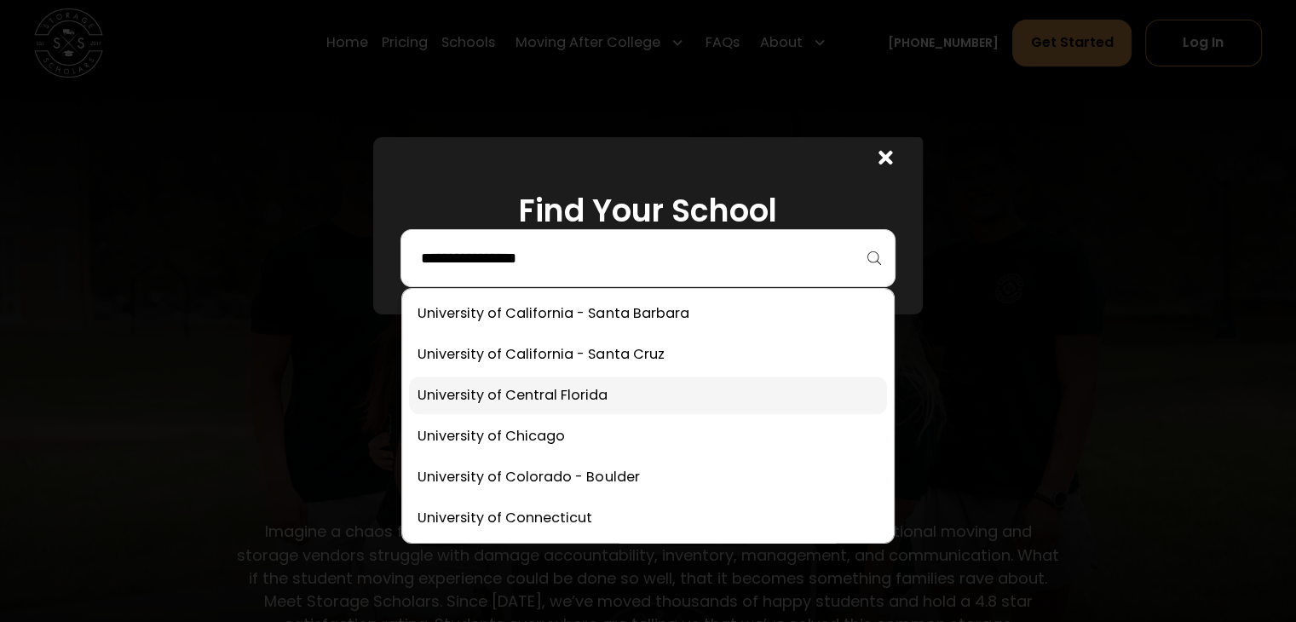
scroll to position [7934, 0]
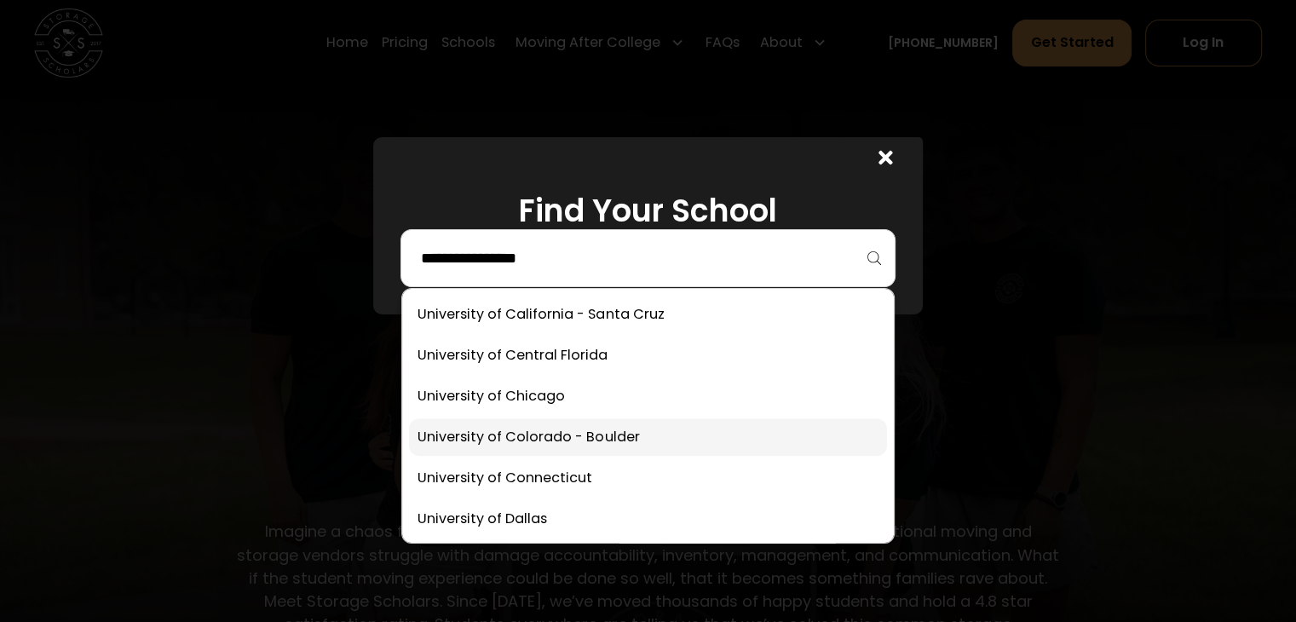
click at [662, 428] on link at bounding box center [647, 436] width 477 height 37
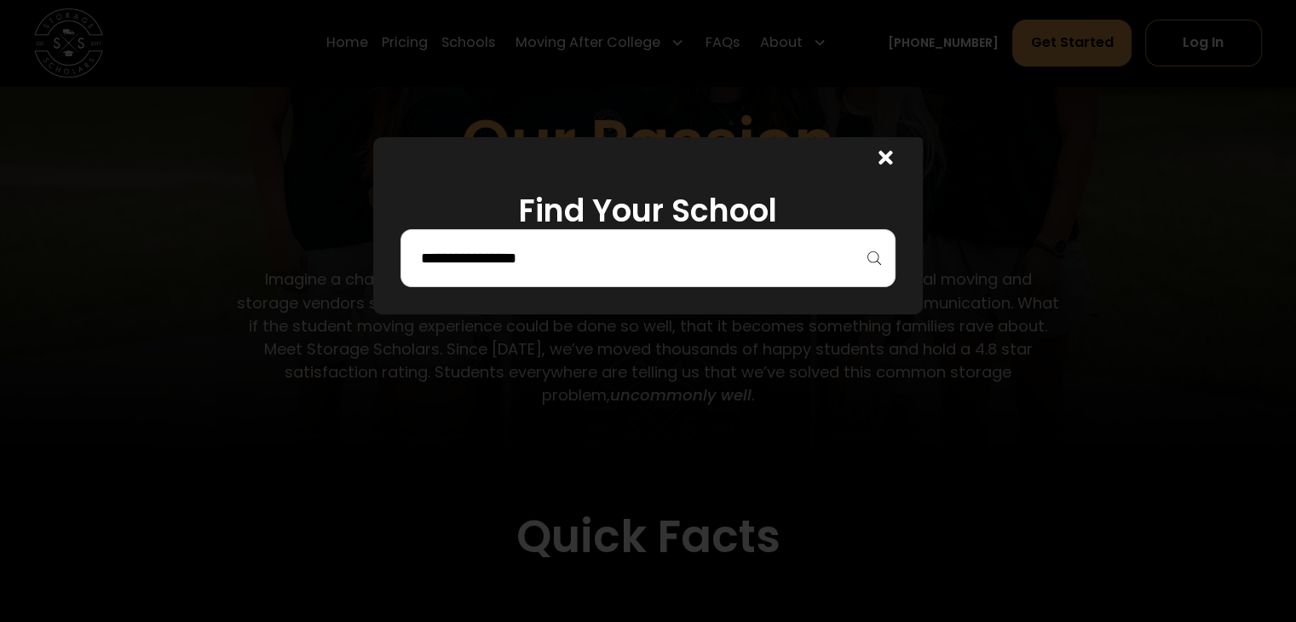
scroll to position [256, 0]
click at [613, 246] on input "search" at bounding box center [647, 258] width 458 height 29
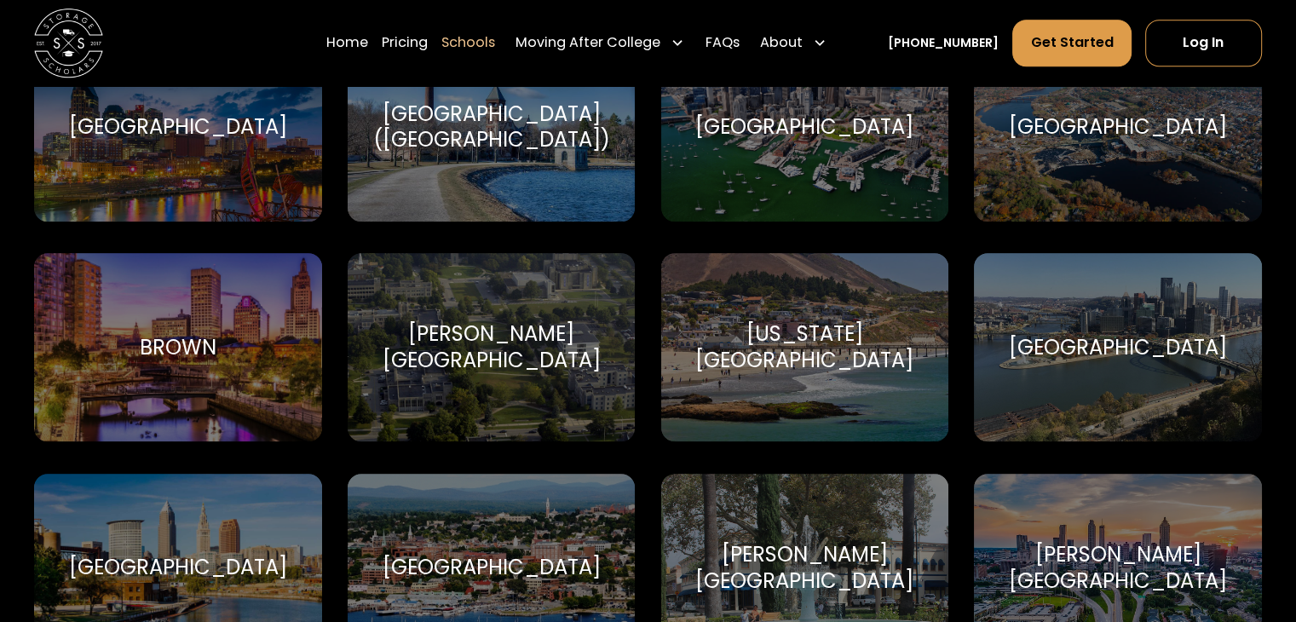
scroll to position [1363, 0]
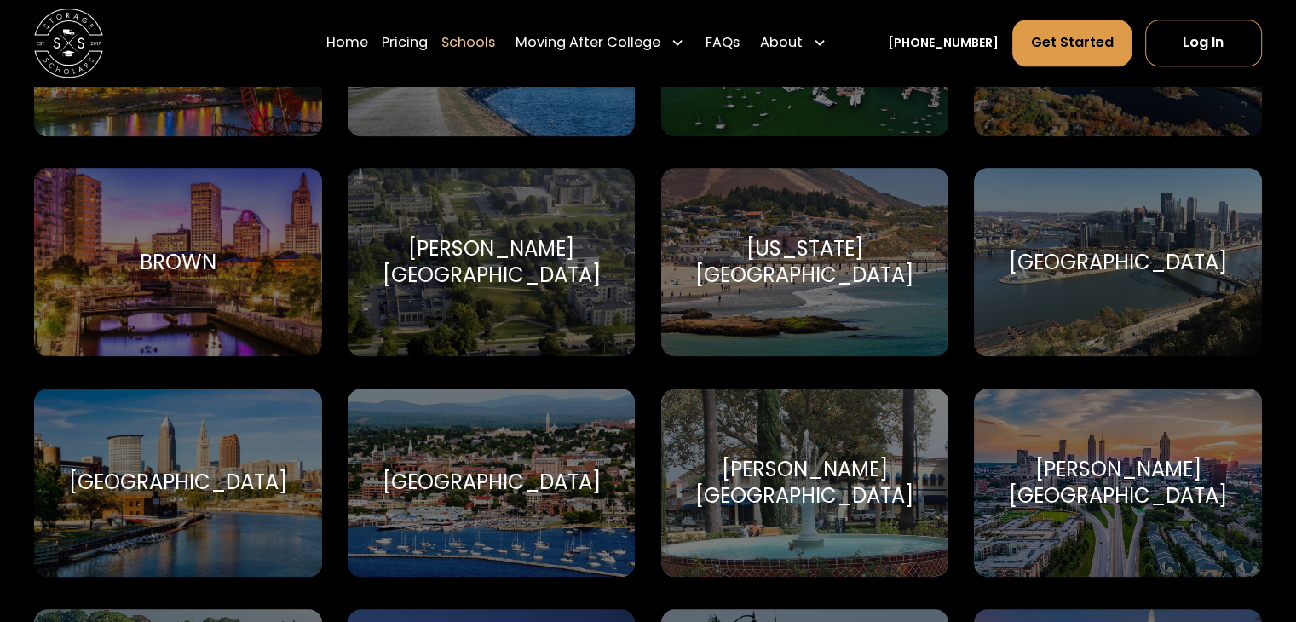
click at [685, 287] on div "[US_STATE][GEOGRAPHIC_DATA]" at bounding box center [805, 261] width 246 height 51
click at [763, 263] on div "[US_STATE][GEOGRAPHIC_DATA]" at bounding box center [805, 261] width 246 height 51
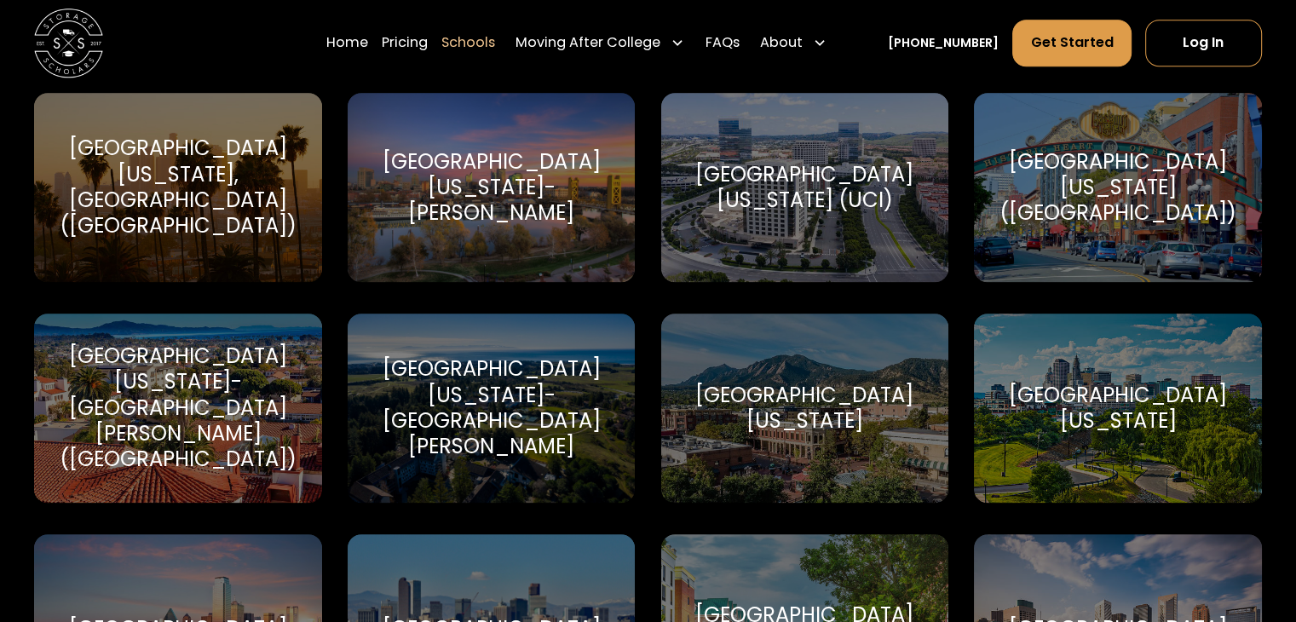
scroll to position [8093, 0]
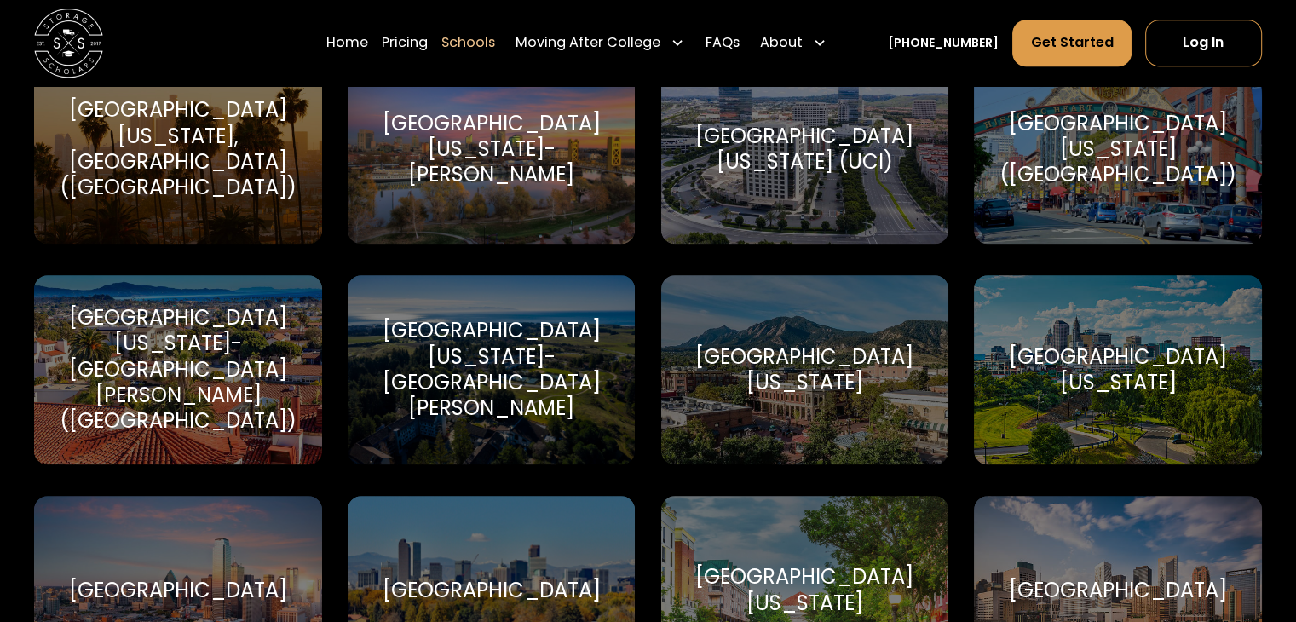
click at [776, 386] on div "[GEOGRAPHIC_DATA][US_STATE]" at bounding box center [805, 369] width 246 height 51
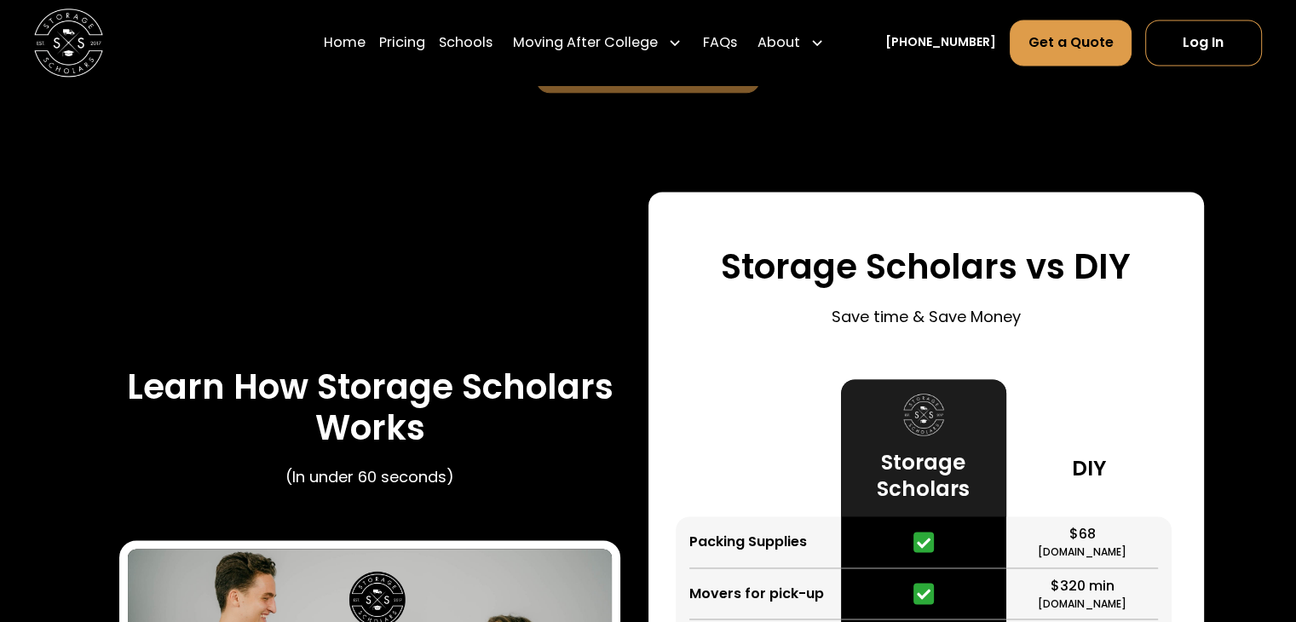
scroll to position [2811, 0]
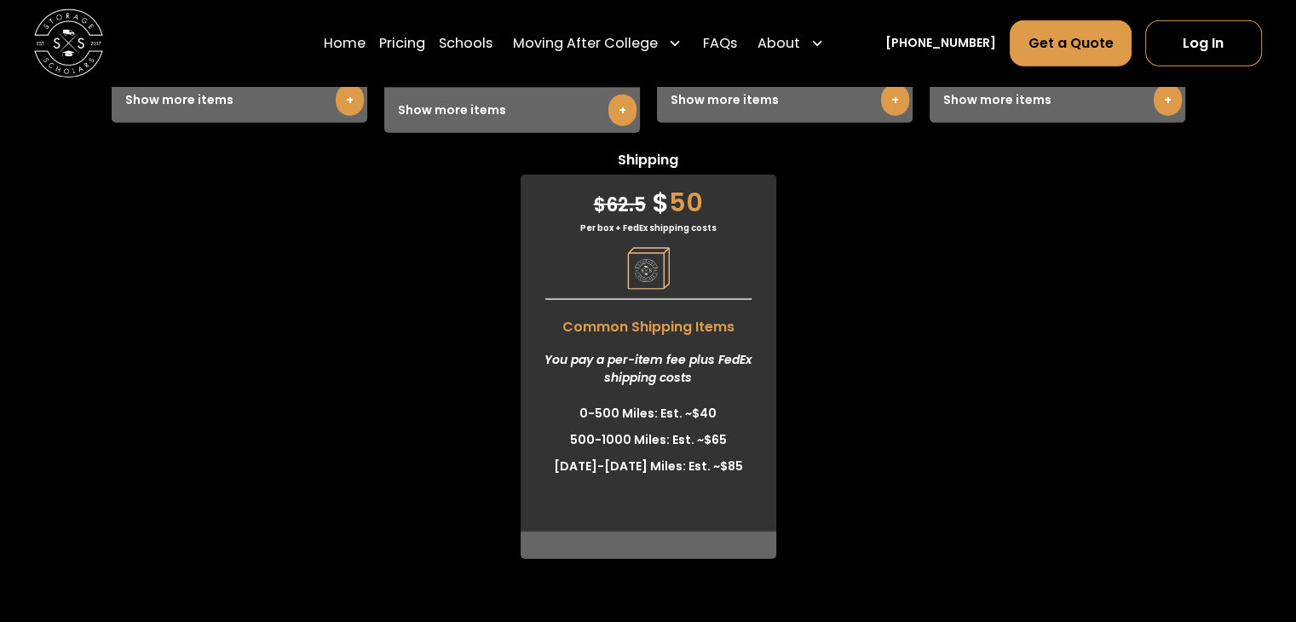
scroll to position [4856, 0]
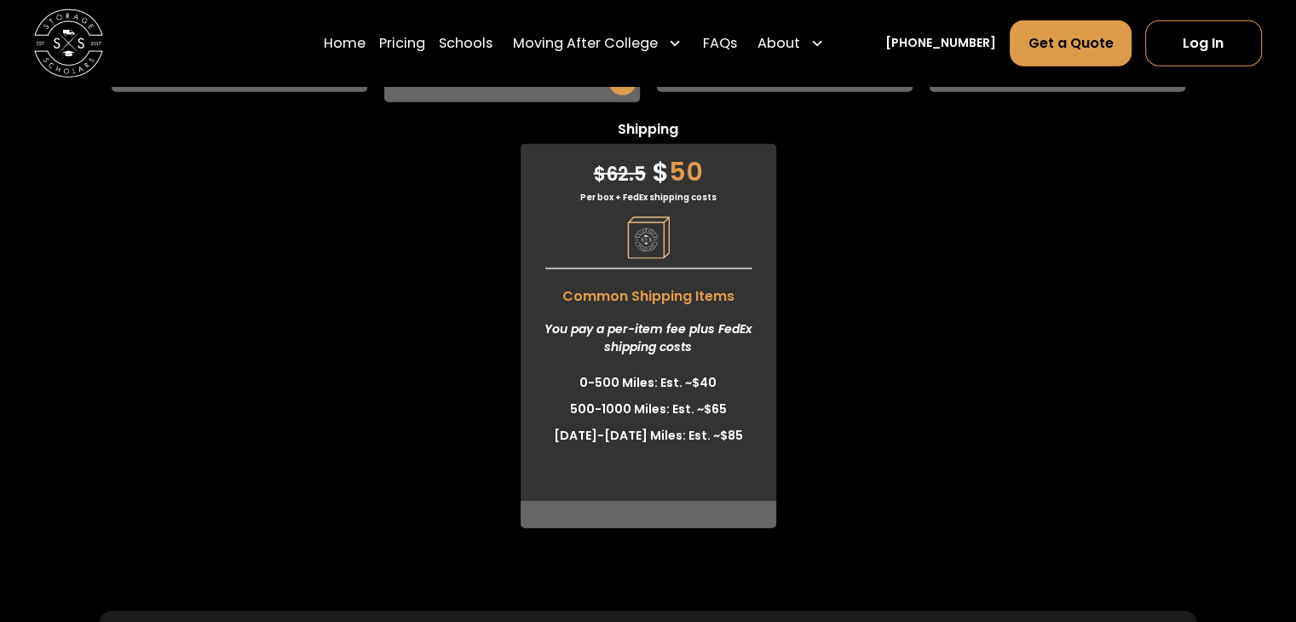
click at [617, 346] on div "You pay a per-item fee plus FedEx shipping costs" at bounding box center [648, 338] width 256 height 63
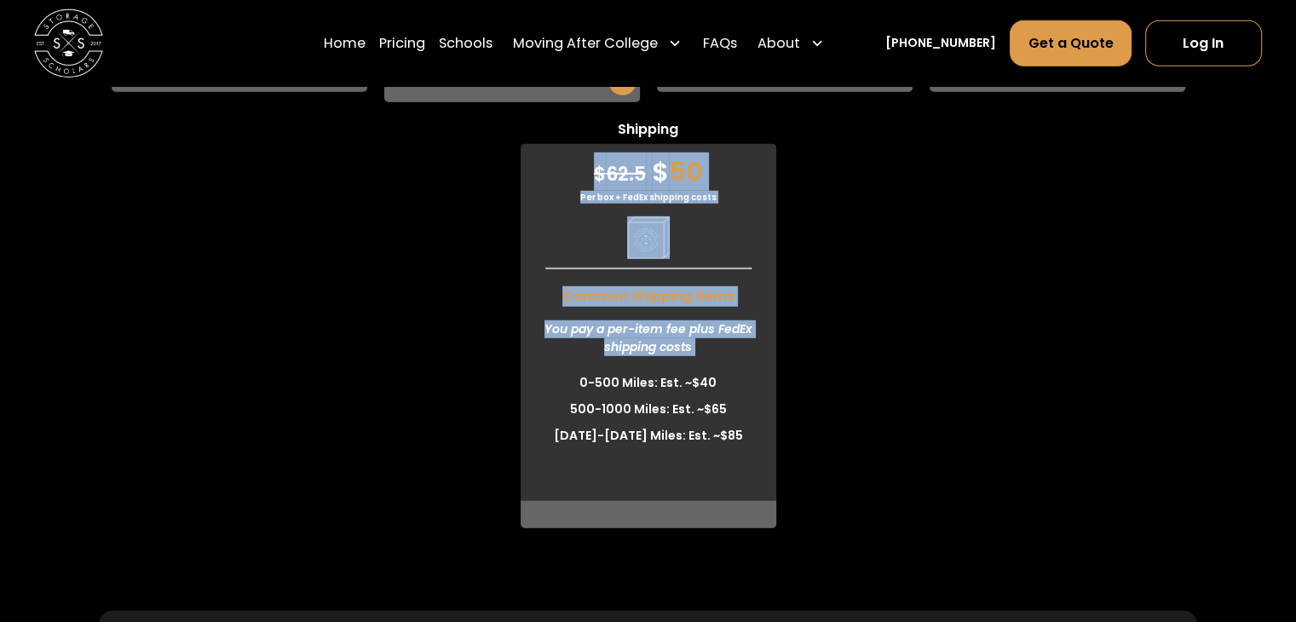
drag, startPoint x: 617, startPoint y: 346, endPoint x: 656, endPoint y: 168, distance: 182.3
click at [656, 170] on div "$ 62.5 $ 50 Per box + FedEx shipping costs Common Shipping Items You pay a per-…" at bounding box center [648, 336] width 256 height 384
click at [654, 196] on div "Per box + FedEx shipping costs" at bounding box center [648, 197] width 256 height 13
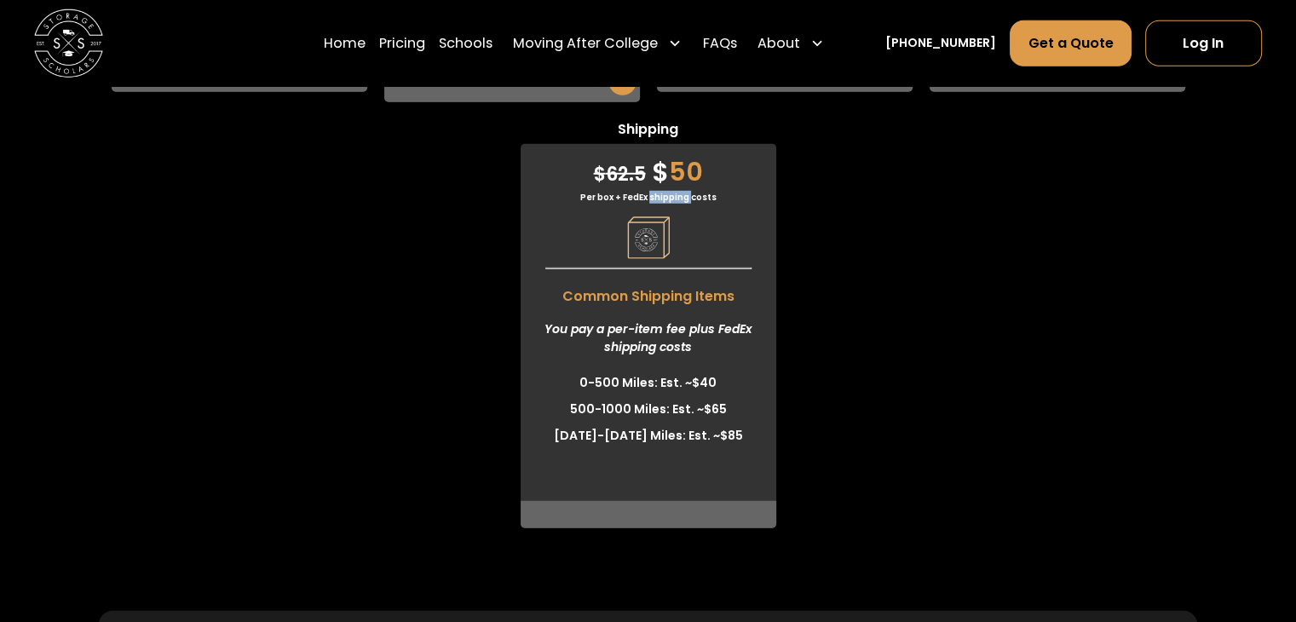
click at [654, 196] on div "Per box + FedEx shipping costs" at bounding box center [648, 197] width 256 height 13
drag, startPoint x: 654, startPoint y: 196, endPoint x: 658, endPoint y: 165, distance: 30.9
click at [658, 168] on div "$ 62.5 $ 50 Per box + FedEx shipping costs Common Shipping Items You pay a per-…" at bounding box center [648, 336] width 256 height 384
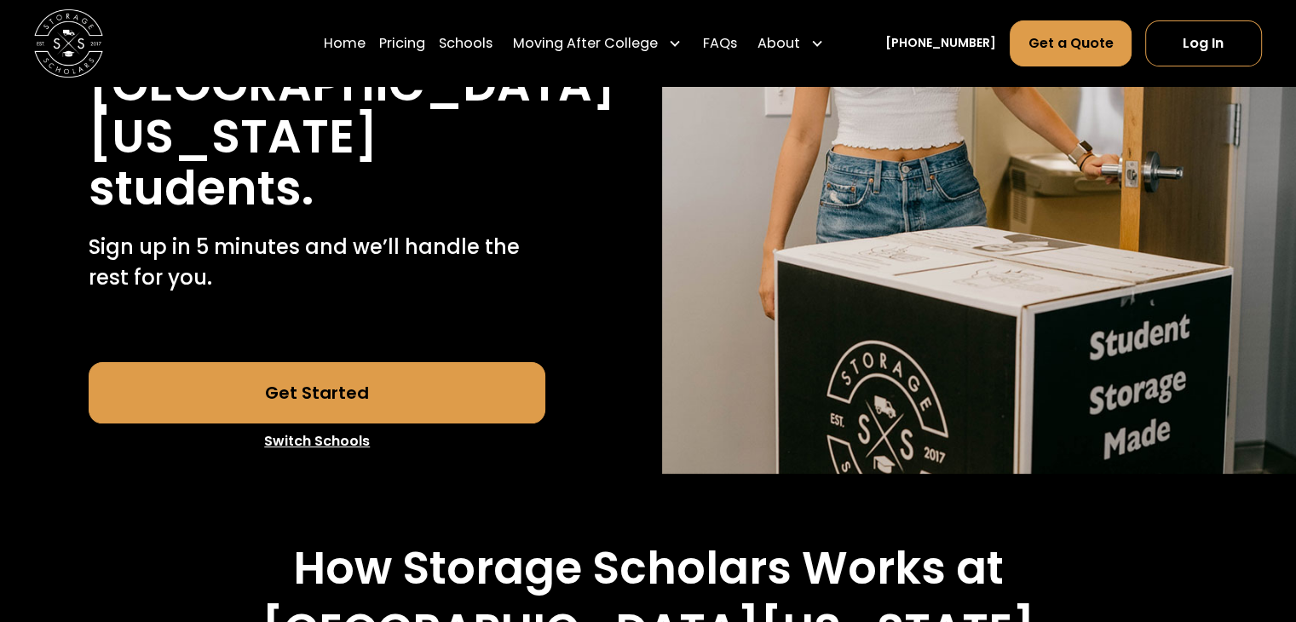
scroll to position [0, 0]
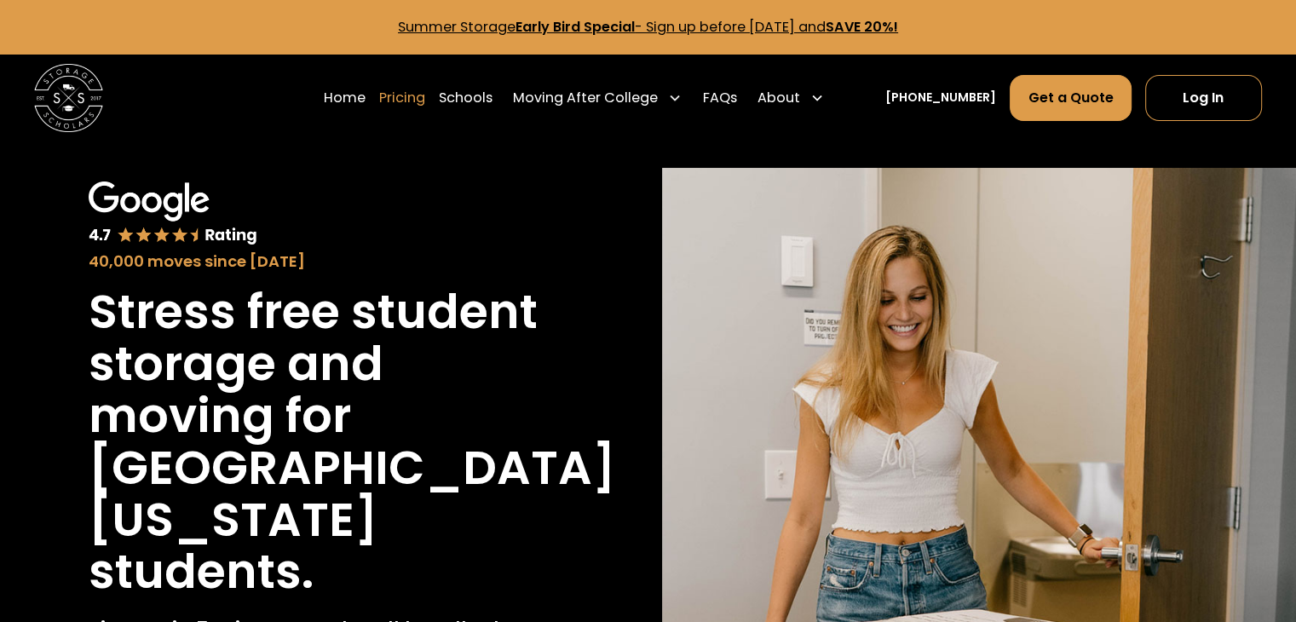
click at [425, 89] on link "Pricing" at bounding box center [402, 98] width 46 height 48
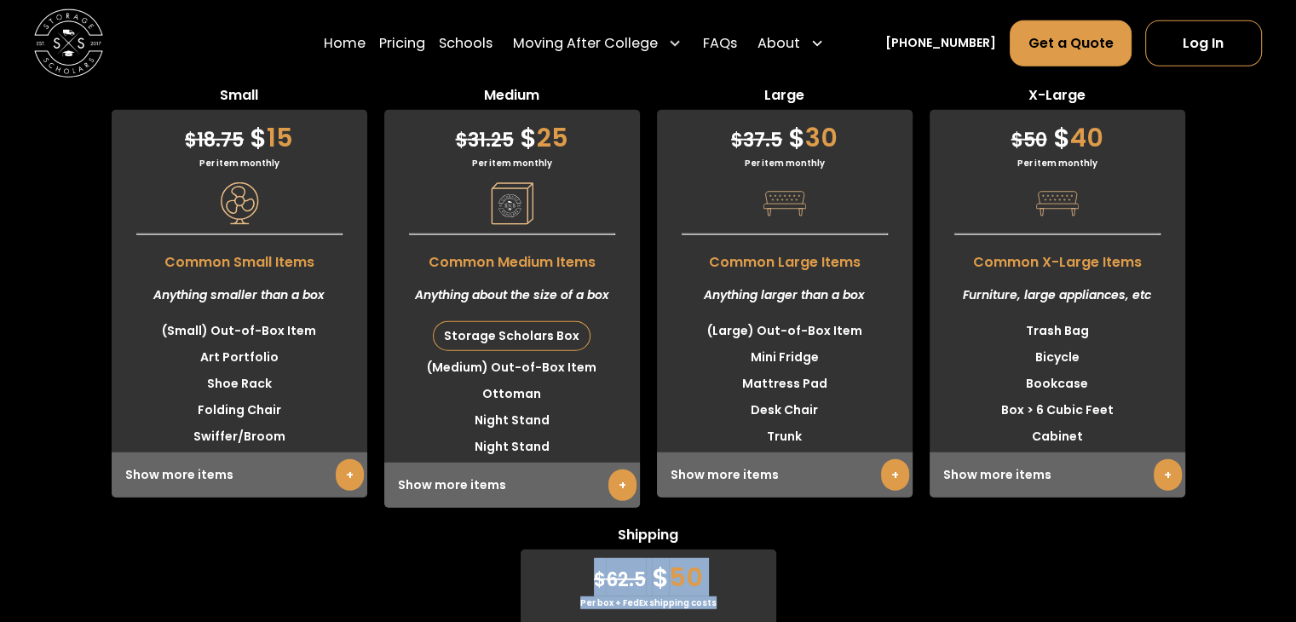
scroll to position [4457, 0]
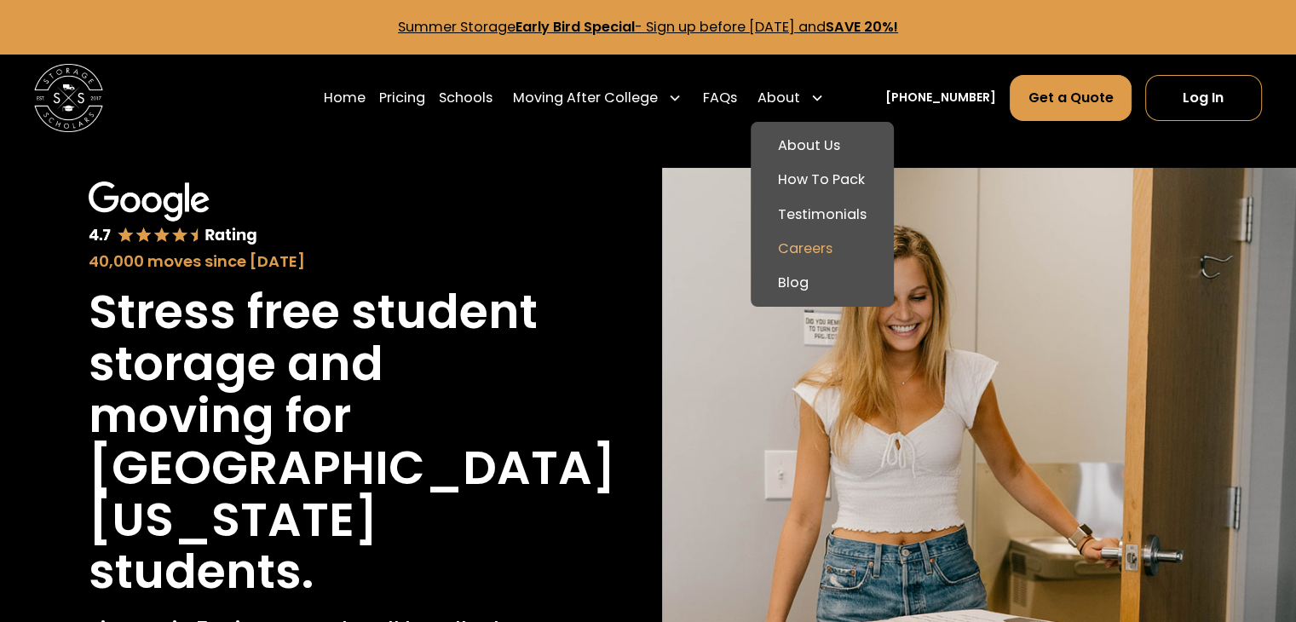
click at [838, 244] on link "Careers" at bounding box center [821, 249] width 129 height 34
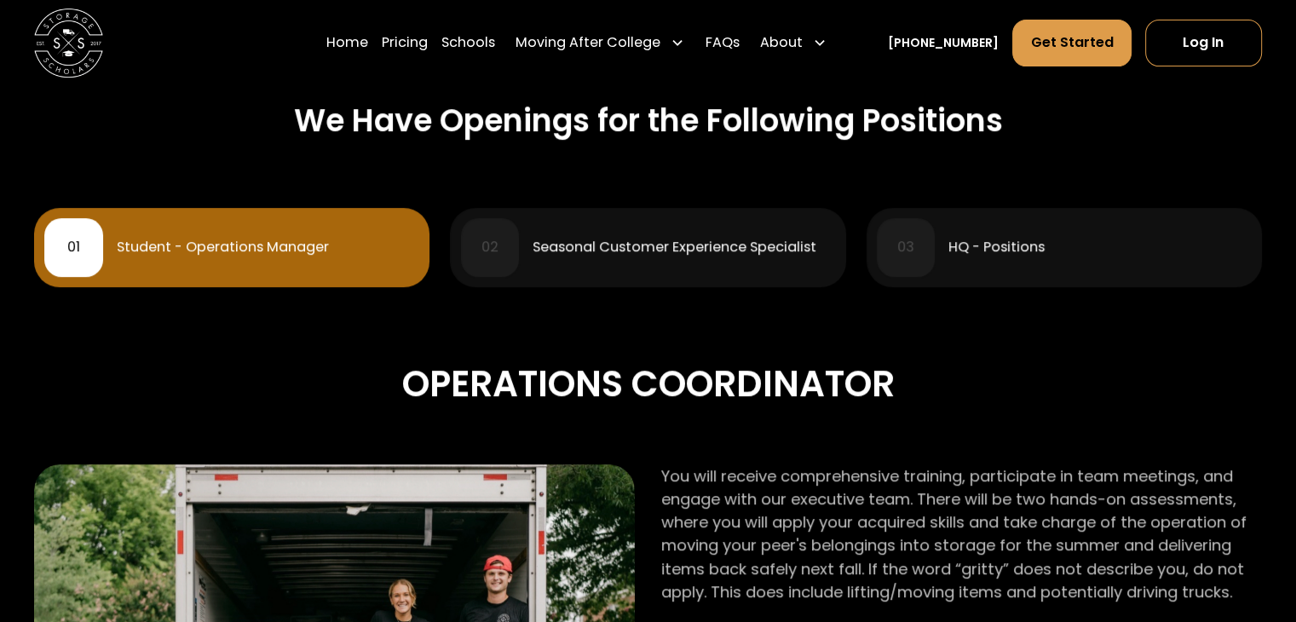
scroll to position [767, 0]
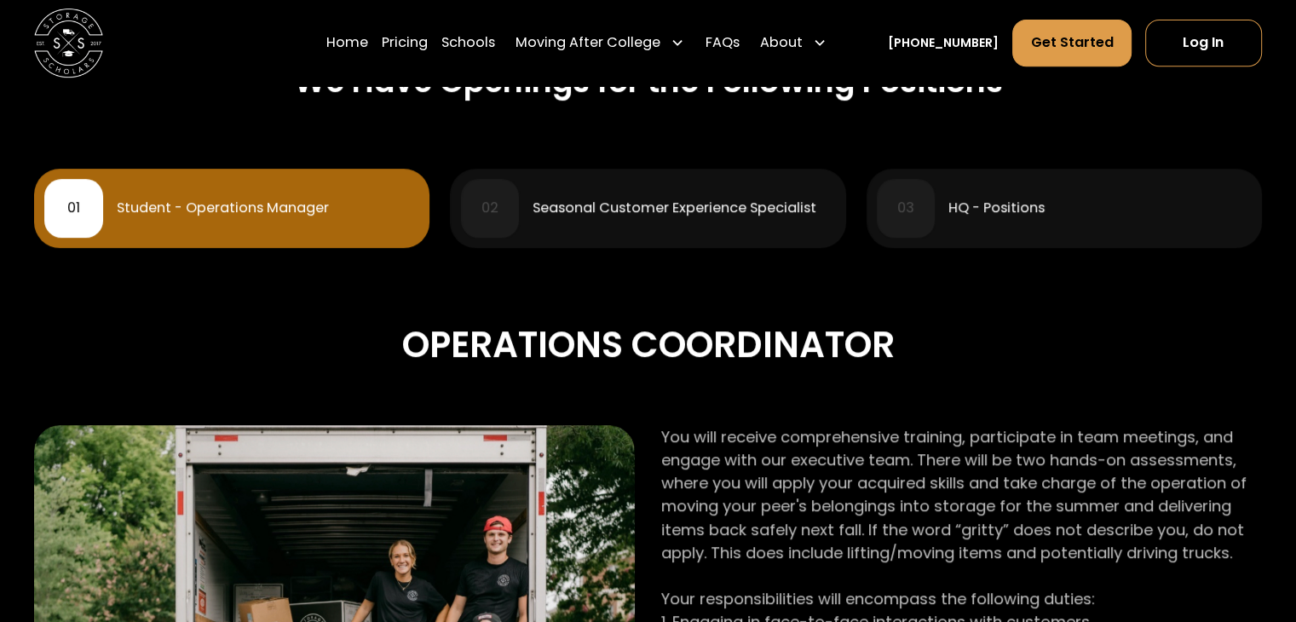
click at [367, 210] on div "Student - Operations Manager" at bounding box center [268, 208] width 302 height 14
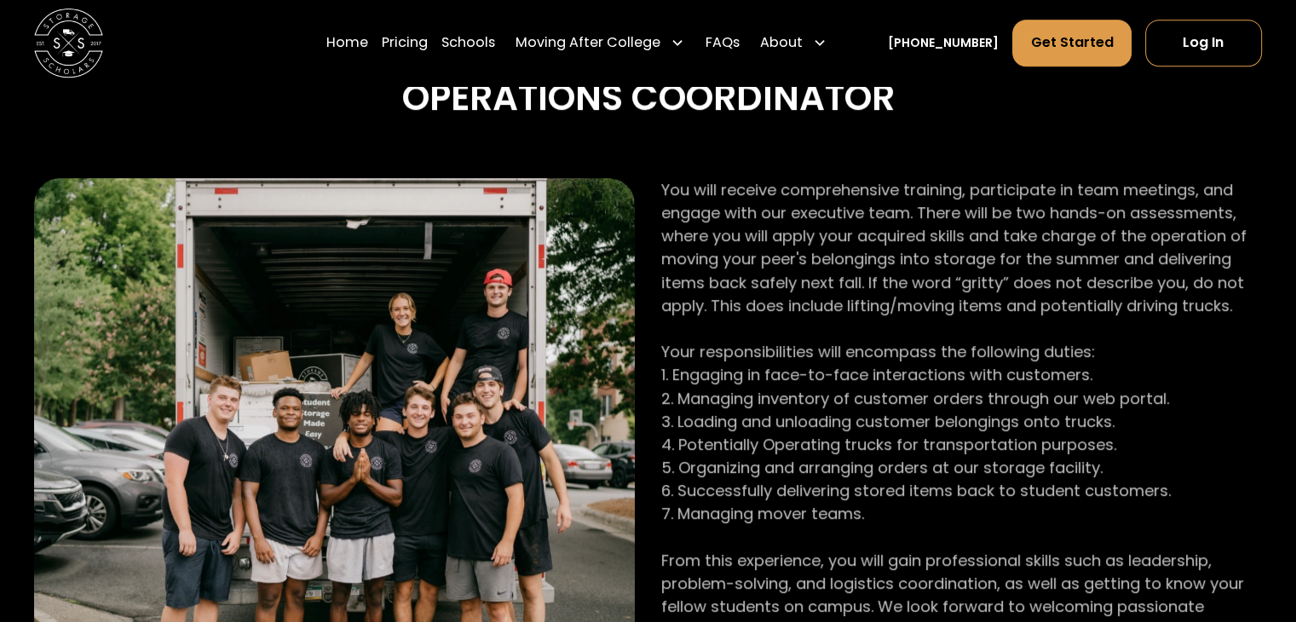
scroll to position [1022, 0]
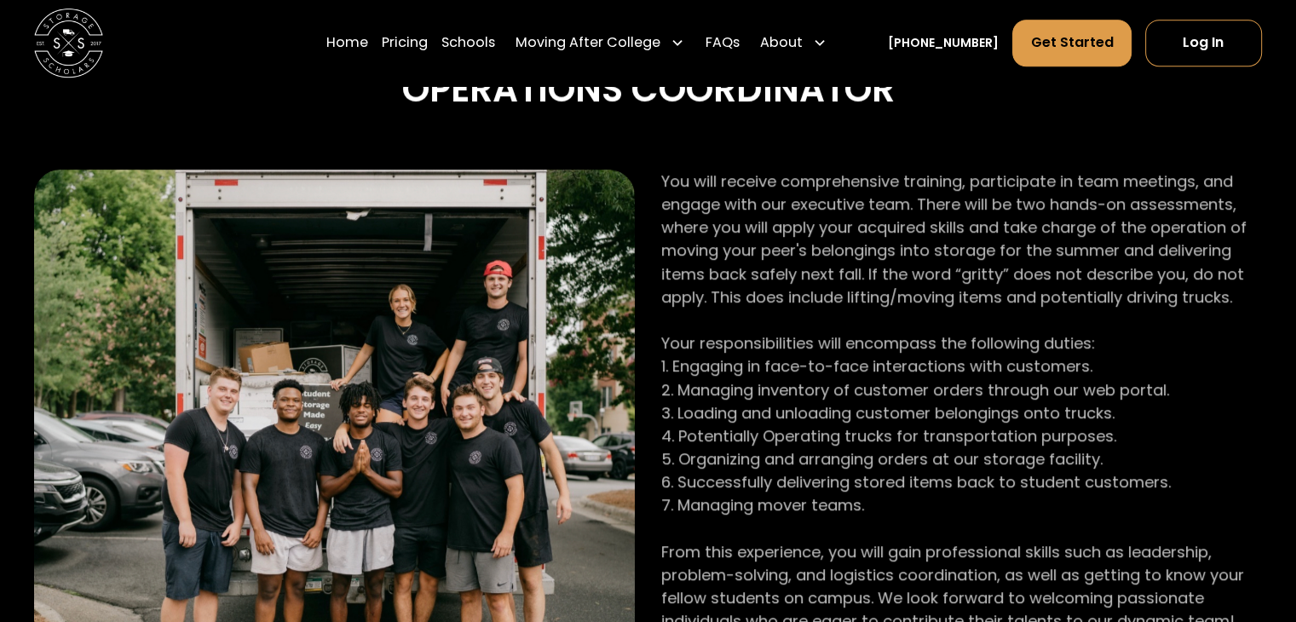
click at [763, 249] on p "You will receive comprehensive training, participate in team meetings, and enga…" at bounding box center [961, 401] width 601 height 463
click at [763, 250] on p "You will receive comprehensive training, participate in team meetings, and enga…" at bounding box center [961, 401] width 601 height 463
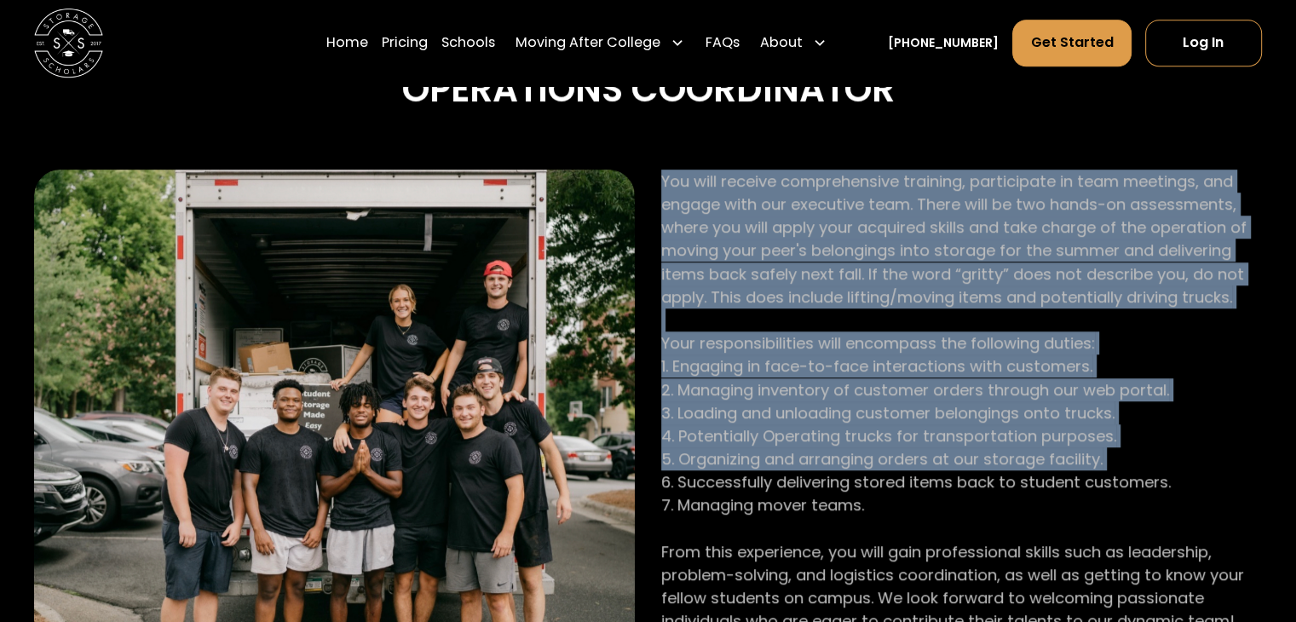
drag, startPoint x: 763, startPoint y: 250, endPoint x: 787, endPoint y: 503, distance: 255.0
click at [784, 488] on p "You will receive comprehensive training, participate in team meetings, and enga…" at bounding box center [961, 401] width 601 height 463
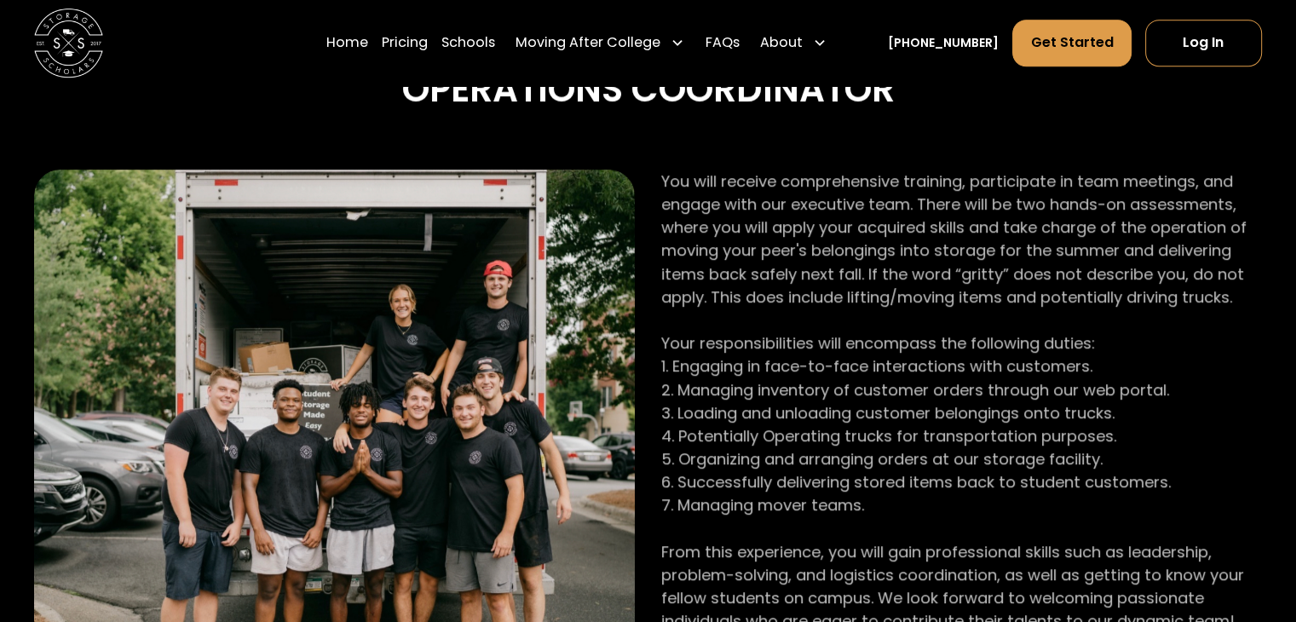
click at [785, 584] on p "You will receive comprehensive training, participate in team meetings, and enga…" at bounding box center [961, 401] width 601 height 463
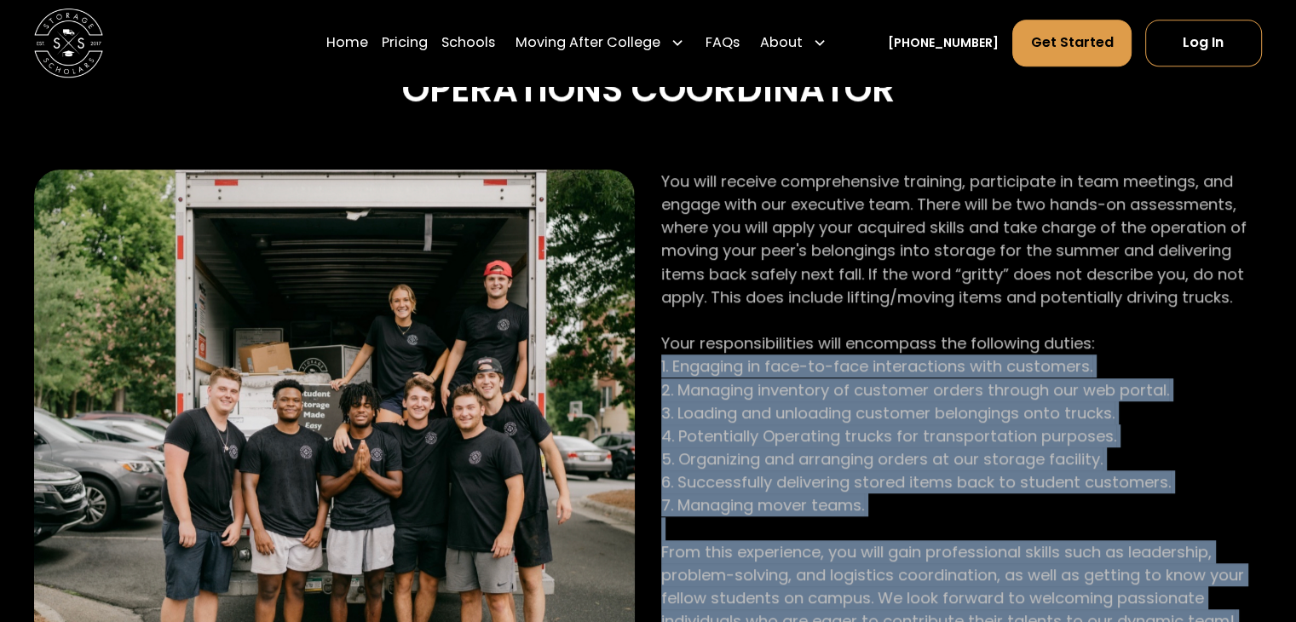
drag, startPoint x: 785, startPoint y: 584, endPoint x: 810, endPoint y: 316, distance: 269.5
click at [808, 328] on p "You will receive comprehensive training, participate in team meetings, and enga…" at bounding box center [961, 401] width 601 height 463
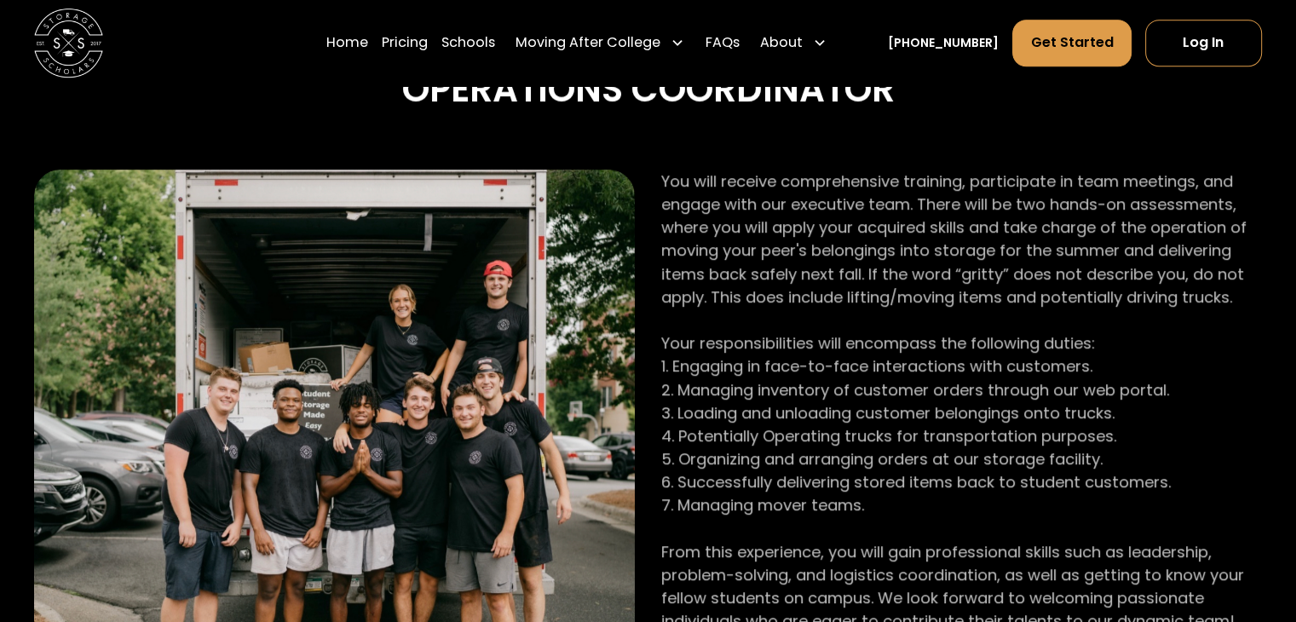
click at [811, 306] on p "You will receive comprehensive training, participate in team meetings, and enga…" at bounding box center [961, 401] width 601 height 463
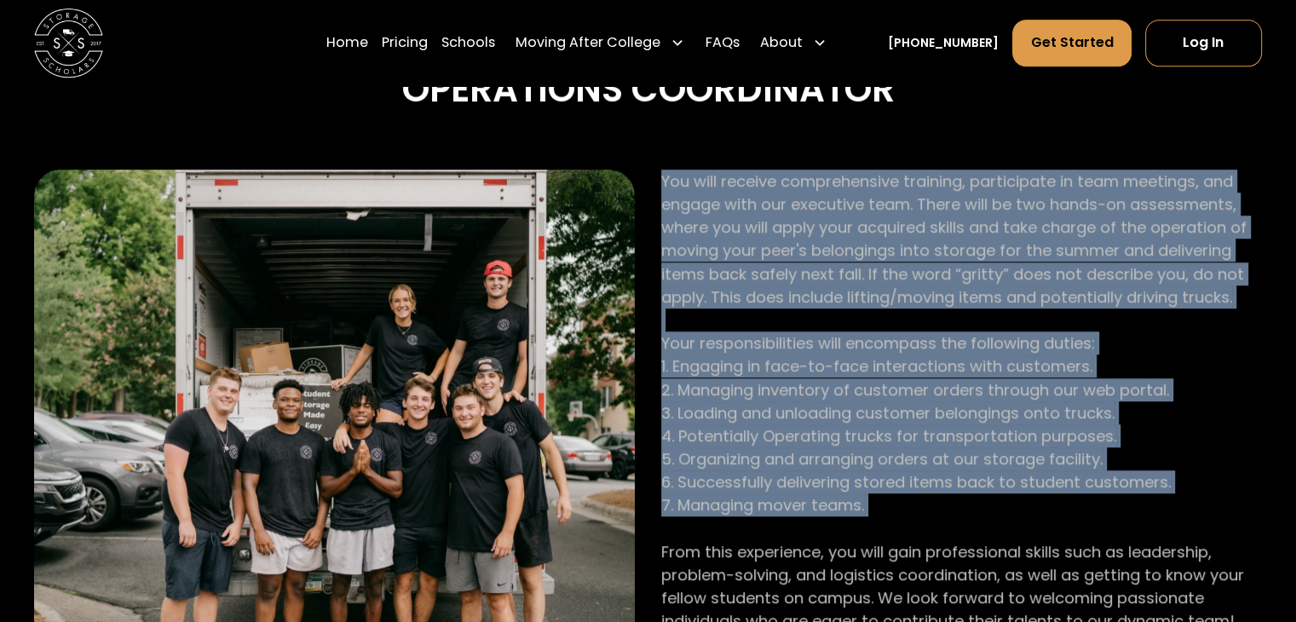
drag, startPoint x: 811, startPoint y: 306, endPoint x: 794, endPoint y: 514, distance: 208.6
click at [794, 514] on p "You will receive comprehensive training, participate in team meetings, and enga…" at bounding box center [961, 401] width 601 height 463
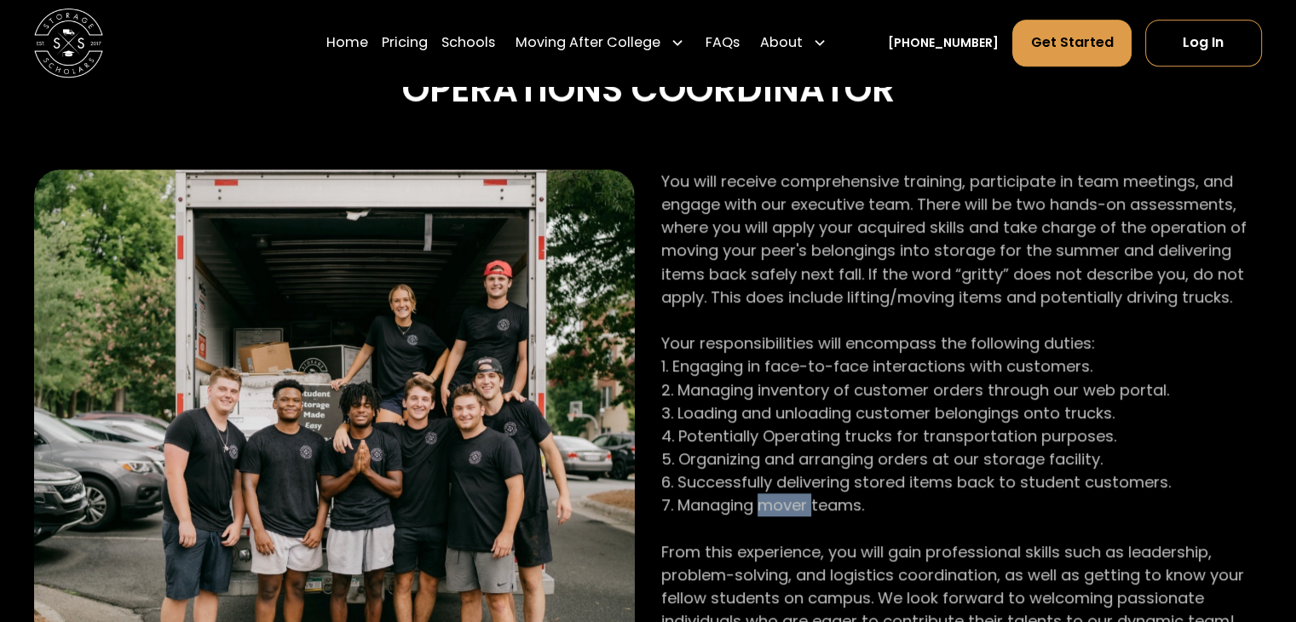
click at [794, 514] on p "You will receive comprehensive training, participate in team meetings, and enga…" at bounding box center [961, 401] width 601 height 463
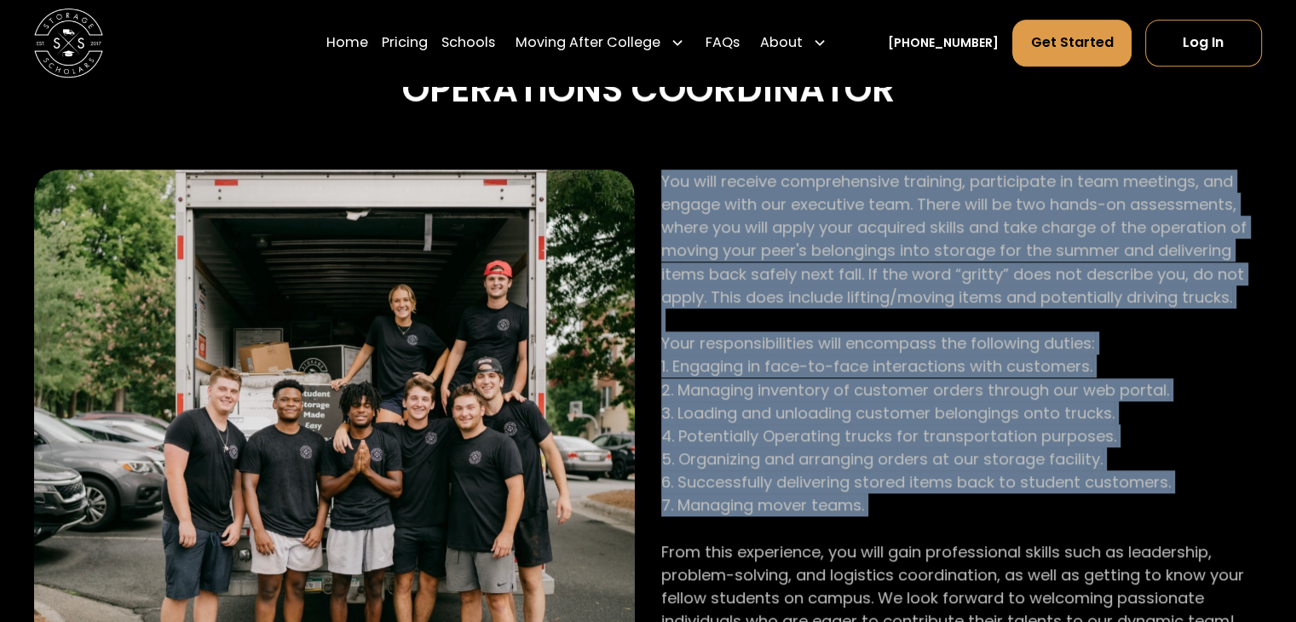
drag, startPoint x: 794, startPoint y: 514, endPoint x: 802, endPoint y: 249, distance: 265.0
click at [811, 272] on p "You will receive comprehensive training, participate in team meetings, and enga…" at bounding box center [961, 401] width 601 height 463
click at [794, 246] on p "You will receive comprehensive training, participate in team meetings, and enga…" at bounding box center [961, 401] width 601 height 463
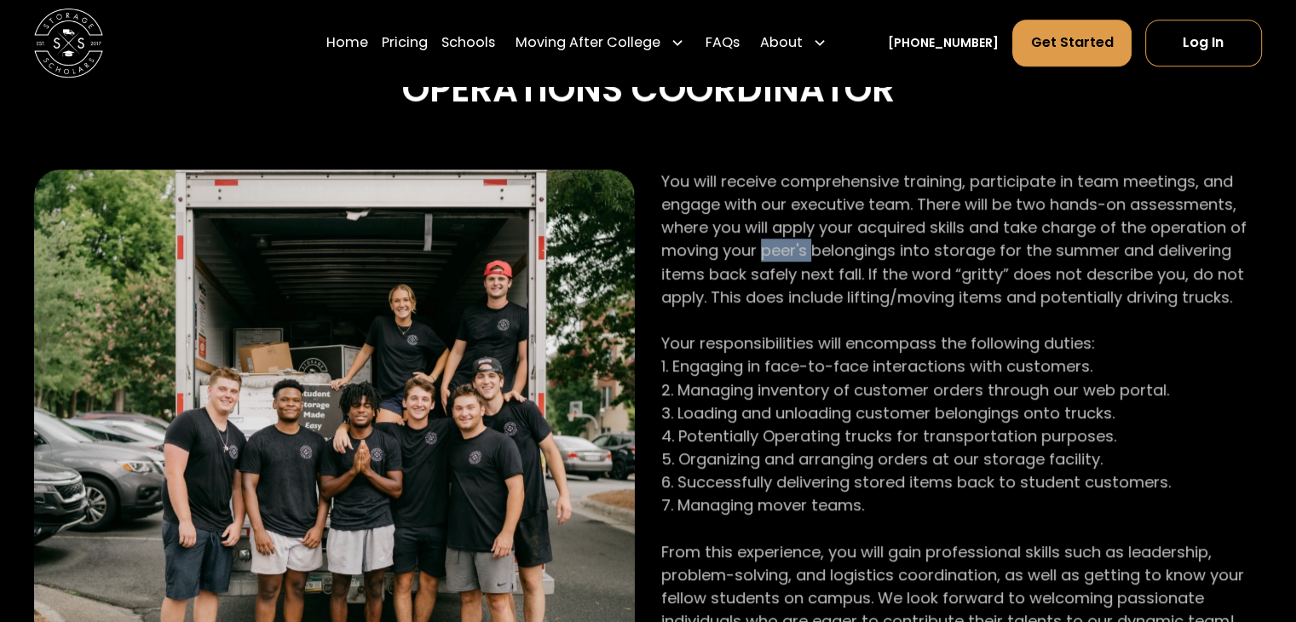
click at [794, 247] on p "You will receive comprehensive training, participate in team meetings, and enga…" at bounding box center [961, 401] width 601 height 463
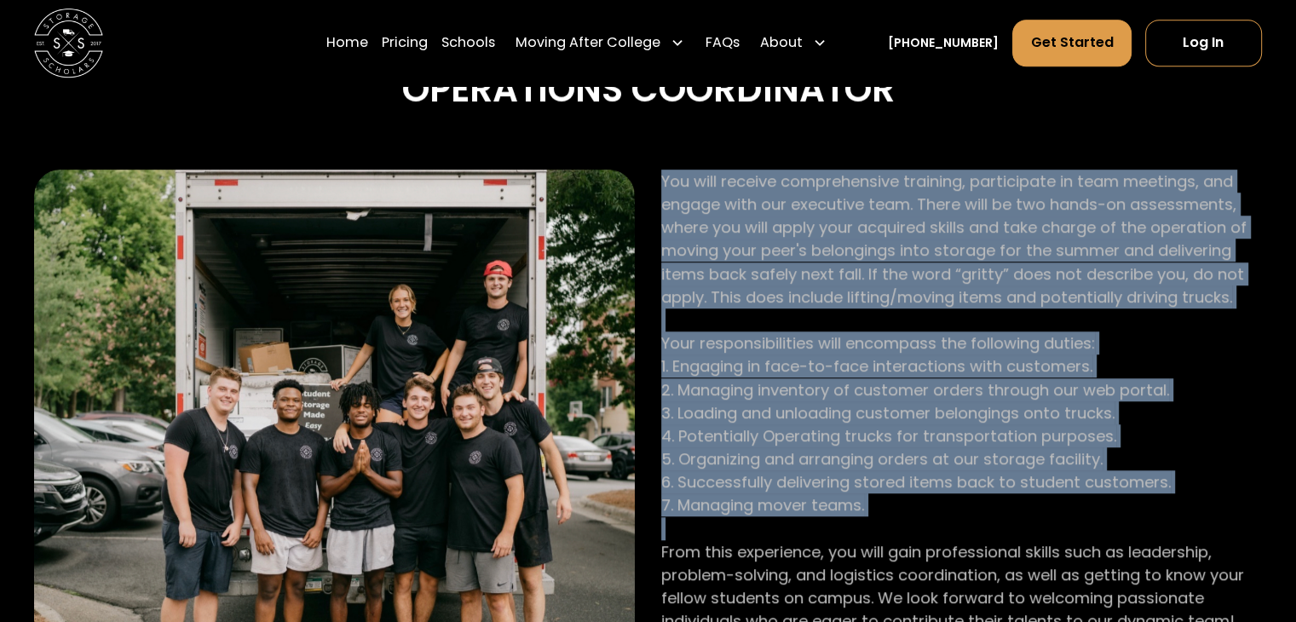
drag, startPoint x: 794, startPoint y: 247, endPoint x: 794, endPoint y: 524, distance: 276.9
click at [798, 521] on p "You will receive comprehensive training, participate in team meetings, and enga…" at bounding box center [961, 401] width 601 height 463
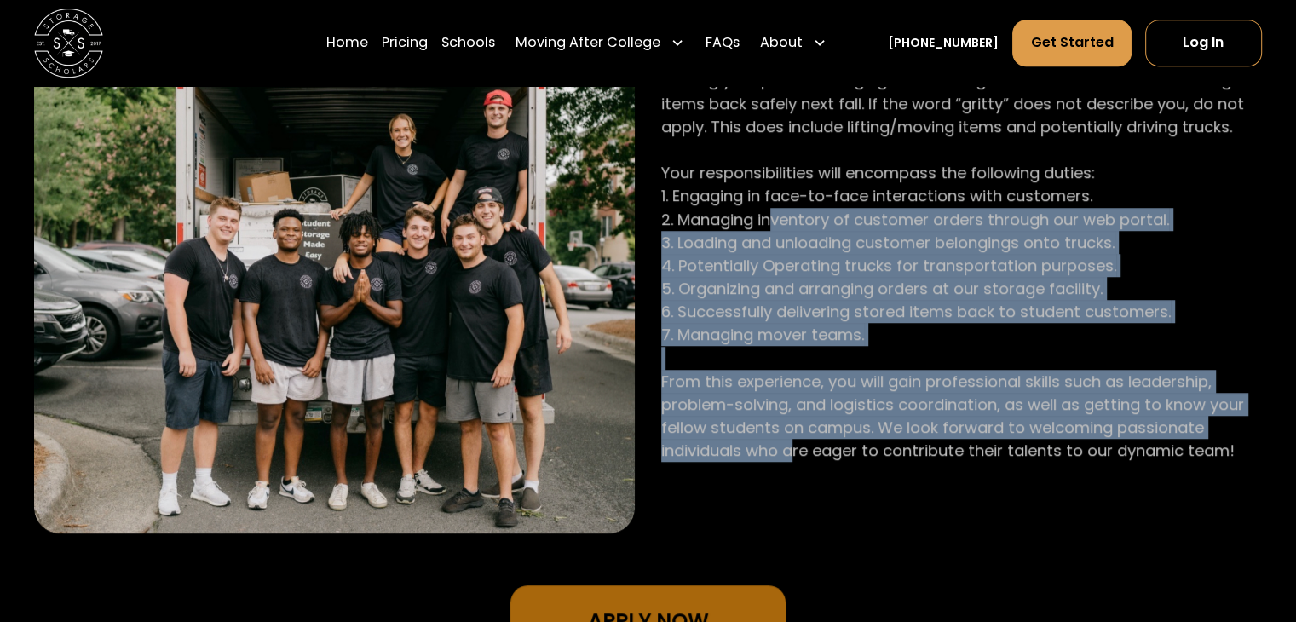
drag, startPoint x: 796, startPoint y: 449, endPoint x: 762, endPoint y: 170, distance: 280.6
click at [762, 181] on p "You will receive comprehensive training, participate in team meetings, and enga…" at bounding box center [961, 230] width 601 height 463
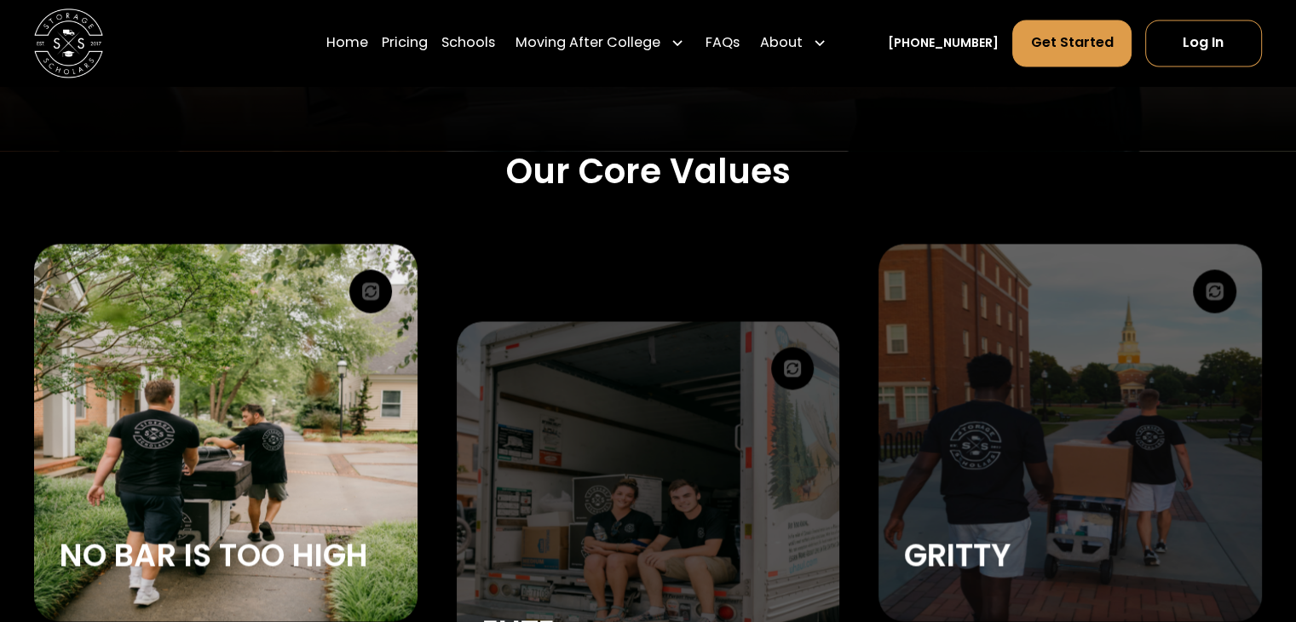
scroll to position [2726, 0]
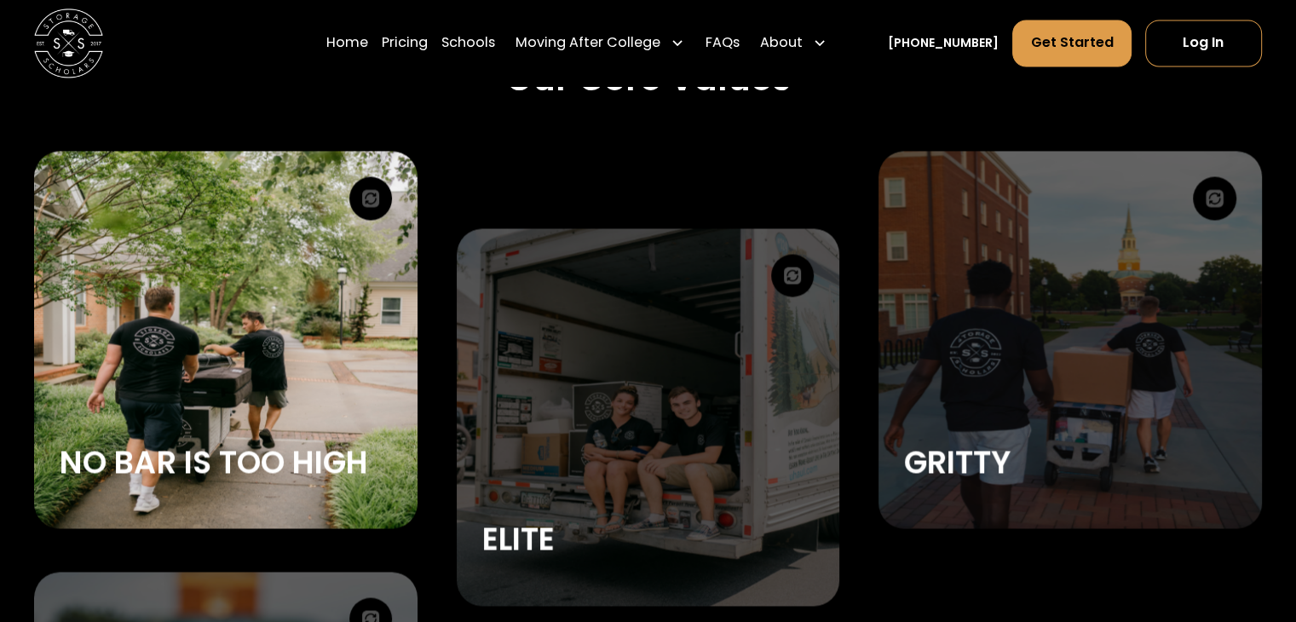
click at [256, 326] on div "No Bar is too High" at bounding box center [225, 339] width 383 height 377
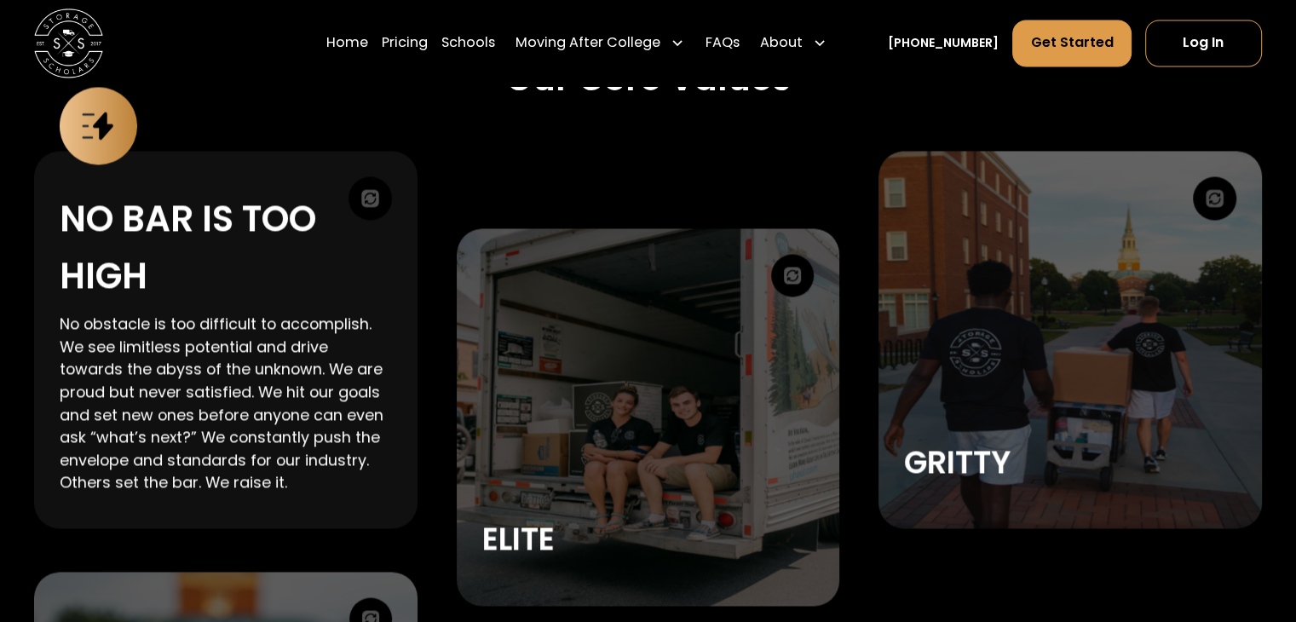
click at [209, 331] on p "No obstacle is too difficult to accomplish. We see limitless potential and driv…" at bounding box center [226, 403] width 332 height 181
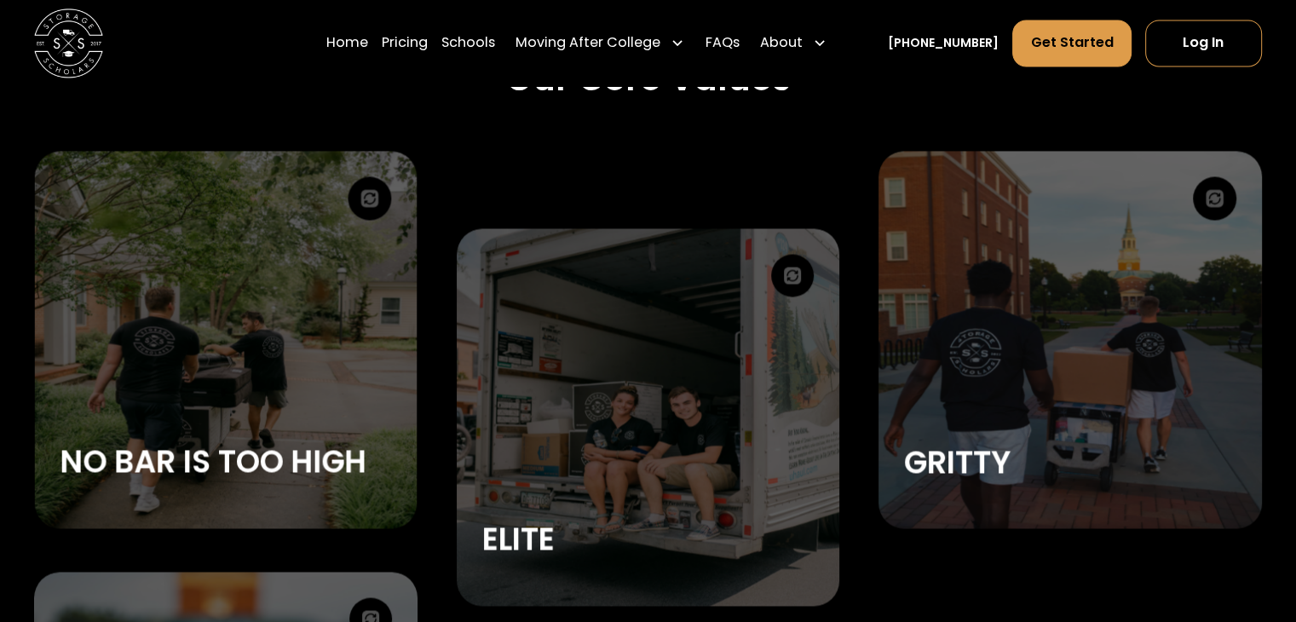
click at [209, 331] on div "No Bar is too High" at bounding box center [226, 339] width 382 height 377
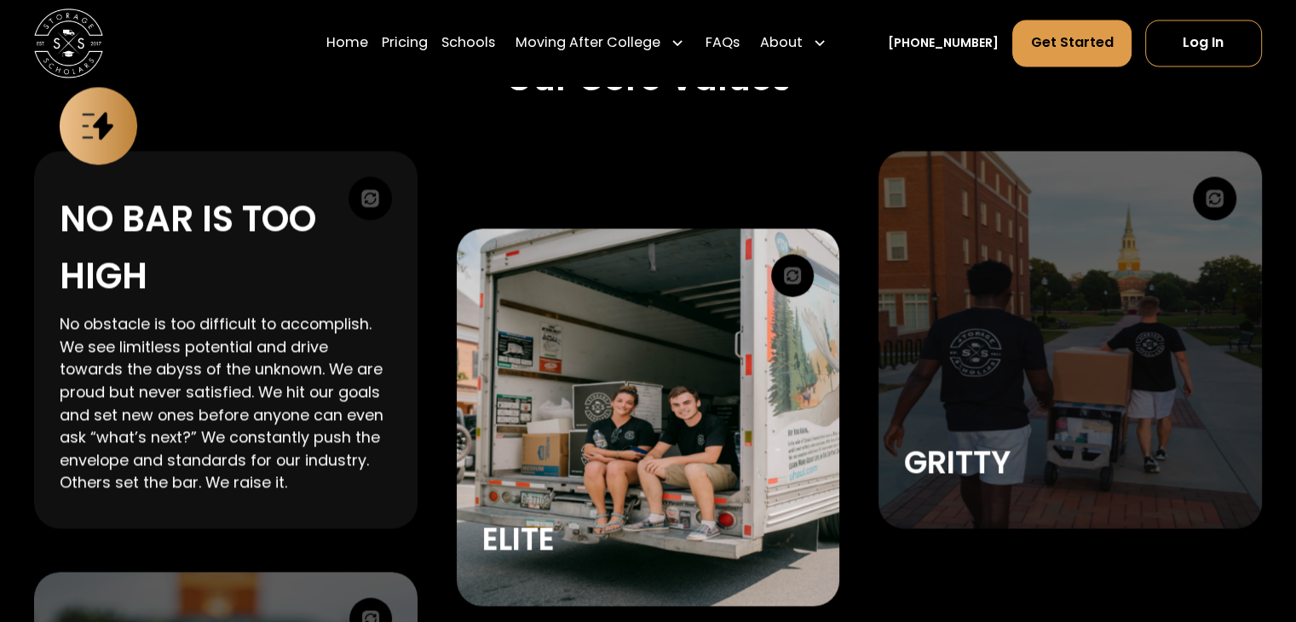
click at [596, 342] on div "Elite" at bounding box center [648, 416] width 383 height 377
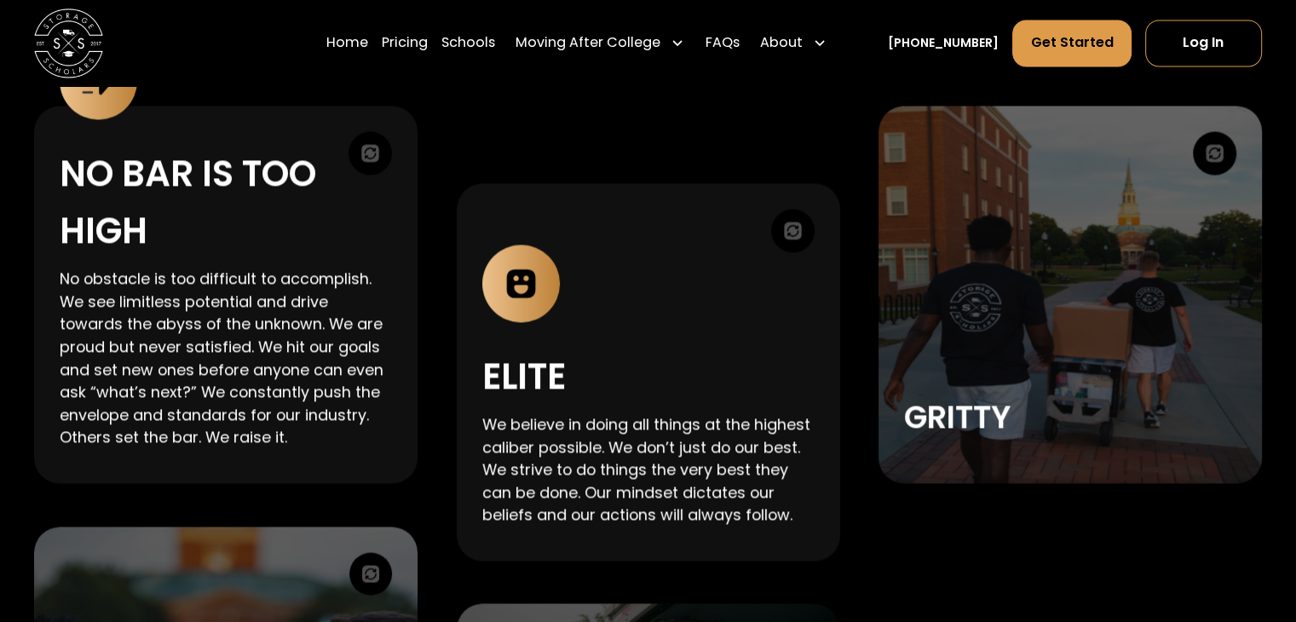
scroll to position [2811, 0]
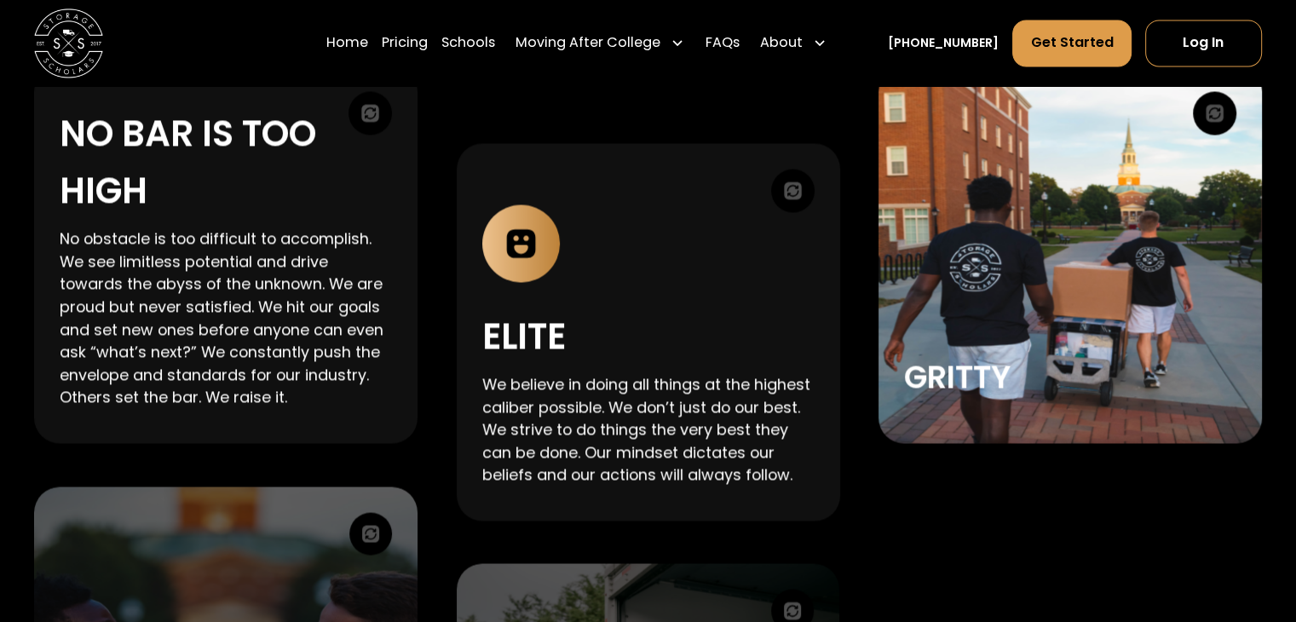
click at [1089, 284] on div "Gritty" at bounding box center [1069, 254] width 383 height 377
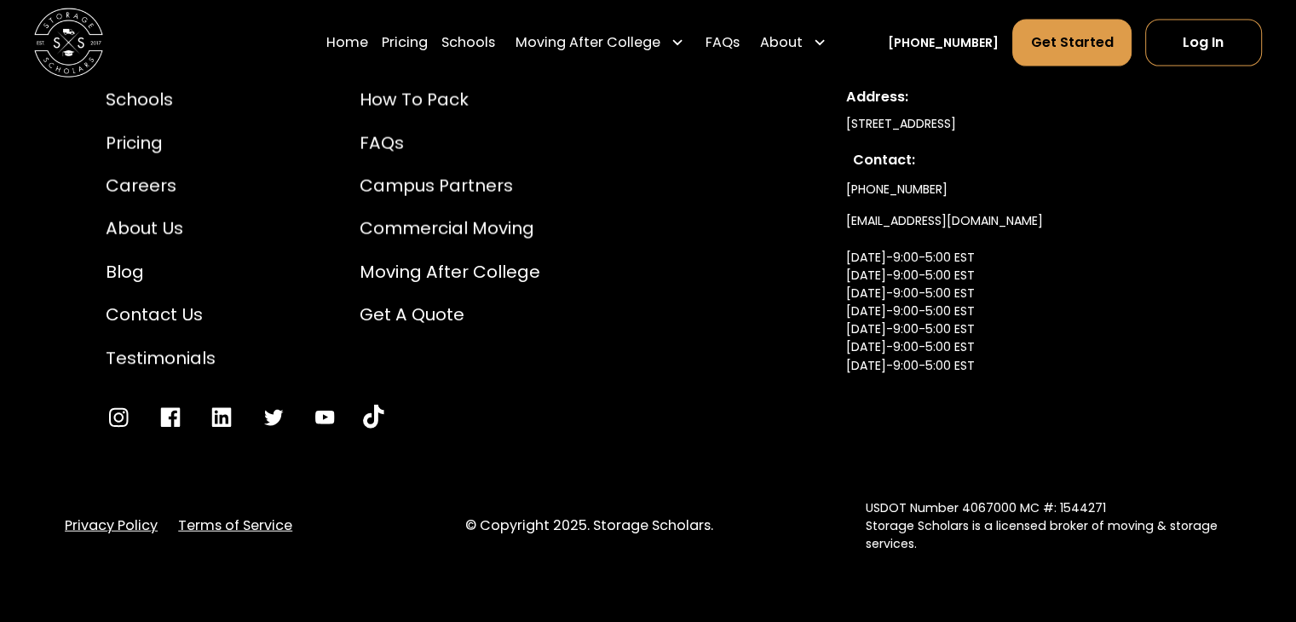
scroll to position [3925, 0]
click at [416, 229] on div "Commercial Moving" at bounding box center [449, 229] width 181 height 26
click at [467, 188] on div "Campus Partners" at bounding box center [449, 186] width 181 height 26
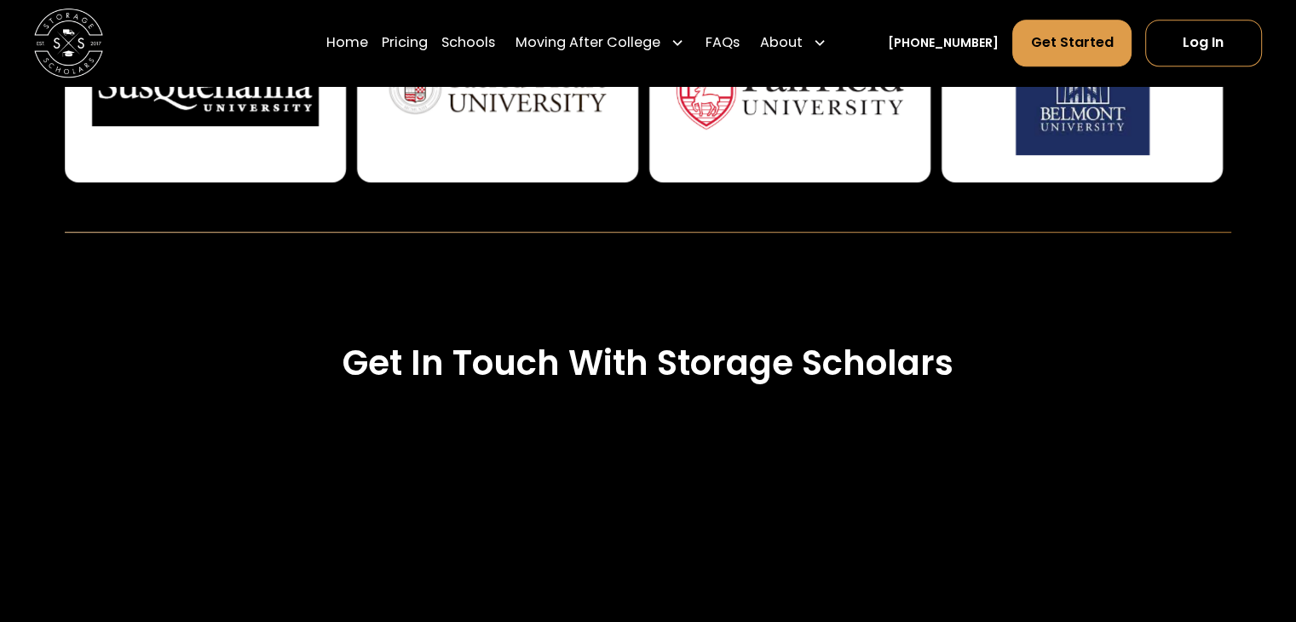
scroll to position [1363, 0]
